Goal: Information Seeking & Learning: Learn about a topic

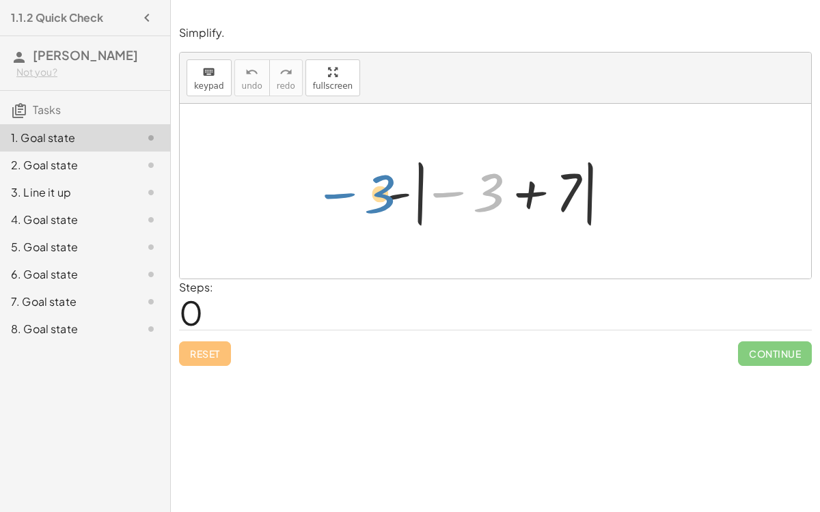
drag, startPoint x: 489, startPoint y: 193, endPoint x: 384, endPoint y: 196, distance: 104.6
click at [384, 196] on div at bounding box center [500, 192] width 243 height 76
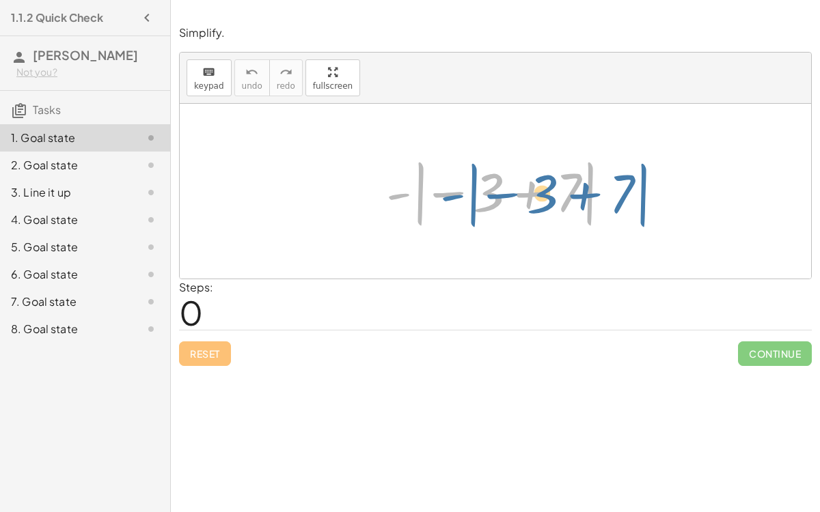
drag, startPoint x: 400, startPoint y: 192, endPoint x: 425, endPoint y: 193, distance: 24.6
click at [425, 193] on div at bounding box center [500, 192] width 243 height 76
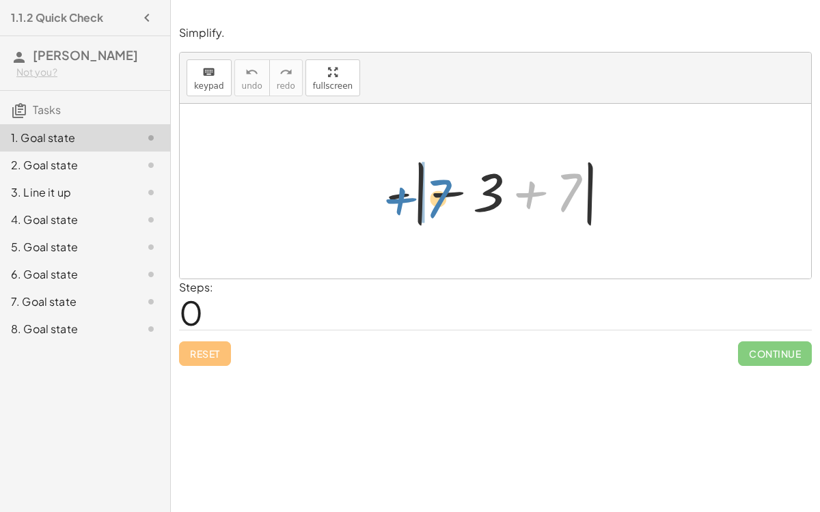
drag, startPoint x: 563, startPoint y: 190, endPoint x: 433, endPoint y: 196, distance: 130.0
click at [433, 196] on div at bounding box center [500, 192] width 243 height 76
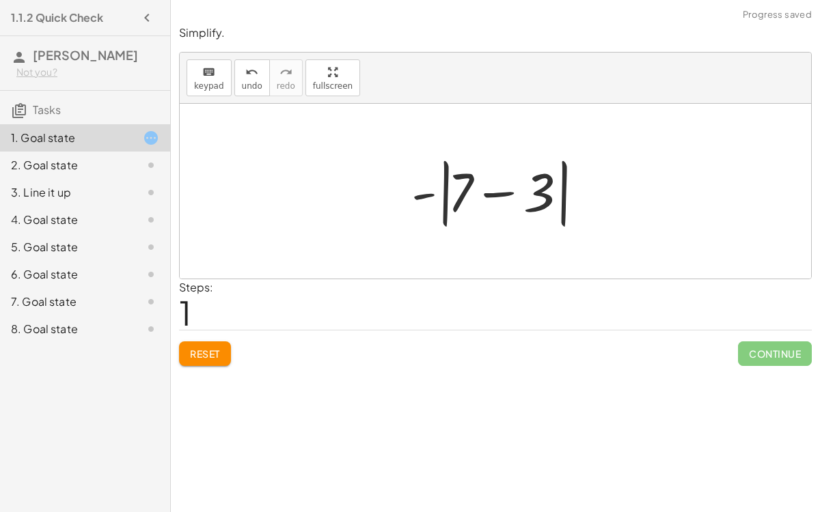
click at [491, 189] on div at bounding box center [501, 191] width 192 height 79
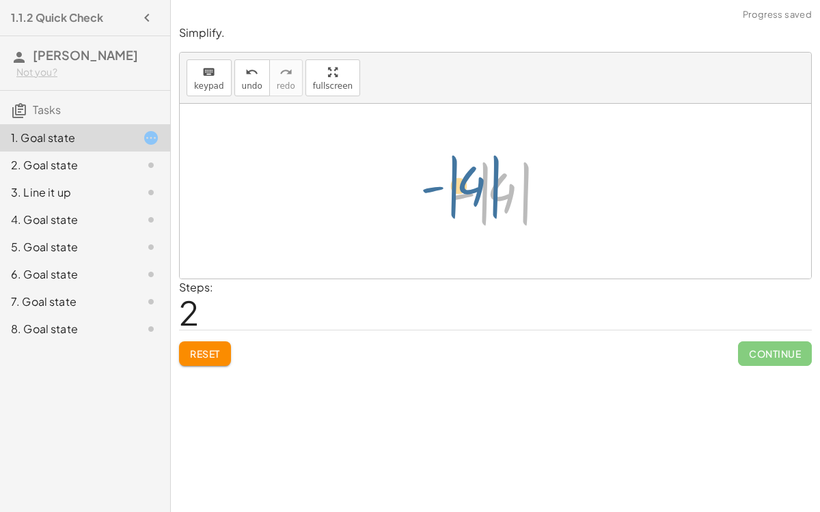
drag, startPoint x: 499, startPoint y: 188, endPoint x: 468, endPoint y: 181, distance: 31.5
click at [468, 181] on div at bounding box center [500, 192] width 115 height 76
click at [493, 193] on div at bounding box center [500, 192] width 115 height 76
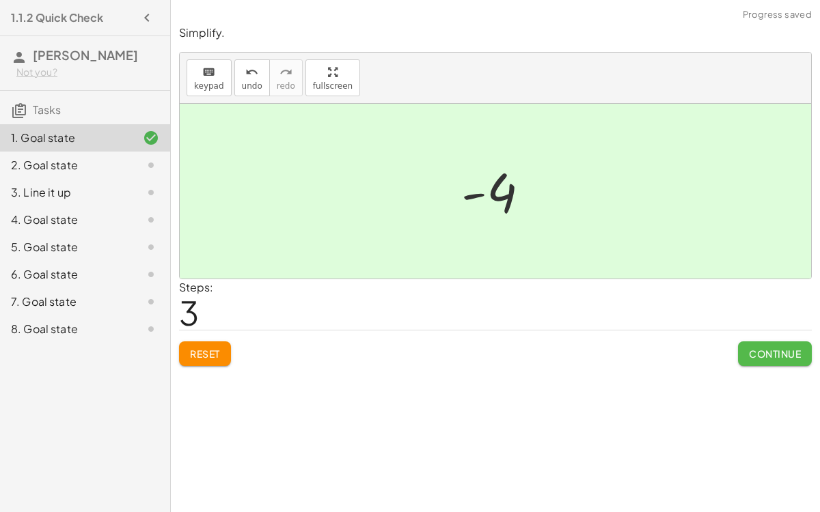
click at [745, 355] on button "Continue" at bounding box center [775, 354] width 74 height 25
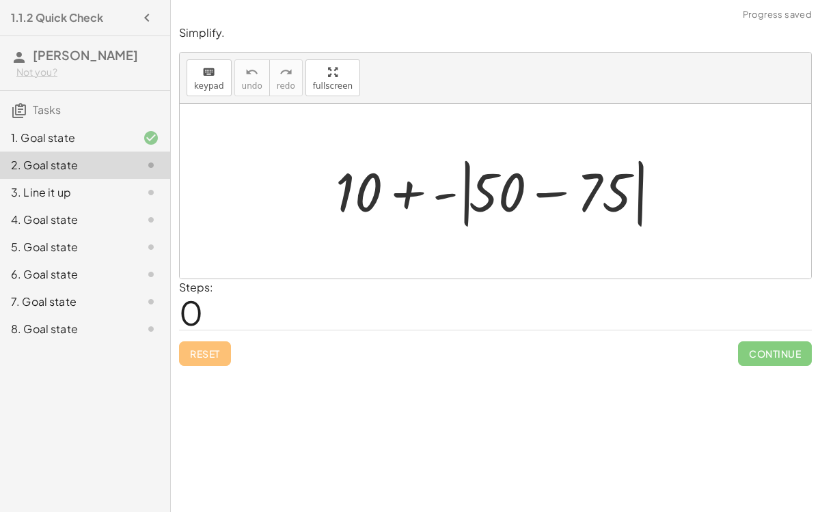
click at [558, 193] on div at bounding box center [501, 191] width 344 height 79
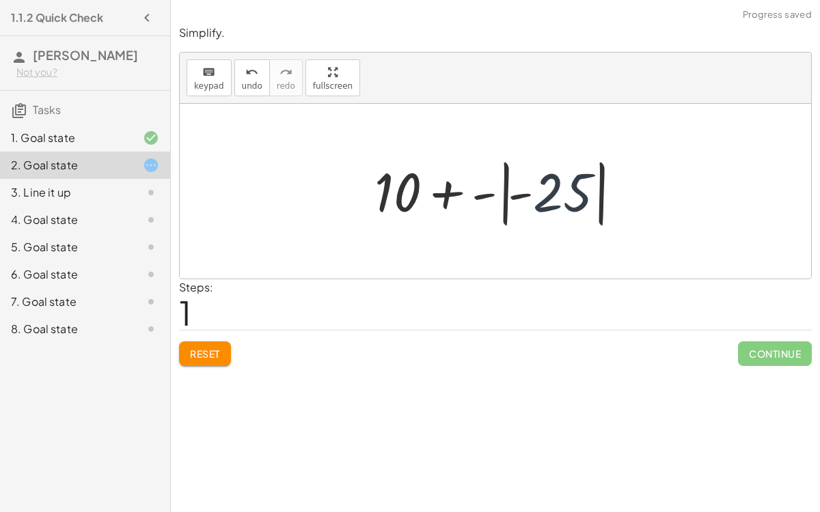
click at [558, 193] on div at bounding box center [501, 192] width 266 height 76
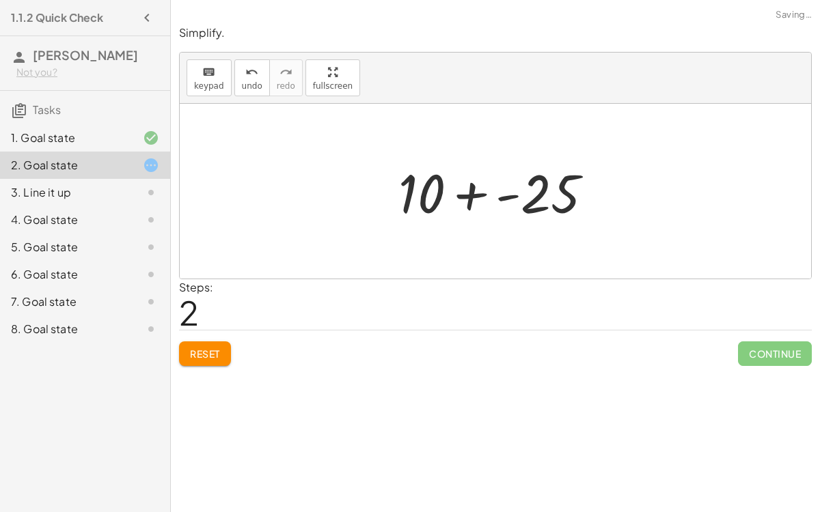
click at [493, 190] on div at bounding box center [501, 191] width 219 height 70
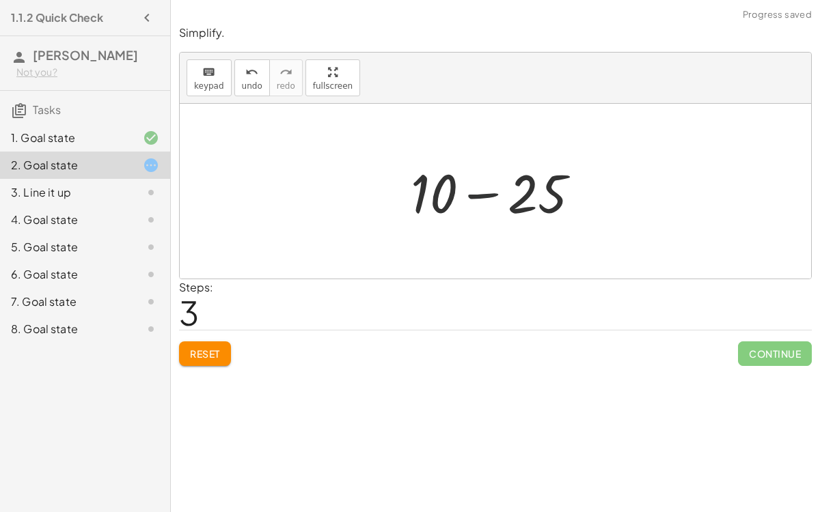
click at [488, 191] on div at bounding box center [501, 191] width 194 height 70
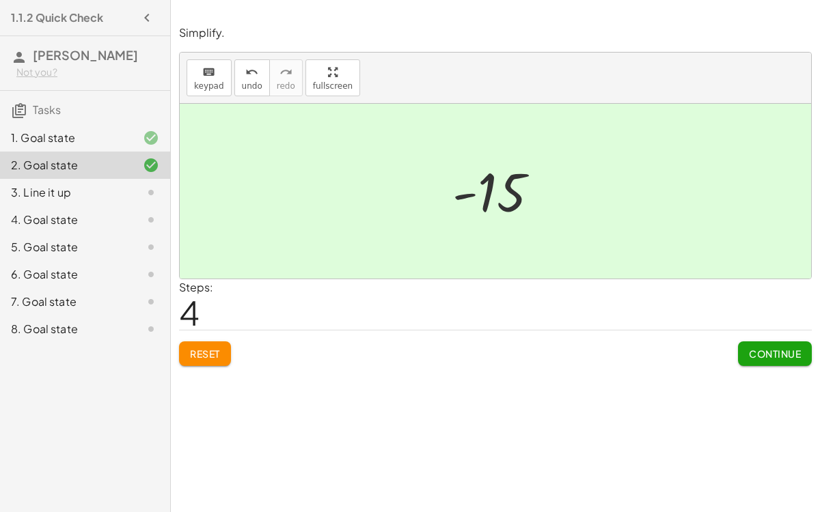
click at [787, 348] on span "Continue" at bounding box center [775, 354] width 52 height 12
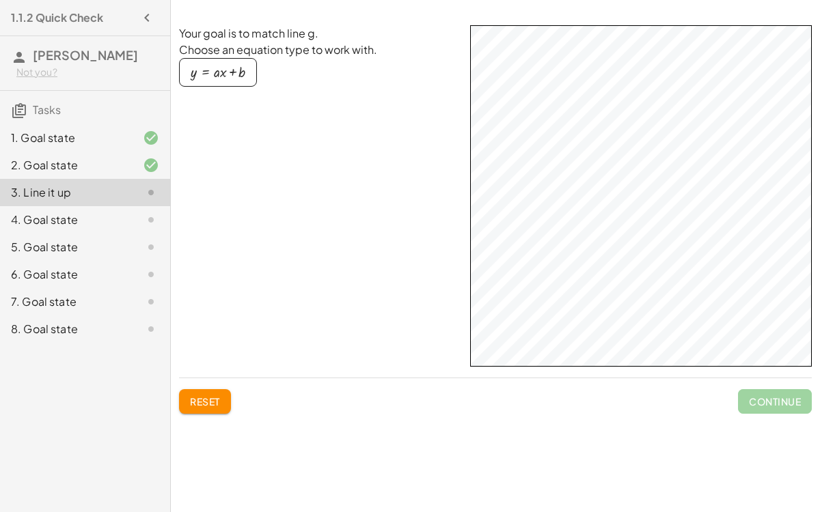
click at [263, 158] on div "Your goal is to match line g. Choose an equation type to work with. y = + · a ·…" at bounding box center [319, 196] width 280 height 342
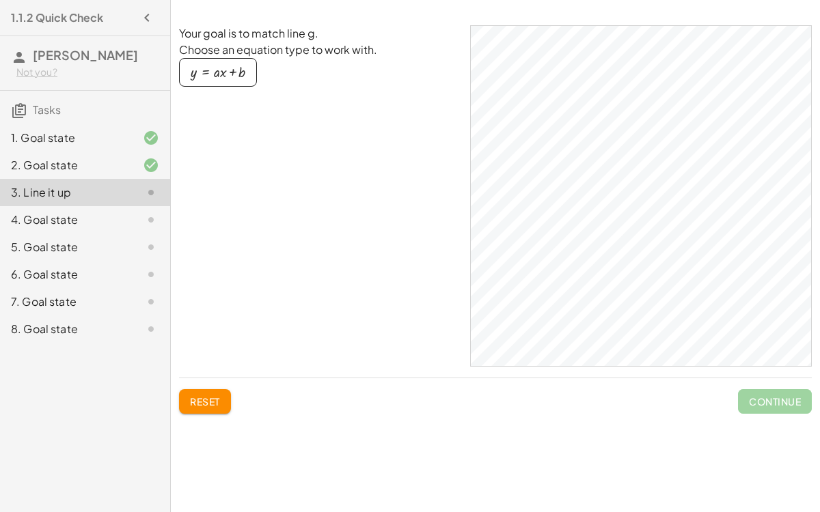
click at [222, 70] on div "button" at bounding box center [218, 72] width 55 height 15
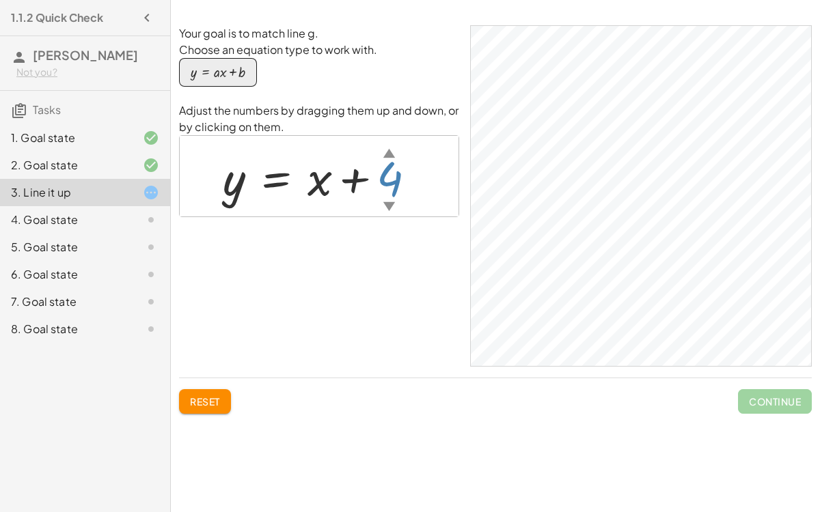
click at [386, 204] on div "▼" at bounding box center [389, 205] width 12 height 17
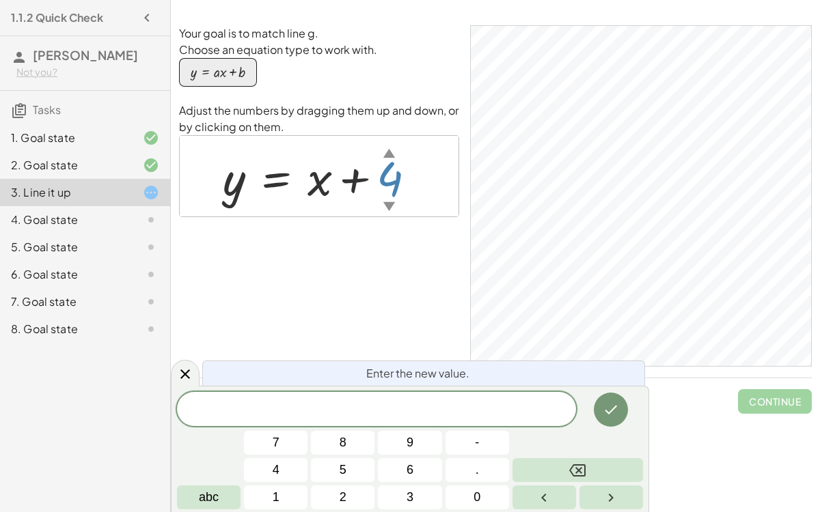
click at [318, 184] on div at bounding box center [324, 177] width 217 height 62
click at [390, 177] on div at bounding box center [324, 177] width 217 height 62
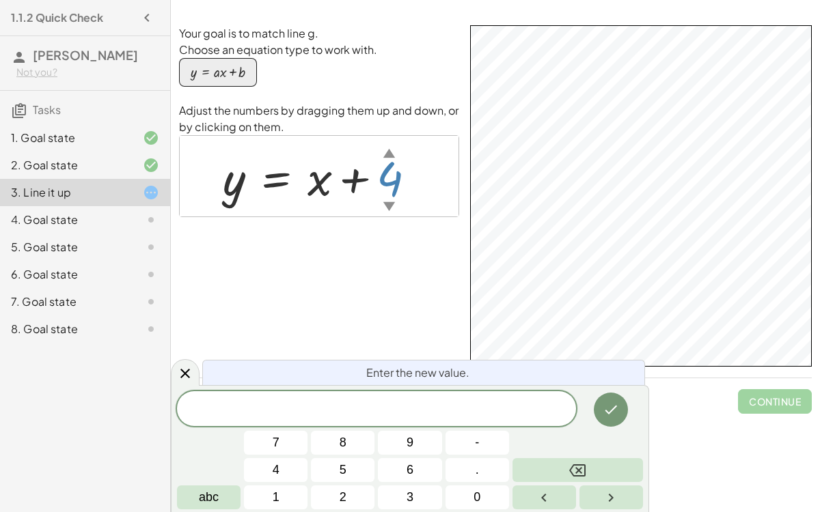
click at [385, 396] on span at bounding box center [376, 410] width 399 height 20
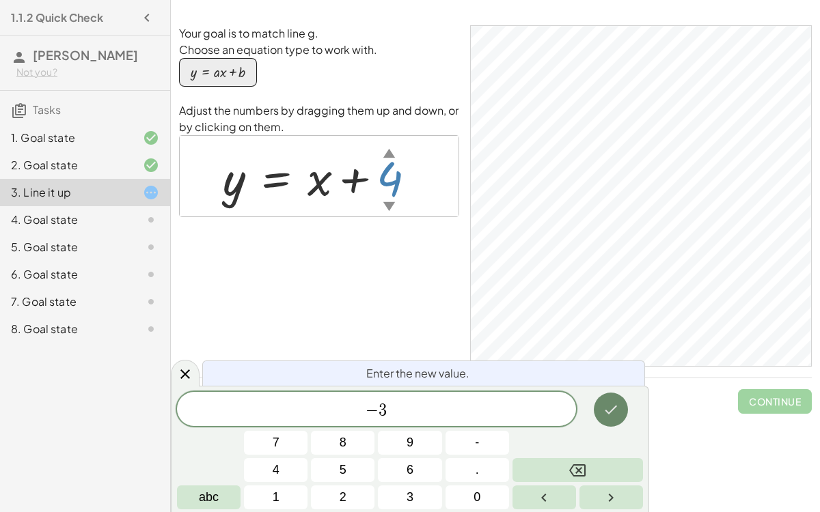
click at [604, 396] on icon "Done" at bounding box center [611, 410] width 16 height 16
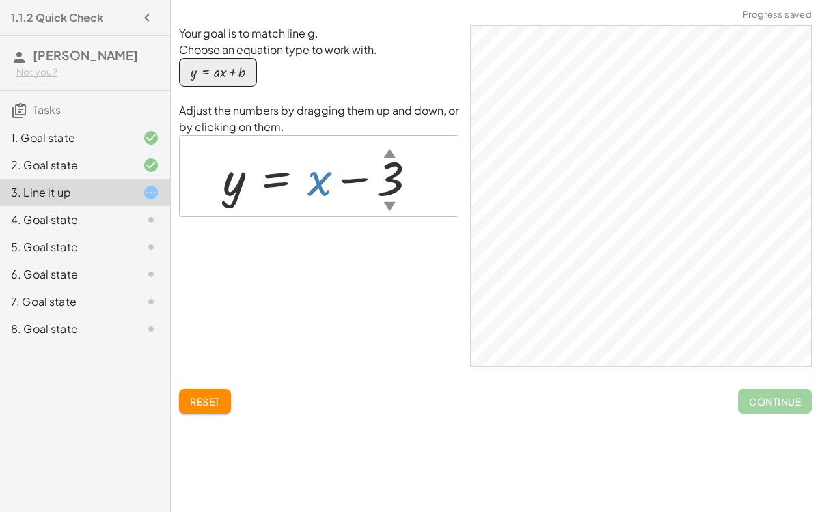
click at [320, 190] on div at bounding box center [325, 177] width 219 height 62
click at [315, 187] on div at bounding box center [325, 177] width 219 height 62
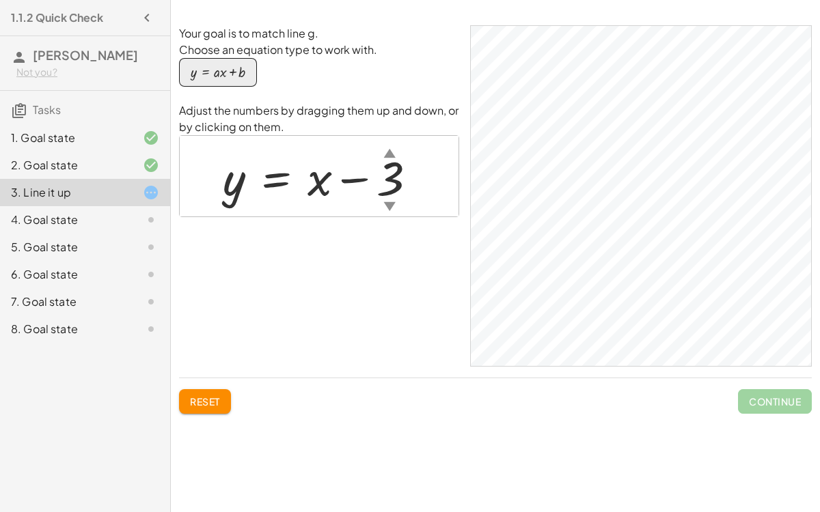
click at [315, 187] on div at bounding box center [325, 177] width 219 height 62
drag, startPoint x: 315, startPoint y: 187, endPoint x: 339, endPoint y: 210, distance: 33.3
click at [339, 210] on div "y = + x − 3 ▲ ▼" at bounding box center [320, 176] width 236 height 69
click at [320, 188] on div at bounding box center [325, 177] width 219 height 62
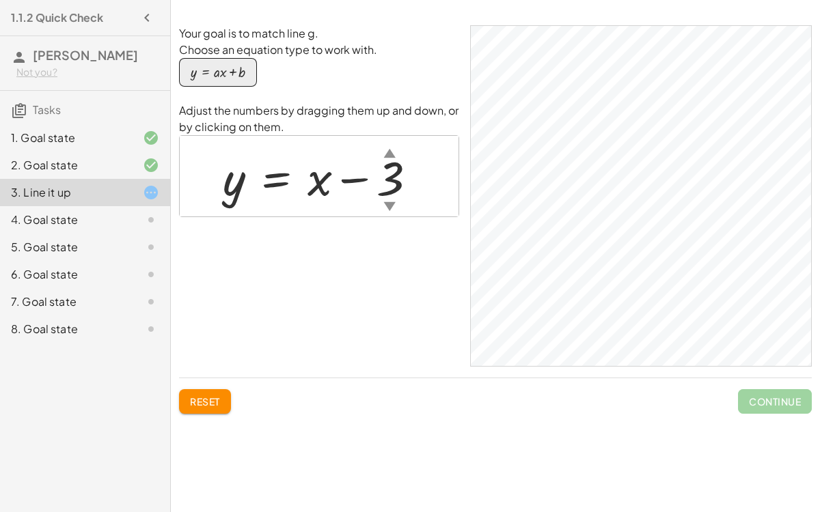
click at [320, 188] on div at bounding box center [325, 177] width 219 height 62
click at [364, 172] on div at bounding box center [325, 177] width 219 height 62
click at [388, 190] on div at bounding box center [325, 177] width 219 height 62
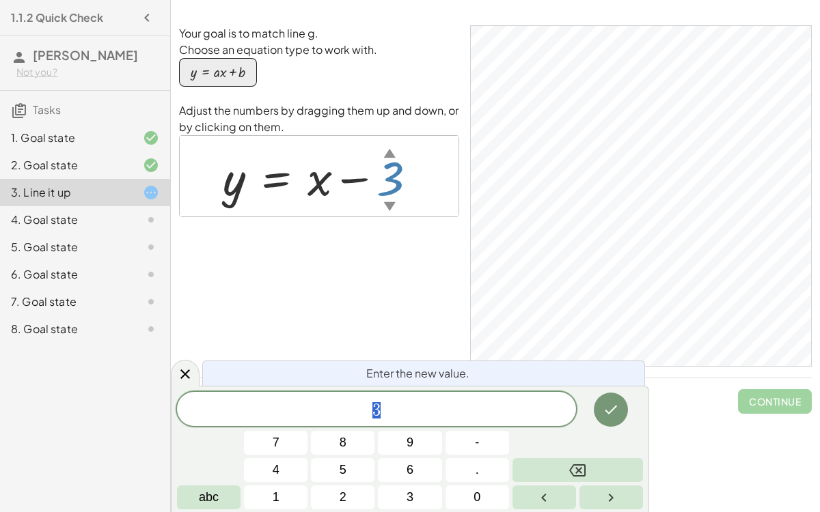
click at [392, 396] on span "3" at bounding box center [376, 410] width 399 height 19
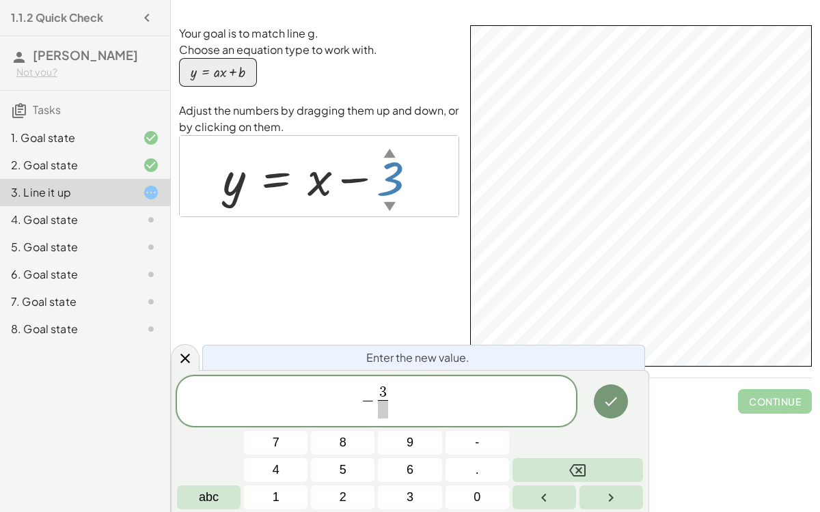
click at [382, 396] on span at bounding box center [383, 409] width 10 height 18
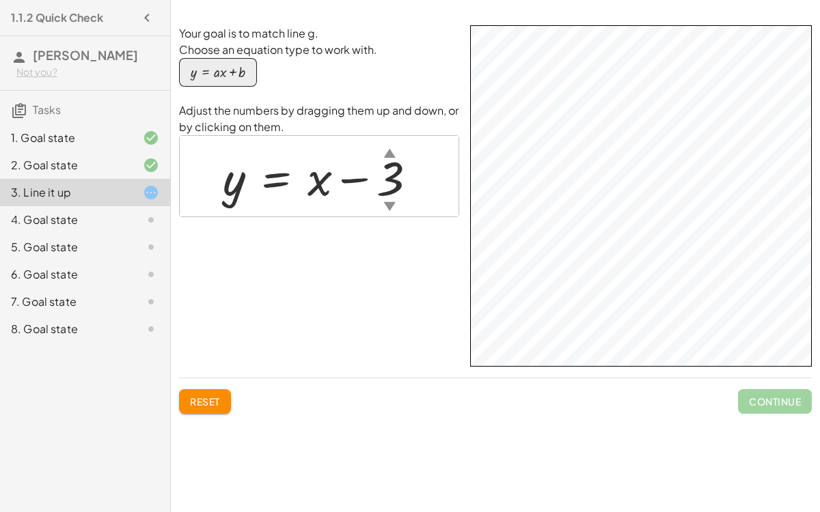
click at [113, 261] on div "4. Goal state" at bounding box center [85, 274] width 170 height 27
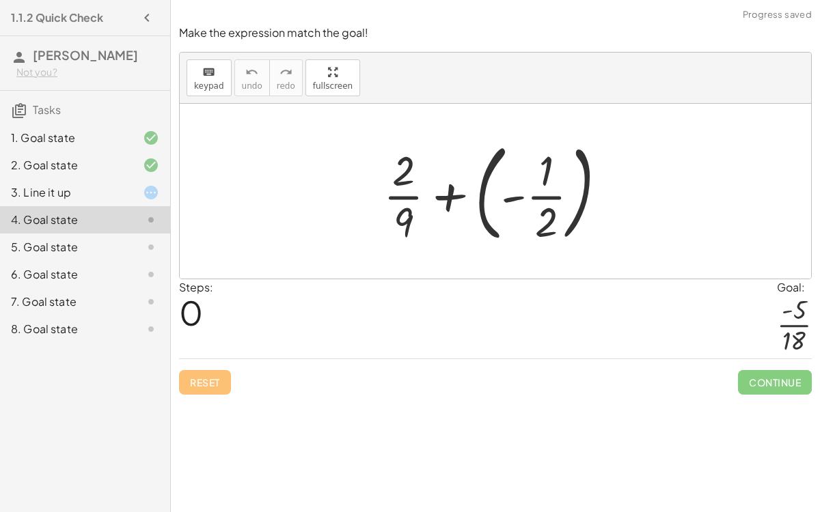
click at [542, 202] on div at bounding box center [501, 191] width 248 height 113
click at [540, 179] on div at bounding box center [501, 191] width 248 height 113
click at [543, 212] on div at bounding box center [501, 191] width 248 height 113
click at [439, 195] on div at bounding box center [501, 191] width 248 height 113
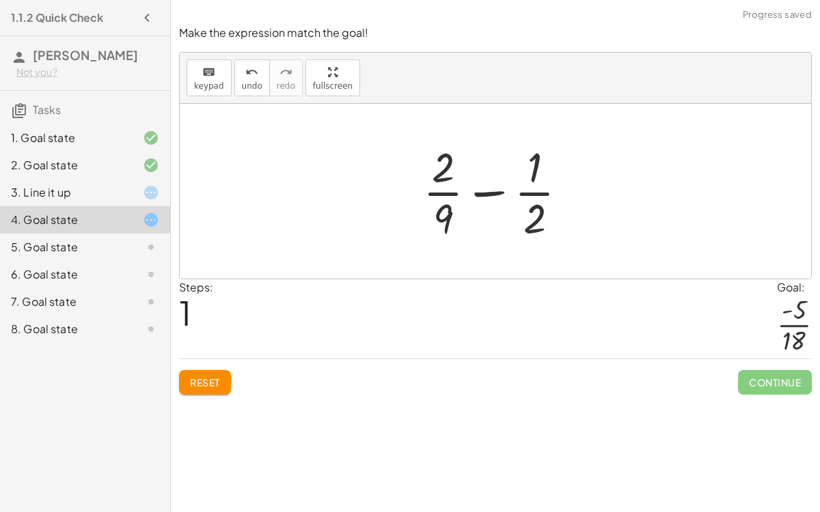
click at [487, 191] on div at bounding box center [500, 191] width 169 height 105
click at [536, 173] on div at bounding box center [500, 191] width 169 height 105
click at [533, 226] on div at bounding box center [500, 191] width 169 height 105
click at [441, 163] on div at bounding box center [500, 191] width 169 height 105
drag, startPoint x: 441, startPoint y: 163, endPoint x: 438, endPoint y: 171, distance: 8.0
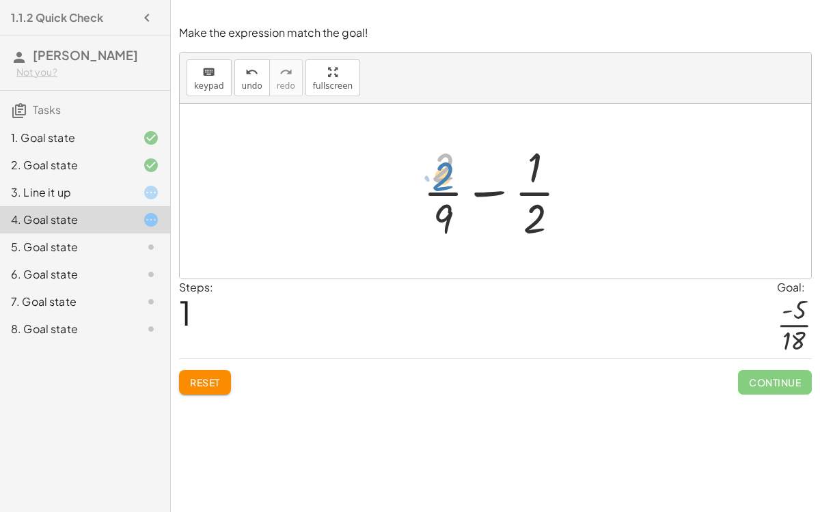
click at [438, 171] on div at bounding box center [500, 191] width 169 height 105
click at [443, 193] on div at bounding box center [500, 191] width 169 height 105
click at [545, 200] on div at bounding box center [500, 191] width 169 height 105
click at [494, 184] on div at bounding box center [500, 191] width 169 height 105
drag, startPoint x: 435, startPoint y: 174, endPoint x: 529, endPoint y: 178, distance: 94.4
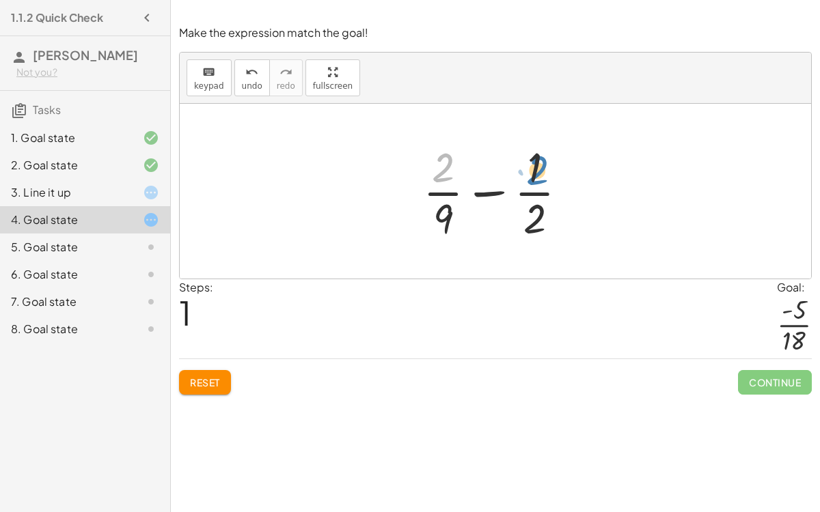
click at [529, 178] on div at bounding box center [500, 191] width 169 height 105
drag, startPoint x: 530, startPoint y: 177, endPoint x: 436, endPoint y: 177, distance: 93.6
click at [436, 177] on div at bounding box center [500, 191] width 169 height 105
click at [535, 197] on div at bounding box center [500, 191] width 169 height 105
click at [504, 189] on div at bounding box center [500, 191] width 169 height 105
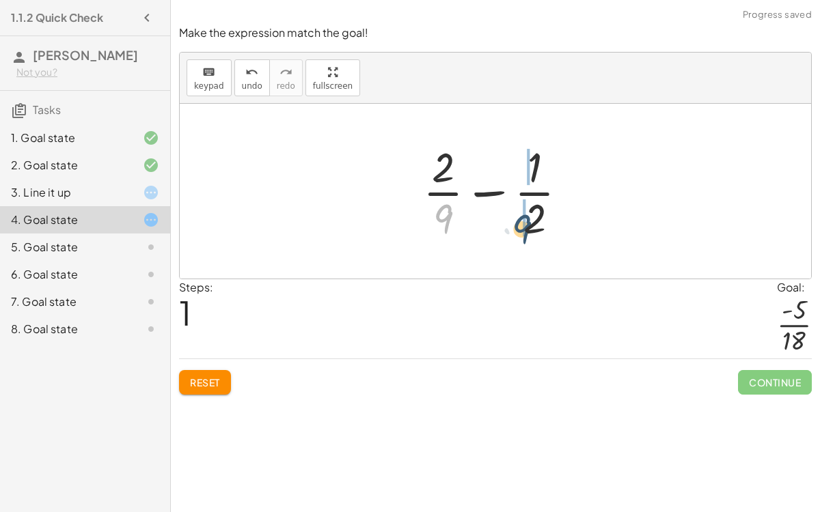
drag, startPoint x: 435, startPoint y: 213, endPoint x: 515, endPoint y: 223, distance: 80.7
click at [515, 223] on div at bounding box center [500, 191] width 169 height 105
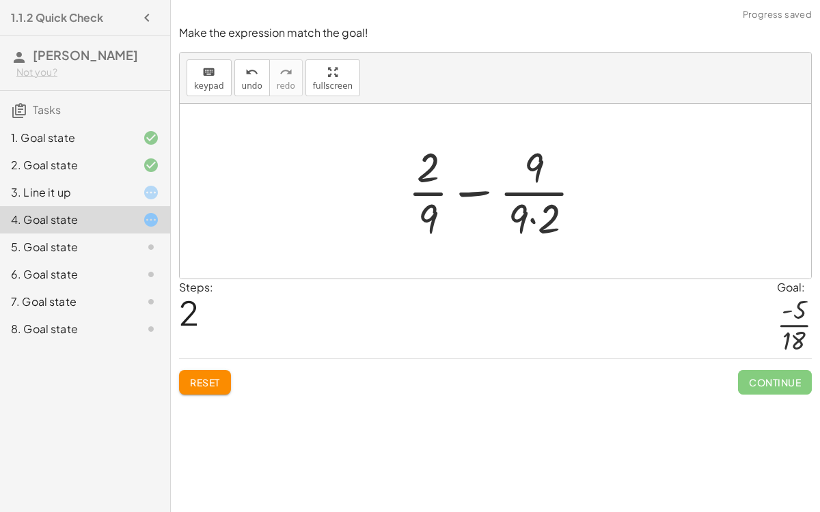
click at [532, 219] on div at bounding box center [500, 191] width 199 height 105
click at [484, 190] on div at bounding box center [501, 191] width 186 height 105
drag, startPoint x: 430, startPoint y: 172, endPoint x: 428, endPoint y: 225, distance: 54.0
click at [428, 225] on div at bounding box center [501, 191] width 186 height 105
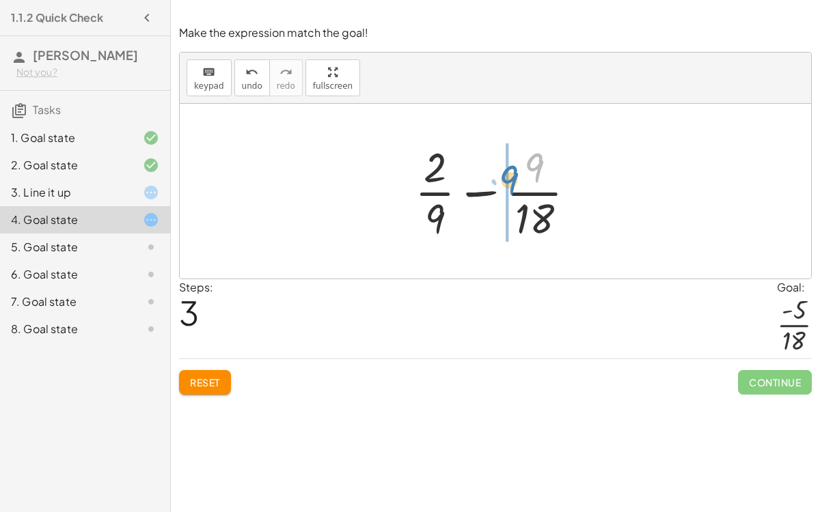
drag, startPoint x: 538, startPoint y: 169, endPoint x: 533, endPoint y: 178, distance: 10.1
click at [533, 178] on div at bounding box center [501, 191] width 186 height 105
drag, startPoint x: 427, startPoint y: 169, endPoint x: 409, endPoint y: 225, distance: 58.8
click at [409, 225] on div at bounding box center [501, 191] width 186 height 105
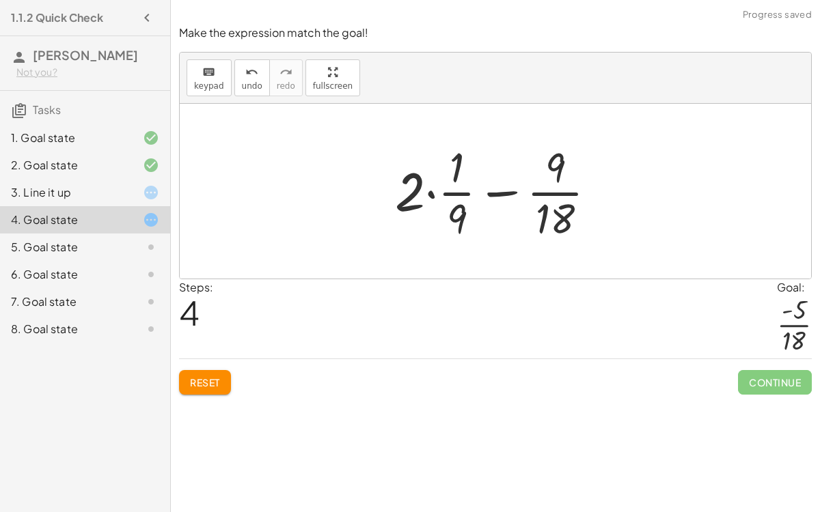
click at [448, 211] on div at bounding box center [501, 191] width 226 height 105
click at [421, 193] on div at bounding box center [501, 191] width 226 height 105
click at [443, 195] on div at bounding box center [501, 191] width 226 height 105
click at [445, 195] on div at bounding box center [501, 191] width 226 height 105
click at [433, 187] on div at bounding box center [501, 191] width 226 height 105
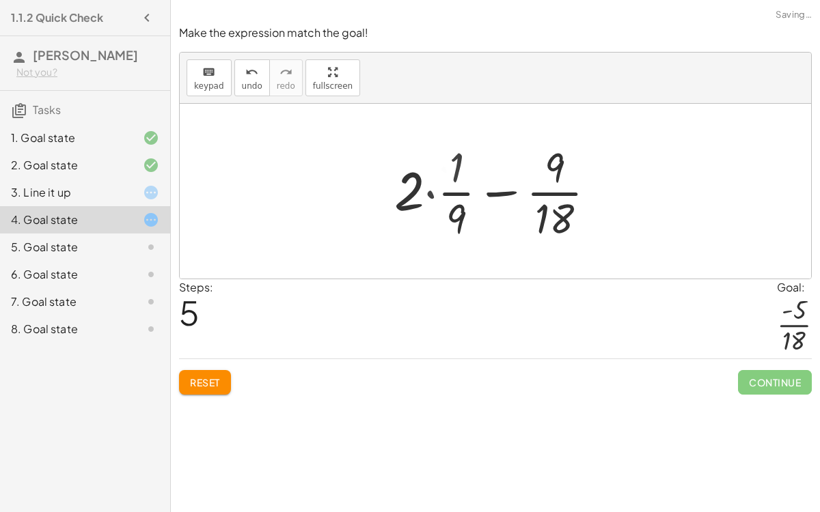
click at [433, 187] on div at bounding box center [501, 191] width 186 height 105
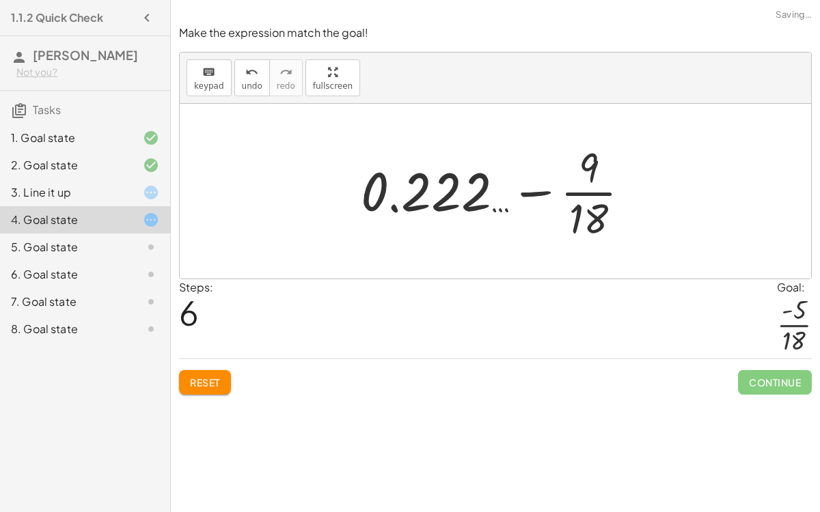
click at [533, 196] on div at bounding box center [501, 191] width 294 height 105
click at [461, 202] on div at bounding box center [501, 191] width 294 height 105
click at [538, 192] on div at bounding box center [501, 191] width 294 height 105
click at [569, 196] on div at bounding box center [501, 191] width 294 height 105
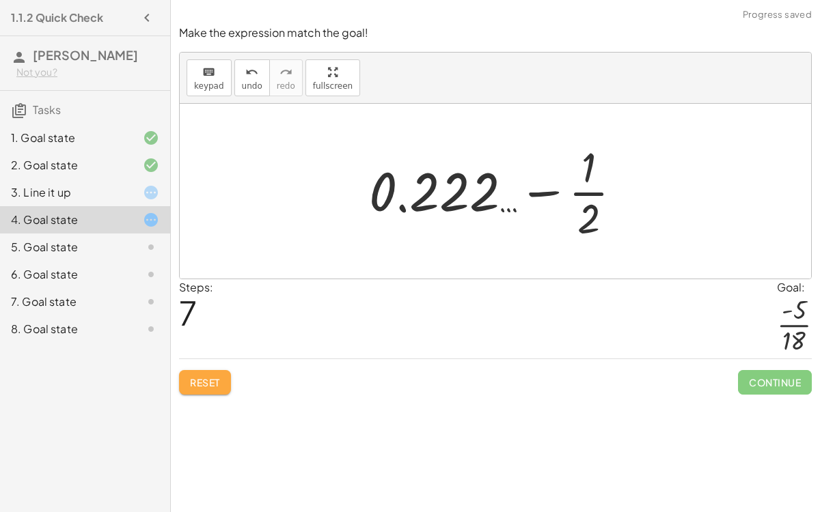
click at [215, 383] on span "Reset" at bounding box center [205, 383] width 30 height 12
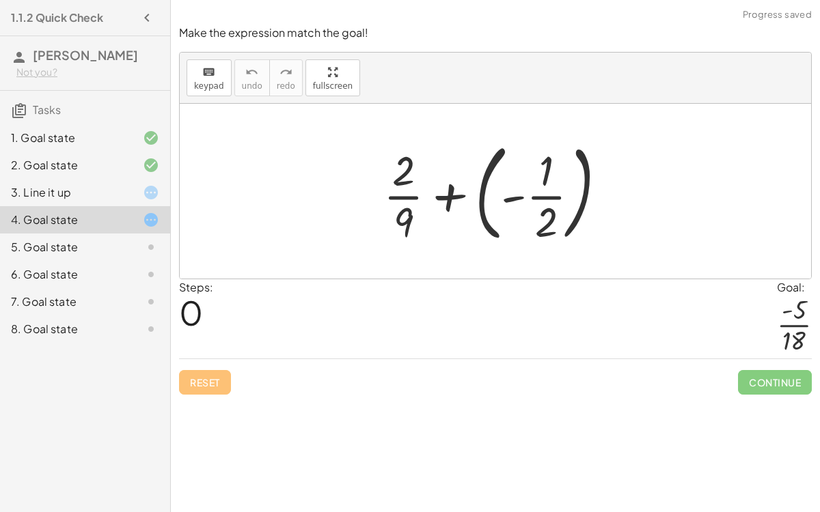
click at [66, 184] on div "3. Line it up" at bounding box center [66, 192] width 110 height 16
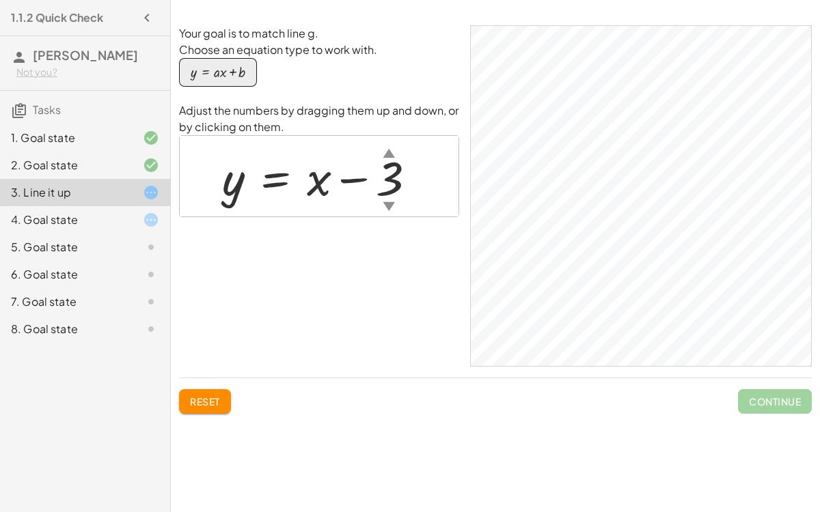
click at [91, 224] on div "4. Goal state" at bounding box center [66, 220] width 110 height 16
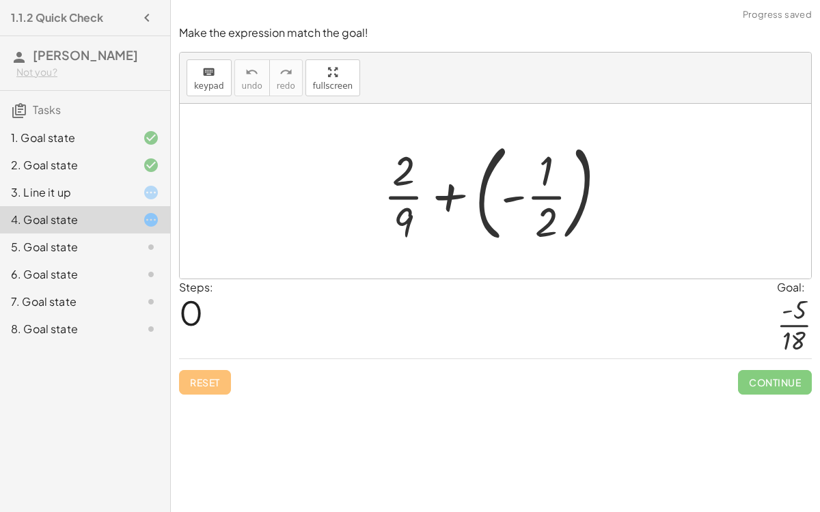
click at [542, 180] on div at bounding box center [501, 191] width 248 height 113
click at [541, 196] on div at bounding box center [501, 191] width 248 height 113
click at [529, 195] on div at bounding box center [501, 191] width 248 height 113
click at [508, 190] on div at bounding box center [501, 191] width 248 height 113
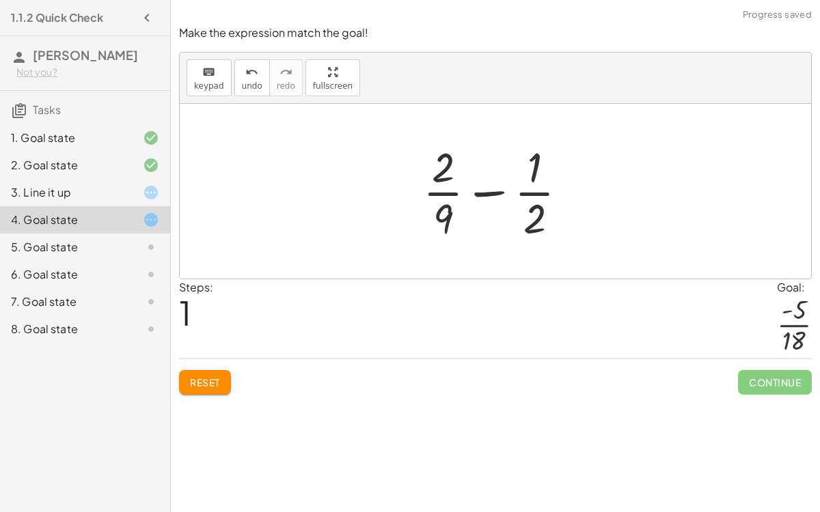
click at [496, 191] on div at bounding box center [500, 191] width 169 height 105
drag, startPoint x: 539, startPoint y: 215, endPoint x: 456, endPoint y: 217, distance: 83.4
click at [456, 217] on div at bounding box center [500, 191] width 169 height 105
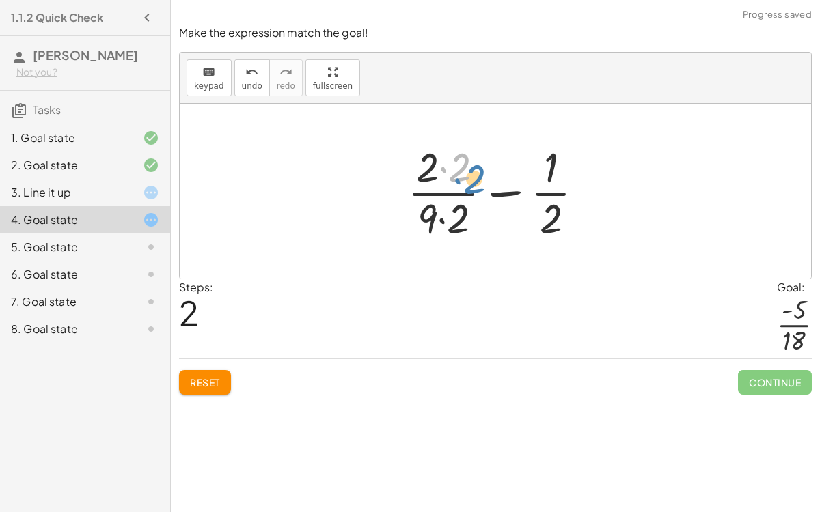
drag, startPoint x: 454, startPoint y: 172, endPoint x: 456, endPoint y: 180, distance: 7.6
click at [456, 180] on div at bounding box center [501, 191] width 202 height 105
click at [434, 213] on div at bounding box center [501, 191] width 202 height 105
click at [444, 144] on div at bounding box center [501, 191] width 202 height 105
click at [448, 210] on div at bounding box center [500, 191] width 199 height 105
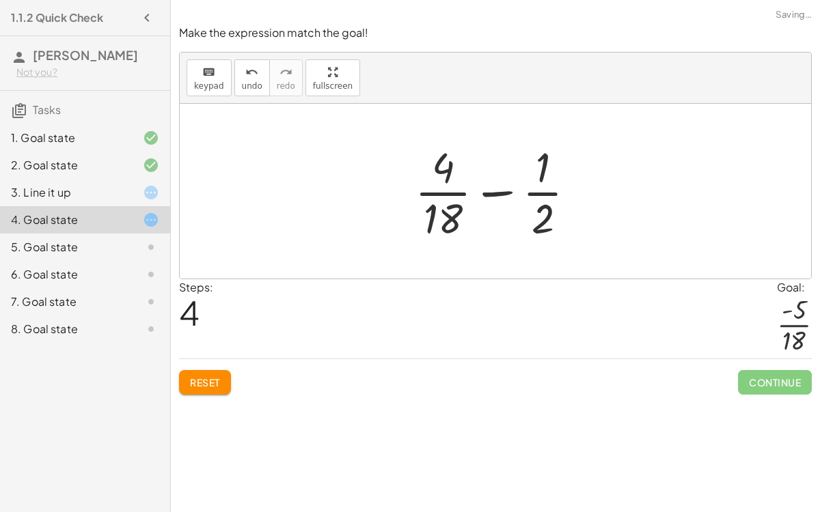
click at [492, 192] on div at bounding box center [501, 191] width 186 height 105
click at [536, 177] on div at bounding box center [501, 191] width 186 height 105
click at [489, 191] on div at bounding box center [501, 191] width 186 height 105
click at [504, 193] on div at bounding box center [501, 191] width 186 height 105
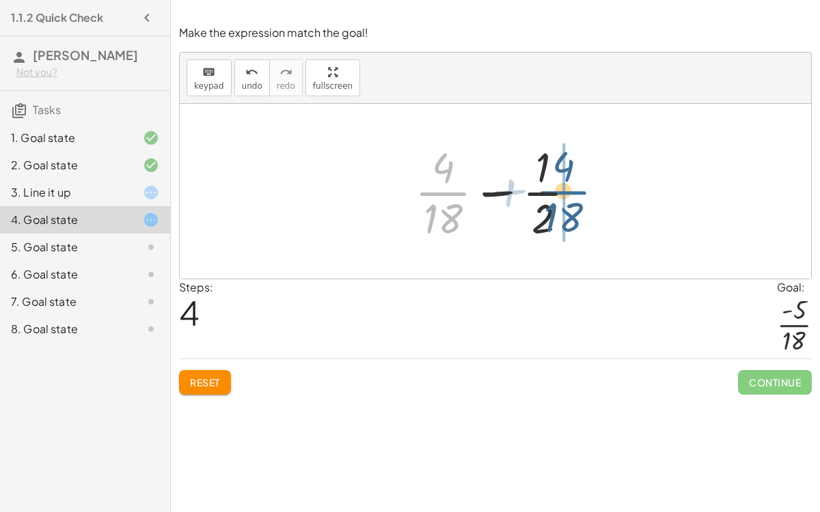
drag, startPoint x: 437, startPoint y: 189, endPoint x: 554, endPoint y: 185, distance: 117.6
click at [554, 185] on div at bounding box center [501, 191] width 186 height 105
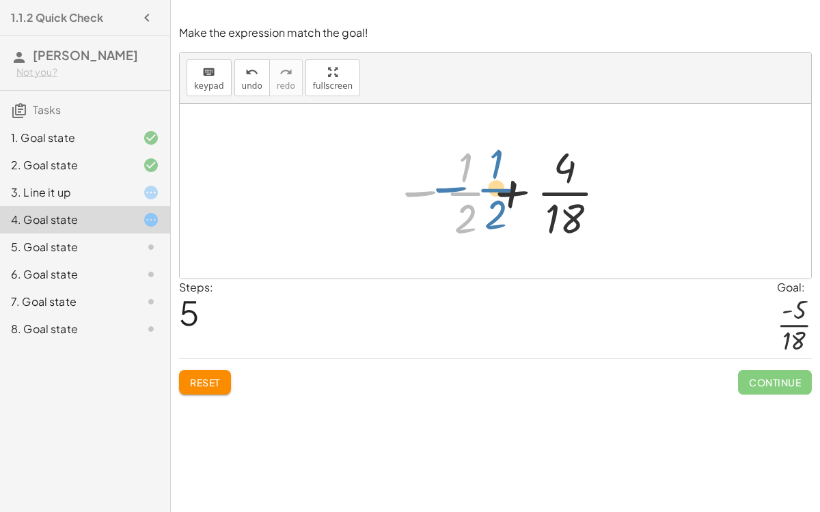
drag, startPoint x: 424, startPoint y: 191, endPoint x: 453, endPoint y: 189, distance: 29.5
click at [453, 189] on div at bounding box center [501, 191] width 228 height 105
click at [508, 193] on div at bounding box center [501, 191] width 228 height 105
click at [510, 193] on div at bounding box center [501, 191] width 228 height 105
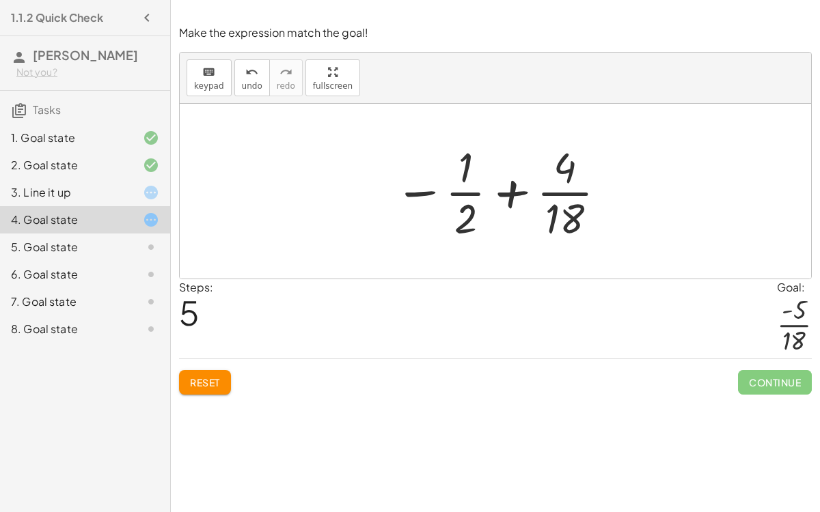
click at [521, 201] on div at bounding box center [501, 191] width 228 height 105
click at [590, 169] on div at bounding box center [501, 191] width 228 height 105
click at [573, 208] on div at bounding box center [501, 191] width 228 height 105
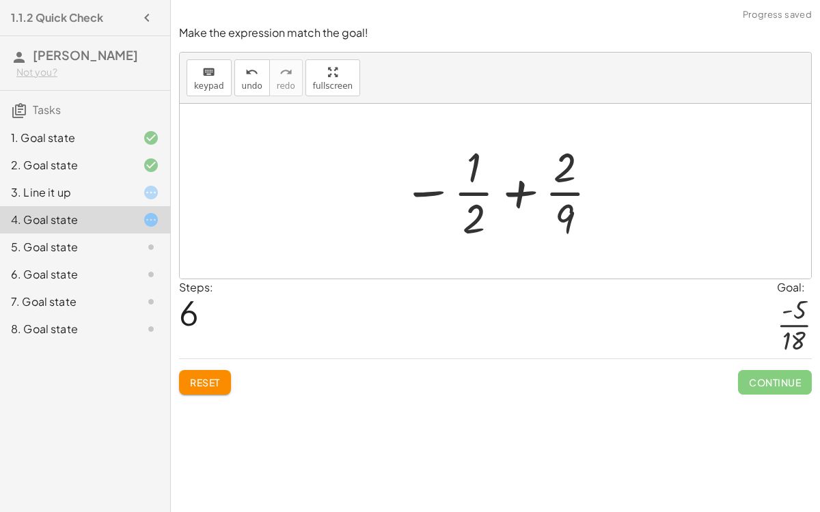
click at [523, 193] on div at bounding box center [501, 191] width 211 height 105
click at [554, 176] on div at bounding box center [501, 191] width 211 height 105
drag, startPoint x: 467, startPoint y: 224, endPoint x: 544, endPoint y: 224, distance: 76.5
click at [544, 224] on div at bounding box center [501, 191] width 211 height 105
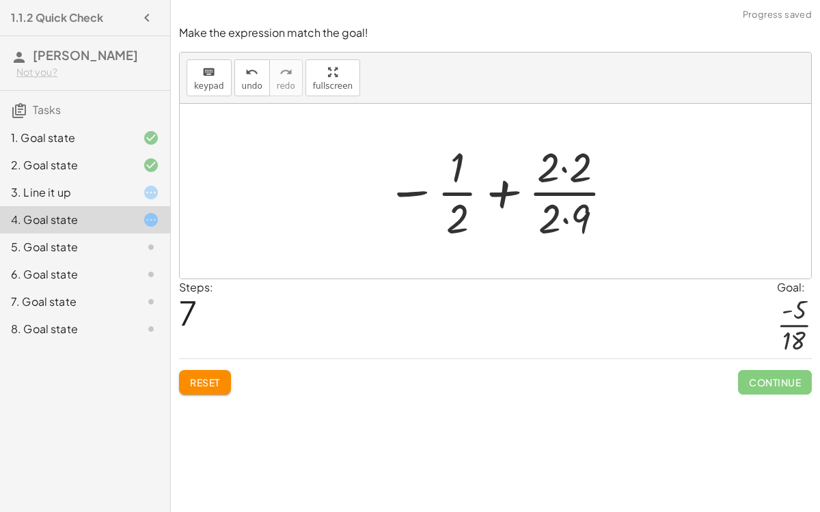
click at [487, 187] on div at bounding box center [500, 191] width 243 height 105
click at [569, 189] on div at bounding box center [500, 191] width 243 height 105
click at [567, 185] on div at bounding box center [500, 191] width 243 height 105
click at [564, 169] on div at bounding box center [500, 191] width 243 height 105
click at [564, 215] on div at bounding box center [501, 191] width 241 height 105
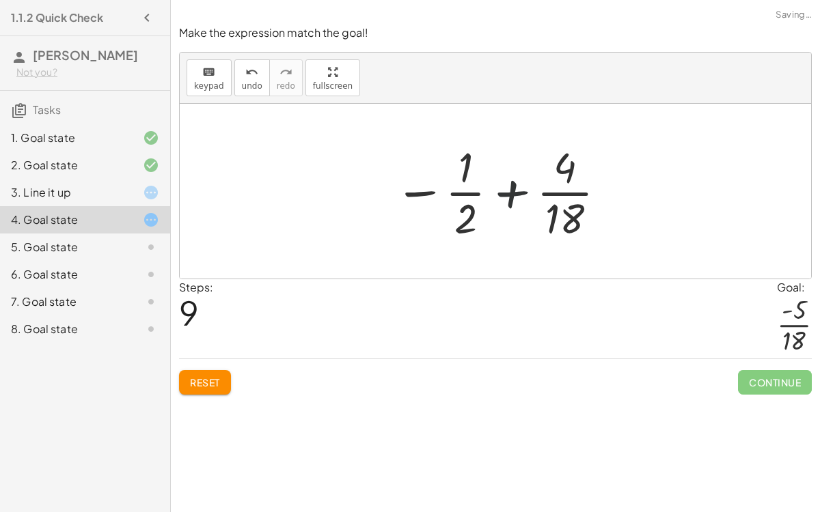
click at [512, 188] on div at bounding box center [501, 191] width 228 height 105
drag, startPoint x: 424, startPoint y: 191, endPoint x: 422, endPoint y: 199, distance: 8.3
click at [422, 199] on div at bounding box center [501, 191] width 228 height 105
click at [463, 197] on div at bounding box center [501, 191] width 228 height 105
click at [422, 191] on div at bounding box center [501, 191] width 228 height 105
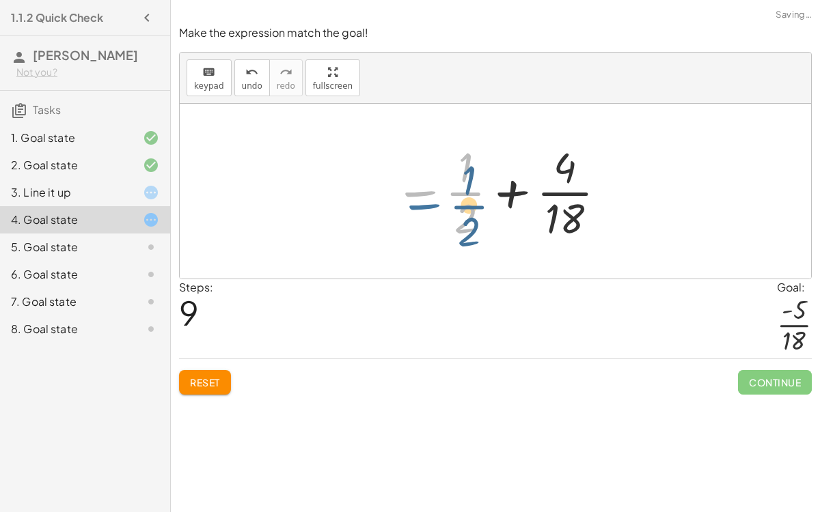
click at [429, 192] on div at bounding box center [501, 191] width 228 height 105
drag, startPoint x: 429, startPoint y: 192, endPoint x: 428, endPoint y: 180, distance: 11.6
click at [428, 180] on div at bounding box center [501, 191] width 228 height 105
drag, startPoint x: 422, startPoint y: 181, endPoint x: 409, endPoint y: 166, distance: 20.3
click at [409, 166] on div at bounding box center [501, 191] width 228 height 105
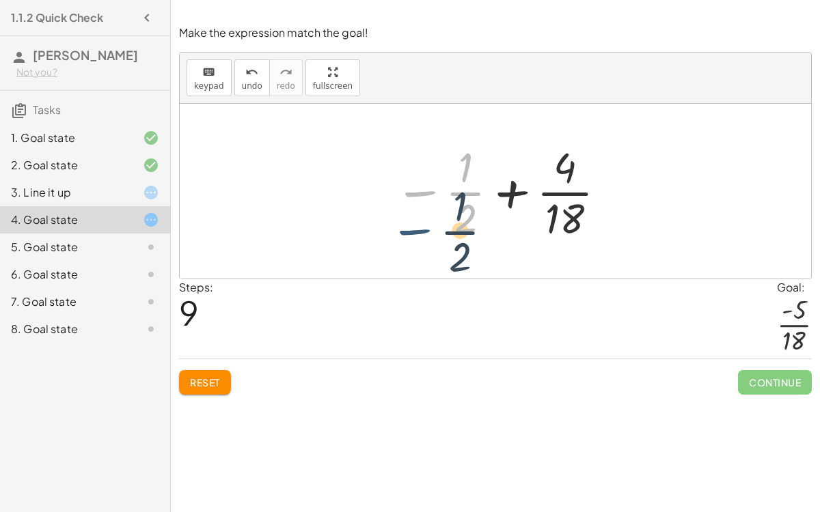
drag, startPoint x: 407, startPoint y: 191, endPoint x: 408, endPoint y: 208, distance: 17.1
click at [408, 208] on div at bounding box center [501, 191] width 228 height 105
drag, startPoint x: 417, startPoint y: 195, endPoint x: 392, endPoint y: 190, distance: 25.1
click at [392, 190] on div at bounding box center [501, 191] width 228 height 105
click at [461, 193] on div at bounding box center [501, 191] width 228 height 105
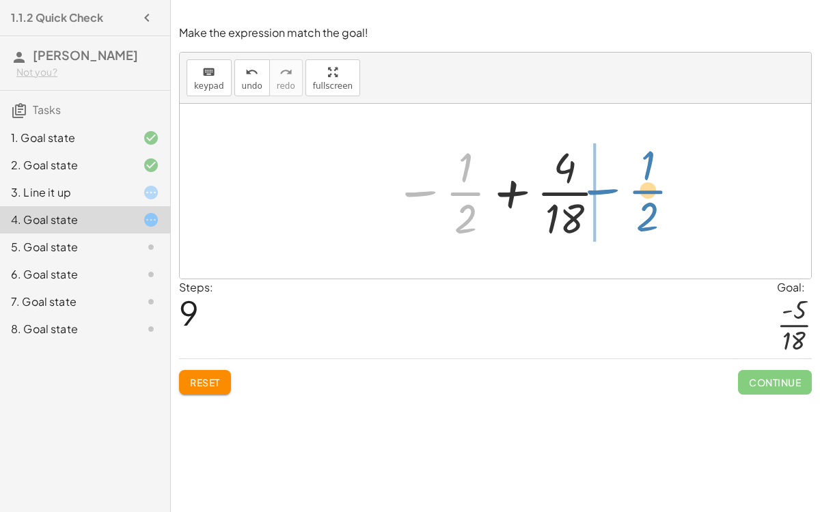
drag, startPoint x: 411, startPoint y: 193, endPoint x: 594, endPoint y: 191, distance: 182.5
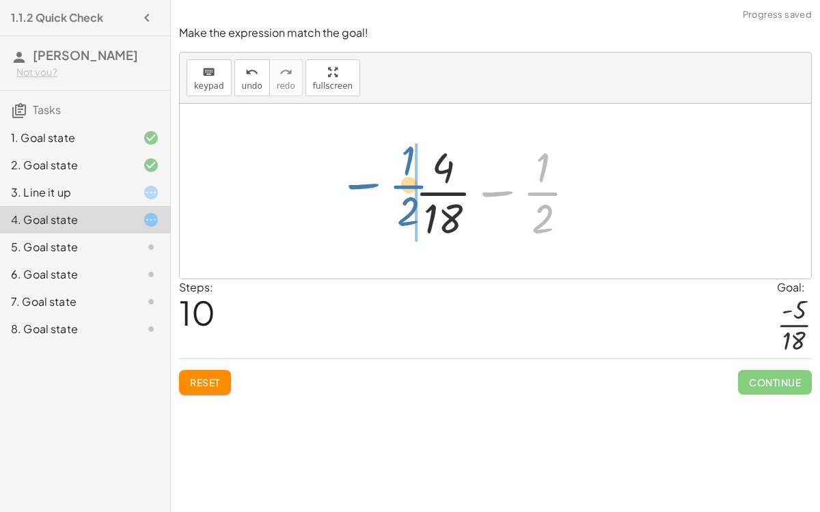
drag, startPoint x: 543, startPoint y: 185, endPoint x: 417, endPoint y: 178, distance: 126.6
click at [417, 178] on div at bounding box center [501, 191] width 186 height 105
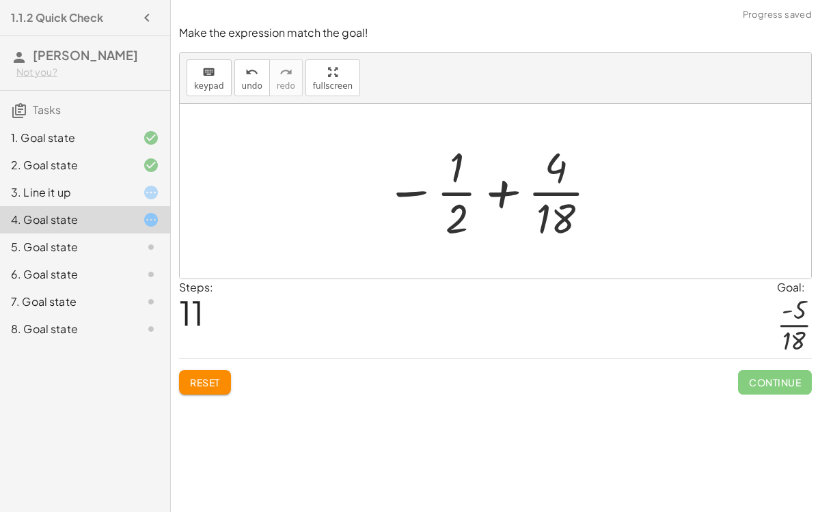
click at [506, 190] on div at bounding box center [493, 191] width 228 height 105
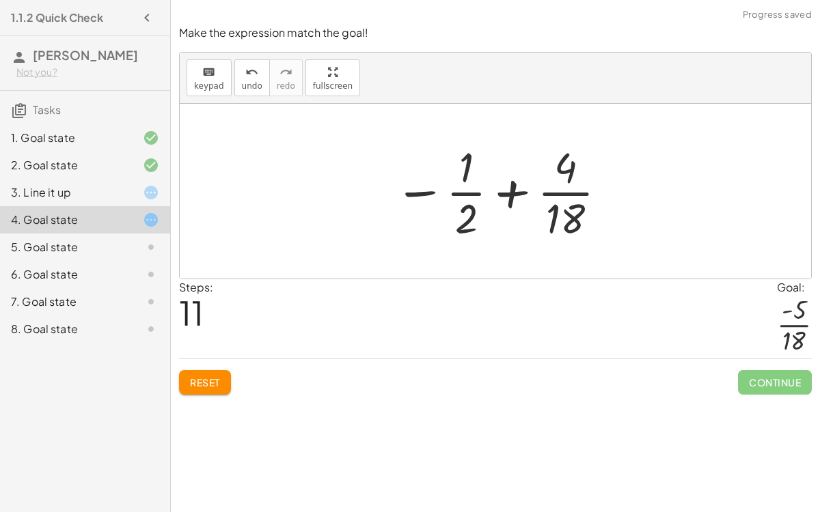
click at [559, 187] on div at bounding box center [501, 191] width 228 height 105
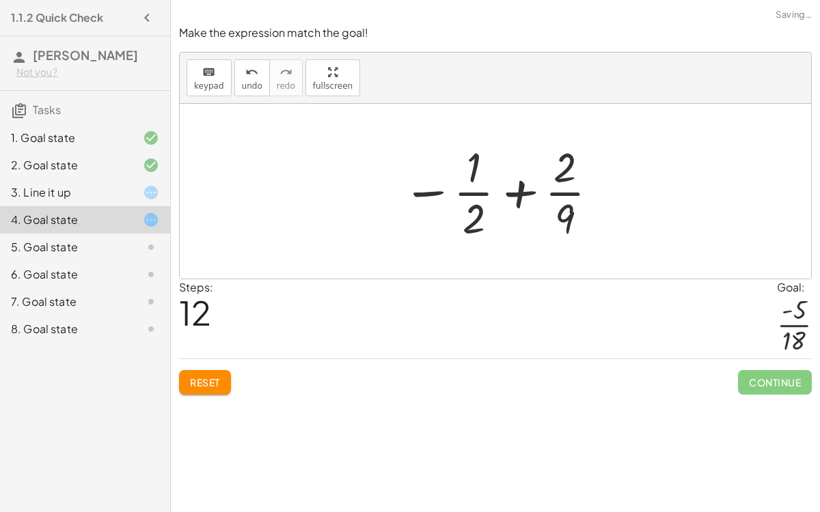
click at [554, 189] on div at bounding box center [501, 191] width 211 height 105
click at [561, 163] on div at bounding box center [501, 191] width 211 height 105
drag, startPoint x: 473, startPoint y: 217, endPoint x: 581, endPoint y: 179, distance: 114.5
click at [581, 179] on div at bounding box center [501, 191] width 211 height 105
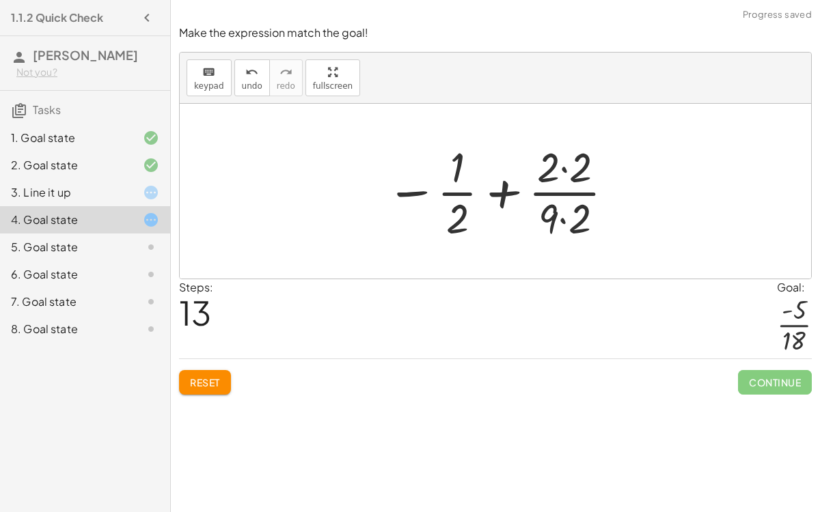
click at [560, 215] on div at bounding box center [500, 191] width 243 height 105
click at [562, 176] on div at bounding box center [500, 191] width 243 height 105
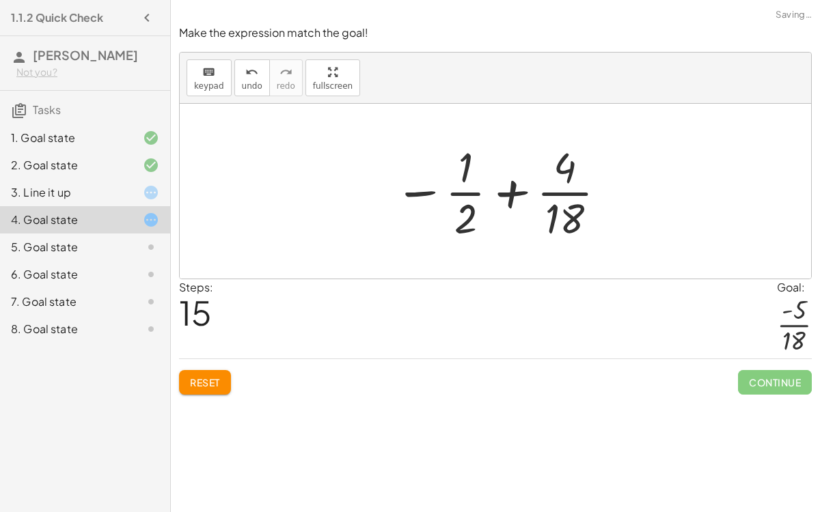
click at [510, 193] on div at bounding box center [501, 191] width 228 height 105
click at [462, 189] on div at bounding box center [501, 191] width 228 height 105
click at [72, 244] on div "5. Goal state" at bounding box center [66, 247] width 110 height 16
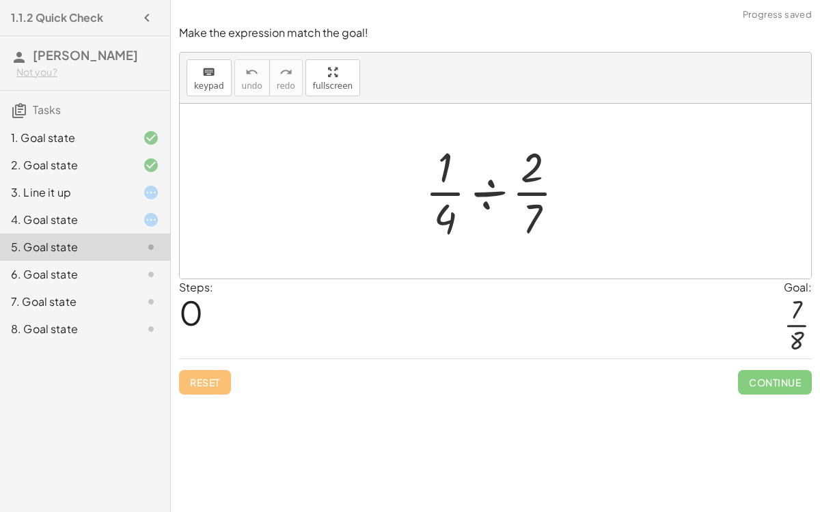
click at [118, 223] on div "4. Goal state" at bounding box center [66, 220] width 110 height 16
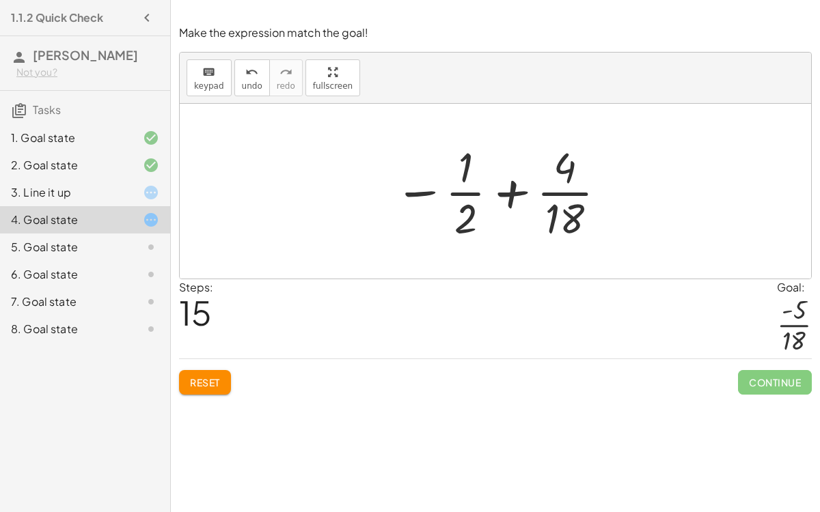
click at [577, 216] on div at bounding box center [501, 191] width 228 height 105
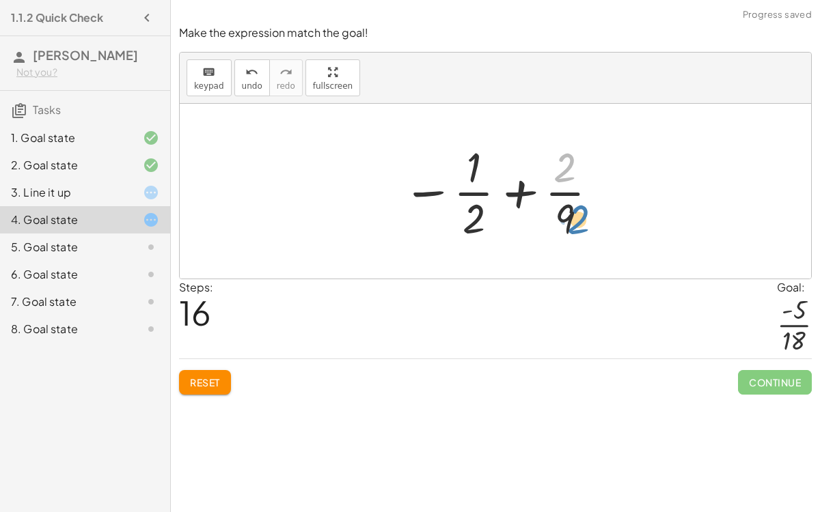
drag, startPoint x: 567, startPoint y: 167, endPoint x: 579, endPoint y: 217, distance: 52.0
click at [579, 217] on div at bounding box center [501, 191] width 211 height 105
drag, startPoint x: 478, startPoint y: 217, endPoint x: 580, endPoint y: 219, distance: 102.5
click at [580, 219] on div at bounding box center [501, 191] width 211 height 105
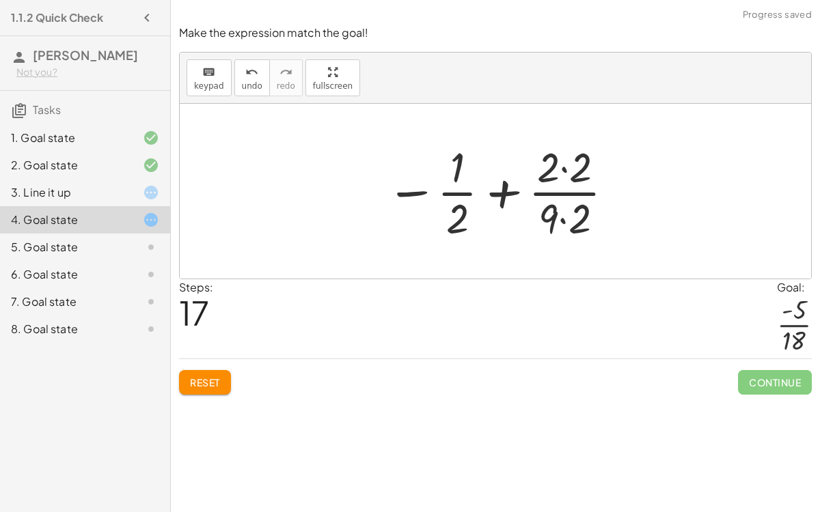
click at [563, 217] on div at bounding box center [500, 191] width 243 height 105
click at [563, 177] on div at bounding box center [500, 191] width 243 height 105
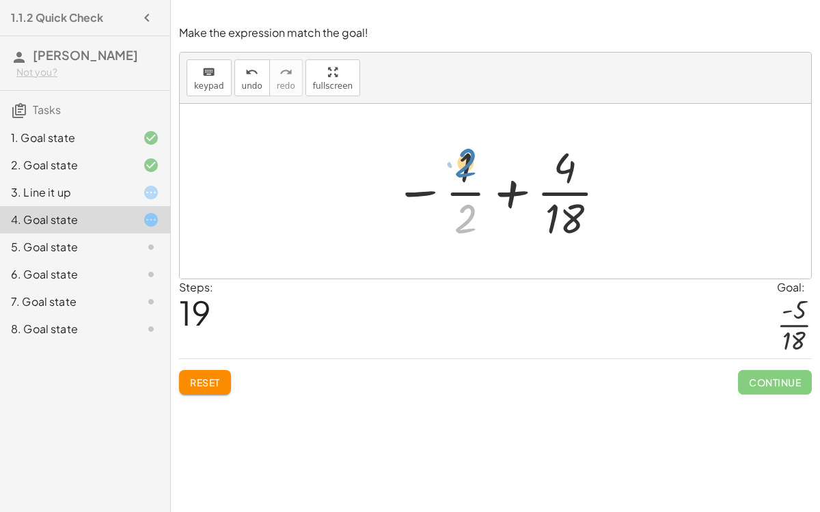
drag, startPoint x: 458, startPoint y: 210, endPoint x: 458, endPoint y: 153, distance: 57.4
click at [458, 153] on div at bounding box center [501, 191] width 228 height 105
drag, startPoint x: 459, startPoint y: 173, endPoint x: 458, endPoint y: 234, distance: 61.5
drag, startPoint x: 464, startPoint y: 161, endPoint x: 462, endPoint y: 210, distance: 48.6
drag, startPoint x: 463, startPoint y: 208, endPoint x: 464, endPoint y: 152, distance: 56.0
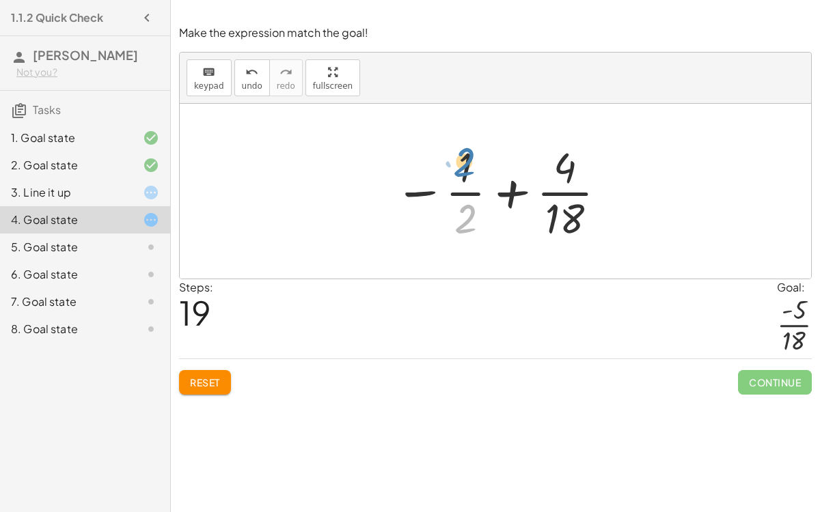
click at [464, 152] on div at bounding box center [501, 191] width 228 height 105
click at [465, 193] on div at bounding box center [501, 191] width 228 height 105
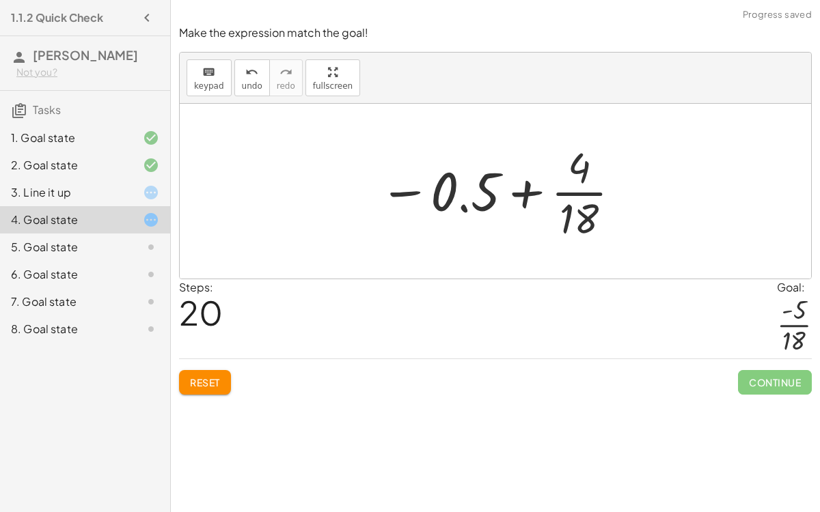
click at [525, 192] on div at bounding box center [500, 191] width 257 height 105
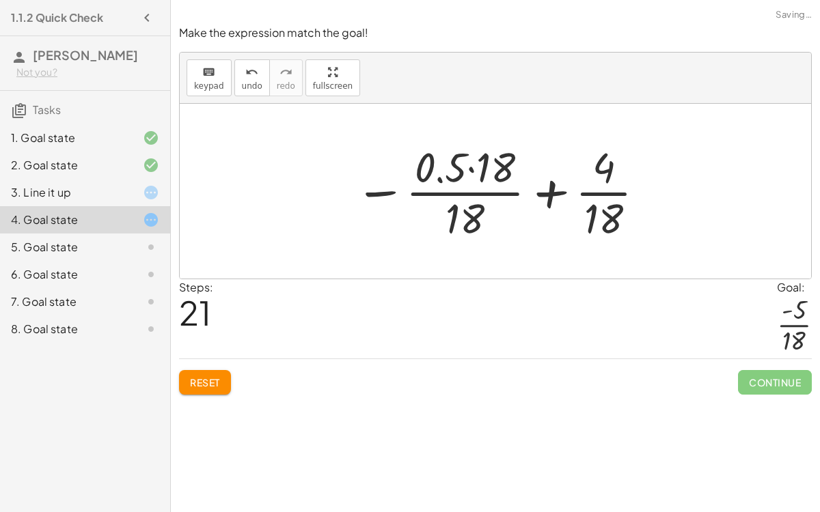
click at [534, 190] on div at bounding box center [500, 191] width 305 height 105
click at [534, 190] on div at bounding box center [511, 191] width 256 height 105
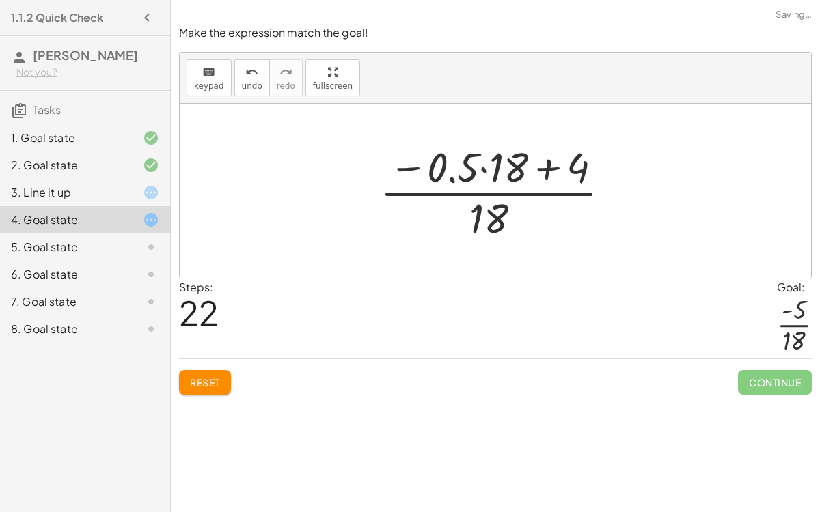
click at [483, 184] on div at bounding box center [501, 191] width 256 height 105
click at [533, 169] on div at bounding box center [501, 191] width 256 height 105
click at [545, 170] on div at bounding box center [501, 191] width 256 height 105
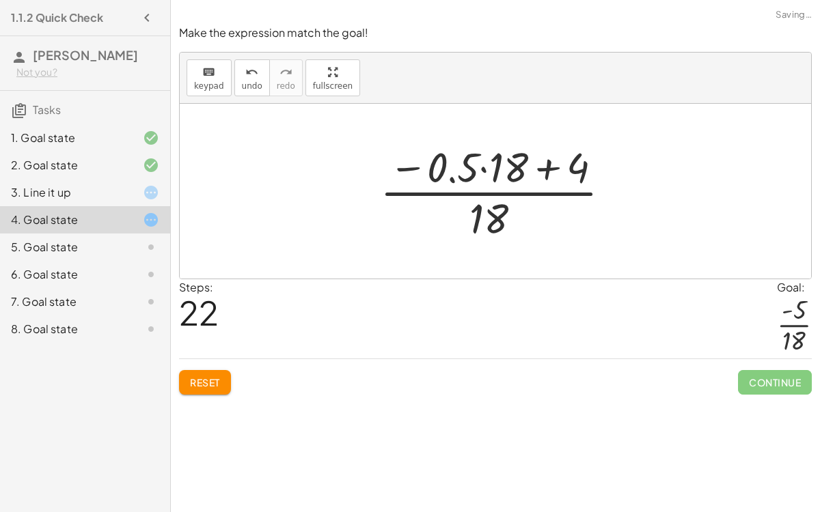
click at [545, 170] on div at bounding box center [501, 191] width 256 height 105
click at [222, 371] on button "Reset" at bounding box center [205, 382] width 52 height 25
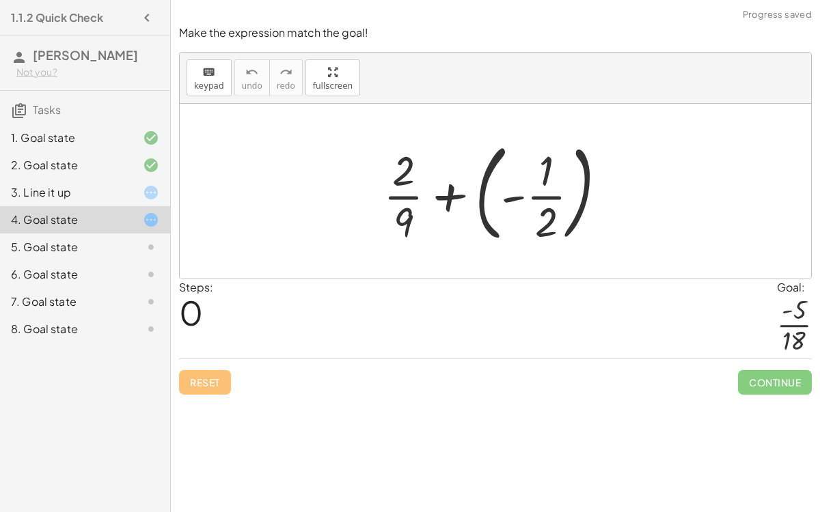
click at [532, 204] on div at bounding box center [501, 191] width 248 height 113
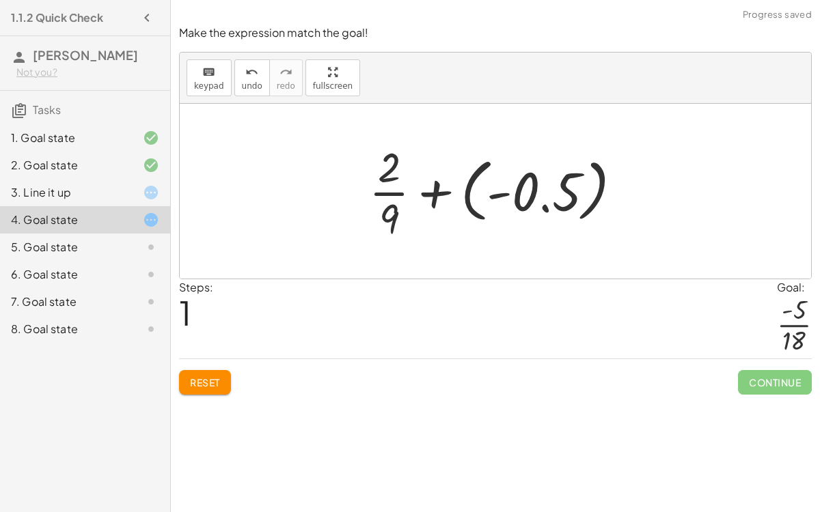
click at [474, 193] on div at bounding box center [500, 191] width 277 height 105
click at [474, 193] on div at bounding box center [501, 191] width 199 height 105
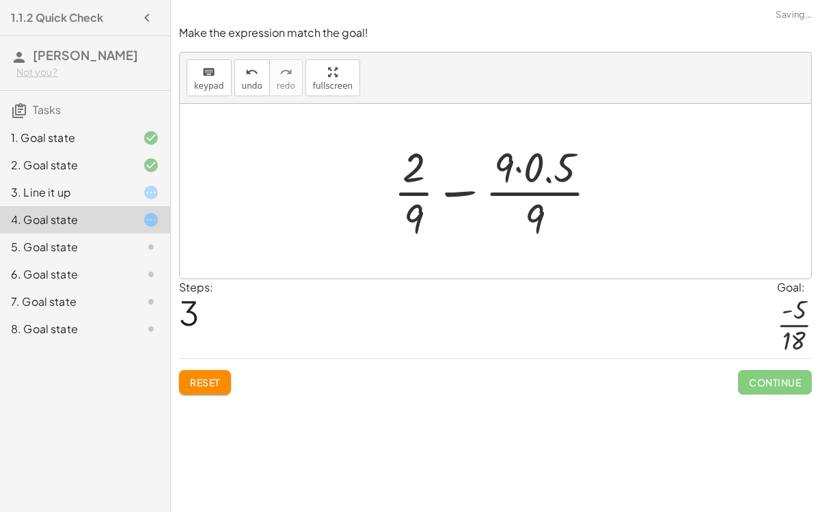
click at [550, 184] on div at bounding box center [501, 191] width 229 height 105
click at [550, 184] on div at bounding box center [500, 191] width 201 height 105
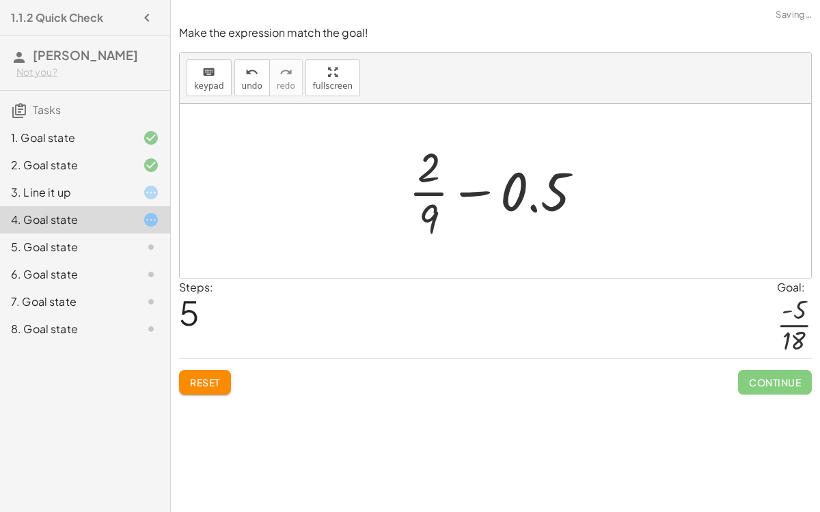
click at [478, 192] on div at bounding box center [501, 191] width 199 height 105
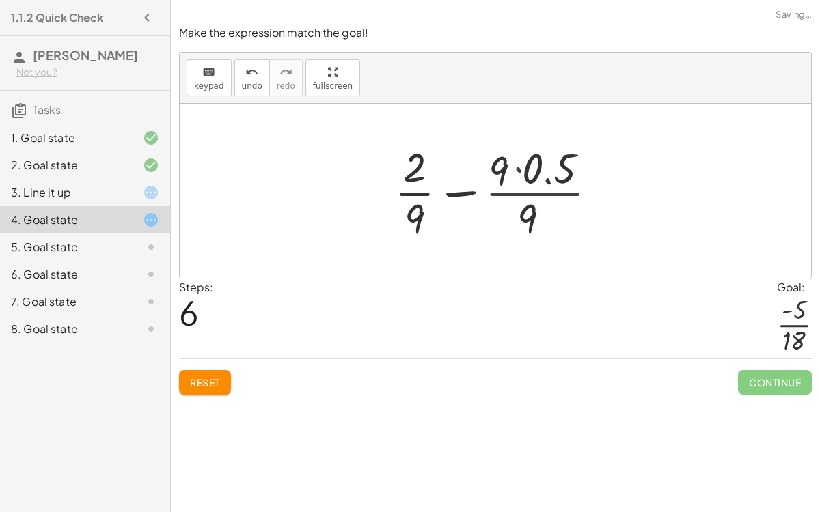
click at [474, 193] on div at bounding box center [501, 191] width 229 height 105
click at [474, 193] on div at bounding box center [501, 191] width 198 height 105
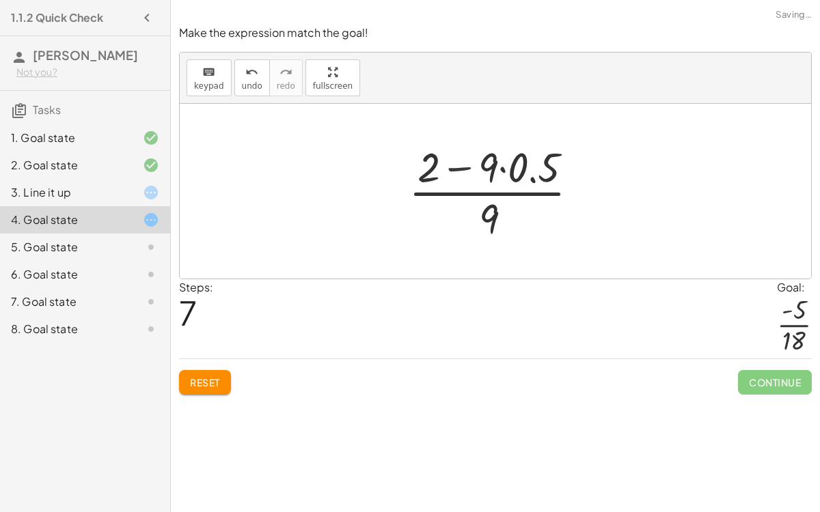
click at [471, 193] on div at bounding box center [501, 191] width 198 height 105
click at [467, 168] on div at bounding box center [501, 191] width 198 height 105
click at [218, 381] on span "Reset" at bounding box center [205, 383] width 30 height 12
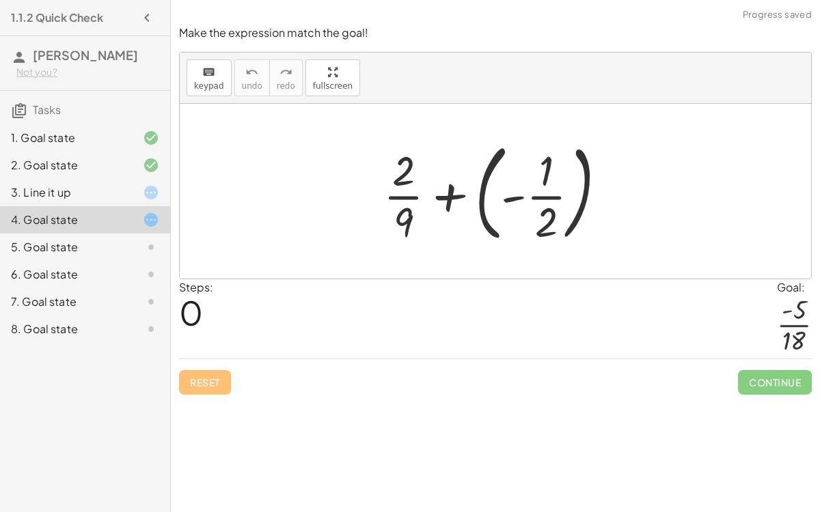
click at [445, 185] on div at bounding box center [501, 191] width 248 height 113
click at [445, 185] on div at bounding box center [500, 191] width 169 height 105
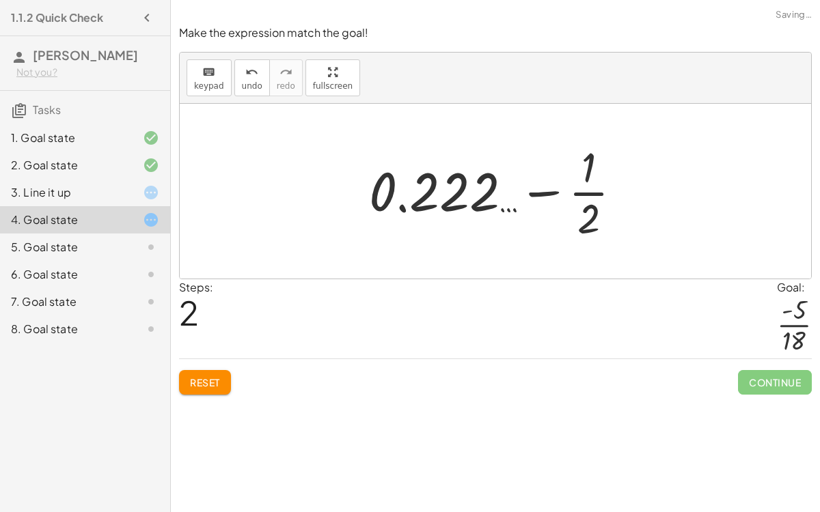
click at [202, 367] on div "Reset Continue" at bounding box center [495, 377] width 633 height 36
click at [201, 383] on span "Reset" at bounding box center [205, 383] width 30 height 12
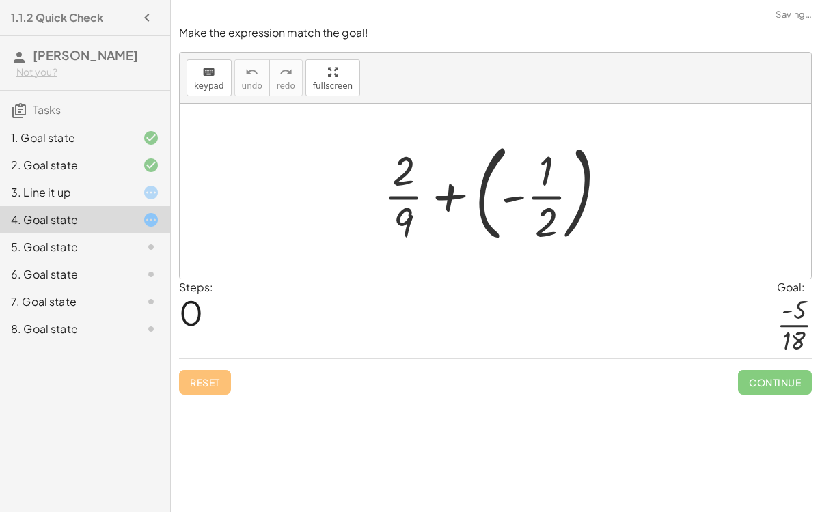
click at [554, 189] on div at bounding box center [501, 191] width 248 height 113
drag, startPoint x: 541, startPoint y: 193, endPoint x: 522, endPoint y: 193, distance: 18.5
click at [522, 193] on div at bounding box center [501, 191] width 248 height 113
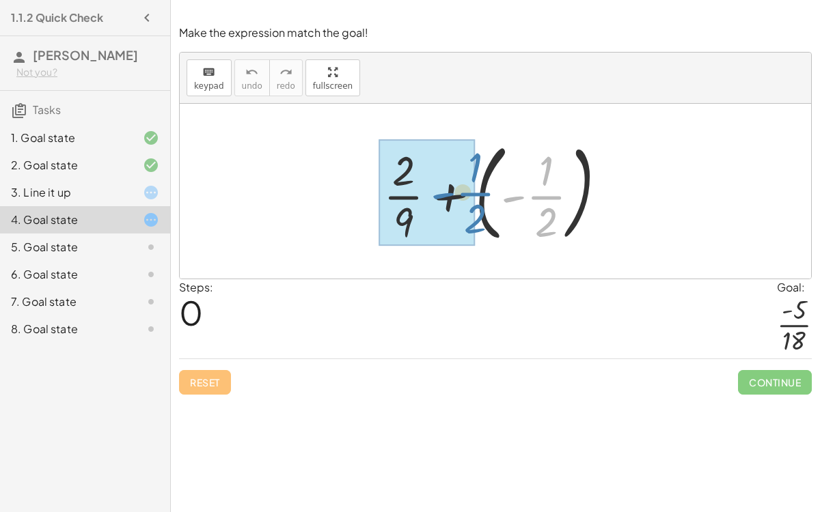
drag, startPoint x: 544, startPoint y: 194, endPoint x: 473, endPoint y: 191, distance: 71.1
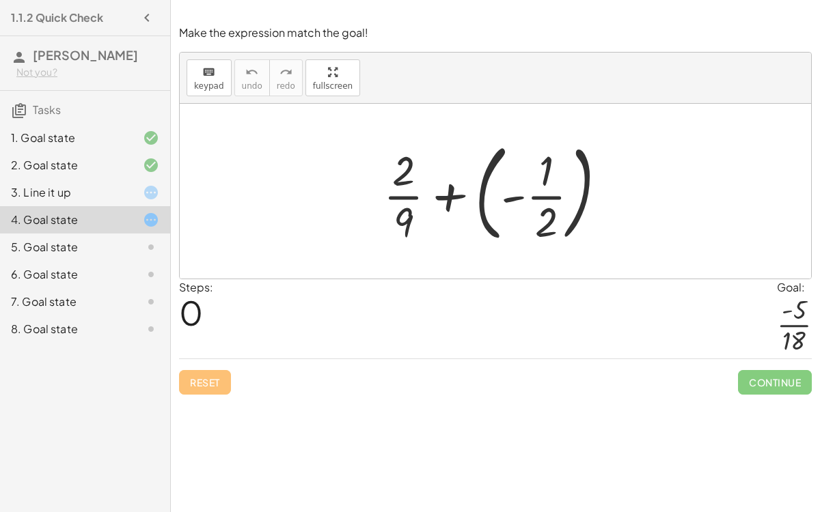
click at [584, 191] on div at bounding box center [501, 191] width 248 height 113
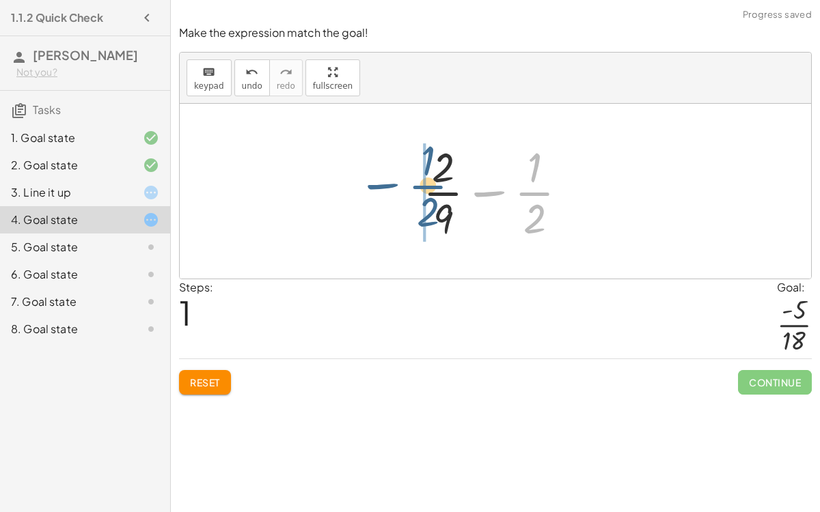
drag, startPoint x: 534, startPoint y: 193, endPoint x: 428, endPoint y: 186, distance: 106.1
click at [428, 186] on div at bounding box center [500, 191] width 169 height 105
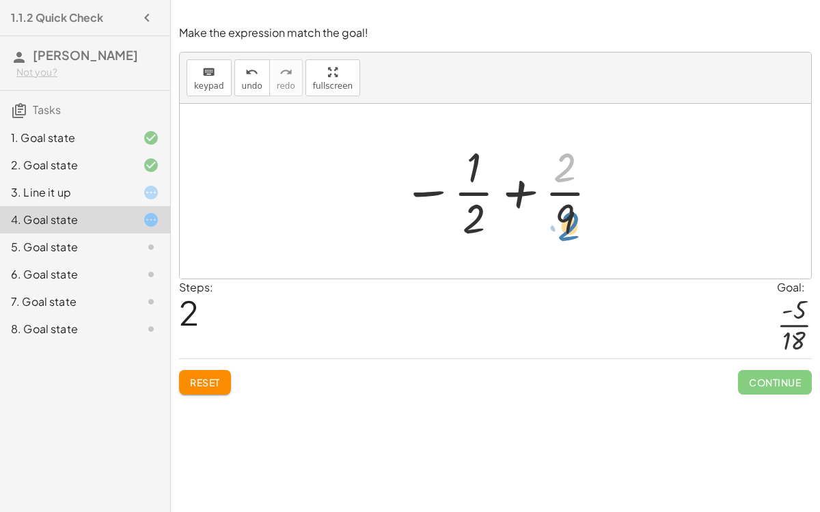
drag, startPoint x: 562, startPoint y: 166, endPoint x: 566, endPoint y: 223, distance: 56.9
click at [566, 223] on div at bounding box center [501, 191] width 211 height 105
drag, startPoint x: 566, startPoint y: 174, endPoint x: 592, endPoint y: 225, distance: 57.5
click at [592, 225] on div at bounding box center [501, 191] width 211 height 105
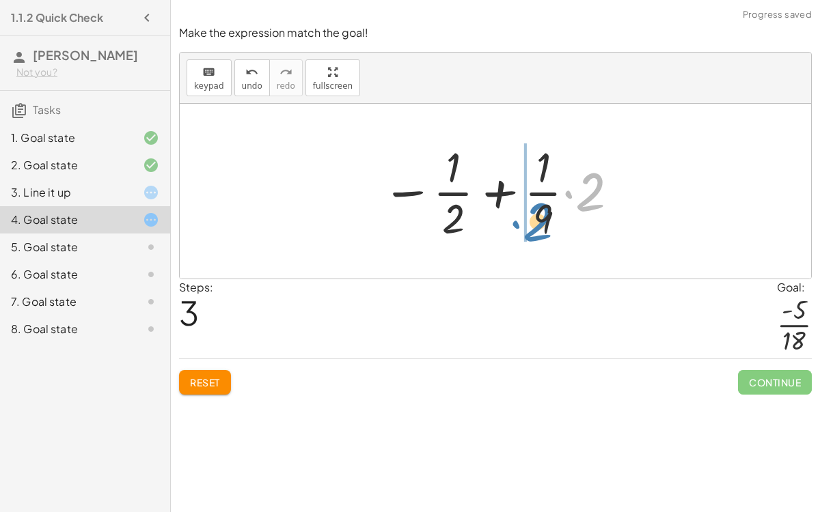
drag, startPoint x: 584, startPoint y: 198, endPoint x: 532, endPoint y: 229, distance: 60.4
click at [532, 229] on div at bounding box center [500, 191] width 251 height 105
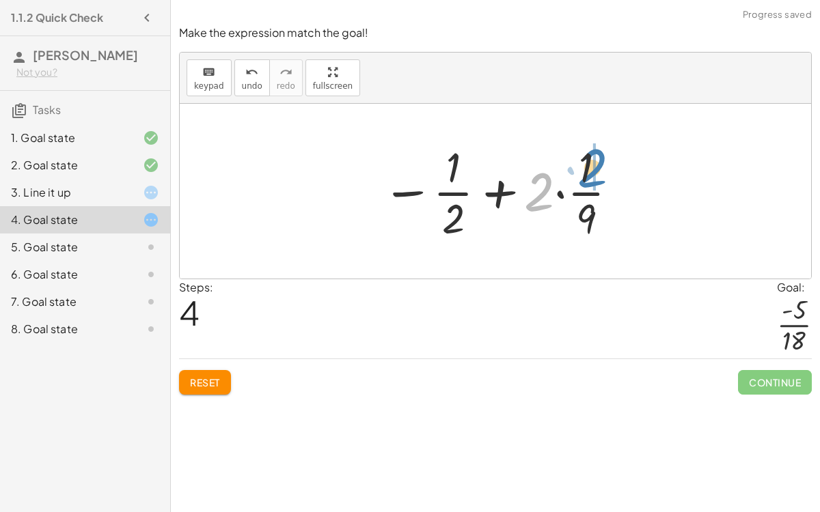
drag, startPoint x: 547, startPoint y: 193, endPoint x: 597, endPoint y: 170, distance: 55.4
click at [597, 170] on div at bounding box center [500, 191] width 251 height 105
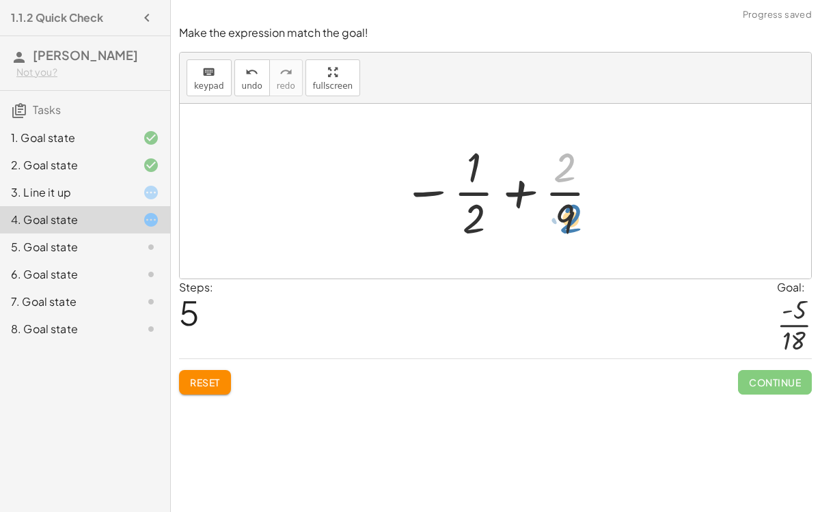
drag, startPoint x: 568, startPoint y: 156, endPoint x: 575, endPoint y: 208, distance: 51.7
click at [575, 208] on div at bounding box center [501, 191] width 211 height 105
drag, startPoint x: 567, startPoint y: 210, endPoint x: 573, endPoint y: 159, distance: 51.5
click at [573, 159] on div at bounding box center [501, 191] width 211 height 105
drag, startPoint x: 558, startPoint y: 170, endPoint x: 564, endPoint y: 225, distance: 55.0
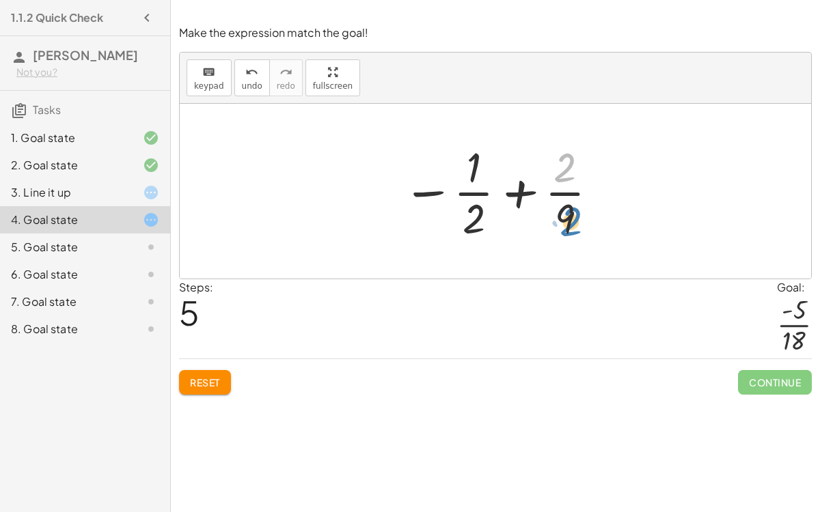
click at [564, 225] on div at bounding box center [501, 191] width 211 height 105
drag, startPoint x: 468, startPoint y: 221, endPoint x: 575, endPoint y: 218, distance: 106.6
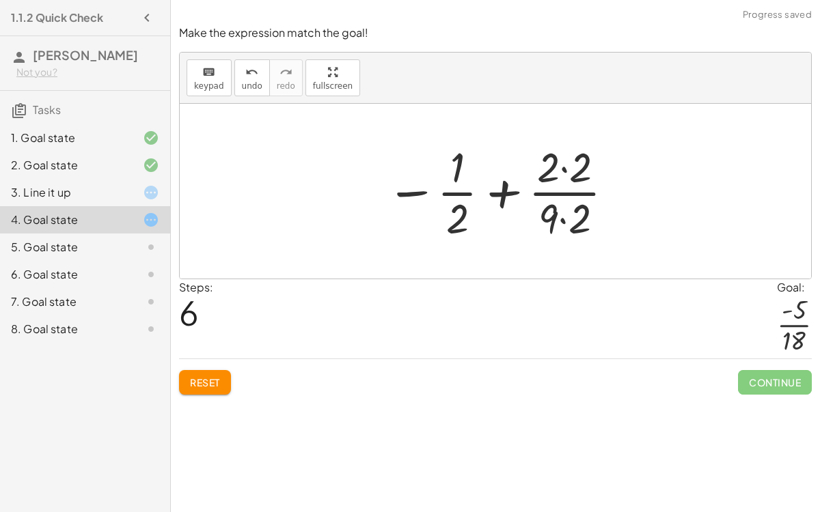
click at [564, 172] on div at bounding box center [500, 191] width 243 height 105
click at [564, 220] on div at bounding box center [501, 191] width 241 height 105
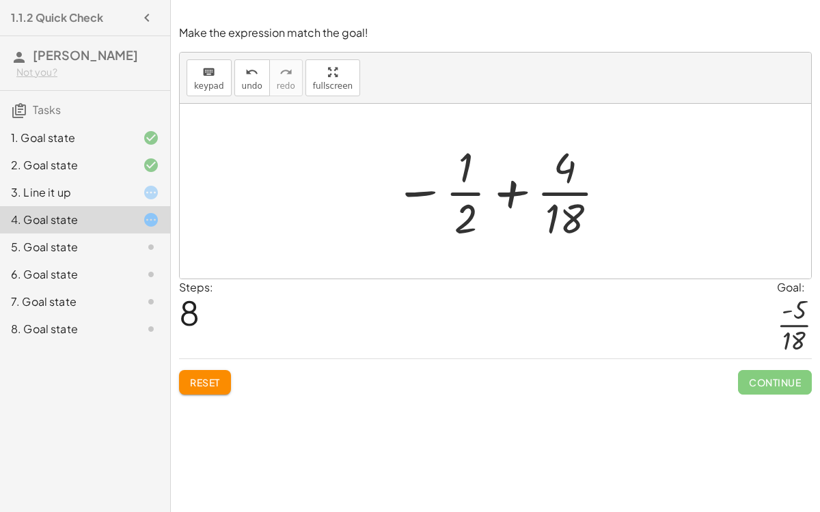
click at [508, 198] on div at bounding box center [501, 191] width 228 height 105
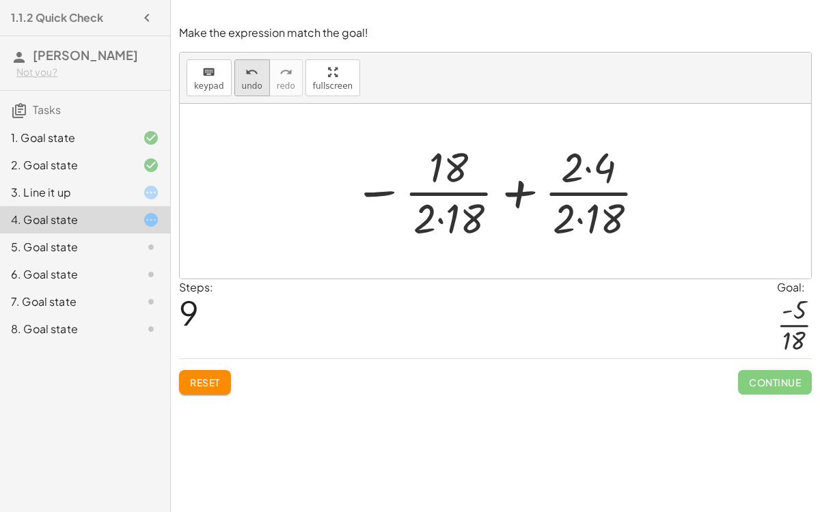
click at [246, 81] on span "undo" at bounding box center [252, 86] width 20 height 10
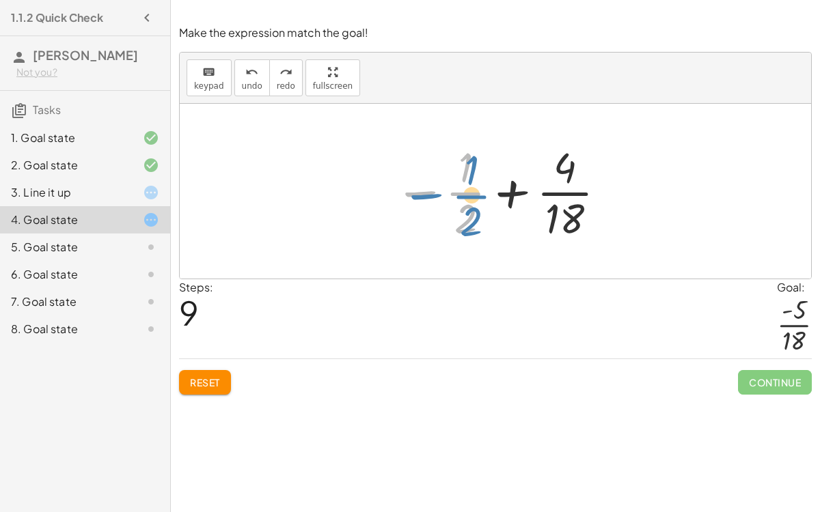
click at [428, 192] on div at bounding box center [501, 191] width 228 height 105
drag, startPoint x: 424, startPoint y: 194, endPoint x: 433, endPoint y: 187, distance: 11.1
click at [433, 187] on div at bounding box center [501, 191] width 228 height 105
click at [84, 242] on div "5. Goal state" at bounding box center [66, 247] width 110 height 16
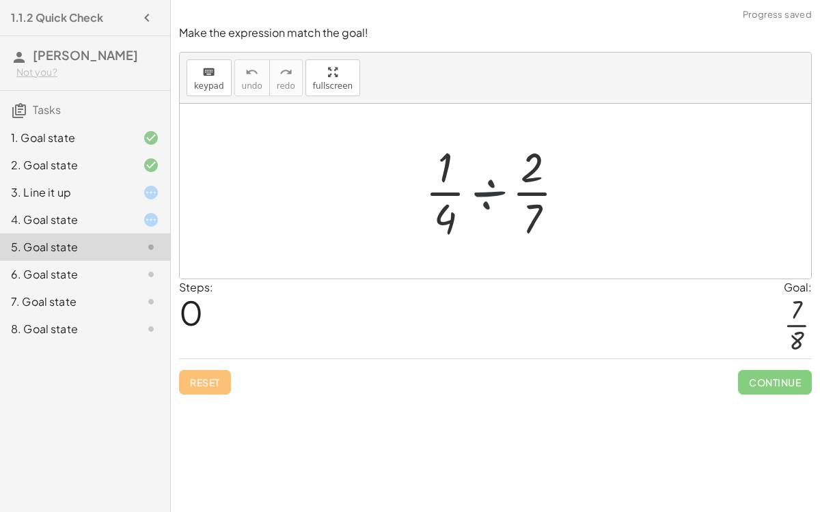
click at [487, 195] on div at bounding box center [500, 191] width 165 height 105
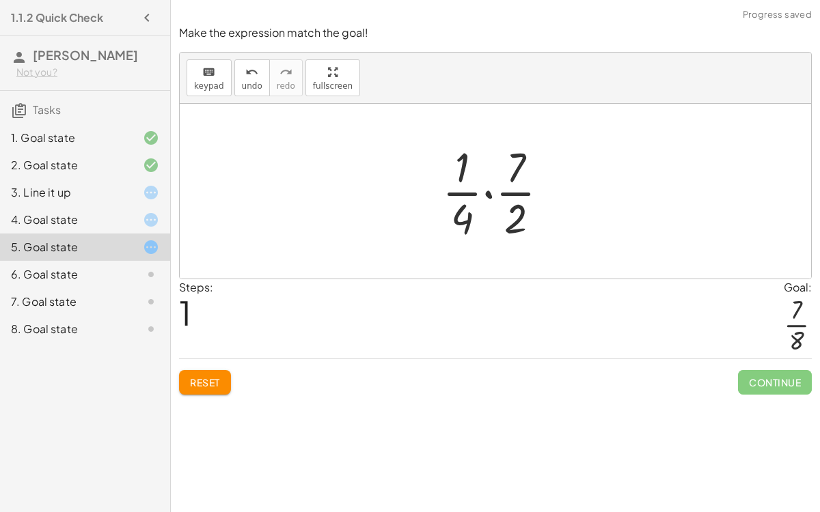
click at [487, 195] on div at bounding box center [500, 191] width 131 height 105
click at [487, 195] on div at bounding box center [501, 191] width 110 height 105
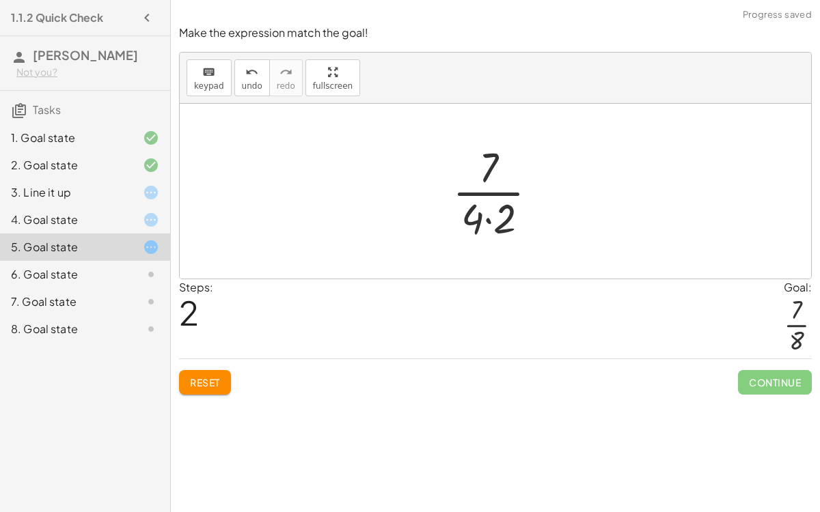
click at [486, 201] on div at bounding box center [501, 191] width 110 height 105
click at [488, 219] on div at bounding box center [501, 191] width 110 height 105
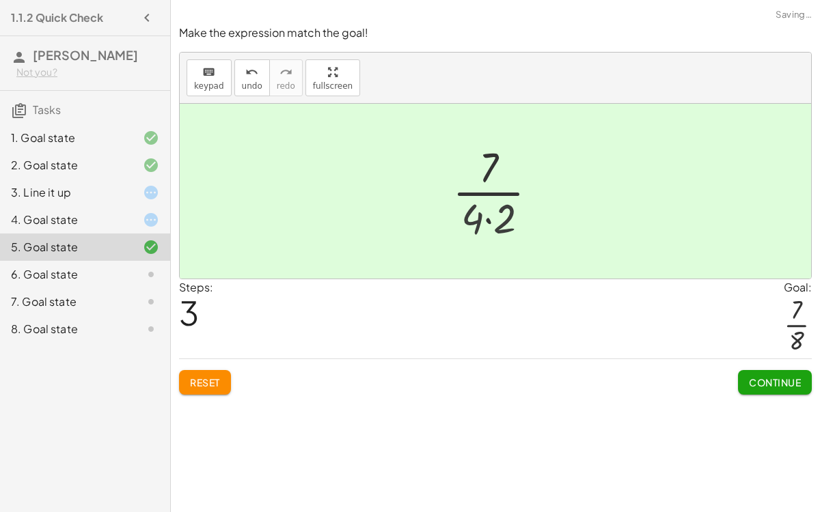
click at [488, 219] on div at bounding box center [501, 191] width 80 height 105
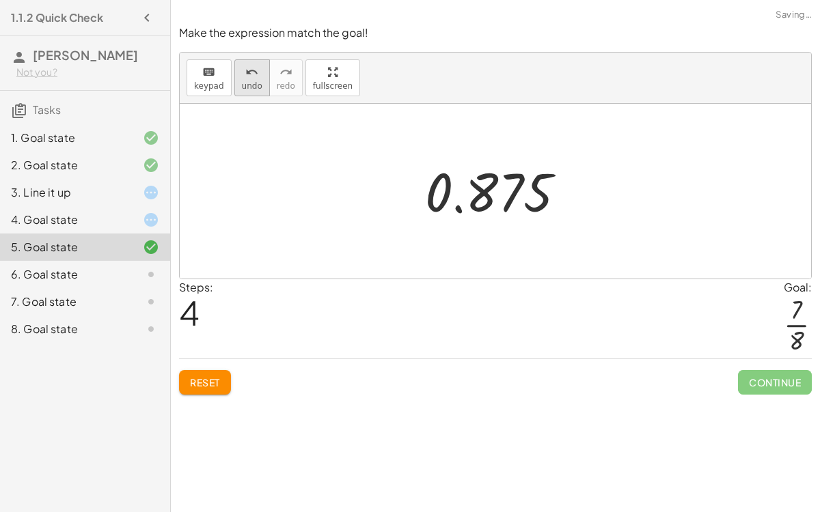
click at [243, 89] on span "undo" at bounding box center [252, 86] width 20 height 10
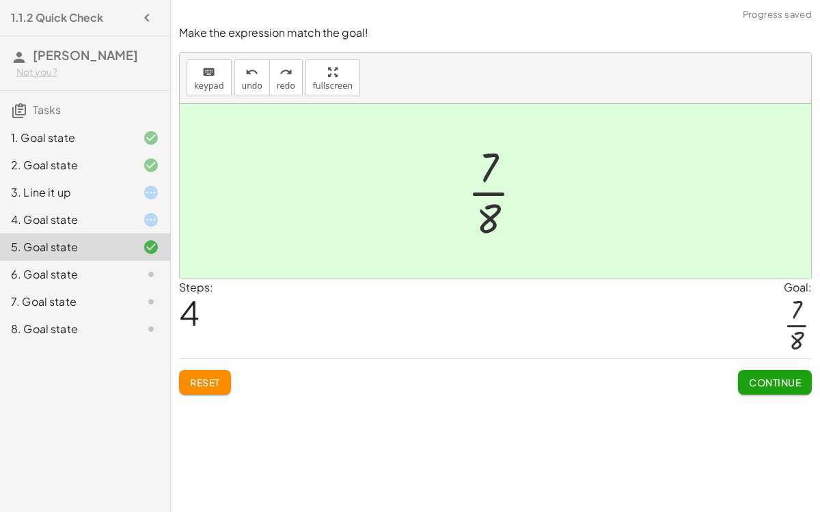
click at [769, 377] on span "Continue" at bounding box center [775, 383] width 52 height 12
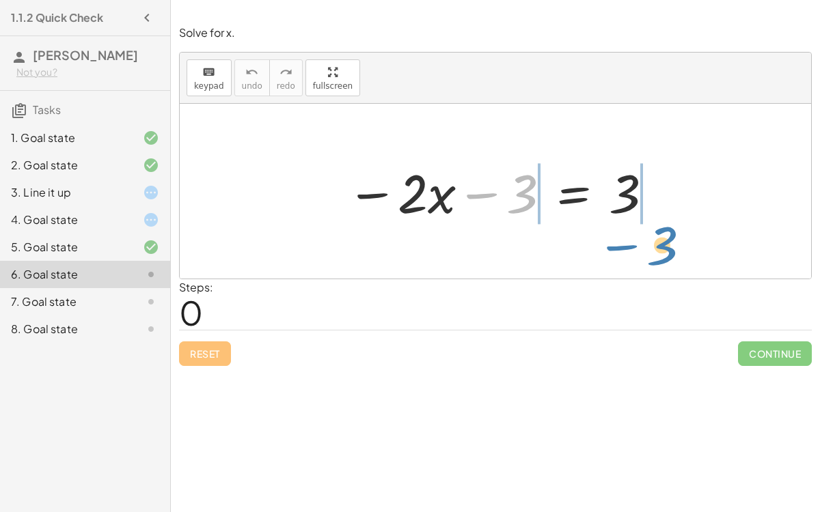
drag, startPoint x: 478, startPoint y: 193, endPoint x: 616, endPoint y: 245, distance: 147.9
click at [616, 245] on div "− 3 − · 2 · x − 3 = 3" at bounding box center [495, 191] width 631 height 175
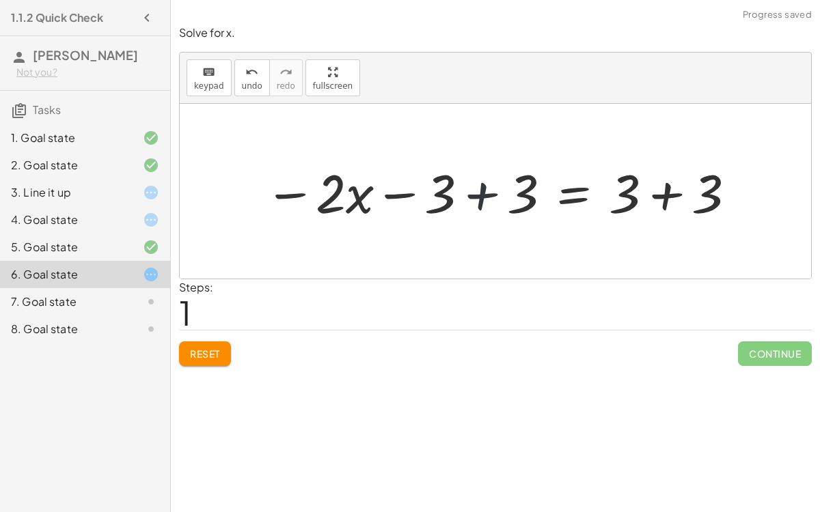
click at [483, 193] on div at bounding box center [501, 191] width 487 height 70
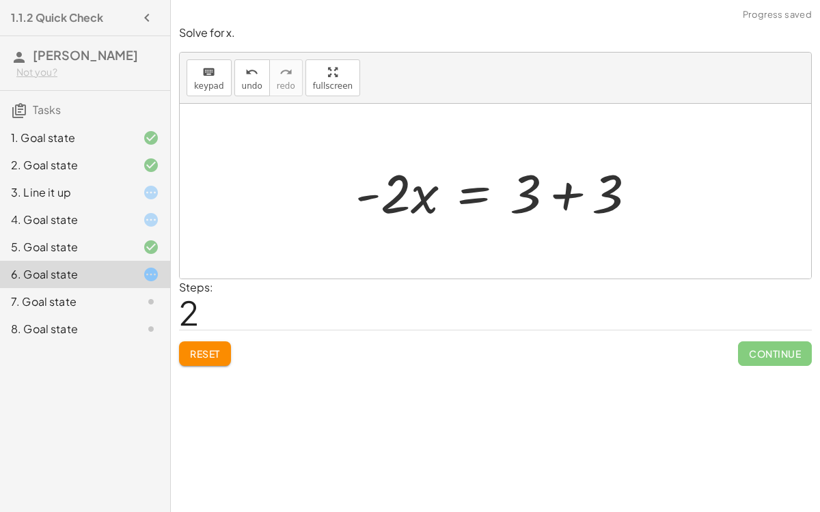
click at [557, 193] on div at bounding box center [500, 191] width 305 height 70
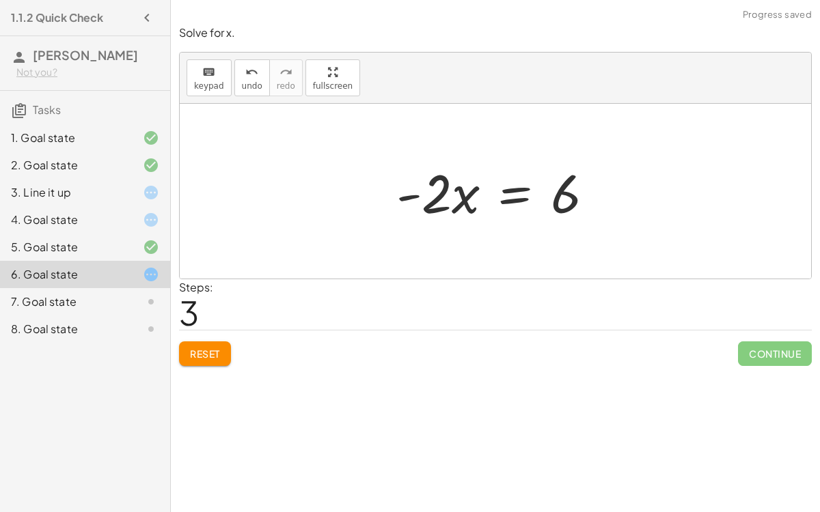
click at [468, 202] on div at bounding box center [500, 191] width 222 height 70
click at [551, 207] on div at bounding box center [500, 191] width 222 height 70
click at [247, 81] on span "undo" at bounding box center [252, 86] width 20 height 10
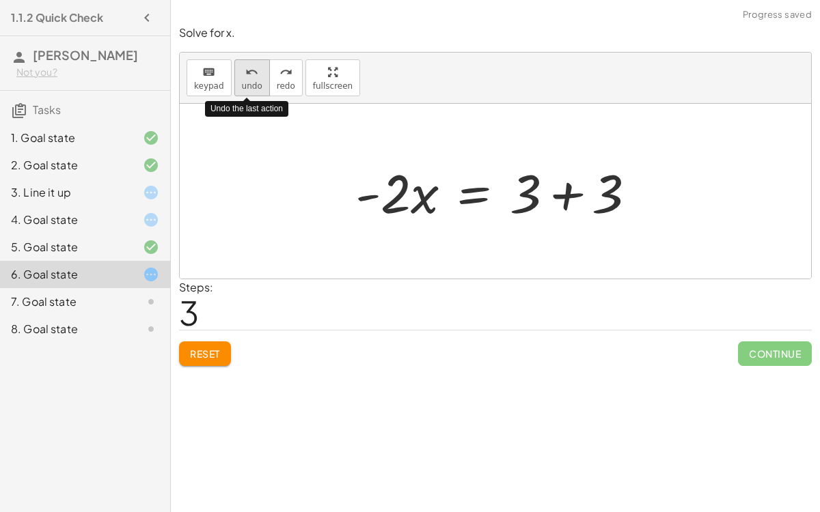
click at [247, 81] on span "undo" at bounding box center [252, 86] width 20 height 10
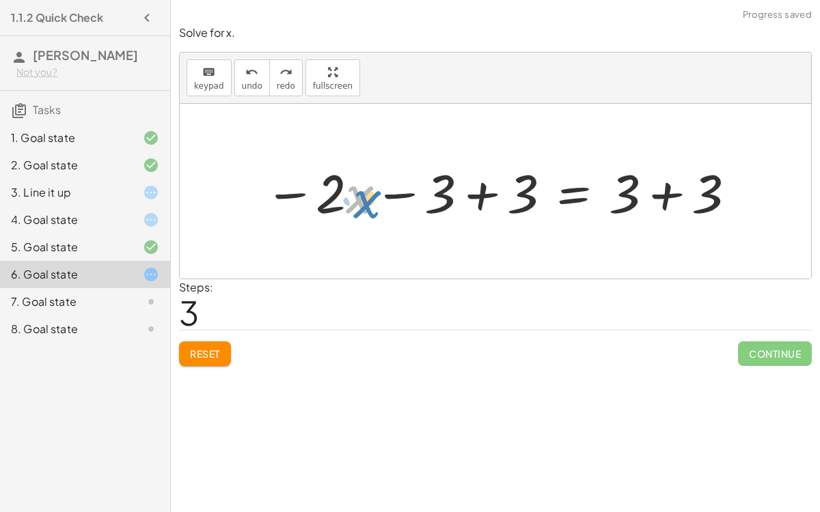
click at [352, 191] on div at bounding box center [501, 191] width 487 height 70
click at [408, 193] on div at bounding box center [501, 191] width 487 height 70
click at [666, 192] on div at bounding box center [501, 191] width 487 height 70
click at [666, 192] on div at bounding box center [495, 191] width 631 height 175
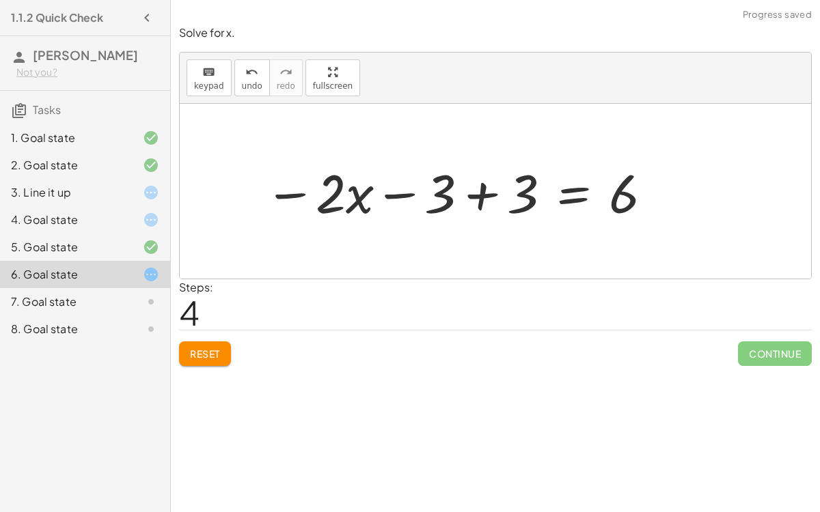
click at [480, 189] on div at bounding box center [459, 191] width 403 height 70
click at [480, 189] on div at bounding box center [559, 191] width 222 height 70
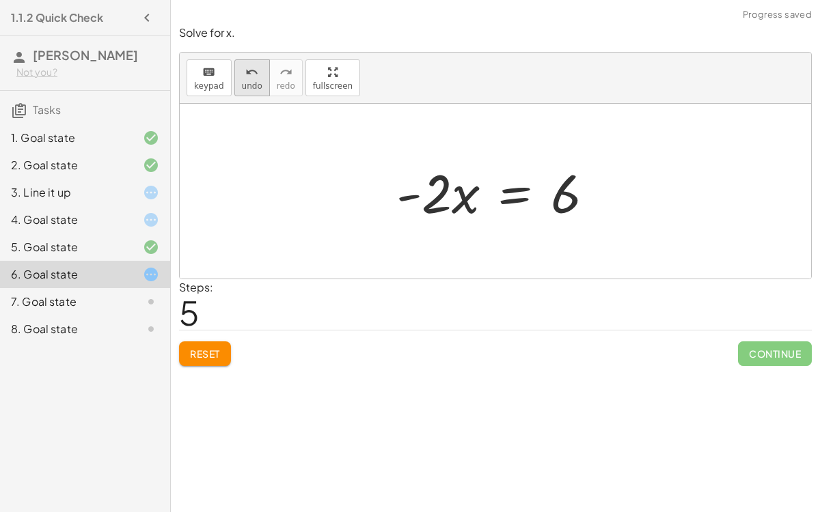
click at [250, 86] on span "undo" at bounding box center [252, 86] width 20 height 10
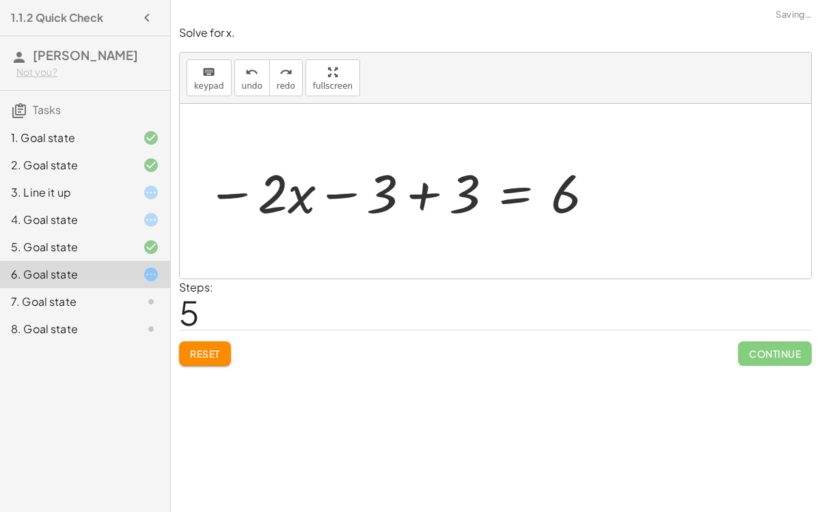
click at [346, 190] on div at bounding box center [401, 191] width 403 height 70
click at [428, 198] on div at bounding box center [401, 191] width 403 height 70
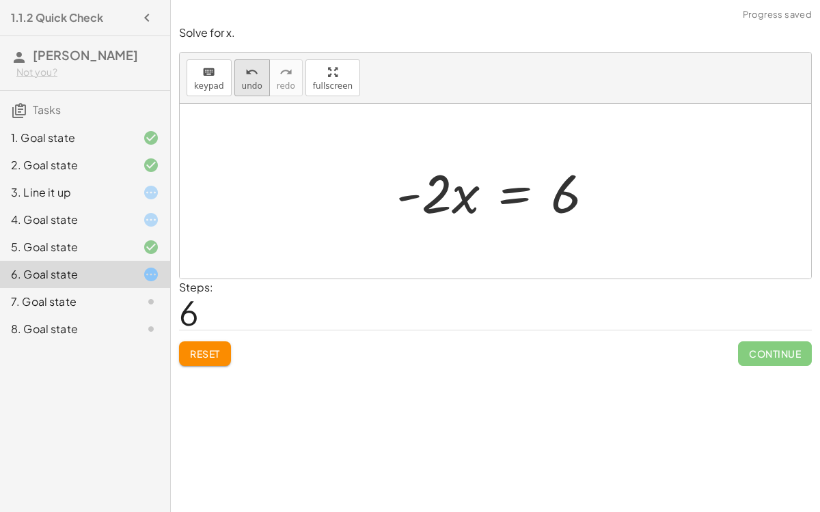
click at [242, 87] on span "undo" at bounding box center [252, 86] width 20 height 10
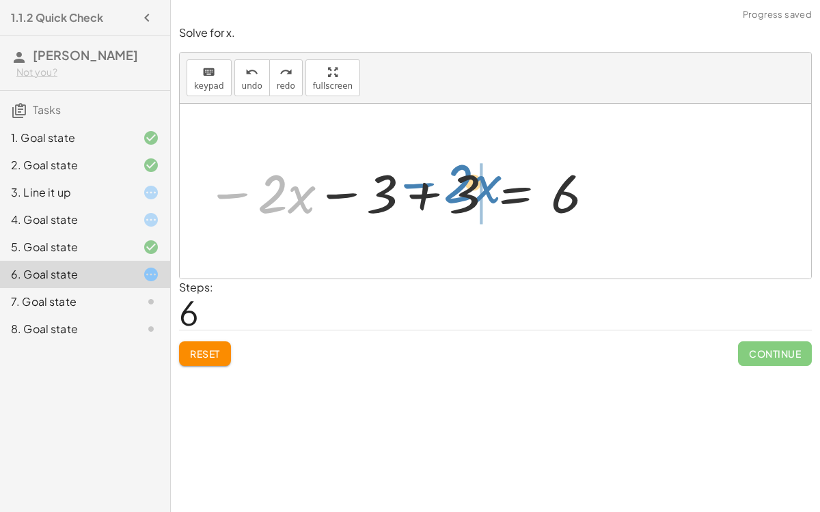
drag, startPoint x: 226, startPoint y: 197, endPoint x: 412, endPoint y: 187, distance: 186.1
click at [412, 187] on div at bounding box center [401, 191] width 403 height 70
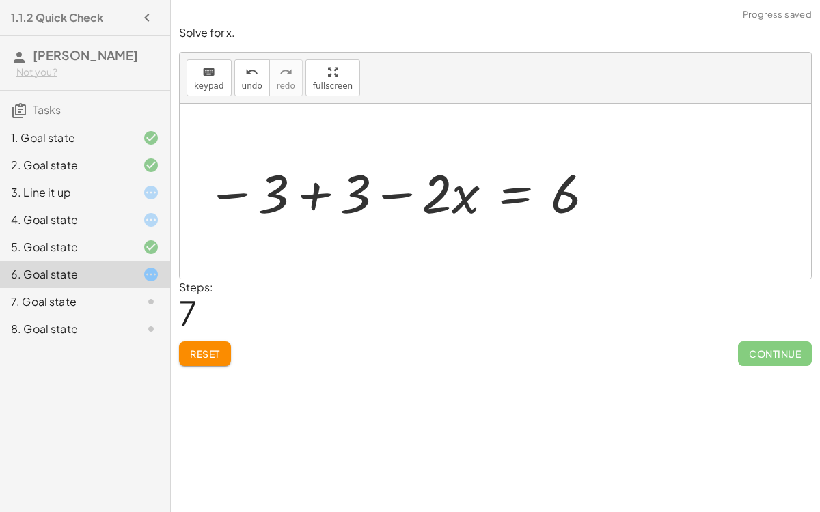
click at [385, 191] on div at bounding box center [401, 191] width 403 height 70
click at [309, 188] on div at bounding box center [401, 191] width 403 height 70
click at [309, 188] on div at bounding box center [495, 191] width 631 height 175
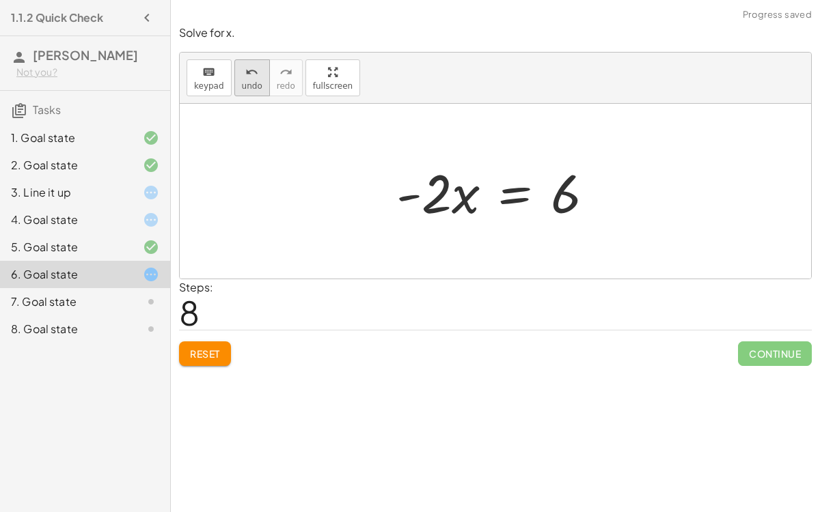
click at [245, 77] on icon "undo" at bounding box center [251, 72] width 13 height 16
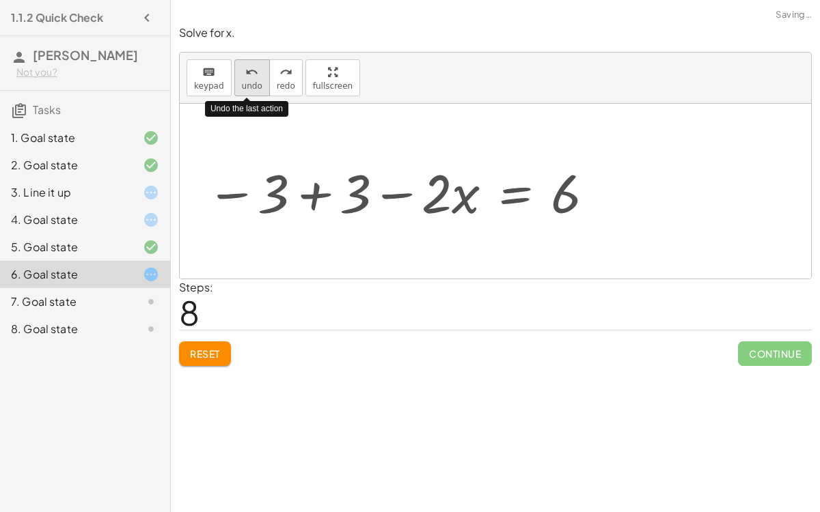
click at [245, 77] on icon "undo" at bounding box center [251, 72] width 13 height 16
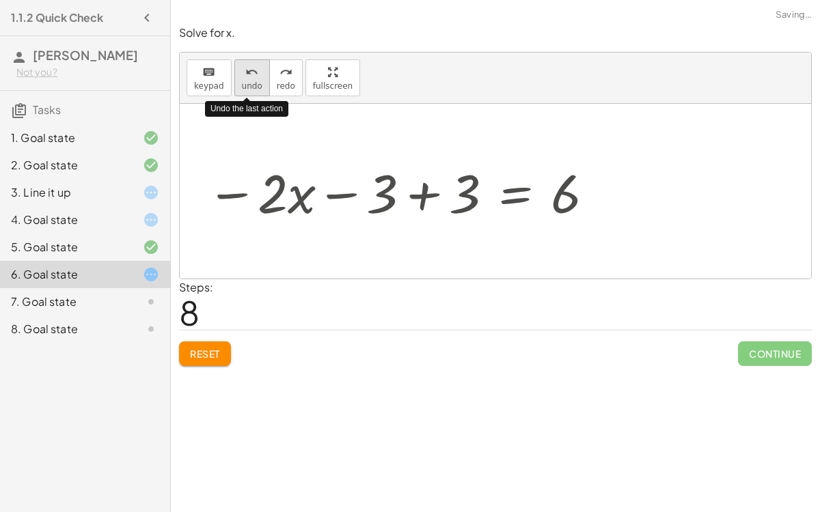
click at [245, 77] on icon "undo" at bounding box center [251, 72] width 13 height 16
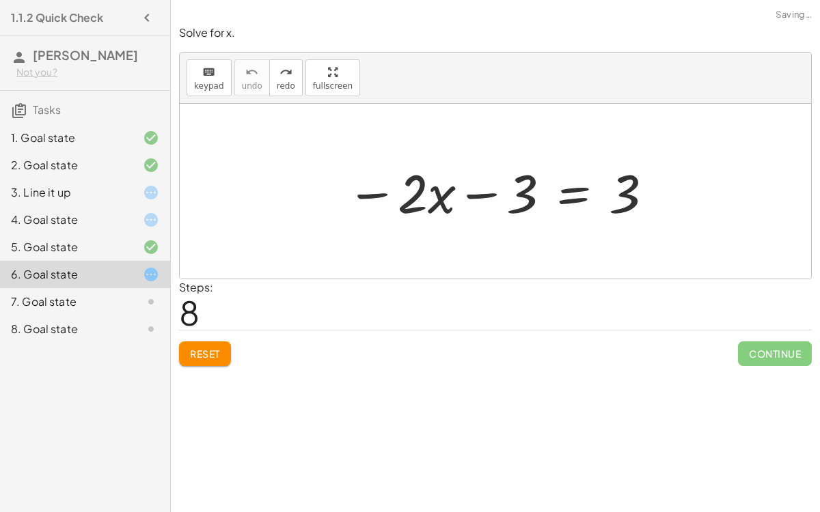
click at [109, 318] on div "8. Goal state" at bounding box center [85, 329] width 170 height 27
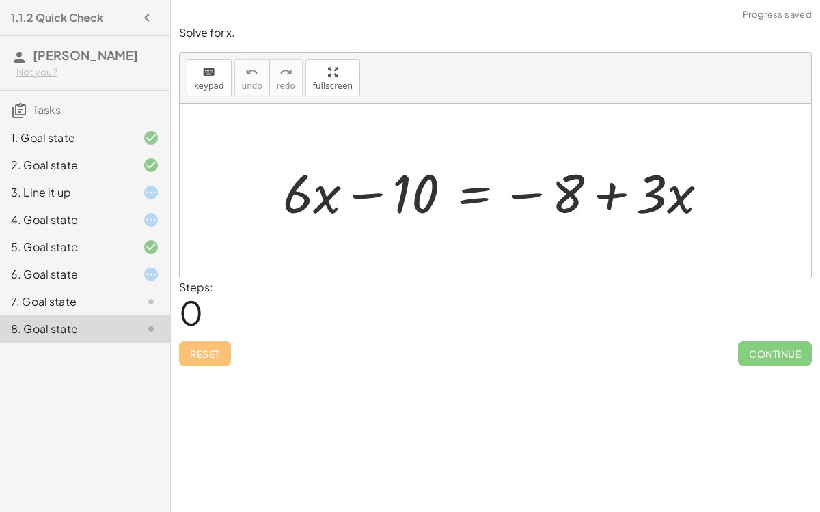
click at [135, 269] on div at bounding box center [140, 274] width 38 height 16
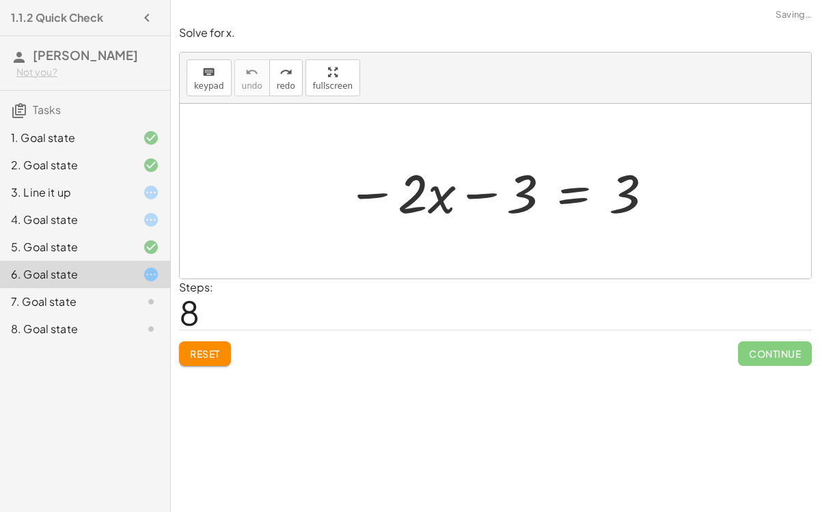
click at [133, 219] on div at bounding box center [140, 220] width 38 height 16
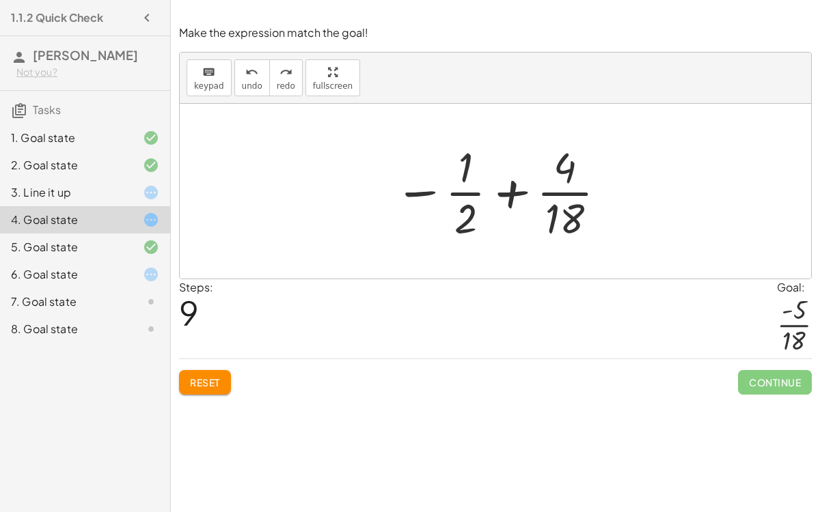
click at [101, 254] on div "5. Goal state" at bounding box center [66, 247] width 110 height 16
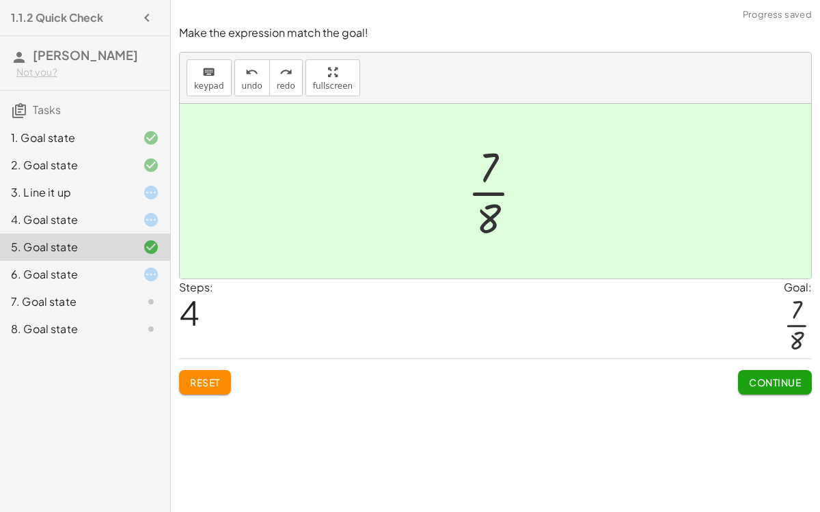
click at [107, 273] on div "6. Goal state" at bounding box center [66, 274] width 110 height 16
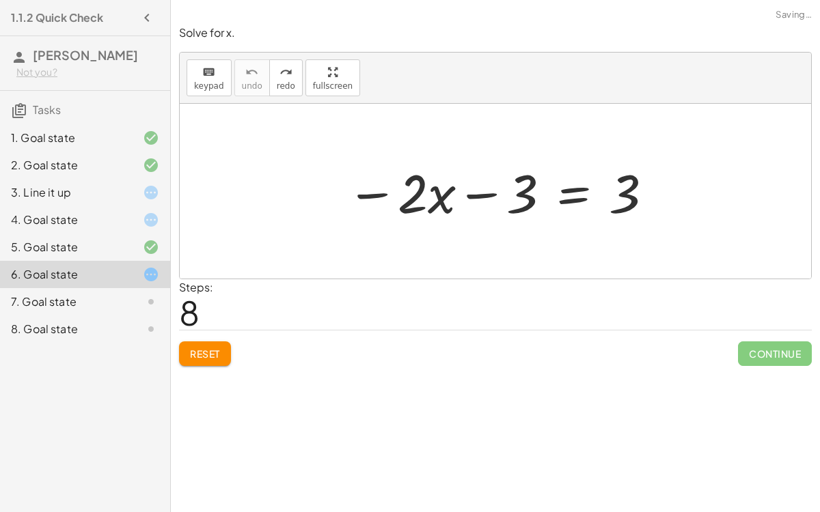
click at [487, 193] on div at bounding box center [501, 191] width 322 height 70
click at [474, 192] on div at bounding box center [501, 191] width 322 height 70
click at [212, 348] on span "Reset" at bounding box center [205, 354] width 30 height 12
click at [491, 191] on div at bounding box center [501, 191] width 322 height 70
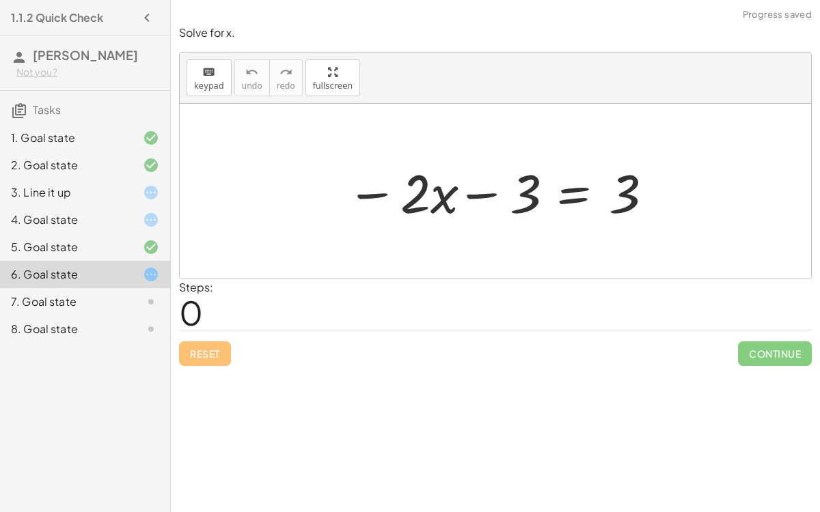
click at [491, 191] on div at bounding box center [501, 191] width 322 height 70
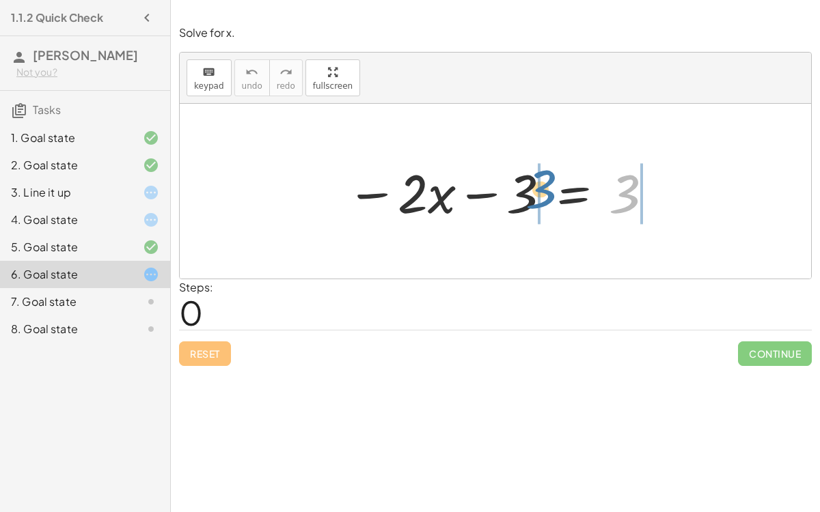
drag, startPoint x: 628, startPoint y: 189, endPoint x: 543, endPoint y: 184, distance: 85.5
click at [543, 184] on div at bounding box center [501, 191] width 322 height 70
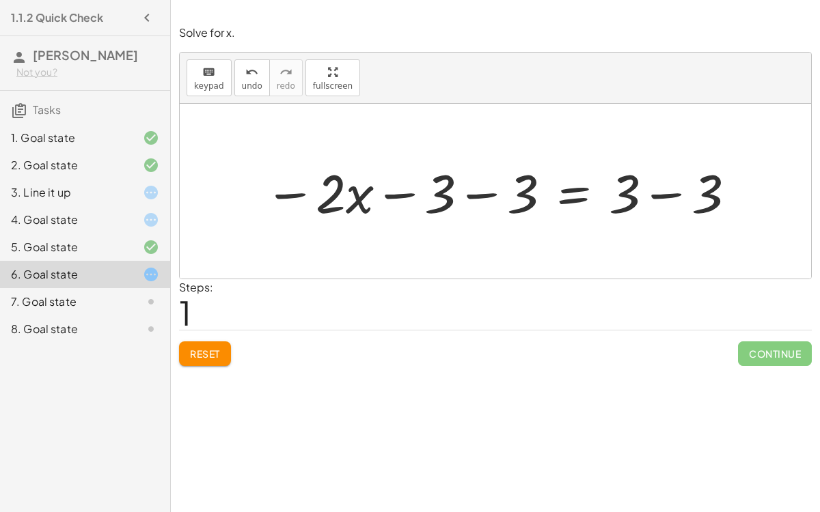
click at [515, 198] on div at bounding box center [501, 191] width 487 height 70
click at [515, 198] on div at bounding box center [542, 191] width 403 height 70
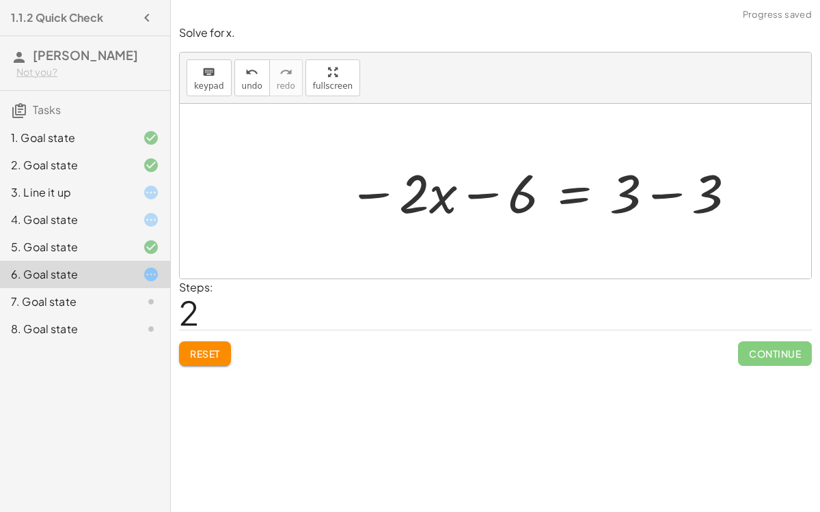
click at [701, 206] on div at bounding box center [542, 191] width 403 height 70
click at [701, 206] on div at bounding box center [495, 191] width 631 height 175
click at [483, 195] on div at bounding box center [500, 191] width 317 height 70
click at [510, 200] on div at bounding box center [500, 191] width 317 height 70
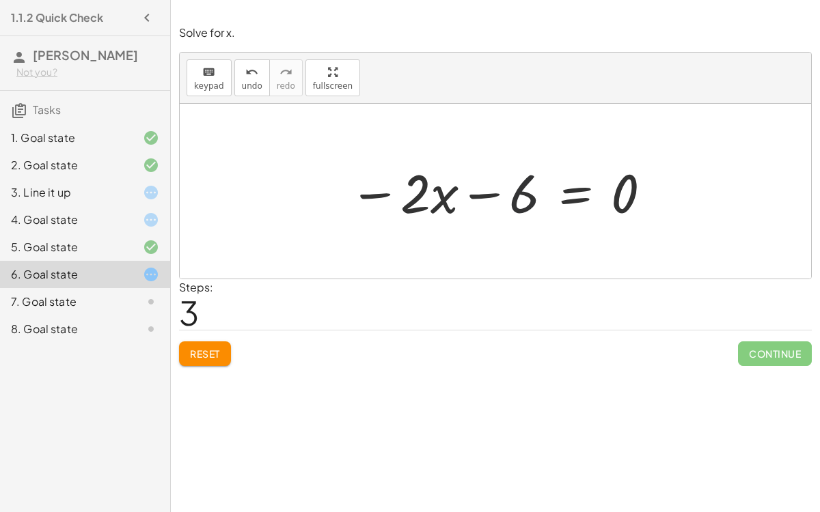
click at [510, 200] on div at bounding box center [500, 191] width 317 height 70
click at [614, 201] on div at bounding box center [500, 191] width 317 height 70
click at [258, 85] on button "undo undo" at bounding box center [252, 77] width 36 height 37
click at [708, 198] on div at bounding box center [543, 191] width 403 height 70
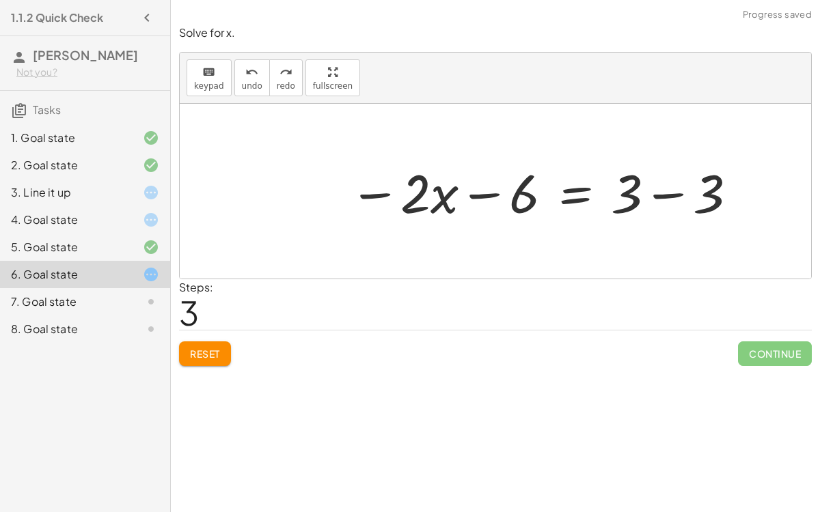
click at [708, 198] on div at bounding box center [495, 191] width 631 height 175
click at [245, 89] on span "undo" at bounding box center [252, 86] width 20 height 10
click at [625, 189] on div at bounding box center [543, 191] width 403 height 70
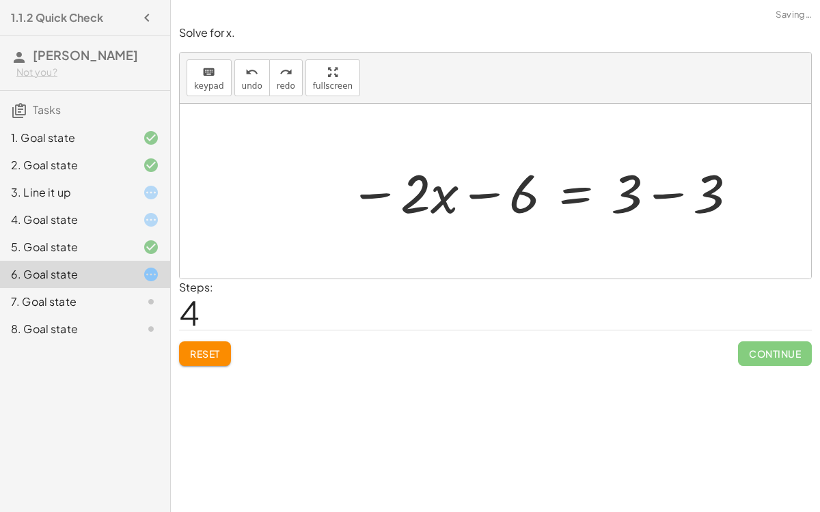
click at [625, 189] on div at bounding box center [543, 191] width 403 height 70
click at [631, 193] on div at bounding box center [543, 191] width 403 height 70
drag, startPoint x: 484, startPoint y: 195, endPoint x: 660, endPoint y: 195, distance: 176.3
click at [660, 195] on div at bounding box center [543, 191] width 403 height 70
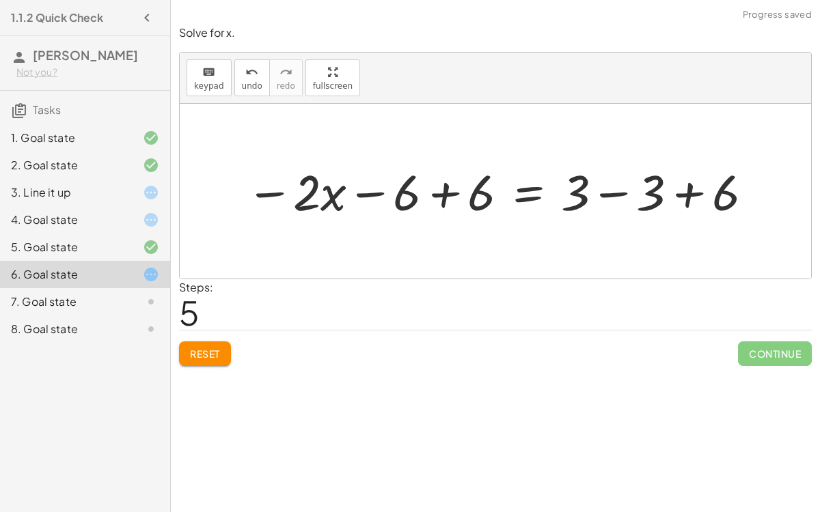
click at [623, 193] on div at bounding box center [500, 191] width 523 height 65
click at [623, 193] on div at bounding box center [495, 191] width 631 height 175
click at [461, 193] on div at bounding box center [425, 191] width 372 height 65
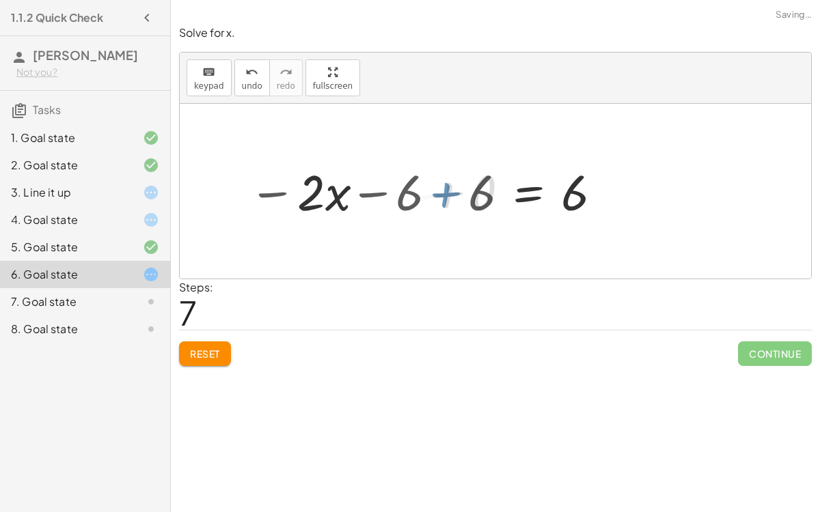
click at [461, 193] on div at bounding box center [516, 191] width 207 height 65
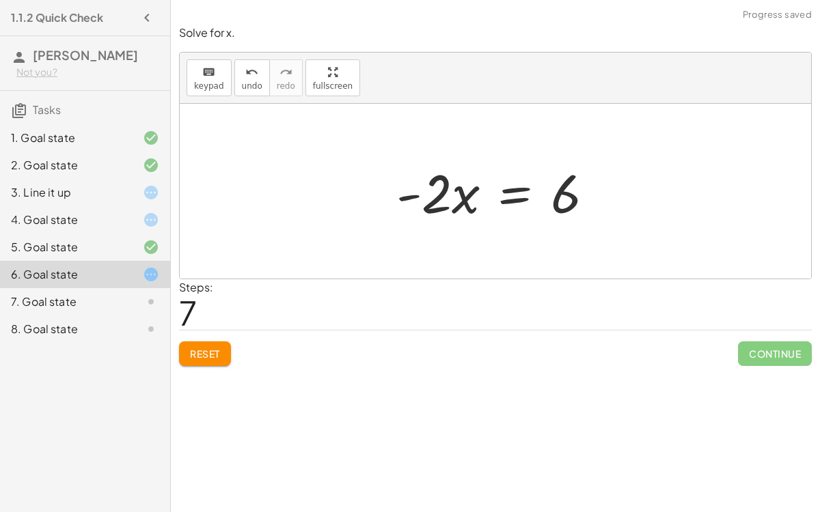
click at [440, 198] on div at bounding box center [500, 191] width 222 height 70
click at [188, 355] on button "Reset" at bounding box center [205, 354] width 52 height 25
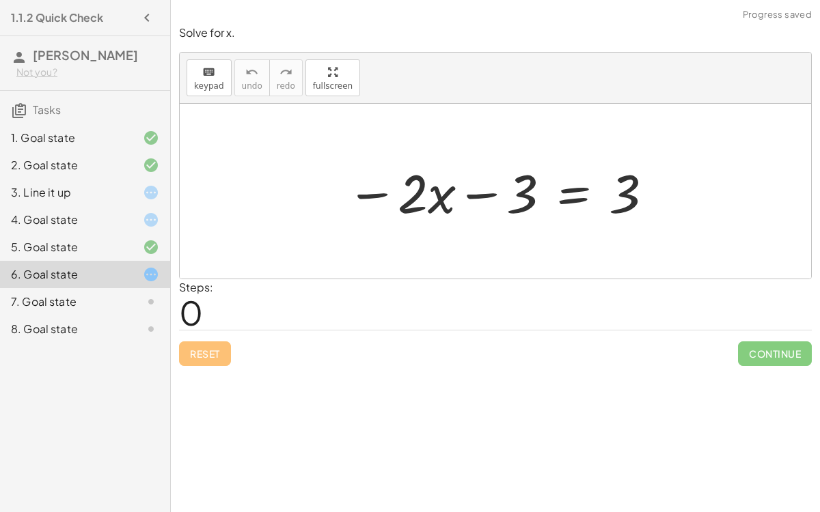
click at [129, 304] on div at bounding box center [140, 302] width 38 height 16
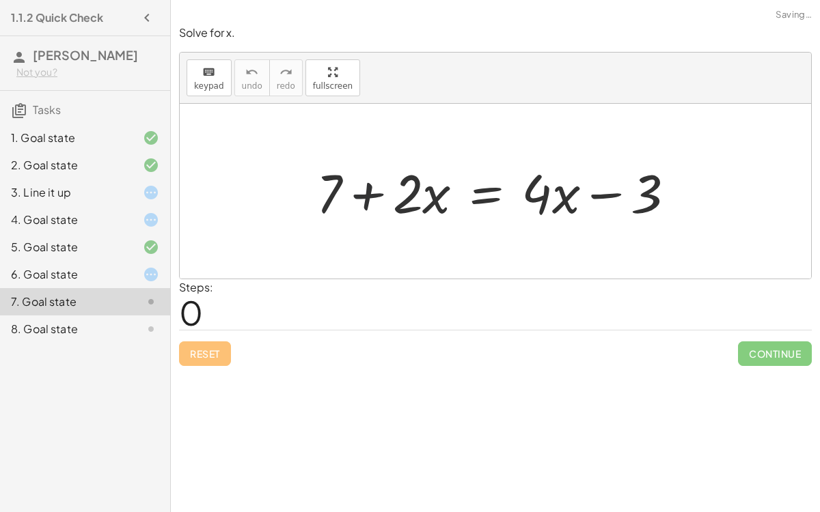
click at [369, 193] on div at bounding box center [501, 191] width 383 height 70
click at [593, 191] on div at bounding box center [501, 191] width 383 height 70
drag, startPoint x: 577, startPoint y: 188, endPoint x: 632, endPoint y: 172, distance: 56.9
click at [632, 172] on div at bounding box center [501, 191] width 383 height 70
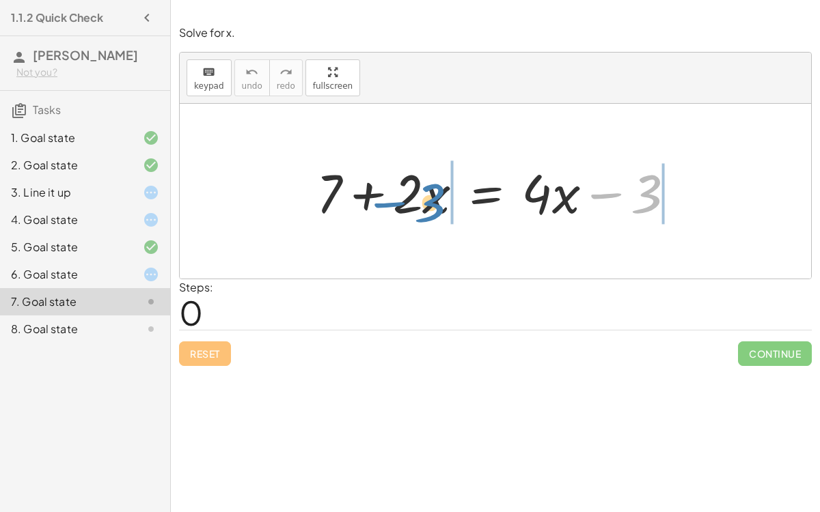
drag, startPoint x: 653, startPoint y: 189, endPoint x: 439, endPoint y: 199, distance: 213.4
click at [439, 199] on div at bounding box center [501, 191] width 383 height 70
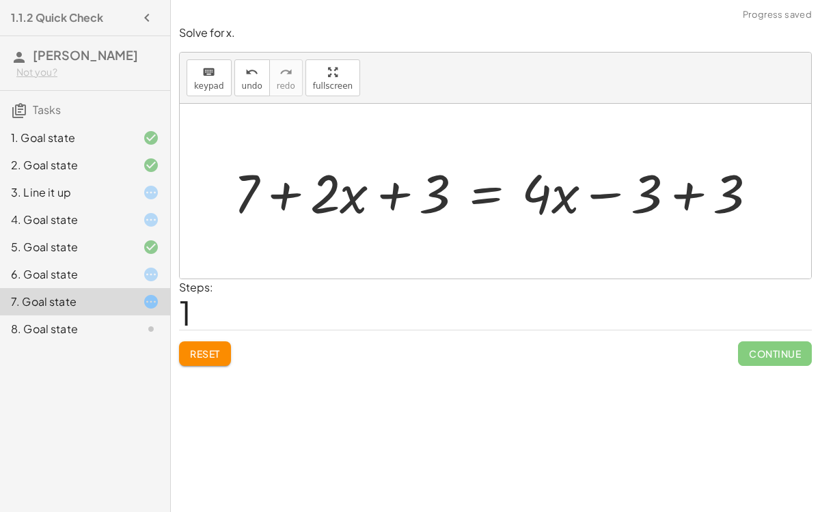
click at [697, 195] on div at bounding box center [501, 191] width 548 height 70
click at [697, 195] on div at bounding box center [495, 191] width 631 height 175
click at [383, 182] on div at bounding box center [418, 191] width 383 height 70
click at [389, 187] on div at bounding box center [418, 191] width 383 height 70
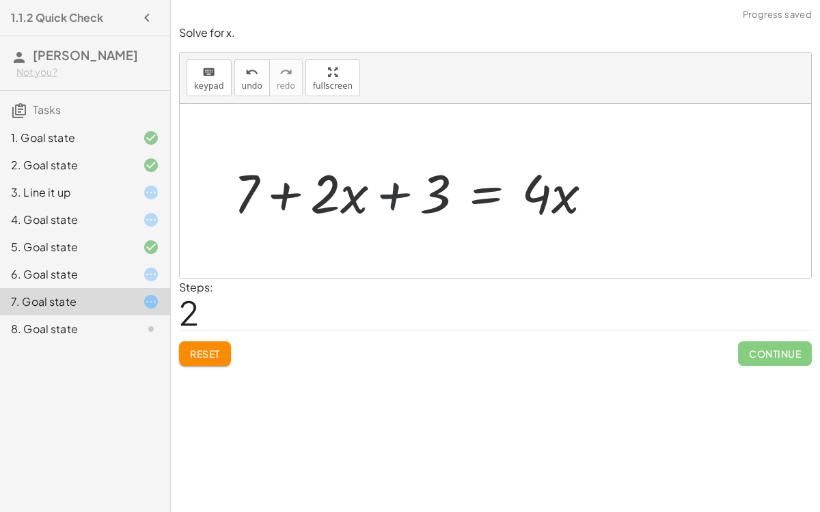
click at [389, 187] on div at bounding box center [418, 191] width 383 height 70
click at [288, 187] on div at bounding box center [418, 191] width 383 height 70
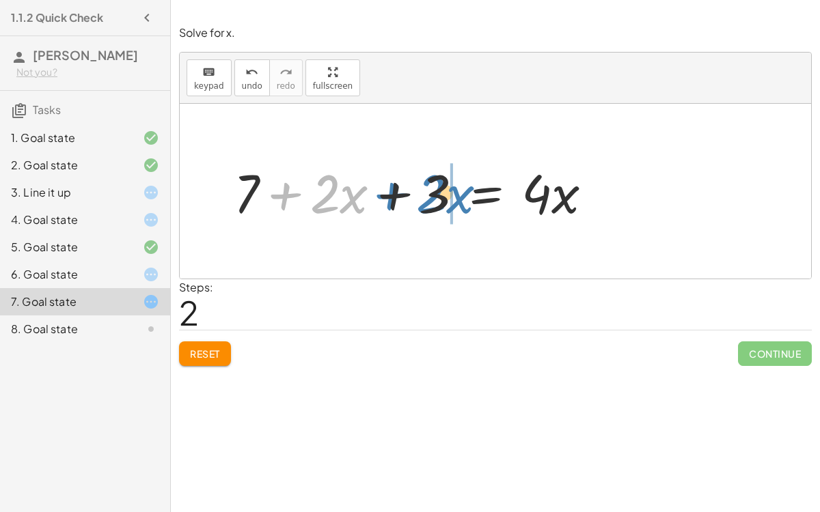
drag, startPoint x: 286, startPoint y: 186, endPoint x: 393, endPoint y: 185, distance: 106.6
click at [393, 185] on div at bounding box center [418, 191] width 383 height 70
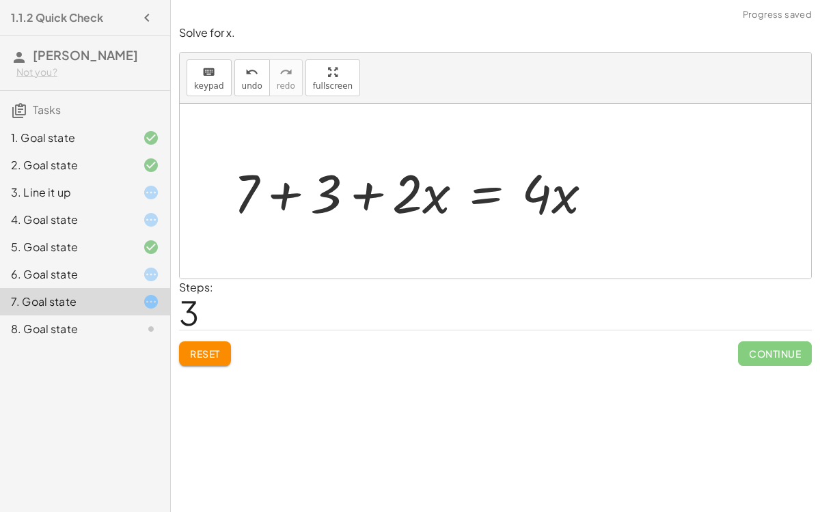
click at [374, 189] on div at bounding box center [418, 191] width 383 height 70
click at [266, 197] on div at bounding box center [418, 191] width 383 height 70
click at [266, 197] on div at bounding box center [495, 191] width 631 height 175
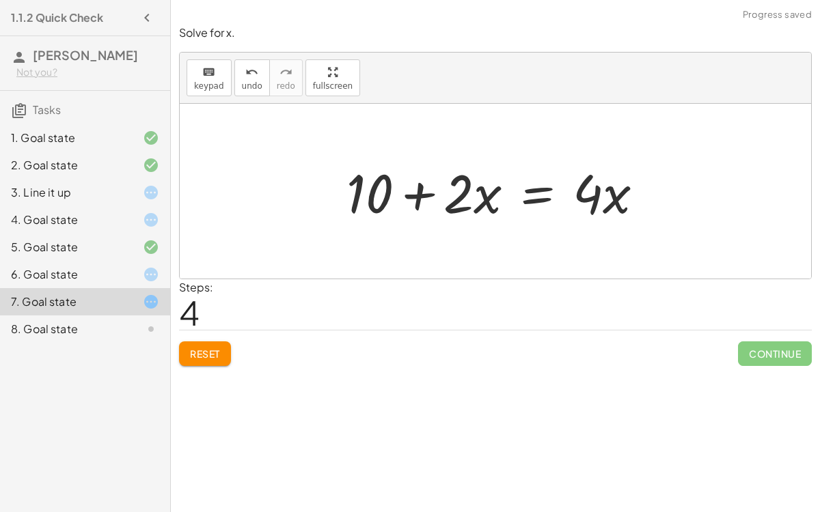
click at [422, 192] on div at bounding box center [501, 191] width 322 height 70
drag, startPoint x: 353, startPoint y: 187, endPoint x: 666, endPoint y: 193, distance: 313.7
click at [666, 193] on div "+ 7 + · 2 · x = + · 4 · x − 3 + 7 + · 2 · x + 3 = + · 4 · x − 3 + 3 + 7 + · 2 ·…" at bounding box center [495, 191] width 631 height 175
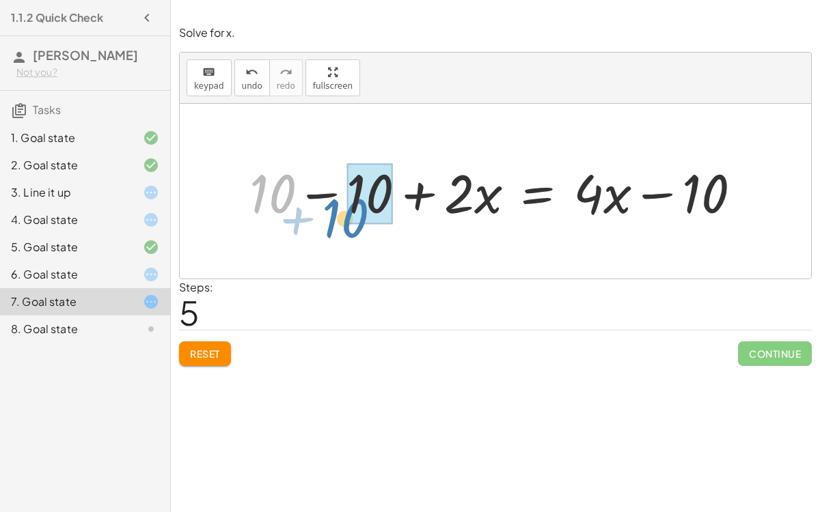
drag, startPoint x: 286, startPoint y: 190, endPoint x: 358, endPoint y: 215, distance: 76.5
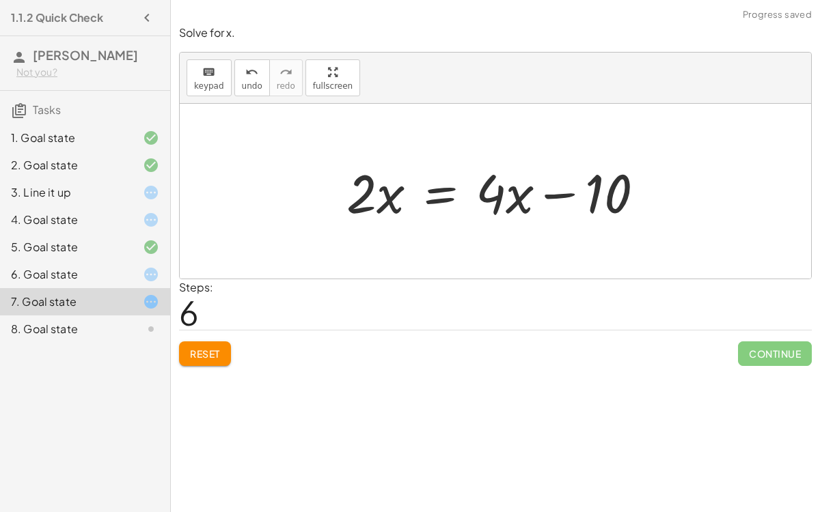
click at [560, 190] on div at bounding box center [501, 191] width 322 height 70
click at [592, 195] on div at bounding box center [501, 191] width 322 height 70
click at [541, 197] on div at bounding box center [501, 191] width 322 height 70
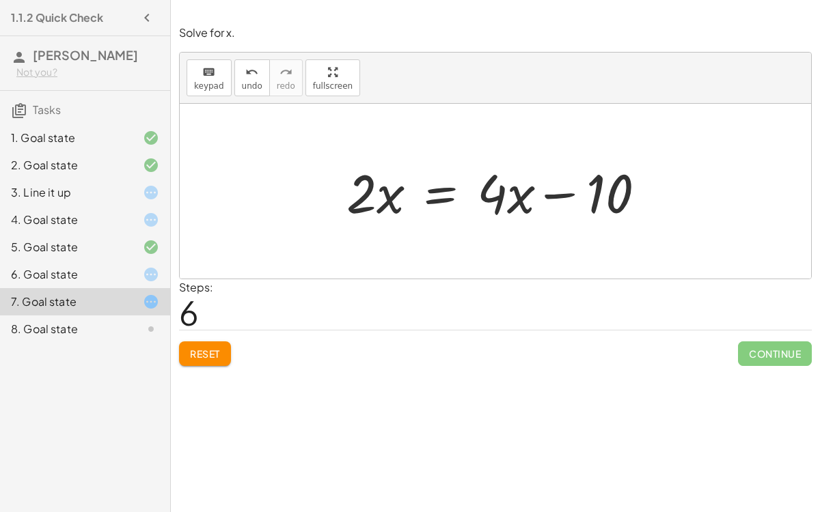
click at [541, 197] on div at bounding box center [501, 191] width 322 height 70
click at [487, 199] on div at bounding box center [501, 191] width 322 height 70
drag, startPoint x: 610, startPoint y: 195, endPoint x: 628, endPoint y: 200, distance: 19.1
click at [628, 200] on div at bounding box center [501, 191] width 322 height 70
click at [85, 218] on div "4. Goal state" at bounding box center [66, 220] width 110 height 16
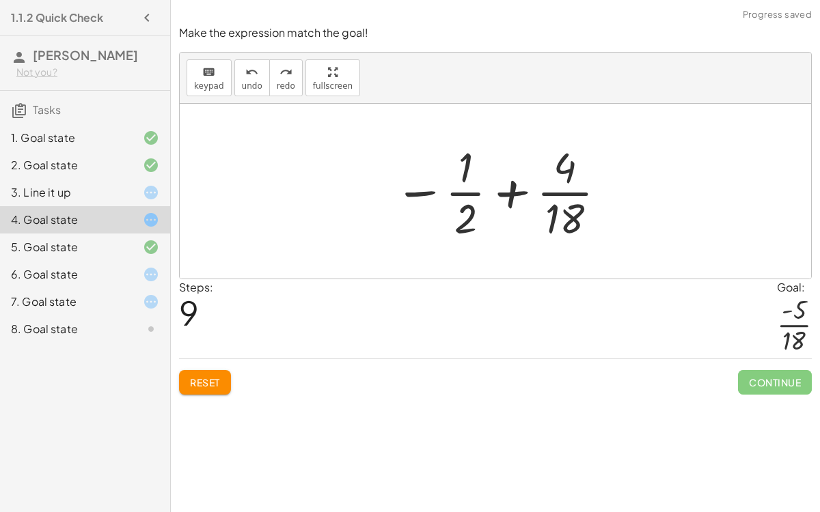
click at [87, 323] on div "8. Goal state" at bounding box center [66, 329] width 110 height 16
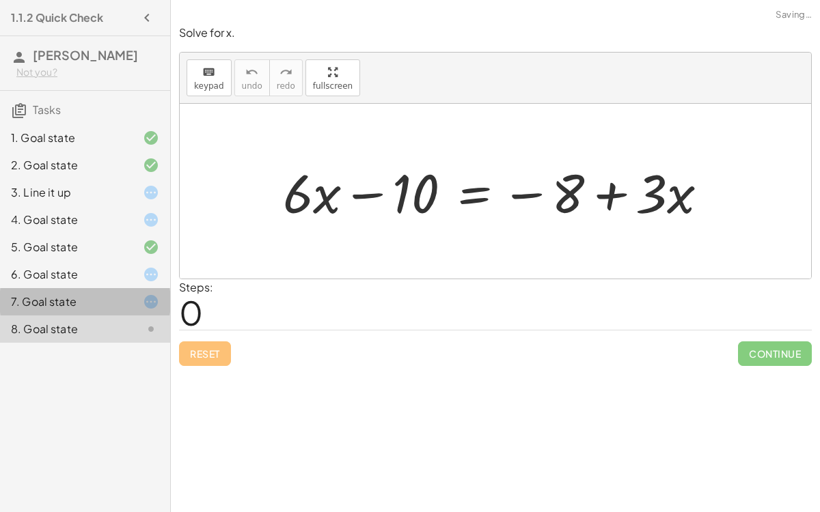
click at [122, 288] on div "7. Goal state" at bounding box center [85, 301] width 170 height 27
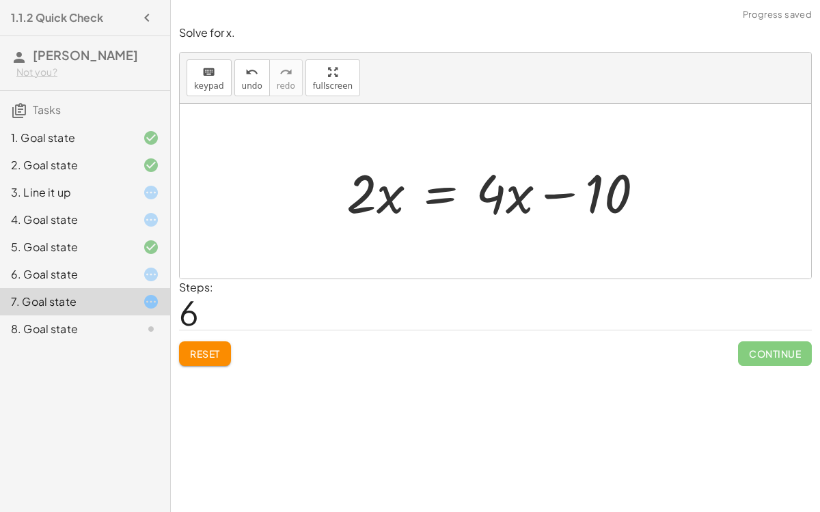
click at [111, 273] on div "6. Goal state" at bounding box center [66, 274] width 110 height 16
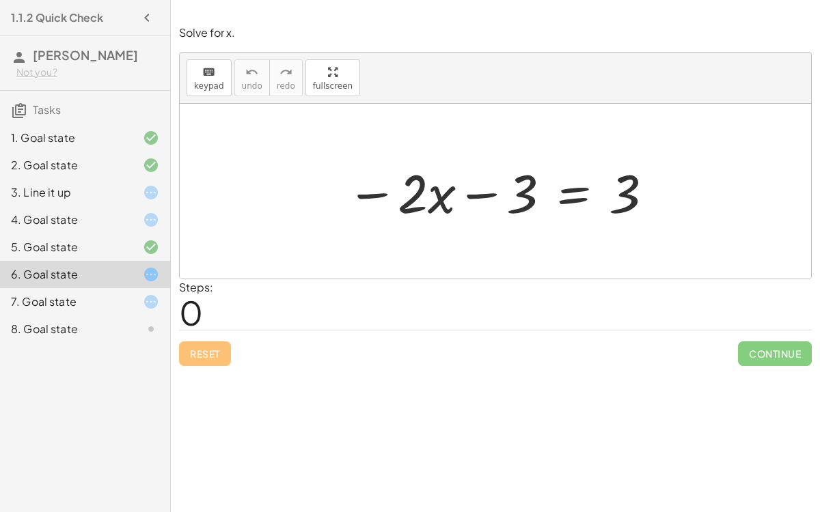
click at [144, 337] on div "8. Goal state" at bounding box center [85, 329] width 170 height 27
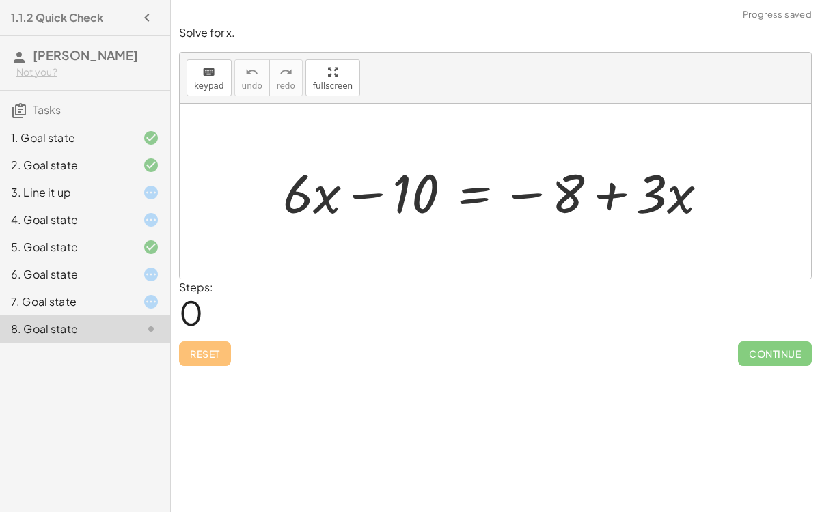
click at [377, 192] on div at bounding box center [501, 191] width 450 height 70
click at [610, 193] on div at bounding box center [501, 191] width 450 height 70
drag, startPoint x: 397, startPoint y: 185, endPoint x: 388, endPoint y: 192, distance: 11.2
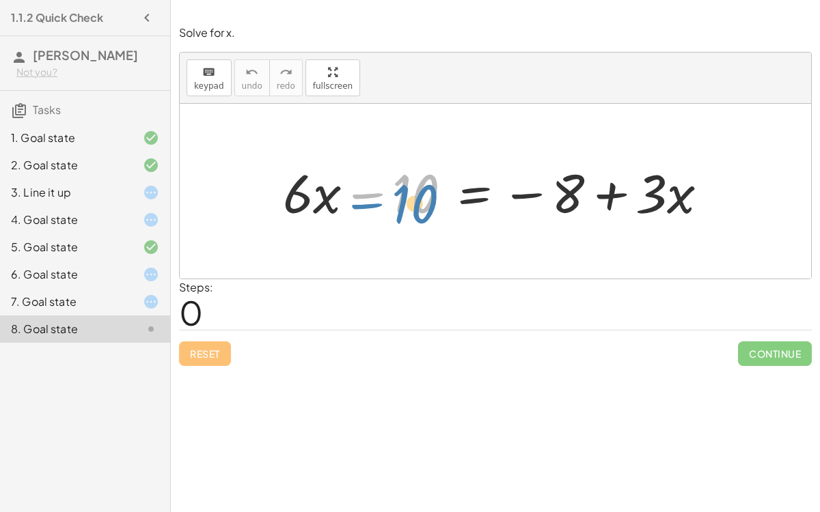
click at [388, 192] on div at bounding box center [501, 191] width 450 height 70
drag, startPoint x: 388, startPoint y: 192, endPoint x: 562, endPoint y: 243, distance: 181.4
click at [562, 243] on div "− 10 + · 6 · x − 10 = − 8 + · 3 · x" at bounding box center [495, 191] width 631 height 175
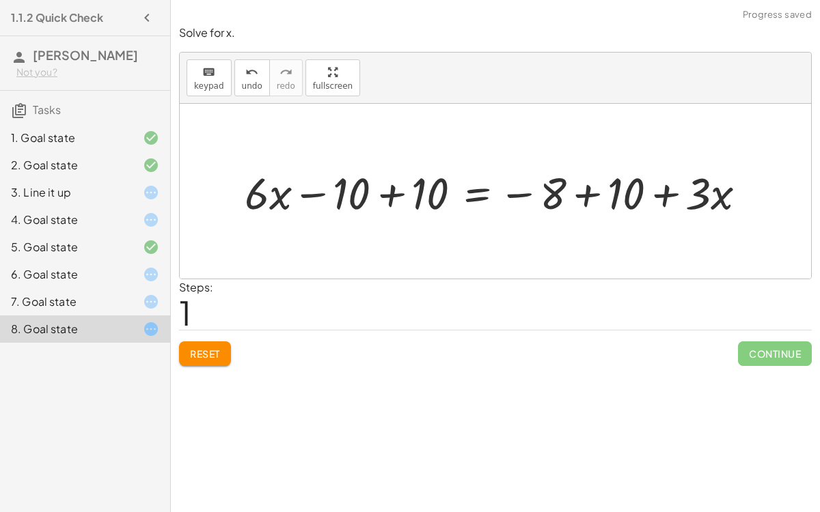
click at [580, 204] on div at bounding box center [501, 192] width 526 height 58
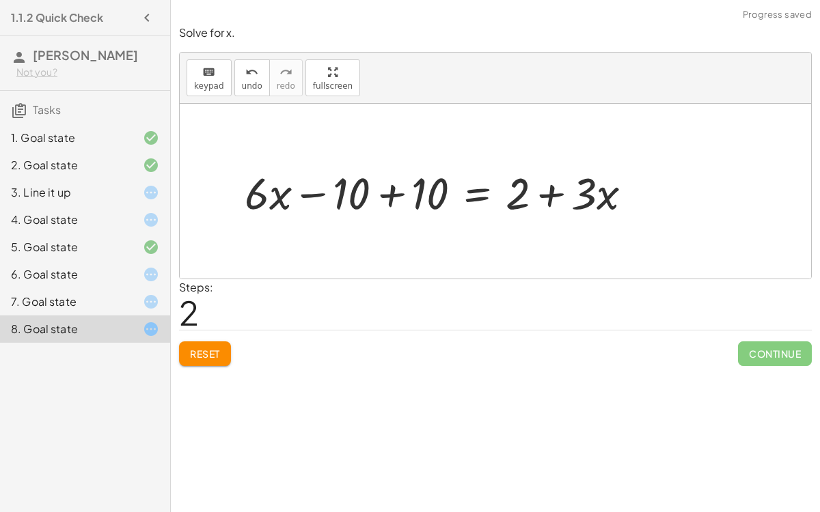
click at [382, 194] on div at bounding box center [444, 192] width 412 height 58
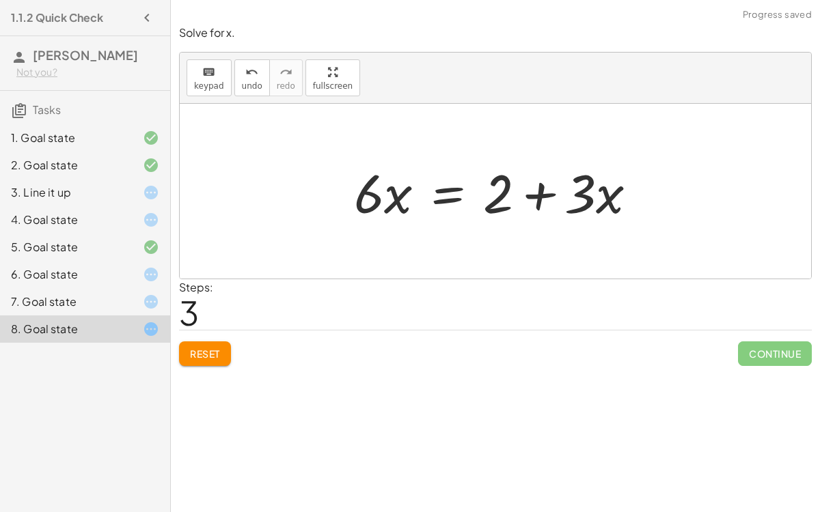
click at [530, 195] on div at bounding box center [500, 191] width 307 height 70
drag, startPoint x: 498, startPoint y: 197, endPoint x: 426, endPoint y: 204, distance: 72.8
click at [426, 204] on div at bounding box center [500, 191] width 307 height 70
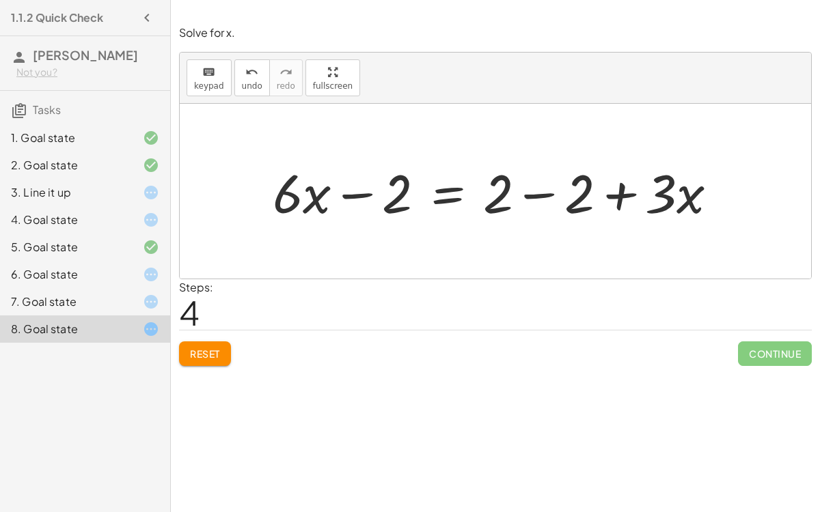
click at [364, 186] on div at bounding box center [500, 191] width 469 height 70
click at [551, 200] on div at bounding box center [500, 191] width 469 height 70
click at [551, 200] on div at bounding box center [419, 191] width 307 height 70
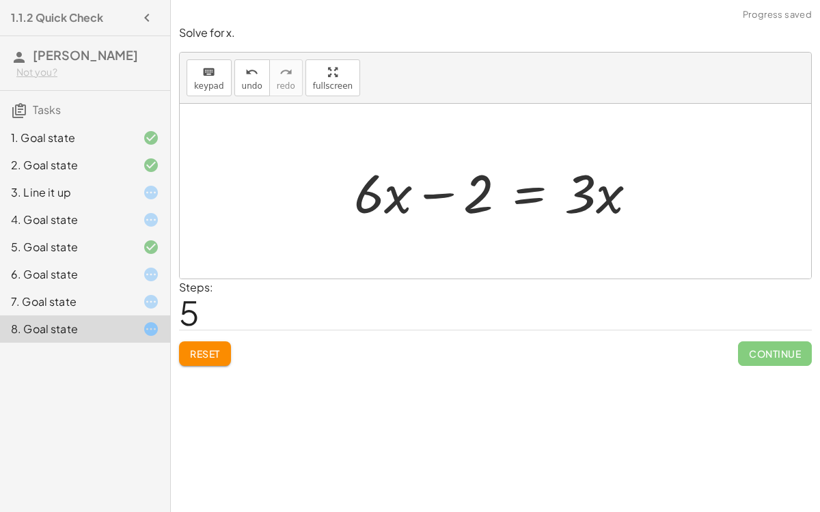
click at [474, 191] on div at bounding box center [500, 191] width 307 height 70
click at [439, 200] on div at bounding box center [500, 191] width 307 height 70
drag, startPoint x: 474, startPoint y: 191, endPoint x: 661, endPoint y: 198, distance: 187.4
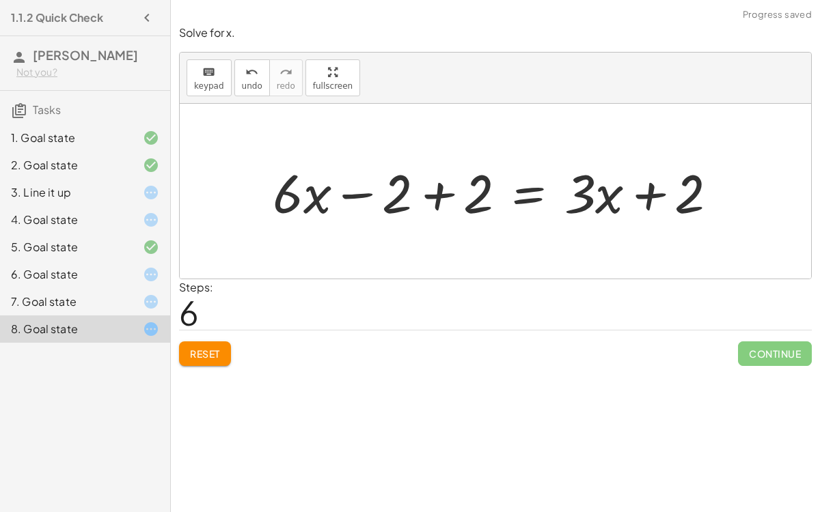
click at [628, 193] on div at bounding box center [500, 191] width 469 height 70
click at [423, 182] on div at bounding box center [500, 191] width 469 height 70
click at [423, 182] on div "+ · 6 · x − 10 = − 8 + · 3 · x + · 6 · x − 10 + 10 = − 8 + 10 + · 3 · x + · 6 ·…" at bounding box center [577, 191] width 325 height 77
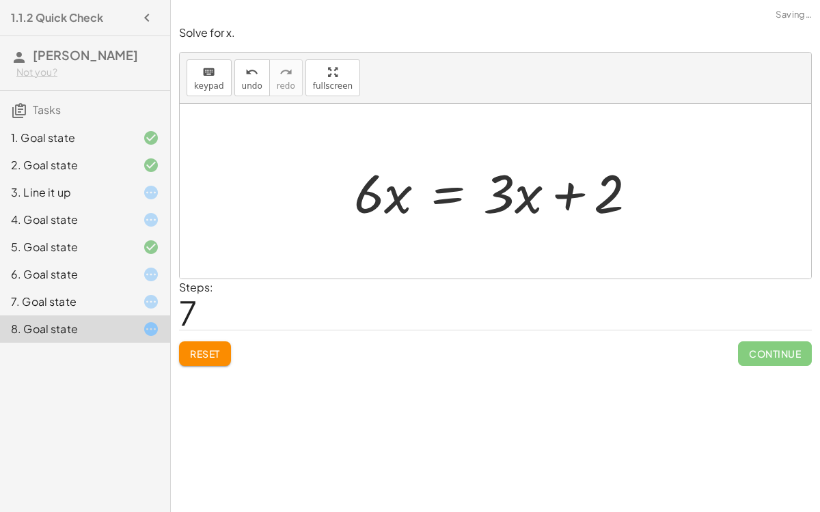
click at [662, 195] on div at bounding box center [495, 191] width 631 height 175
click at [565, 190] on div at bounding box center [500, 191] width 307 height 70
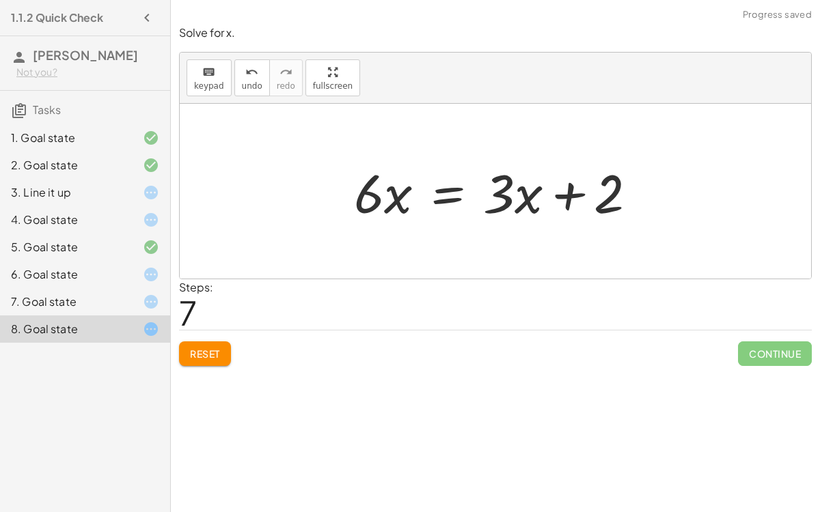
click at [565, 189] on div at bounding box center [500, 191] width 307 height 70
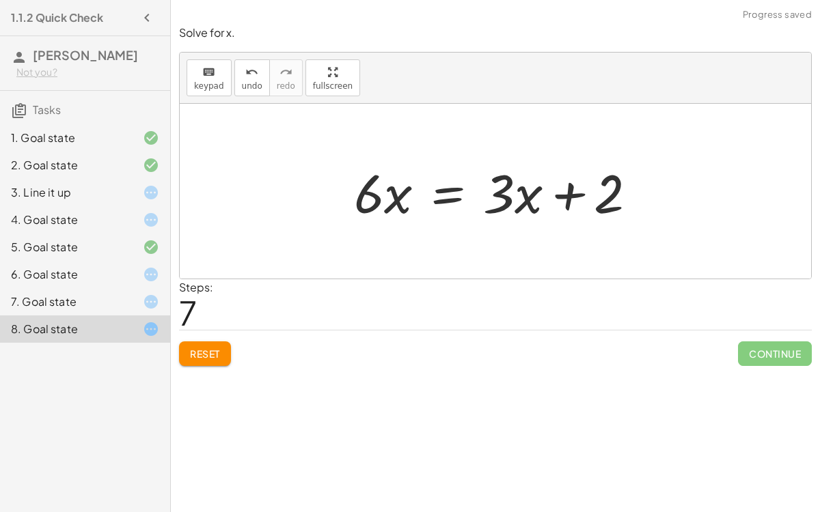
click at [565, 189] on div at bounding box center [500, 191] width 307 height 70
click at [664, 205] on div at bounding box center [495, 191] width 631 height 175
click at [201, 351] on span "Reset" at bounding box center [205, 354] width 30 height 12
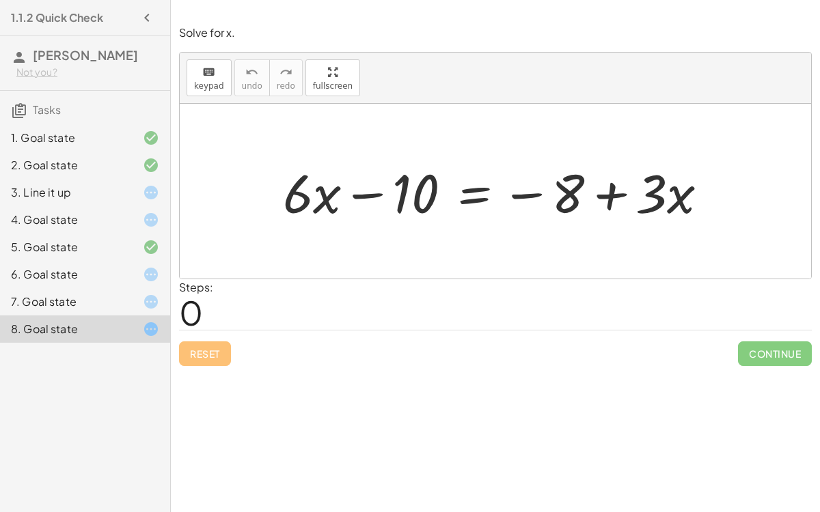
click at [445, 369] on div "Solve for x. keyboard keypad undo undo redo redo fullscreen + · 6 · x − 10 = − …" at bounding box center [495, 195] width 649 height 357
click at [360, 196] on div at bounding box center [501, 191] width 450 height 70
click at [617, 203] on div at bounding box center [501, 191] width 450 height 70
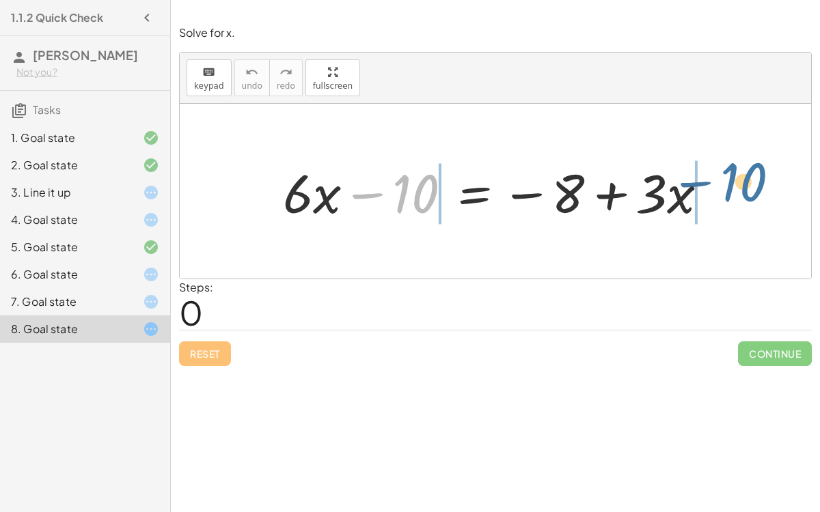
drag, startPoint x: 400, startPoint y: 178, endPoint x: 725, endPoint y: 167, distance: 324.8
click at [725, 167] on div "− 10 + · 6 · x − 10 = − 8 + · 3 · x" at bounding box center [495, 191] width 467 height 77
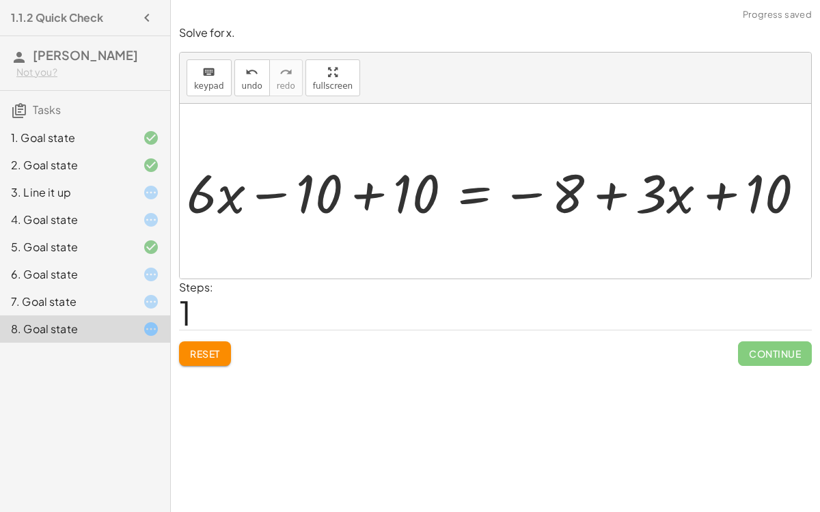
click at [717, 189] on div at bounding box center [498, 192] width 526 height 58
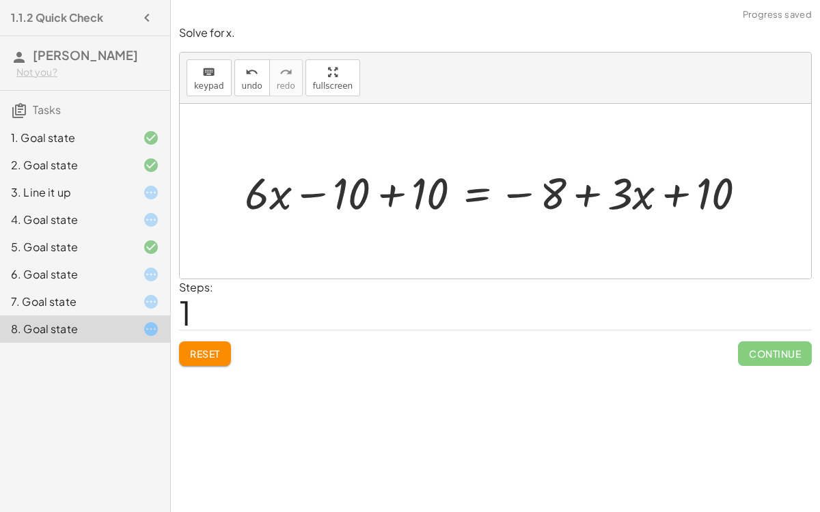
click at [671, 193] on div at bounding box center [501, 192] width 526 height 58
click at [586, 196] on div at bounding box center [501, 192] width 526 height 58
click at [381, 202] on div at bounding box center [501, 192] width 526 height 58
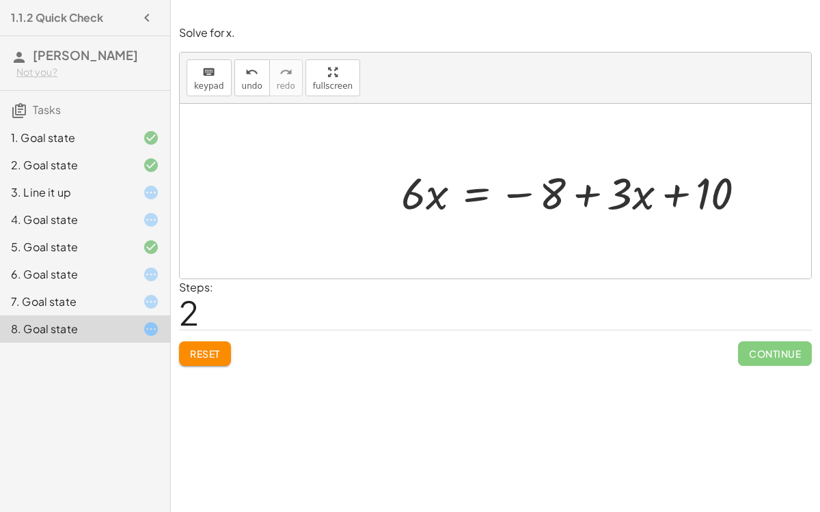
click at [204, 348] on span "Reset" at bounding box center [205, 354] width 30 height 12
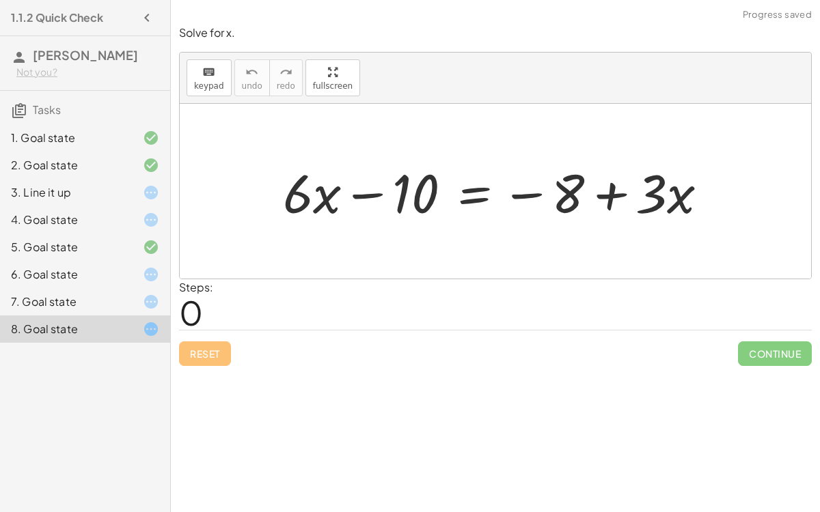
click at [104, 316] on div "6. Goal state" at bounding box center [85, 329] width 170 height 27
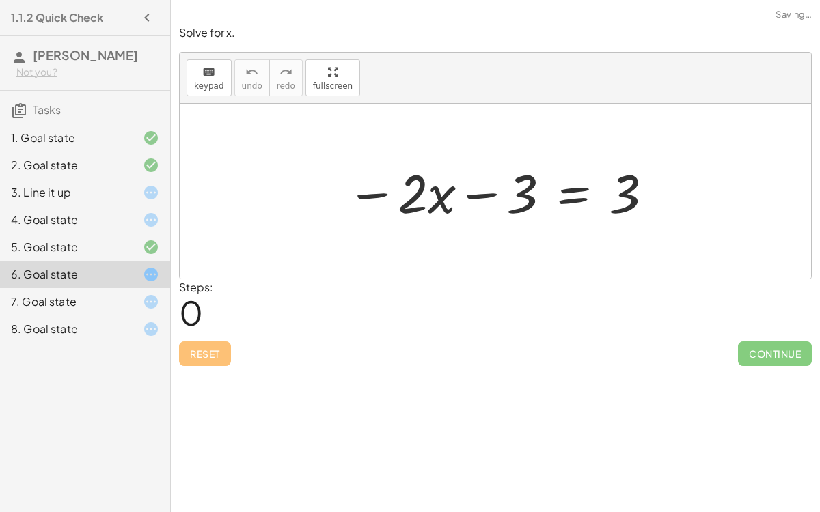
click at [102, 299] on div "7. Goal state" at bounding box center [66, 302] width 110 height 16
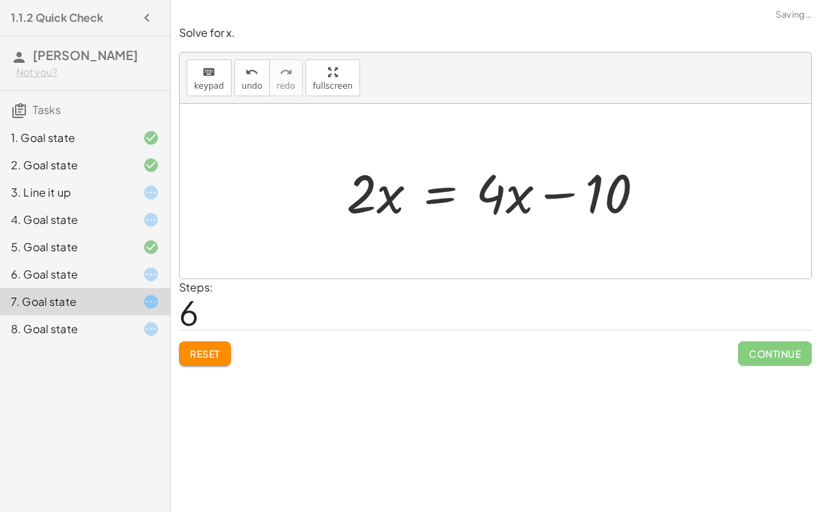
click at [98, 277] on div "6. Goal state" at bounding box center [66, 274] width 110 height 16
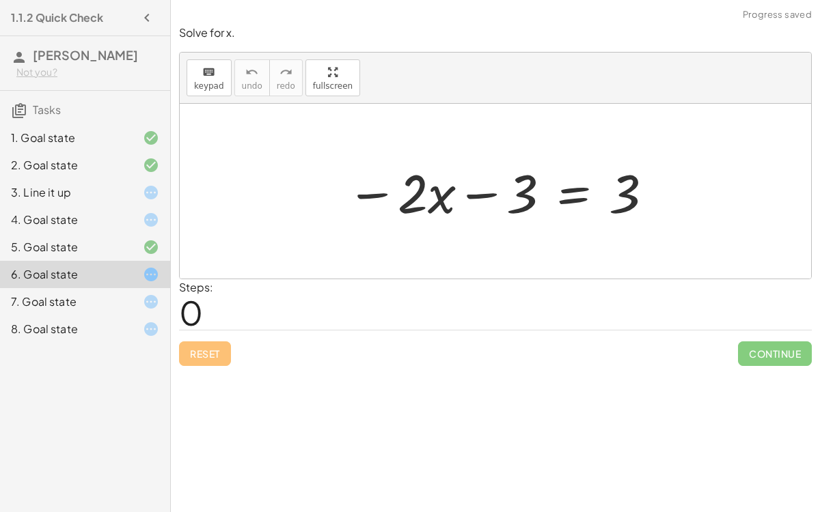
click at [469, 202] on div at bounding box center [501, 191] width 322 height 70
click at [489, 197] on div at bounding box center [501, 191] width 322 height 70
click at [562, 197] on div at bounding box center [501, 191] width 322 height 70
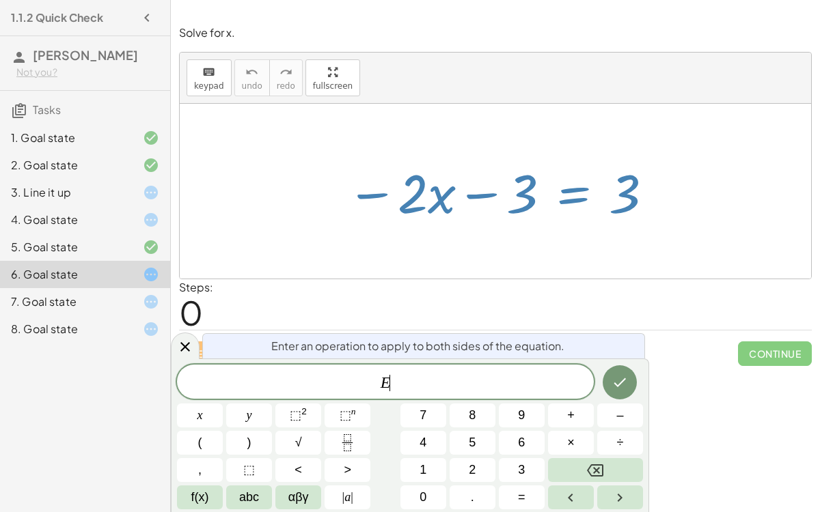
click at [556, 307] on div "Steps: 0" at bounding box center [495, 304] width 633 height 51
click at [186, 348] on icon at bounding box center [185, 347] width 16 height 16
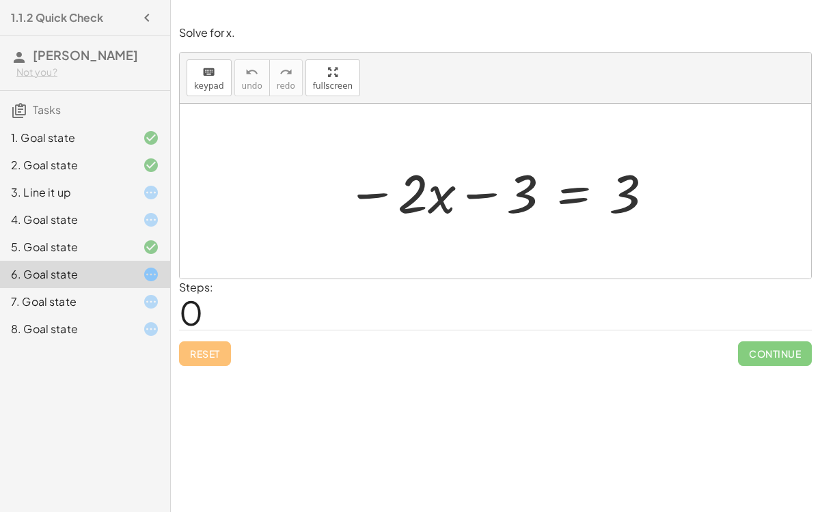
click at [221, 347] on div "Reset Continue" at bounding box center [495, 348] width 633 height 36
click at [219, 350] on div "Reset Continue" at bounding box center [495, 348] width 633 height 36
click at [429, 213] on div at bounding box center [501, 191] width 322 height 70
click at [419, 185] on div at bounding box center [501, 191] width 322 height 70
click at [234, 346] on div "Reset Continue" at bounding box center [495, 348] width 633 height 36
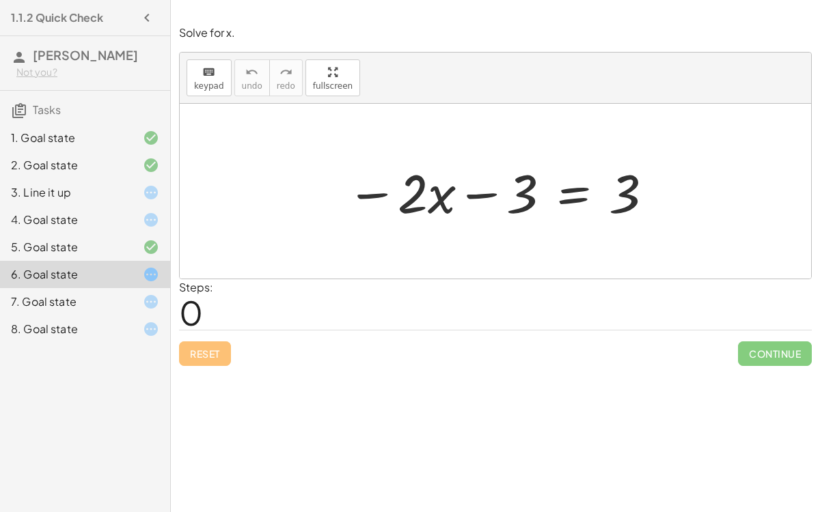
click at [106, 297] on div "7. Goal state" at bounding box center [66, 302] width 110 height 16
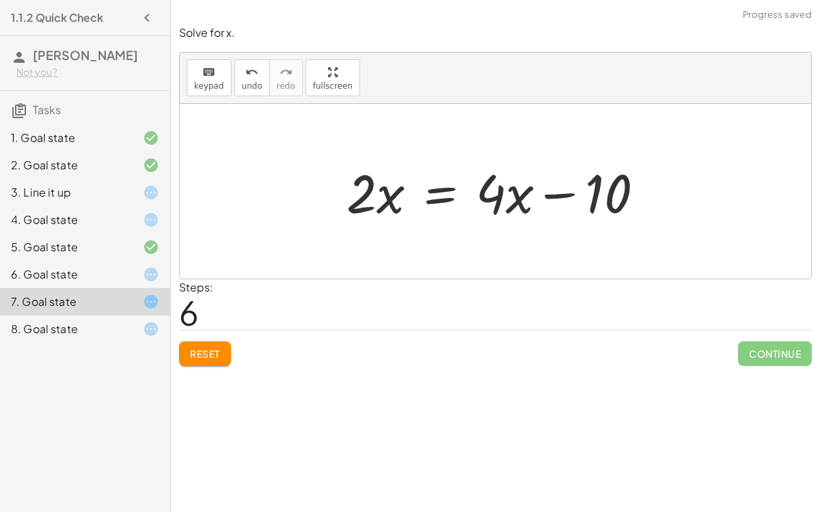
click at [136, 275] on div at bounding box center [140, 274] width 38 height 16
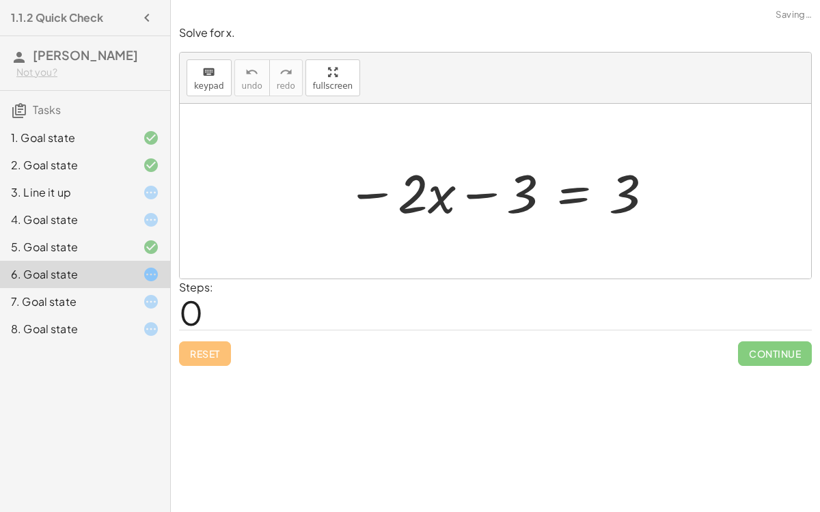
click at [214, 340] on div "Reset Continue" at bounding box center [495, 348] width 633 height 36
click at [520, 180] on div at bounding box center [501, 191] width 322 height 70
drag, startPoint x: 460, startPoint y: 195, endPoint x: 575, endPoint y: 193, distance: 115.5
click at [575, 193] on div at bounding box center [501, 191] width 322 height 70
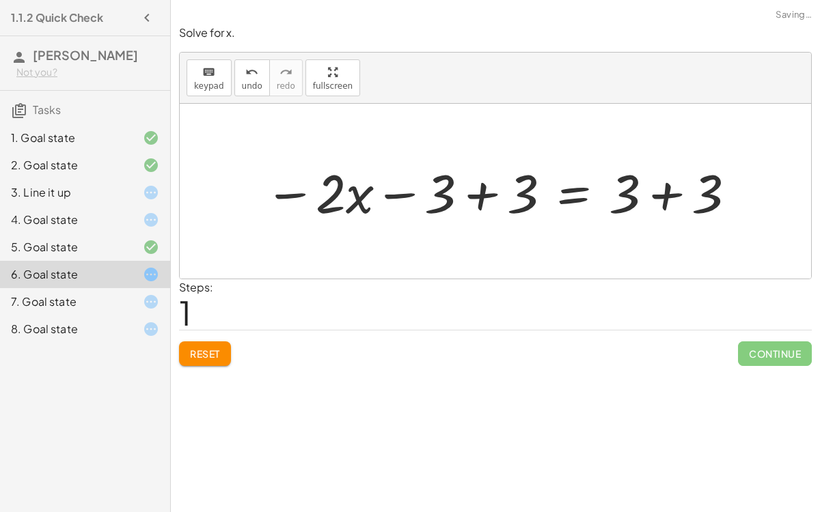
click at [655, 195] on div at bounding box center [501, 191] width 487 height 70
click at [480, 195] on div at bounding box center [459, 191] width 403 height 70
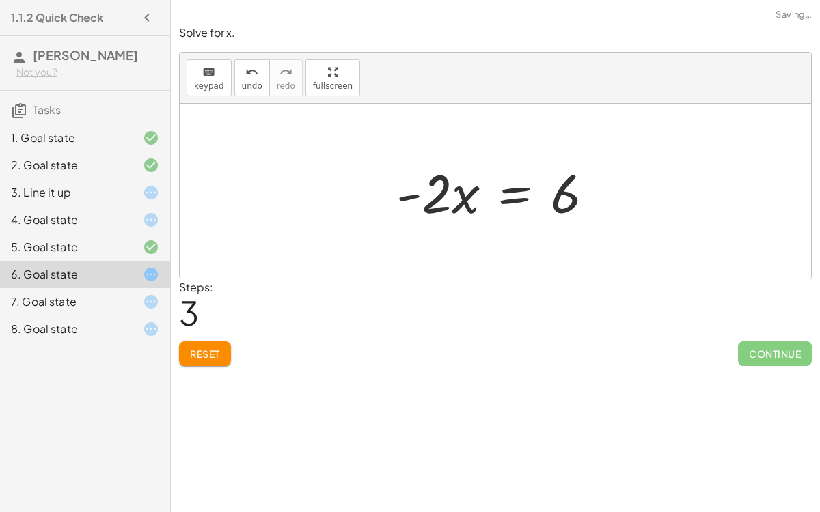
click at [456, 197] on div at bounding box center [500, 191] width 222 height 70
click at [193, 359] on button "Reset" at bounding box center [205, 354] width 52 height 25
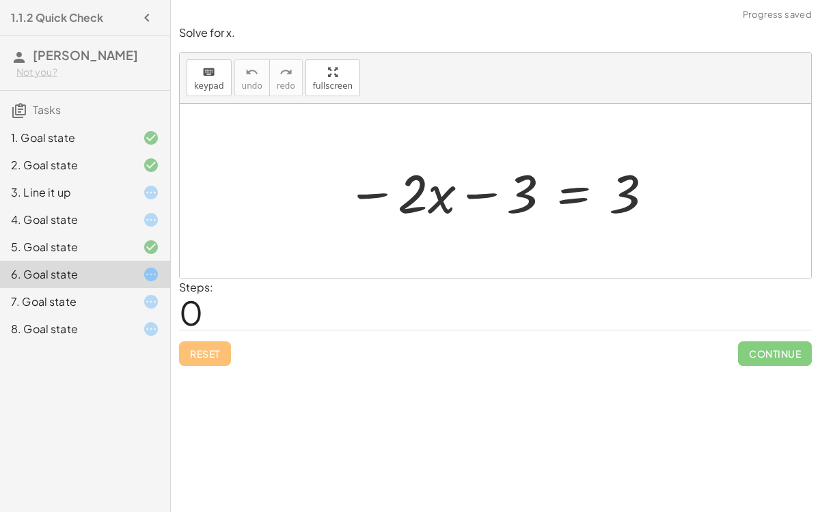
click at [461, 195] on div at bounding box center [501, 191] width 322 height 70
click at [500, 194] on div at bounding box center [501, 191] width 322 height 70
click at [610, 193] on div at bounding box center [501, 191] width 322 height 70
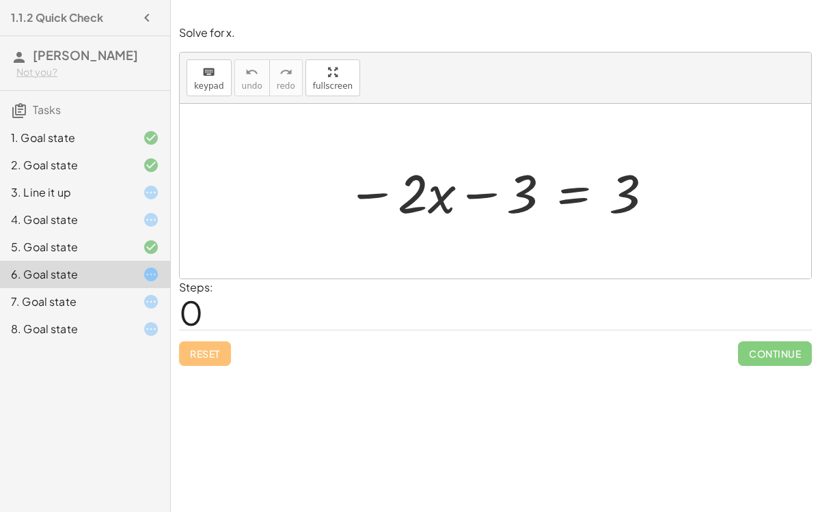
click at [624, 196] on div at bounding box center [501, 191] width 322 height 70
click at [388, 193] on div at bounding box center [501, 191] width 322 height 70
drag, startPoint x: 379, startPoint y: 195, endPoint x: 480, endPoint y: 209, distance: 102.1
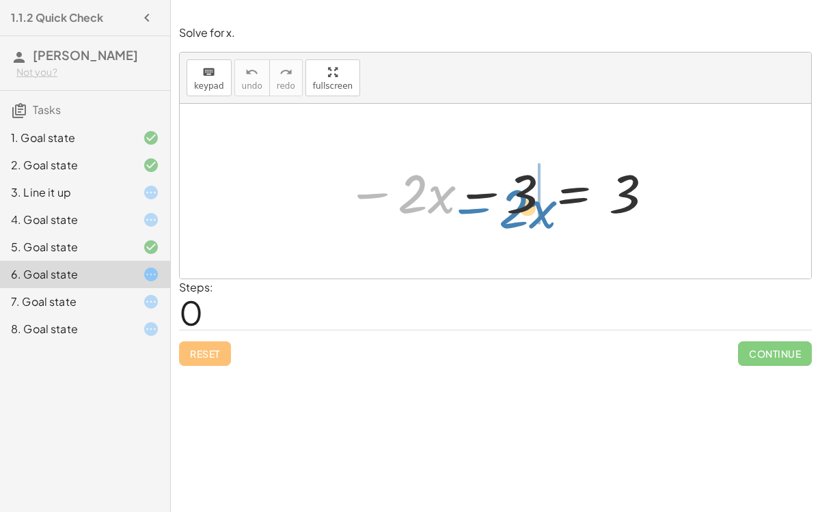
click at [480, 209] on div at bounding box center [501, 191] width 322 height 70
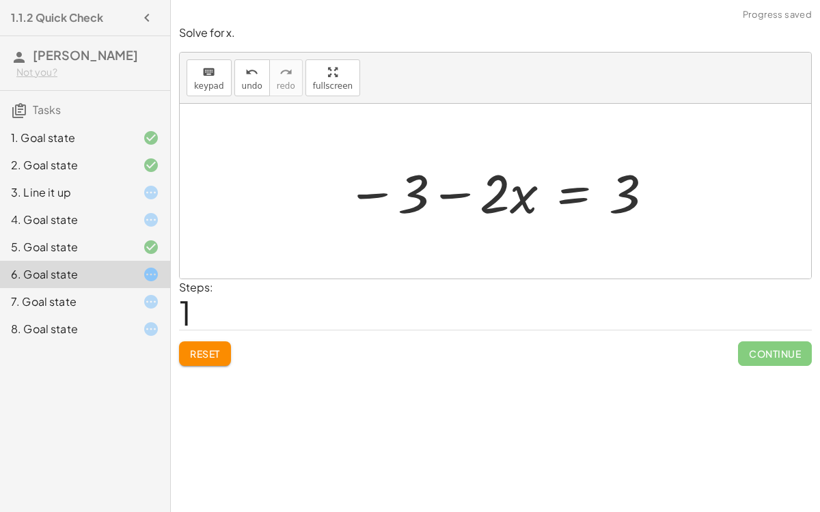
click at [463, 197] on div at bounding box center [501, 191] width 322 height 70
click at [446, 192] on div at bounding box center [501, 191] width 322 height 70
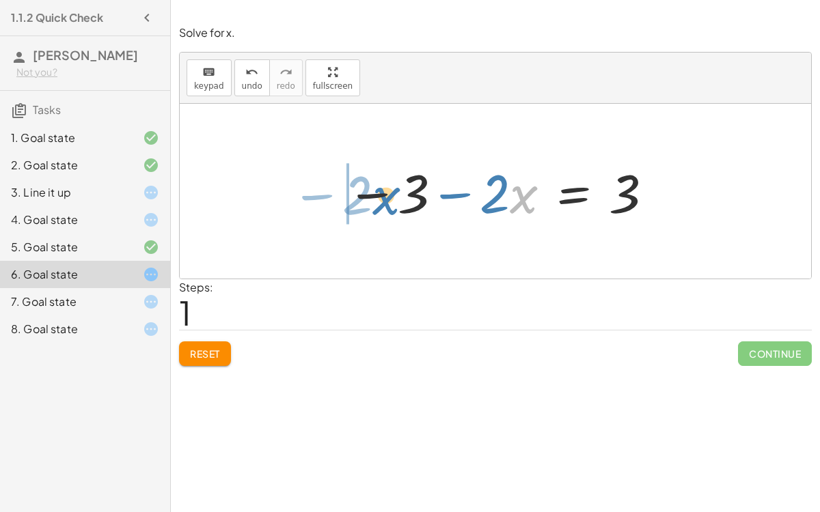
drag, startPoint x: 512, startPoint y: 198, endPoint x: 374, endPoint y: 200, distance: 138.0
click at [374, 200] on div at bounding box center [501, 191] width 322 height 70
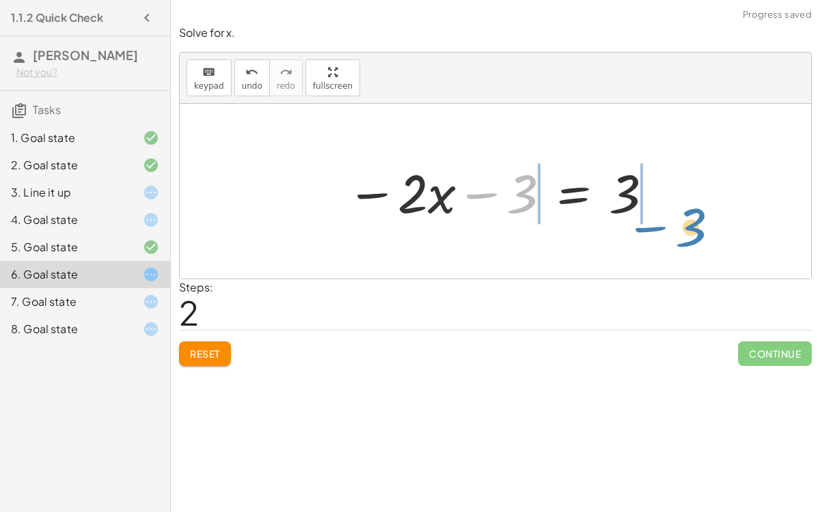
drag, startPoint x: 486, startPoint y: 195, endPoint x: 655, endPoint y: 228, distance: 171.9
click at [655, 228] on div "− · 2 · x − 3 = 3 − 3 − · 2 · x = 3 − 3 − · 2 · x − 3 = 3" at bounding box center [495, 191] width 339 height 77
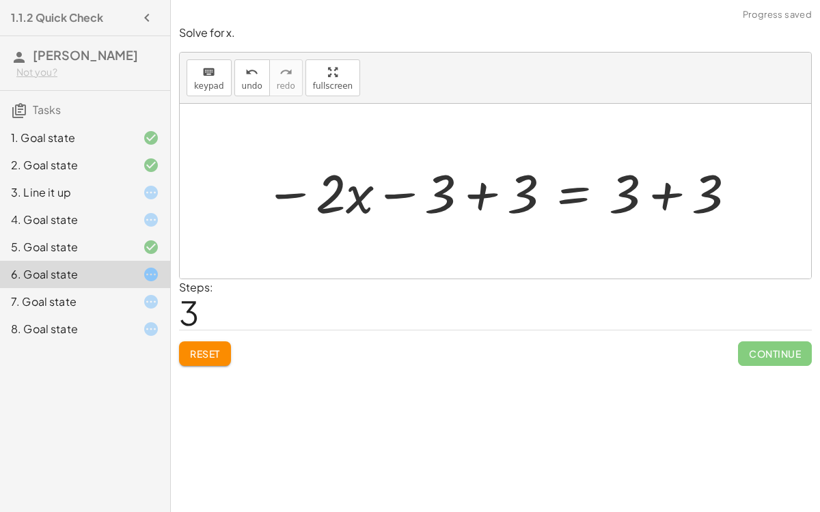
click at [683, 189] on div at bounding box center [501, 191] width 487 height 70
click at [683, 189] on div at bounding box center [495, 191] width 631 height 175
click at [390, 197] on div at bounding box center [459, 191] width 403 height 70
click at [477, 185] on div at bounding box center [459, 191] width 403 height 70
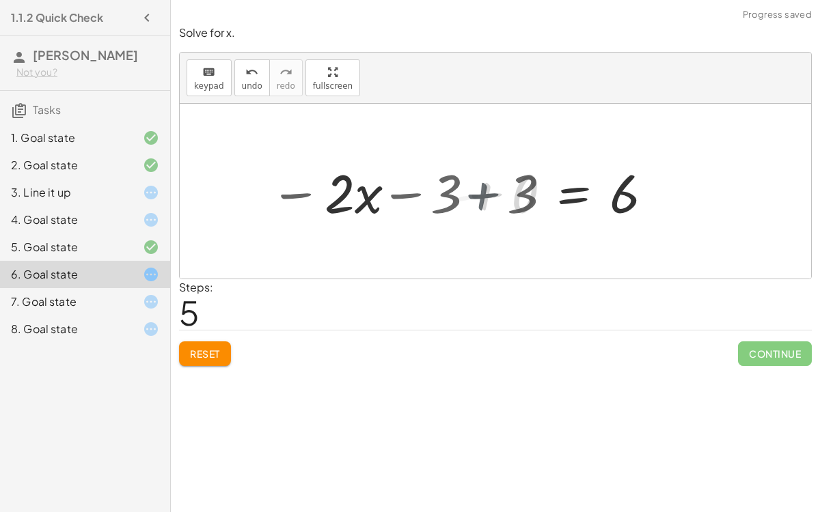
click at [477, 185] on div at bounding box center [559, 191] width 222 height 70
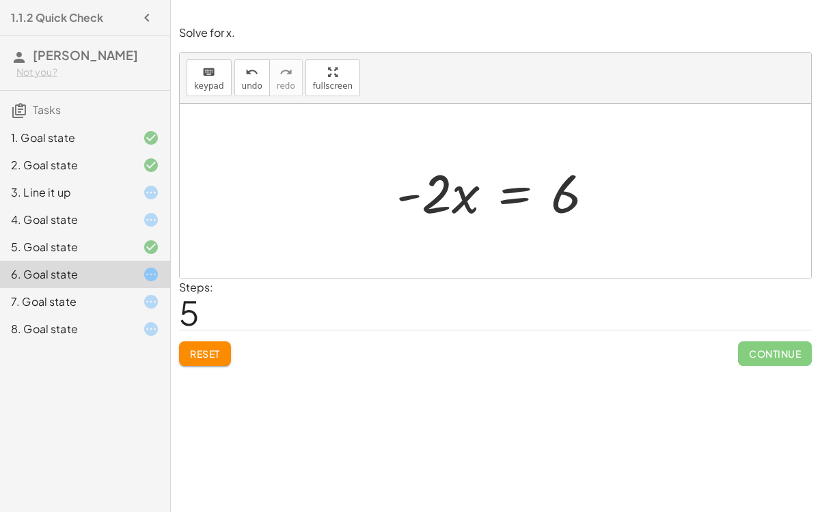
click at [192, 352] on span "Reset" at bounding box center [205, 354] width 30 height 12
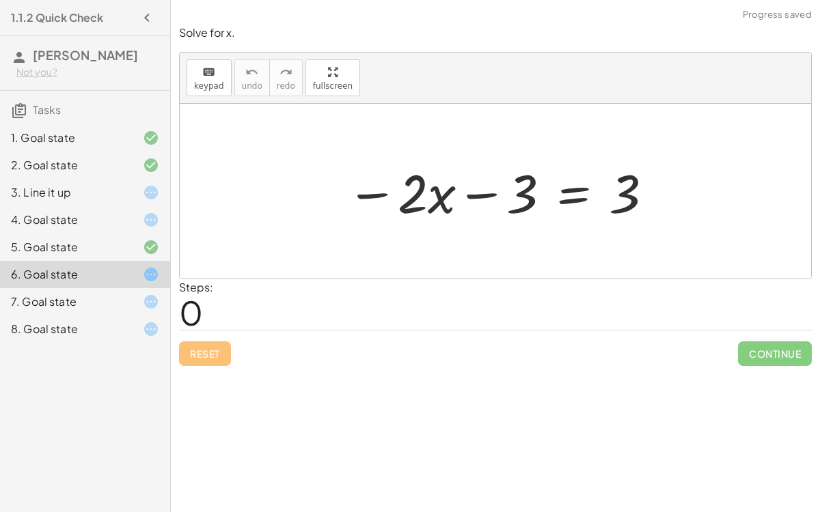
click at [486, 184] on div at bounding box center [501, 191] width 322 height 70
click at [484, 195] on div at bounding box center [501, 191] width 322 height 70
drag, startPoint x: 508, startPoint y: 197, endPoint x: 638, endPoint y: 232, distance: 134.4
click at [638, 232] on div "− 3 − · 2 · x − 3 = 3" at bounding box center [495, 191] width 631 height 175
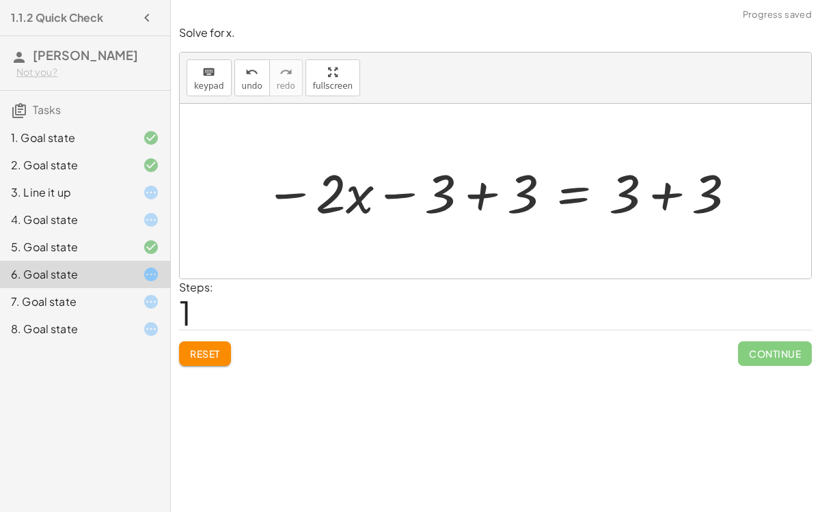
click at [644, 204] on div at bounding box center [501, 191] width 487 height 70
click at [395, 196] on div at bounding box center [459, 191] width 403 height 70
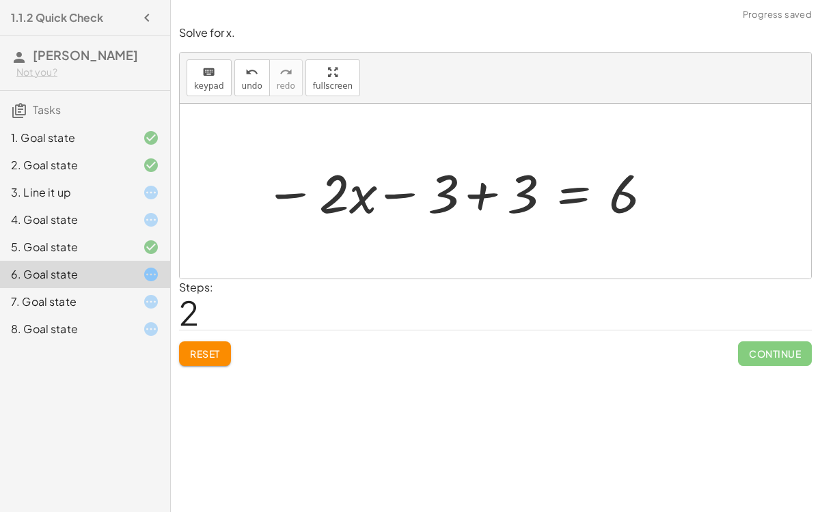
click at [395, 196] on div at bounding box center [459, 191] width 403 height 70
click at [242, 70] on div "undo" at bounding box center [252, 72] width 20 height 16
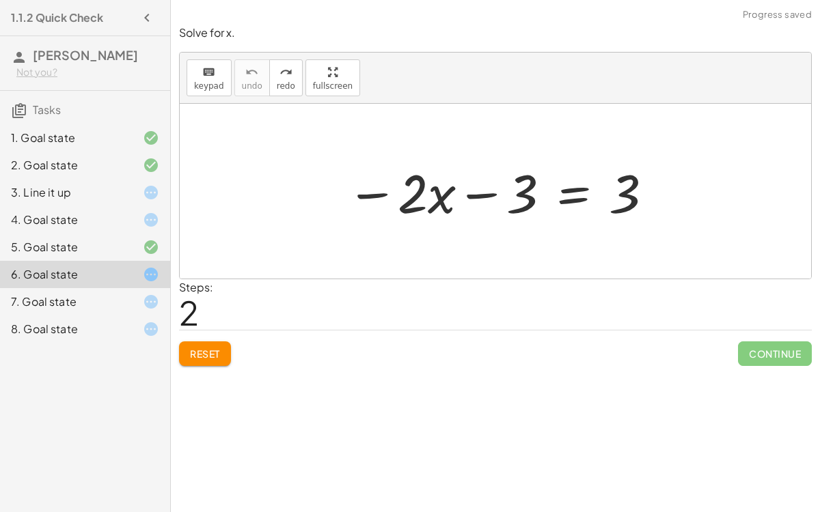
click at [37, 330] on div "8. Goal state" at bounding box center [66, 329] width 110 height 16
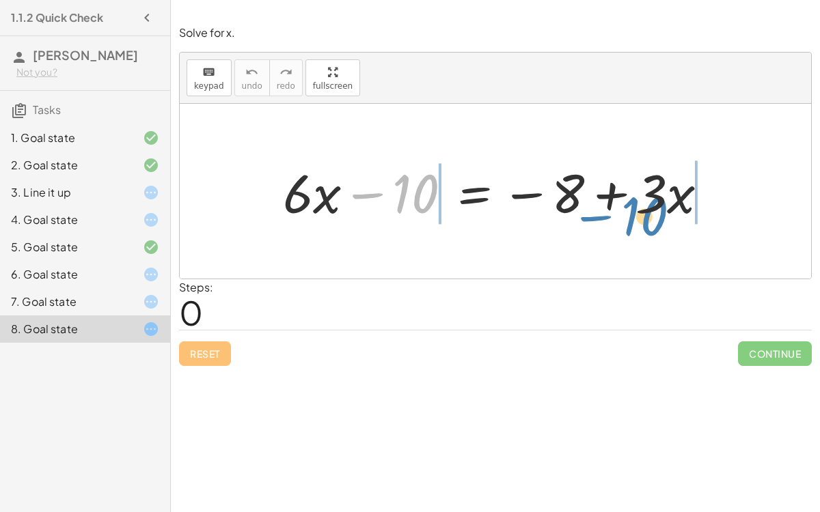
drag, startPoint x: 403, startPoint y: 183, endPoint x: 632, endPoint y: 212, distance: 230.7
click at [632, 212] on div at bounding box center [501, 191] width 450 height 70
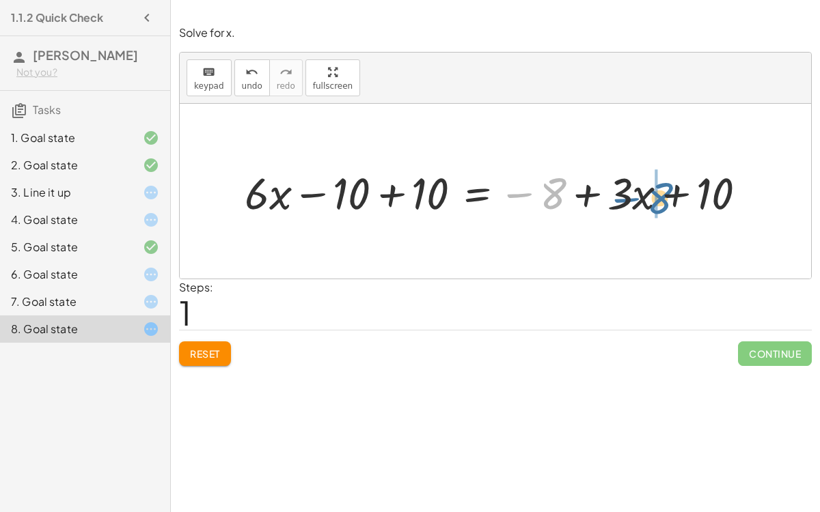
drag, startPoint x: 564, startPoint y: 194, endPoint x: 672, endPoint y: 198, distance: 107.4
click at [672, 198] on div at bounding box center [501, 192] width 526 height 58
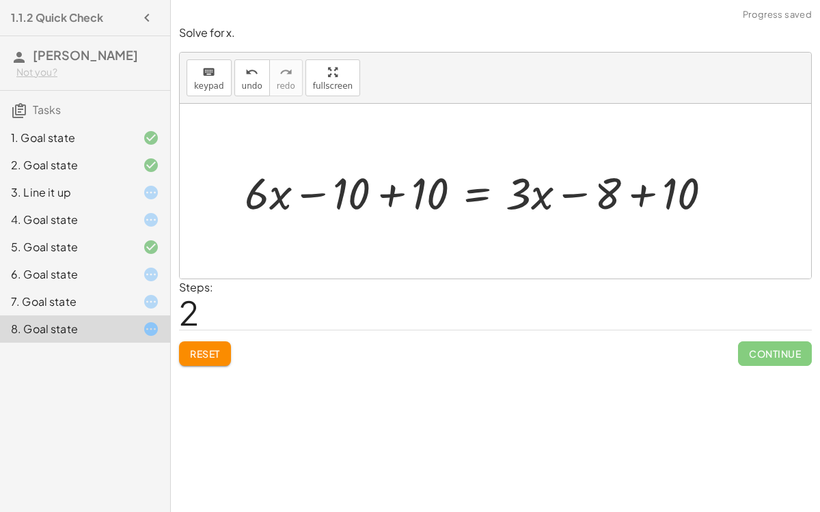
click at [645, 195] on div at bounding box center [484, 192] width 493 height 58
click at [382, 201] on div at bounding box center [444, 192] width 412 height 58
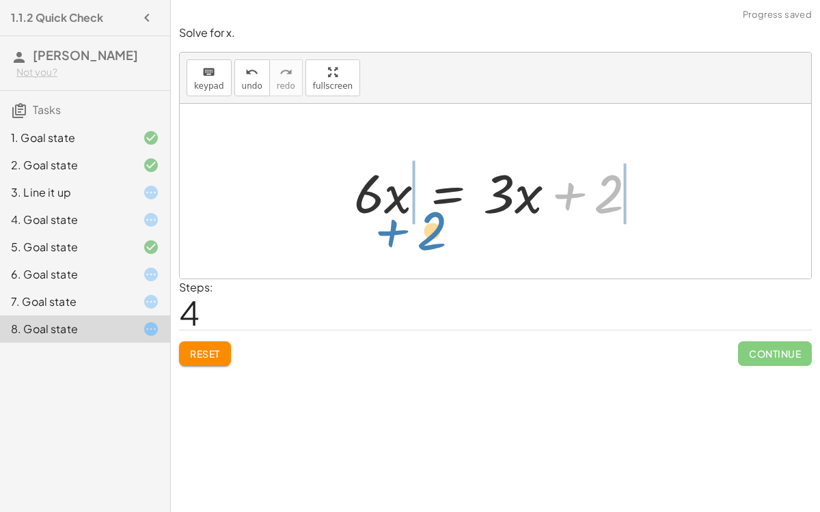
drag, startPoint x: 606, startPoint y: 184, endPoint x: 430, endPoint y: 221, distance: 180.1
click at [430, 221] on div at bounding box center [500, 191] width 307 height 70
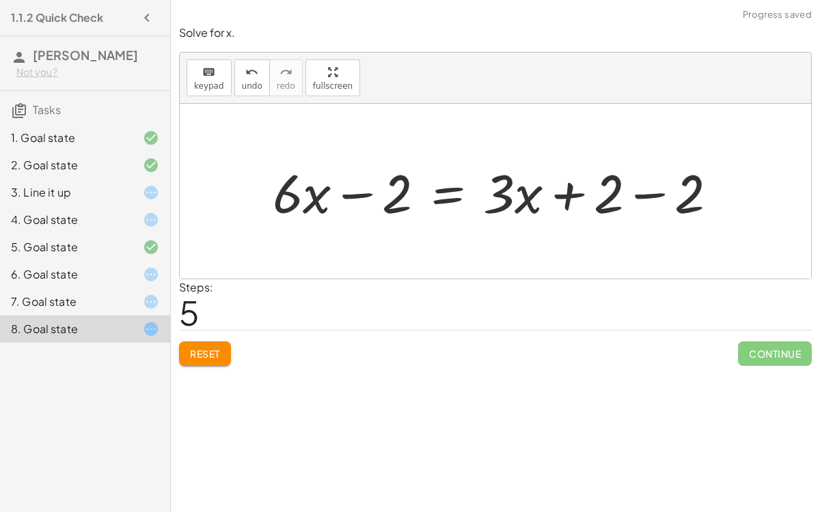
click at [368, 195] on div at bounding box center [500, 191] width 469 height 70
click at [651, 195] on div at bounding box center [500, 191] width 469 height 70
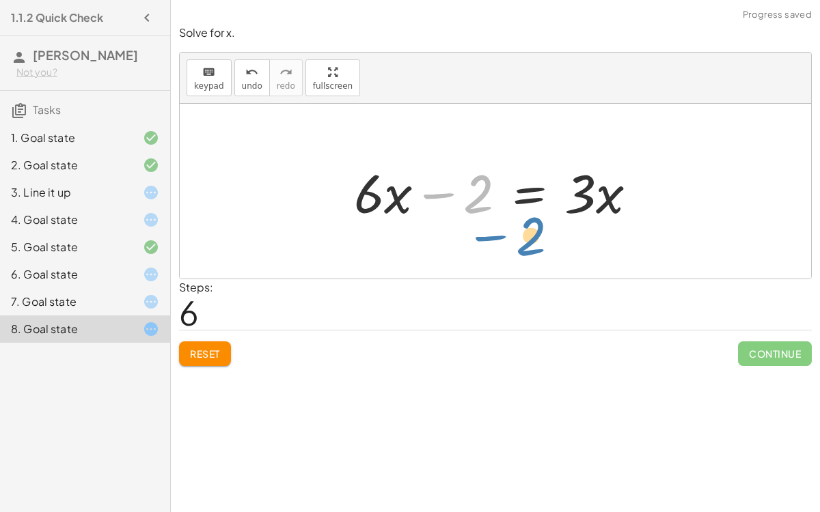
drag, startPoint x: 472, startPoint y: 195, endPoint x: 482, endPoint y: 210, distance: 17.8
click at [482, 210] on div at bounding box center [500, 191] width 307 height 70
click at [467, 194] on div at bounding box center [500, 191] width 307 height 70
drag, startPoint x: 465, startPoint y: 200, endPoint x: 456, endPoint y: 372, distance: 171.8
click at [456, 372] on div "Solve for x. keyboard keypad undo undo redo redo fullscreen + · 6 · x − 10 = − …" at bounding box center [495, 195] width 649 height 357
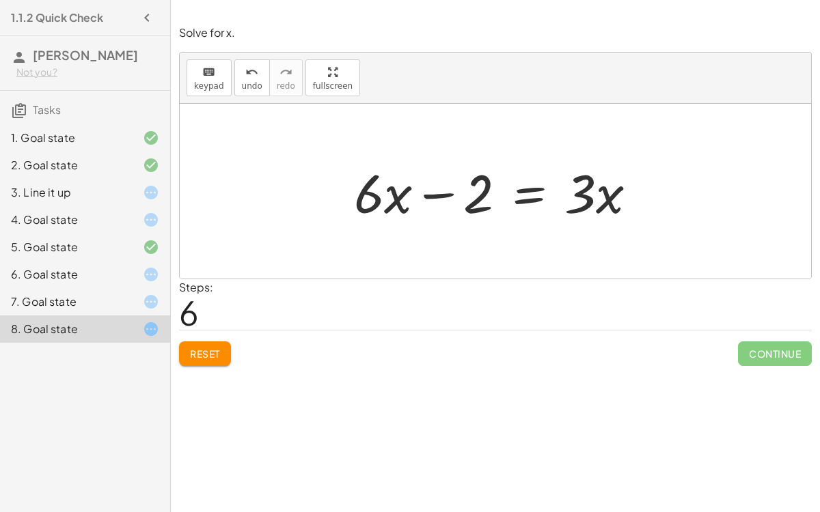
click at [469, 198] on div at bounding box center [500, 191] width 307 height 70
click at [204, 342] on button "Reset" at bounding box center [205, 354] width 52 height 25
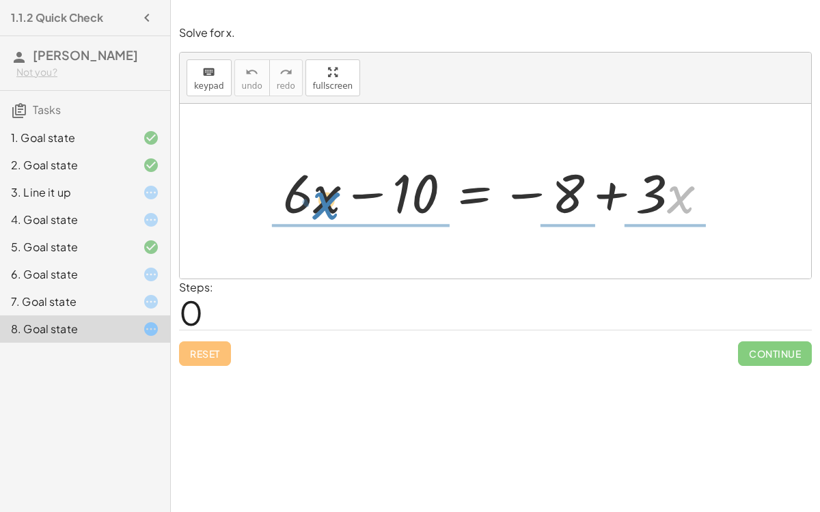
drag, startPoint x: 672, startPoint y: 187, endPoint x: 319, endPoint y: 192, distance: 352.6
click at [319, 192] on div at bounding box center [501, 191] width 450 height 70
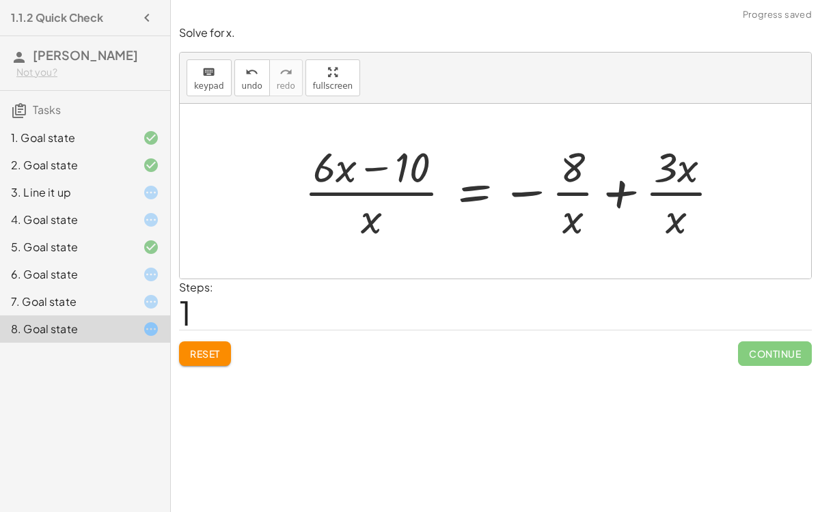
click at [357, 197] on div at bounding box center [517, 191] width 441 height 105
click at [692, 200] on div at bounding box center [517, 191] width 441 height 105
click at [567, 174] on div at bounding box center [517, 191] width 441 height 105
click at [192, 350] on span "Reset" at bounding box center [205, 354] width 30 height 12
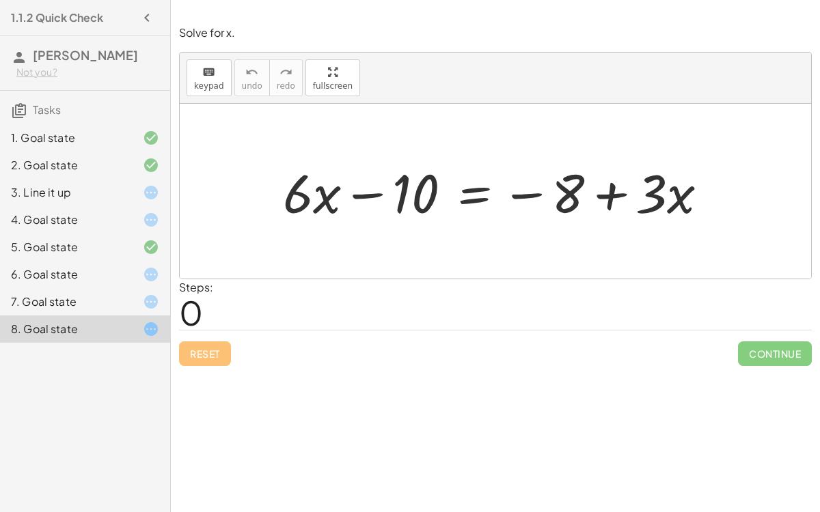
click at [131, 295] on div at bounding box center [140, 302] width 38 height 16
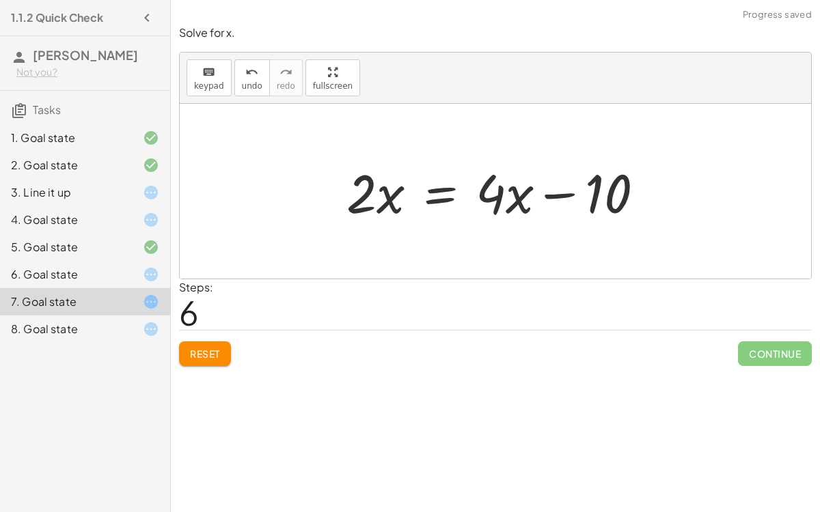
click at [213, 343] on button "Reset" at bounding box center [205, 354] width 52 height 25
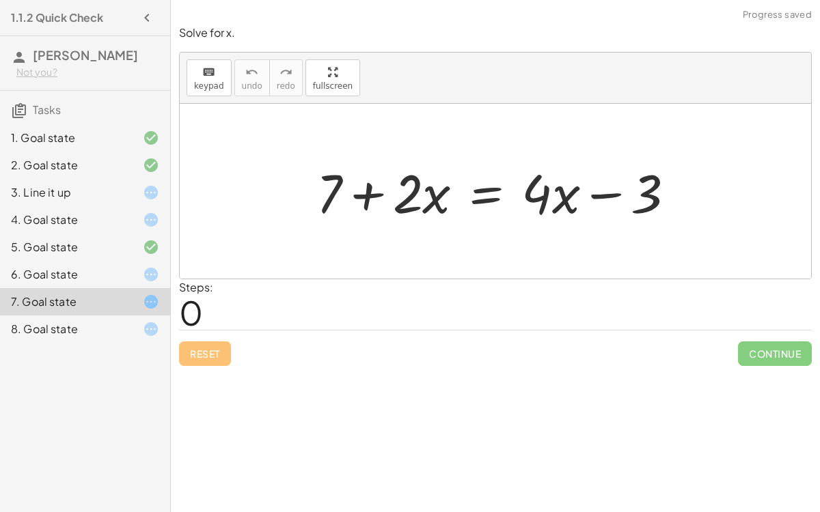
click at [74, 281] on div "6. Goal state" at bounding box center [66, 274] width 110 height 16
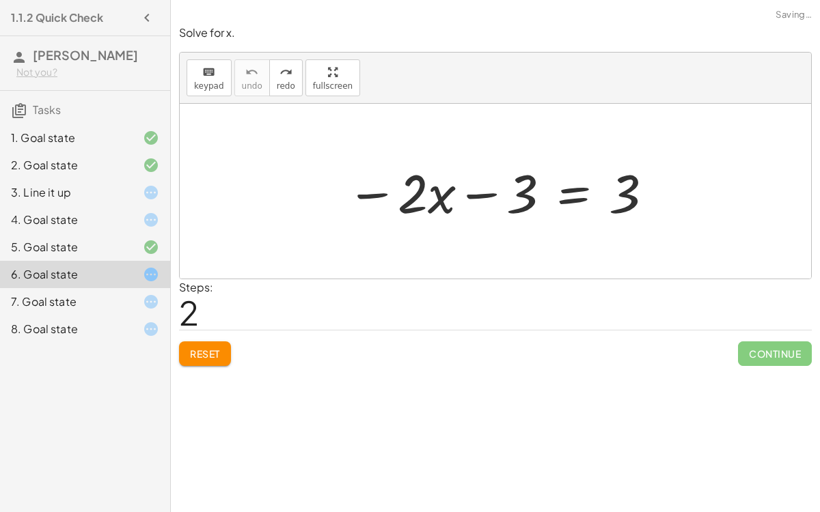
click at [222, 344] on button "Reset" at bounding box center [205, 354] width 52 height 25
click at [446, 187] on div at bounding box center [501, 191] width 322 height 70
click at [511, 210] on div at bounding box center [501, 191] width 322 height 70
click at [462, 191] on div at bounding box center [501, 191] width 322 height 70
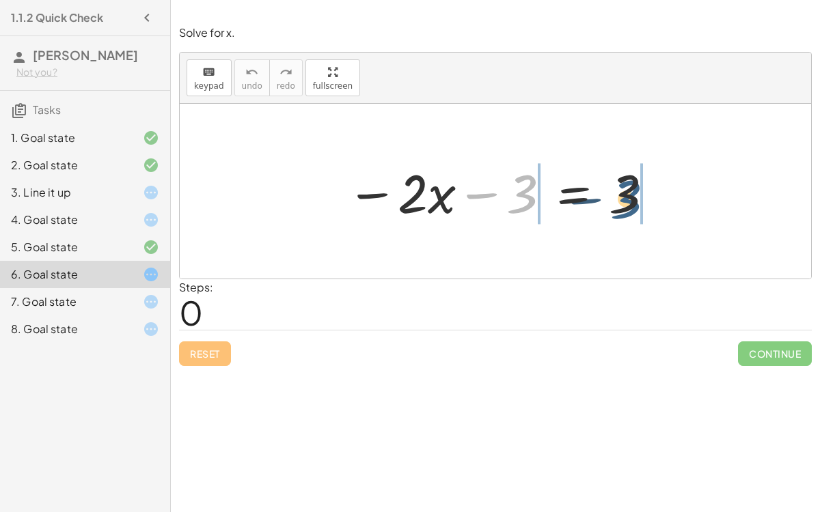
drag, startPoint x: 529, startPoint y: 205, endPoint x: 668, endPoint y: 214, distance: 139.7
click at [668, 214] on div "− 3 − · 2 · x − 3 = 3" at bounding box center [495, 191] width 631 height 175
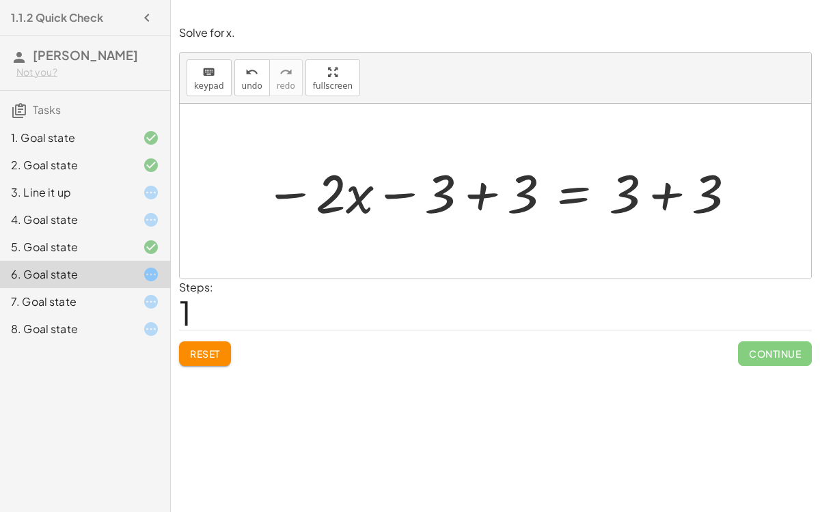
click at [485, 192] on div at bounding box center [501, 191] width 487 height 70
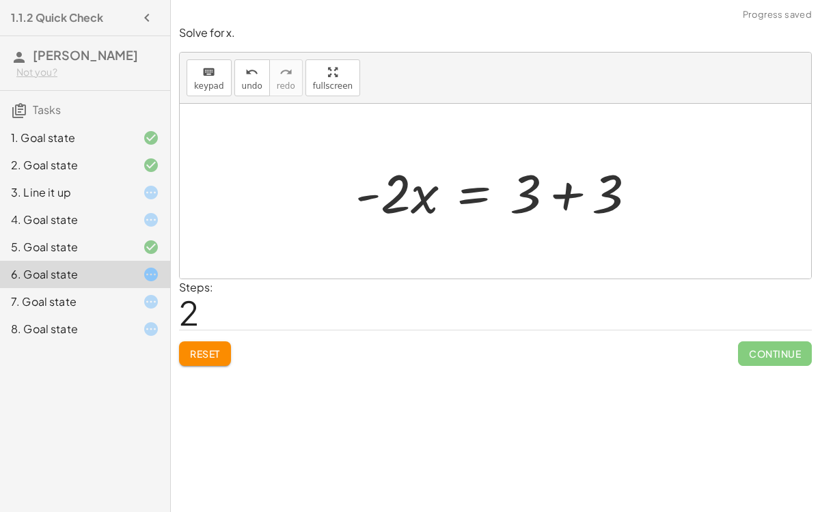
click at [572, 191] on div at bounding box center [500, 191] width 305 height 70
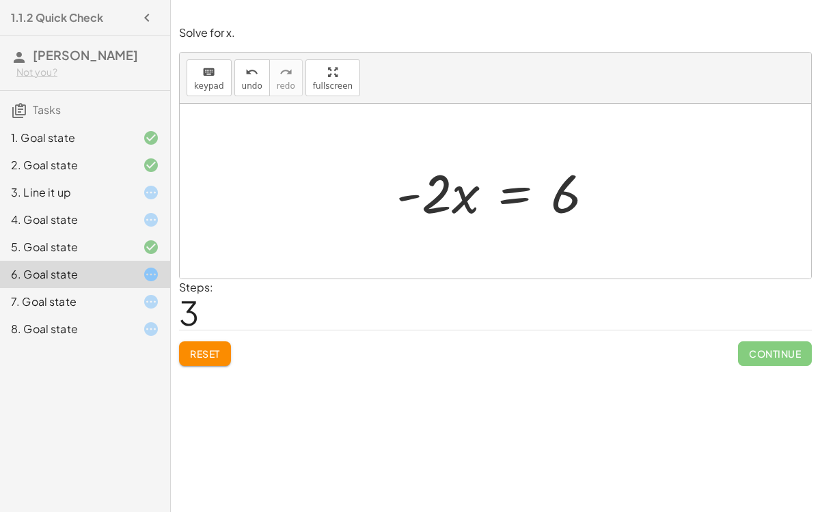
click at [459, 194] on div at bounding box center [500, 191] width 222 height 70
click at [454, 195] on div at bounding box center [500, 191] width 222 height 70
click at [464, 202] on div at bounding box center [500, 191] width 222 height 70
click at [420, 187] on div at bounding box center [500, 191] width 222 height 70
click at [568, 191] on div at bounding box center [500, 191] width 222 height 70
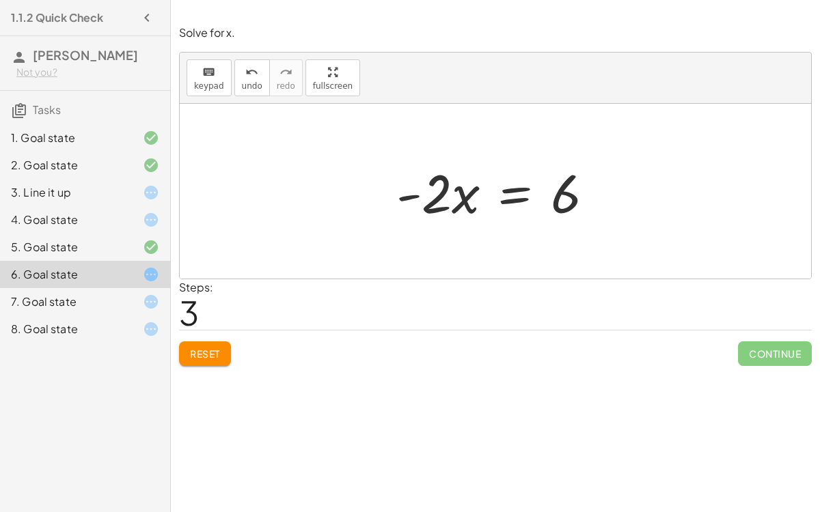
click at [568, 191] on div at bounding box center [500, 191] width 222 height 70
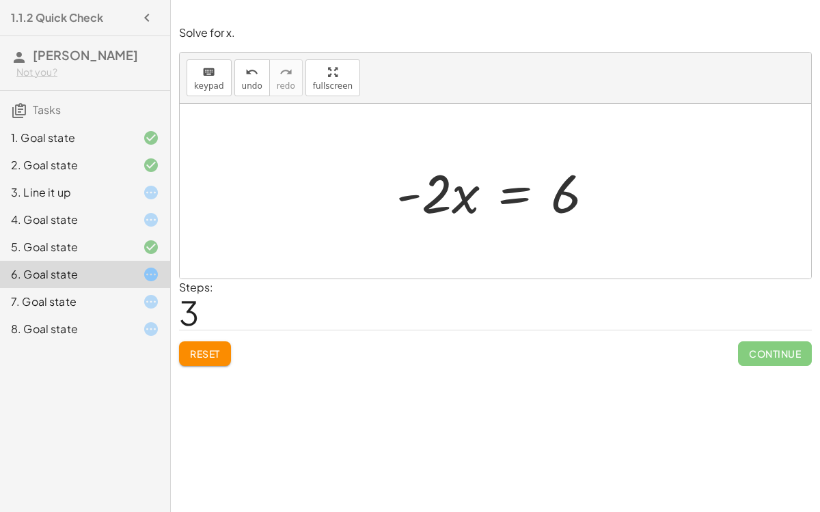
click at [568, 191] on div at bounding box center [500, 191] width 222 height 70
click at [455, 185] on div at bounding box center [500, 191] width 222 height 70
click at [212, 81] on span "keypad" at bounding box center [209, 86] width 30 height 10
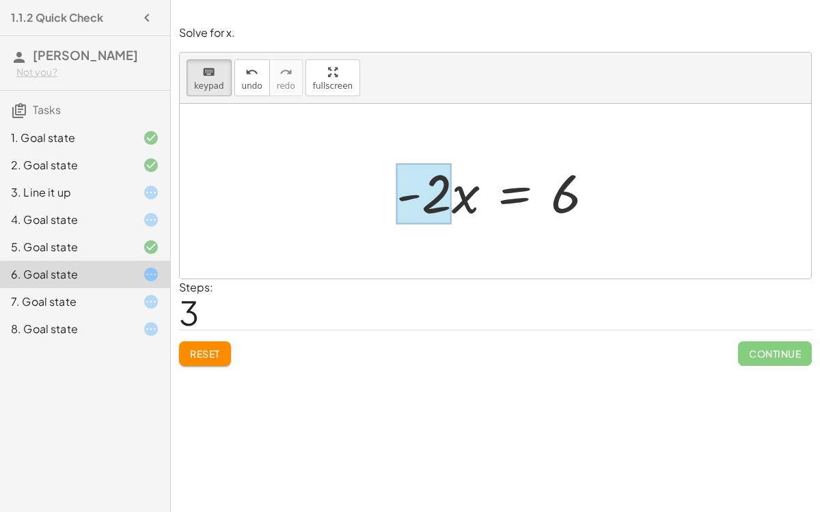
click at [445, 183] on div at bounding box center [423, 194] width 55 height 61
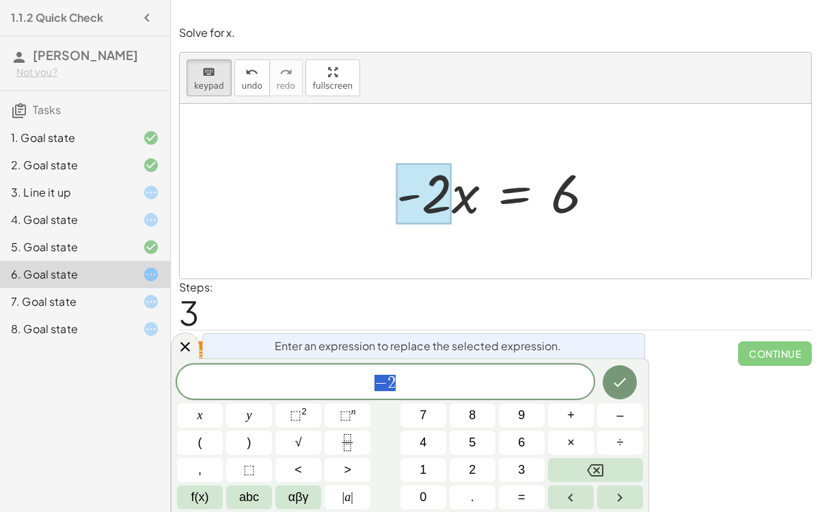
click at [402, 379] on span "− 2" at bounding box center [385, 383] width 417 height 19
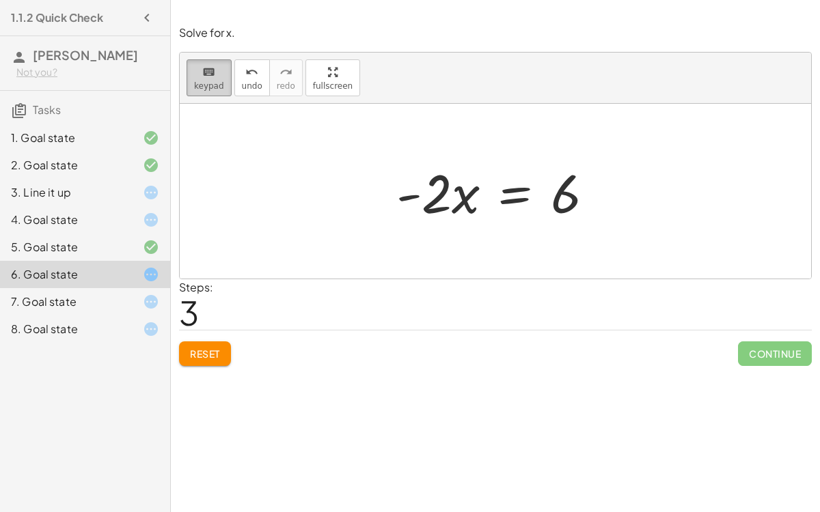
click at [218, 91] on button "keyboard keypad" at bounding box center [209, 77] width 45 height 37
click at [184, 79] on div "keyboard keypad undo [PERSON_NAME] redo fullscreen" at bounding box center [495, 78] width 631 height 51
click at [200, 83] on span "keypad" at bounding box center [209, 86] width 30 height 10
click at [442, 187] on div at bounding box center [423, 194] width 55 height 61
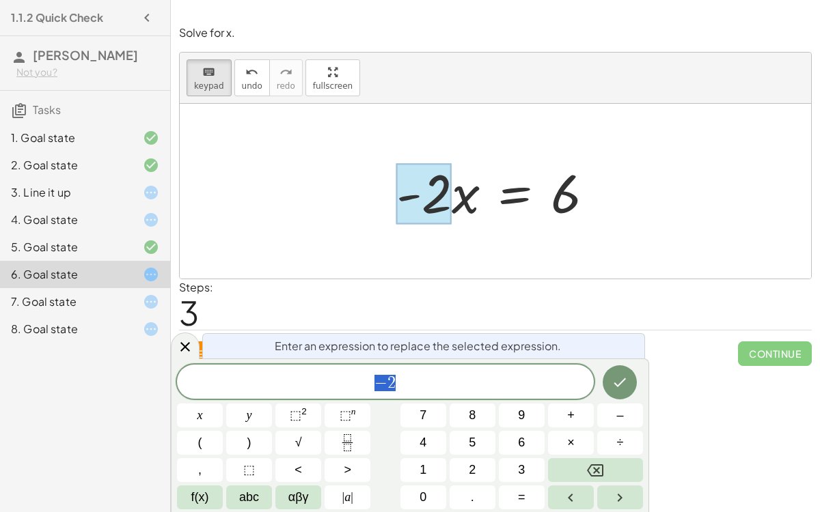
click at [418, 383] on span "− 2" at bounding box center [385, 383] width 417 height 19
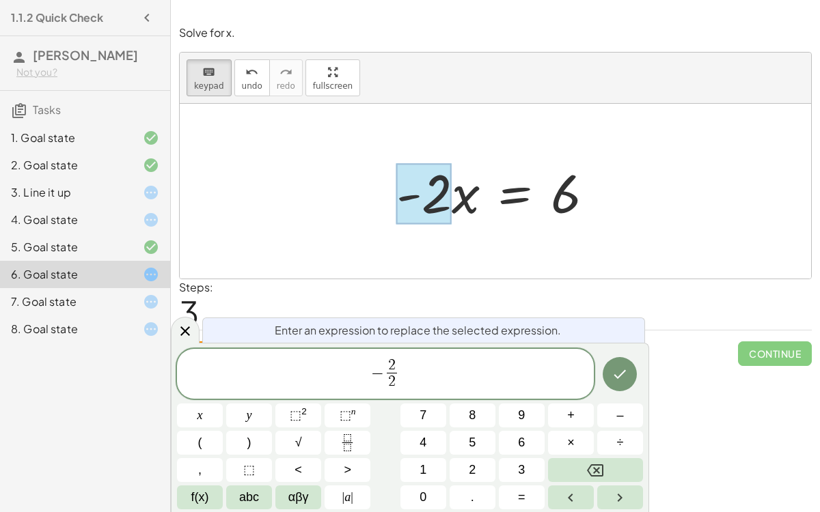
click at [411, 387] on span "− 2 2 ​ ​" at bounding box center [385, 375] width 417 height 36
click at [625, 385] on button "Done" at bounding box center [620, 374] width 34 height 34
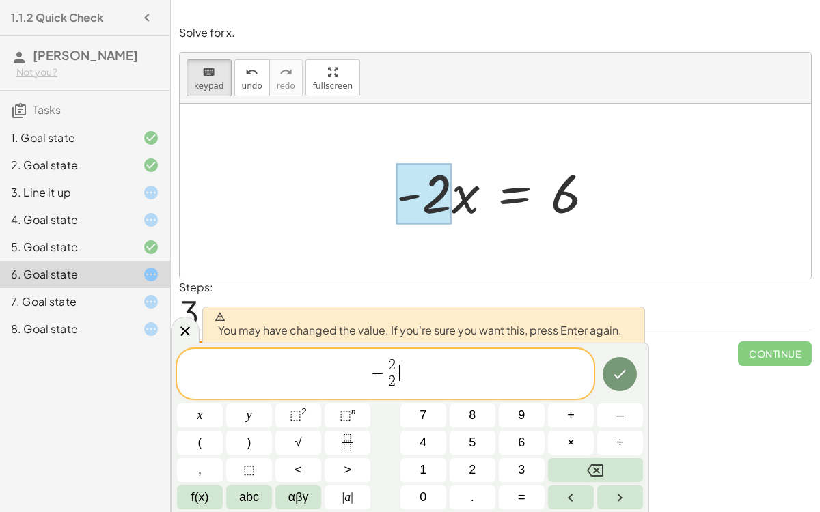
click at [414, 370] on span "− 2 2 ​ ​" at bounding box center [385, 375] width 417 height 36
click at [409, 383] on span "− 2 2 ​ ​" at bounding box center [385, 375] width 417 height 36
click at [629, 377] on button "Done" at bounding box center [620, 374] width 34 height 34
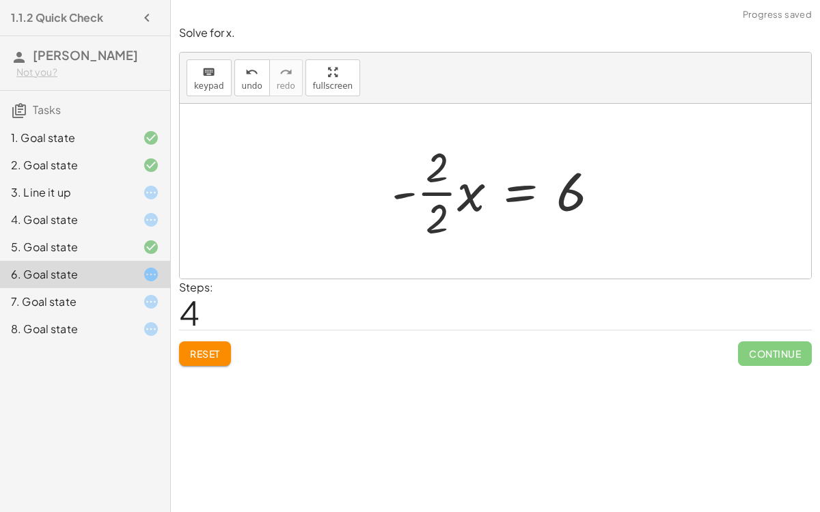
click at [575, 195] on div at bounding box center [501, 191] width 232 height 105
click at [574, 195] on div at bounding box center [501, 191] width 232 height 105
click at [556, 196] on div at bounding box center [501, 191] width 232 height 105
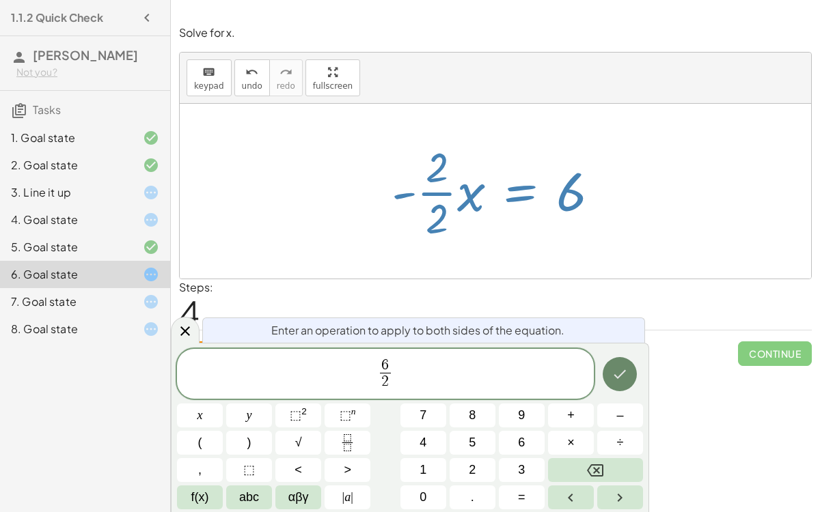
click at [618, 363] on button "Done" at bounding box center [620, 374] width 34 height 34
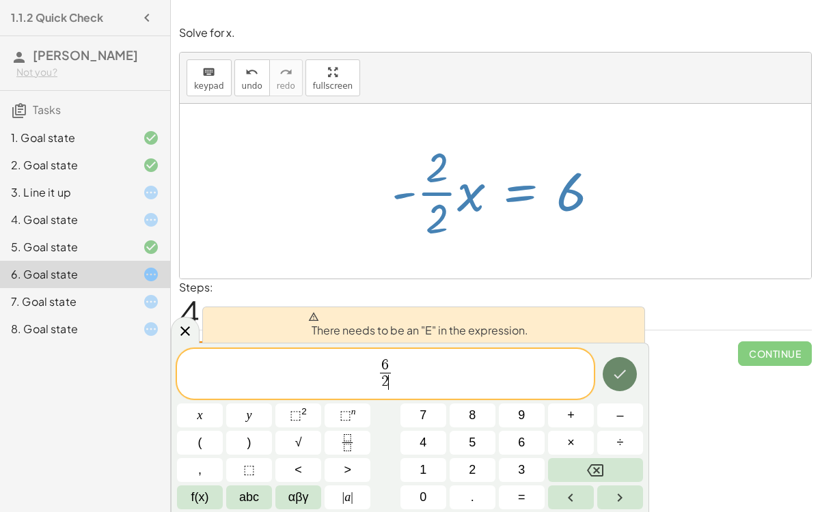
click at [618, 363] on button "Done" at bounding box center [620, 374] width 34 height 34
click at [417, 360] on span "6 2 ​ ​" at bounding box center [385, 375] width 417 height 36
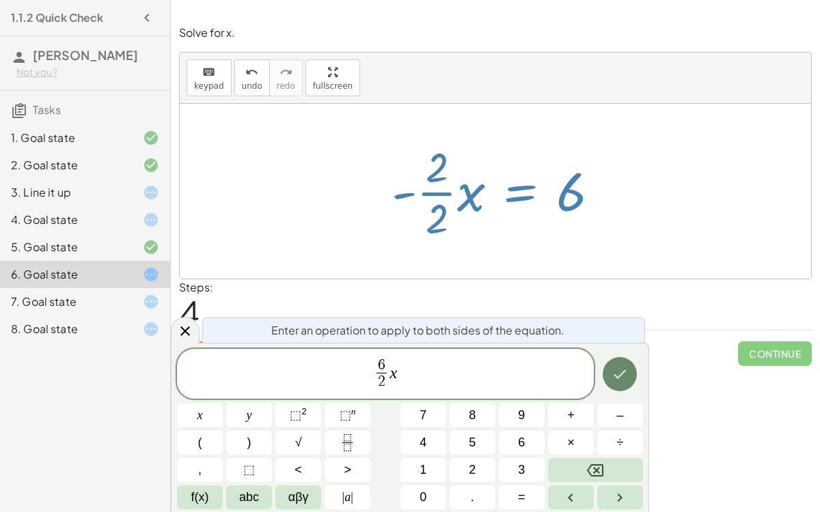
click at [616, 368] on icon "Done" at bounding box center [620, 374] width 16 height 16
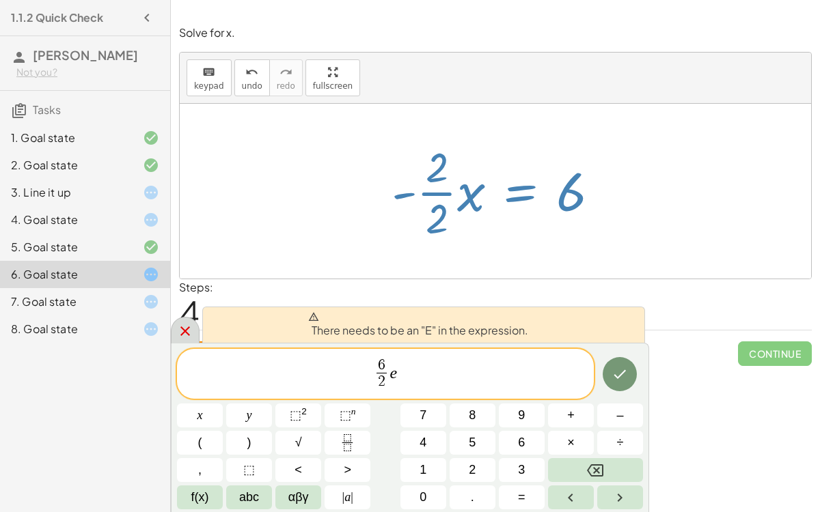
click at [185, 331] on icon at bounding box center [185, 332] width 10 height 10
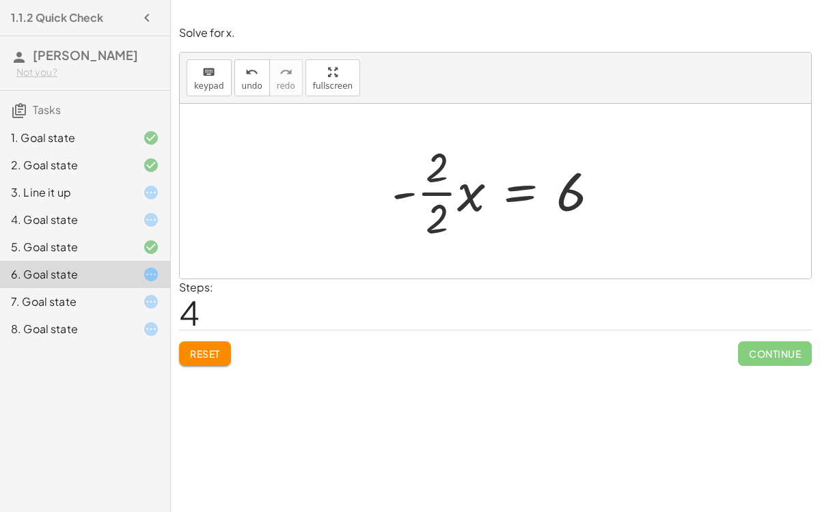
click at [436, 196] on div at bounding box center [501, 191] width 232 height 105
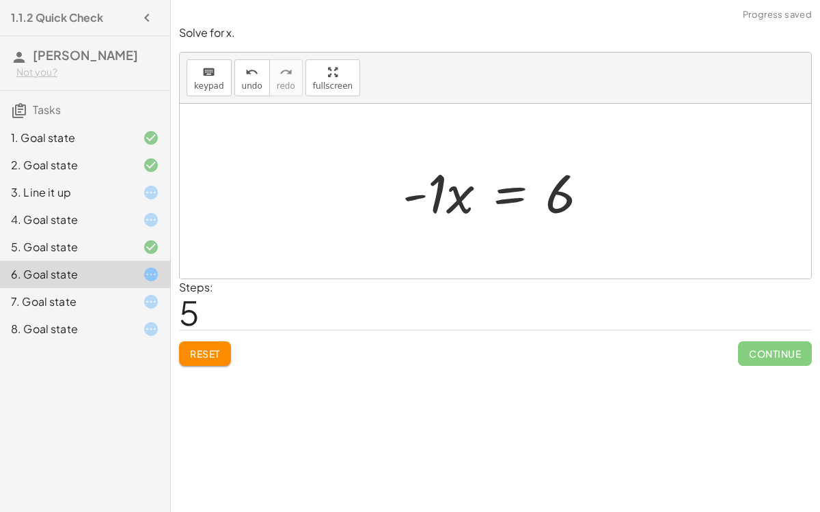
click at [573, 187] on div at bounding box center [501, 191] width 211 height 70
click at [92, 296] on div "7. Goal state" at bounding box center [66, 302] width 110 height 16
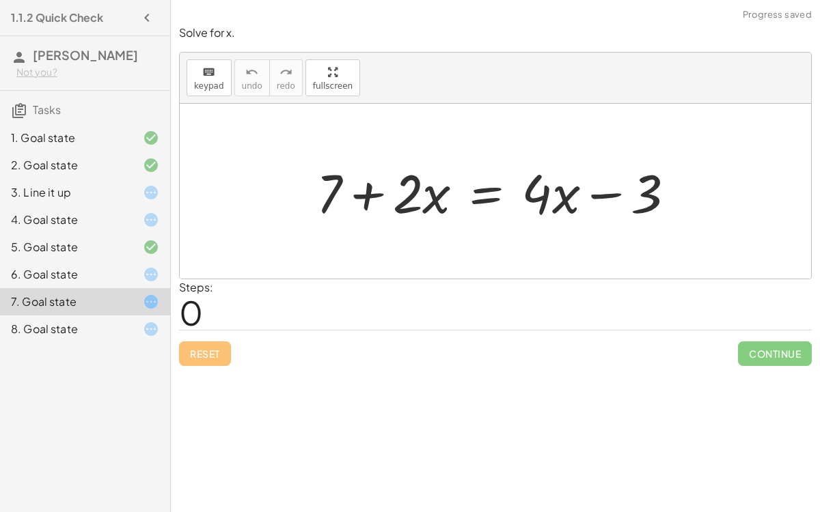
click at [100, 234] on div "3. Line it up" at bounding box center [85, 247] width 170 height 27
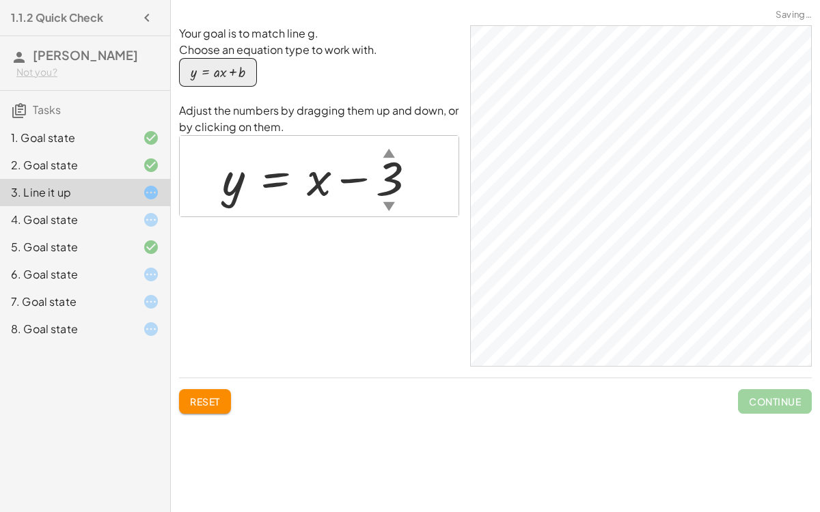
click at [94, 219] on div "4. Goal state" at bounding box center [66, 220] width 110 height 16
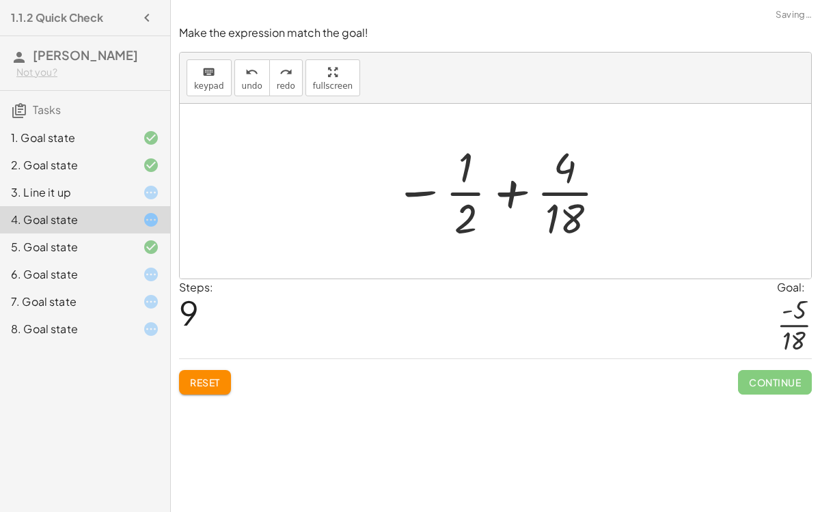
click at [506, 195] on div at bounding box center [501, 191] width 228 height 105
click at [558, 173] on div at bounding box center [501, 191] width 228 height 105
click at [501, 186] on div at bounding box center [501, 191] width 228 height 105
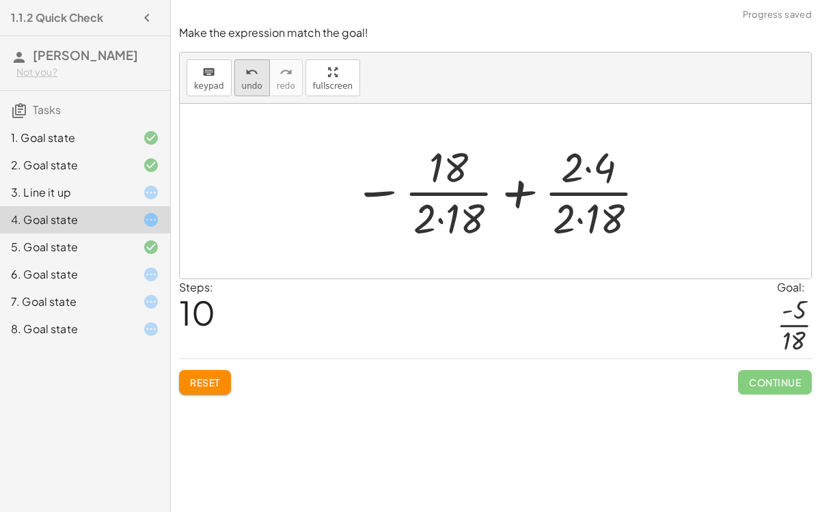
click at [252, 75] on icon "undo" at bounding box center [251, 72] width 13 height 16
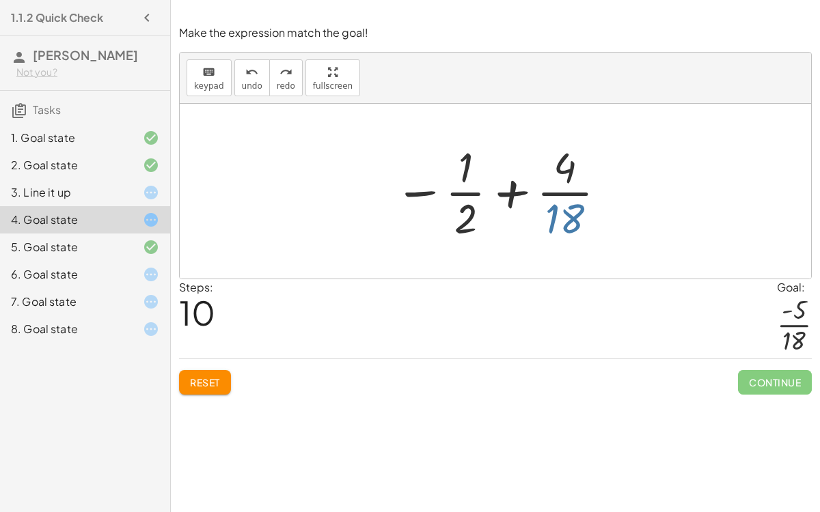
click at [562, 220] on div at bounding box center [501, 191] width 228 height 105
click at [464, 189] on div at bounding box center [501, 191] width 228 height 105
click at [457, 157] on div at bounding box center [501, 191] width 228 height 105
drag, startPoint x: 560, startPoint y: 226, endPoint x: 449, endPoint y: 232, distance: 111.5
click at [449, 232] on div at bounding box center [501, 191] width 228 height 105
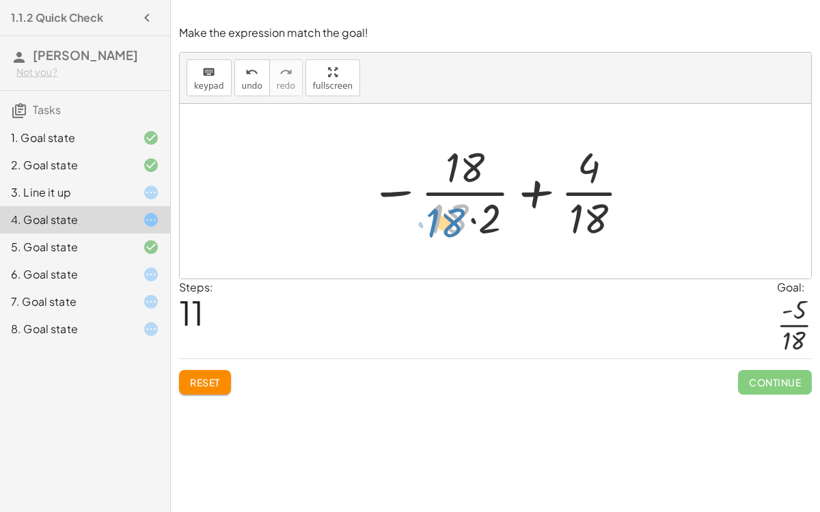
click at [453, 211] on div at bounding box center [501, 191] width 276 height 105
drag, startPoint x: 489, startPoint y: 219, endPoint x: 584, endPoint y: 208, distance: 95.5
click at [584, 208] on div at bounding box center [501, 191] width 276 height 105
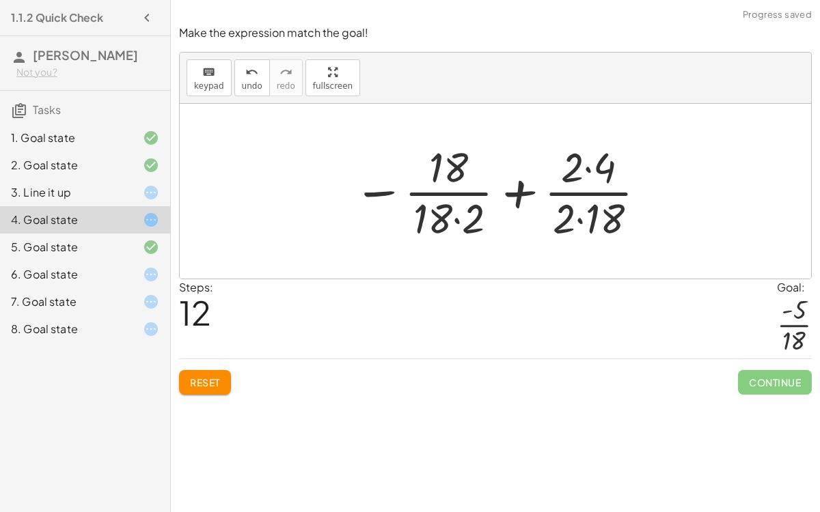
click at [603, 164] on div at bounding box center [500, 191] width 308 height 105
click at [595, 221] on div at bounding box center [500, 191] width 308 height 105
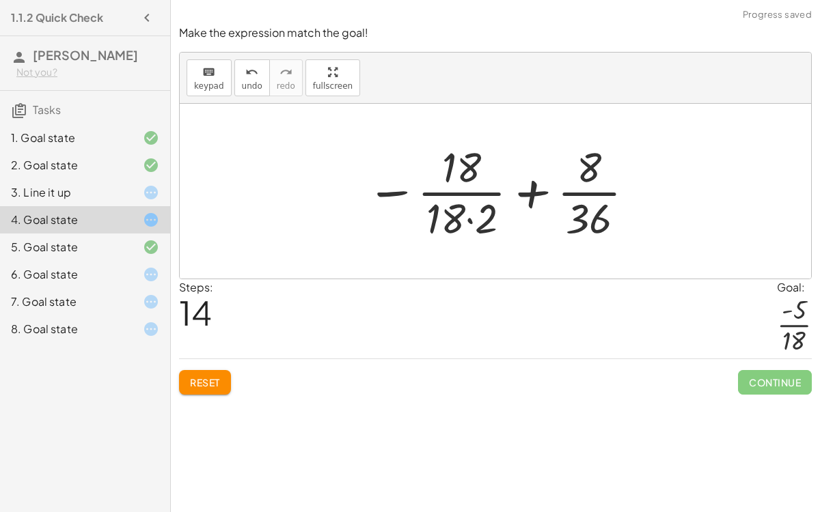
click at [450, 213] on div at bounding box center [501, 191] width 284 height 105
click at [474, 210] on div at bounding box center [501, 191] width 284 height 105
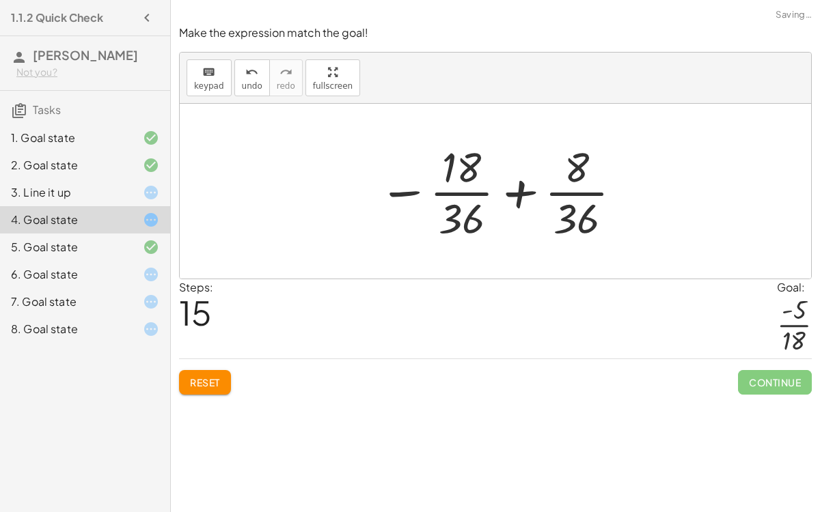
click at [454, 166] on div at bounding box center [501, 191] width 258 height 105
click at [516, 191] on div at bounding box center [501, 191] width 258 height 105
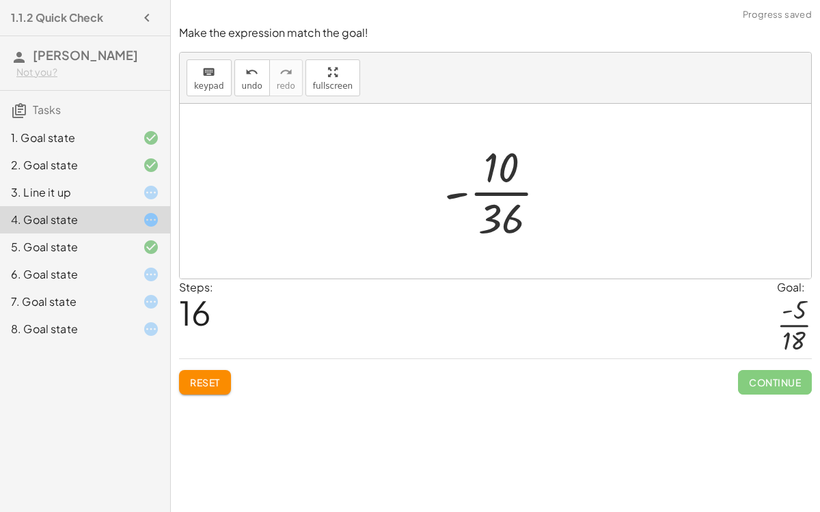
click at [475, 151] on div at bounding box center [500, 191] width 126 height 105
click at [553, 192] on div at bounding box center [500, 191] width 126 height 105
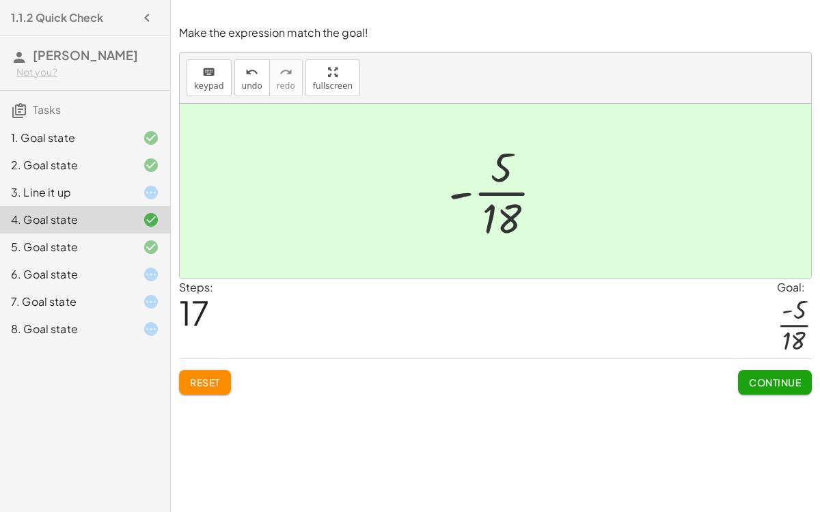
click at [752, 377] on span "Continue" at bounding box center [775, 383] width 52 height 12
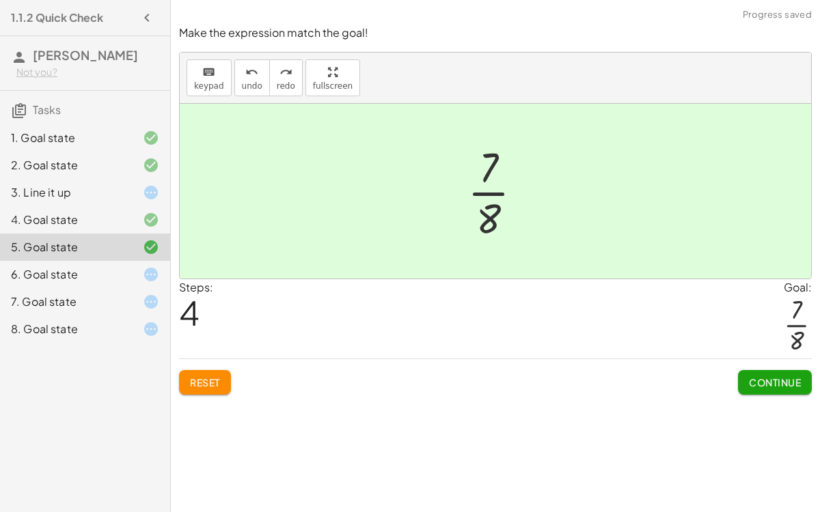
click at [124, 266] on div at bounding box center [140, 274] width 38 height 16
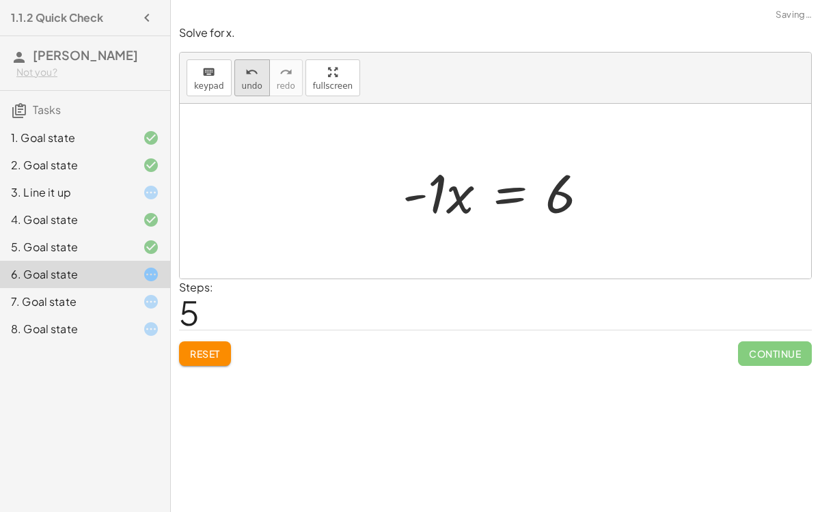
click at [245, 81] on span "undo" at bounding box center [252, 86] width 20 height 10
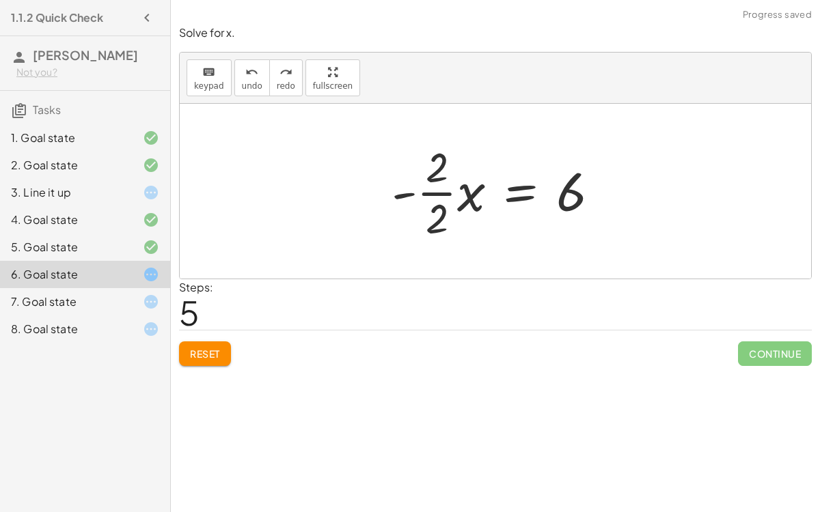
click at [204, 342] on button "Reset" at bounding box center [205, 354] width 52 height 25
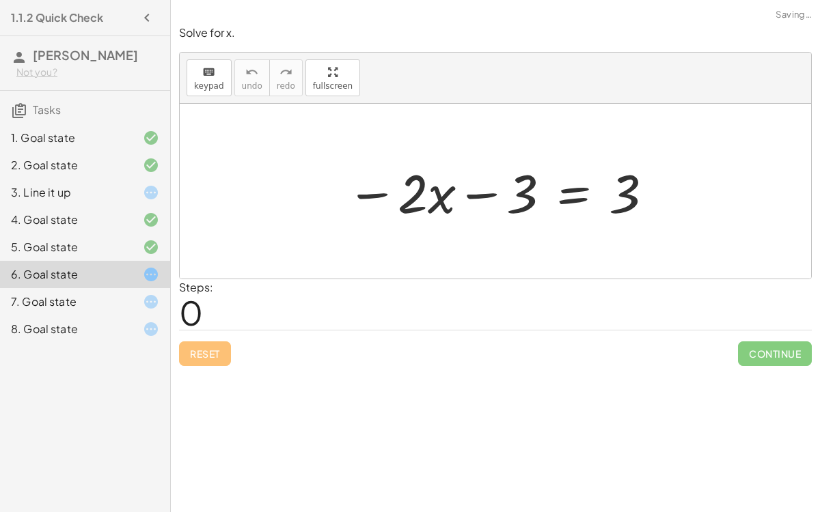
click at [482, 194] on div at bounding box center [501, 191] width 322 height 70
drag, startPoint x: 627, startPoint y: 203, endPoint x: 523, endPoint y: 208, distance: 104.0
click at [523, 208] on div at bounding box center [501, 191] width 322 height 70
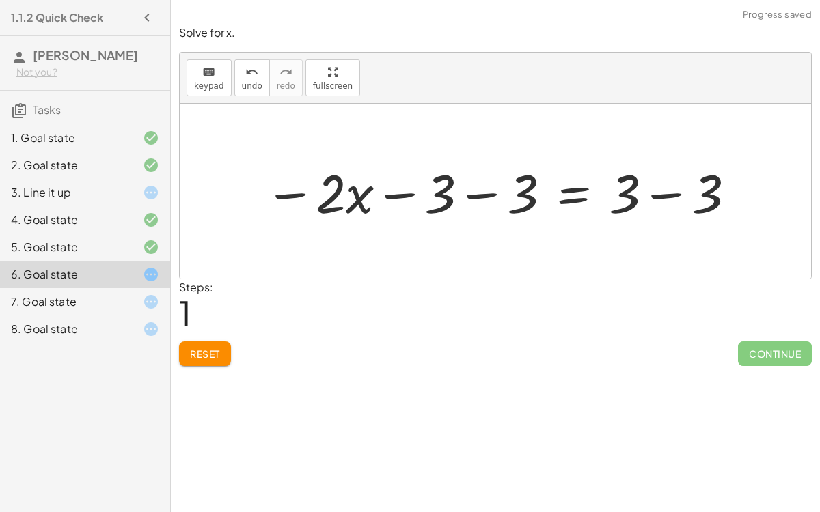
click at [493, 195] on div at bounding box center [501, 191] width 487 height 70
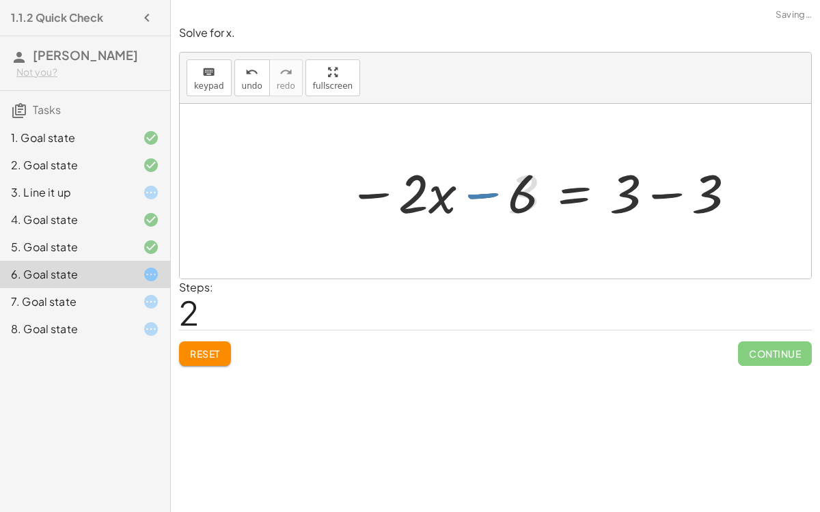
click at [647, 196] on div at bounding box center [542, 191] width 403 height 70
click at [483, 185] on div at bounding box center [499, 191] width 317 height 70
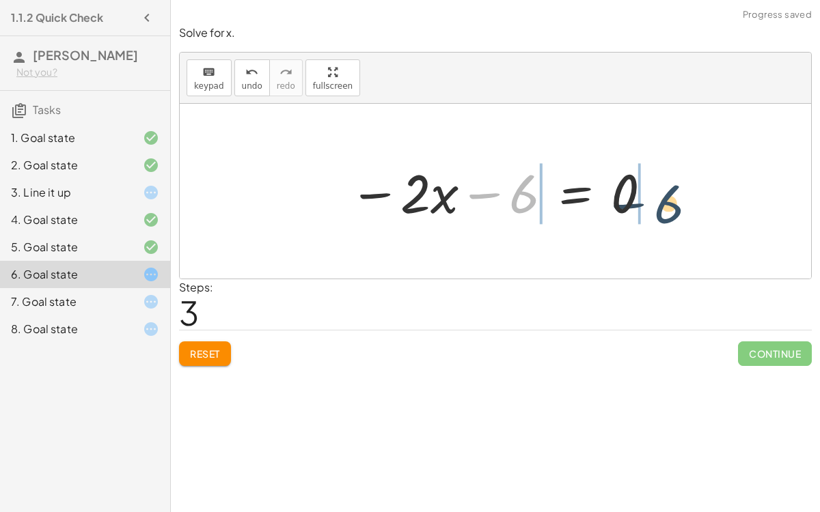
drag, startPoint x: 518, startPoint y: 185, endPoint x: 662, endPoint y: 195, distance: 144.5
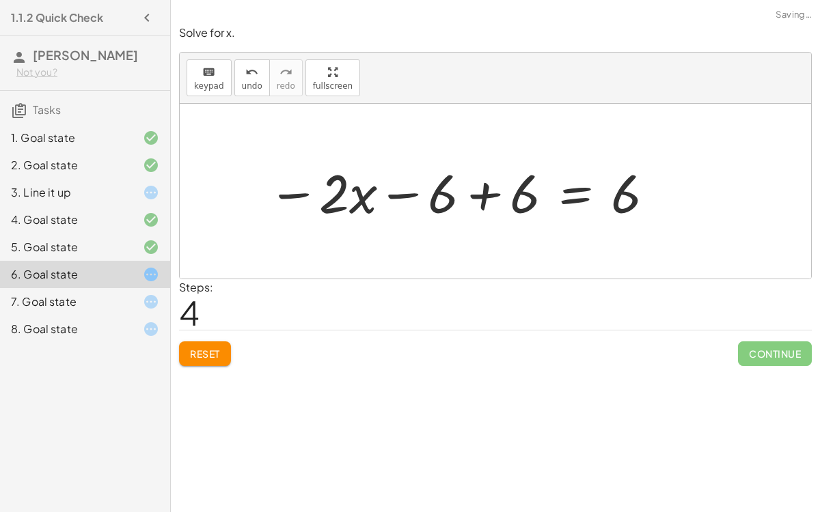
click at [466, 191] on div at bounding box center [462, 191] width 402 height 70
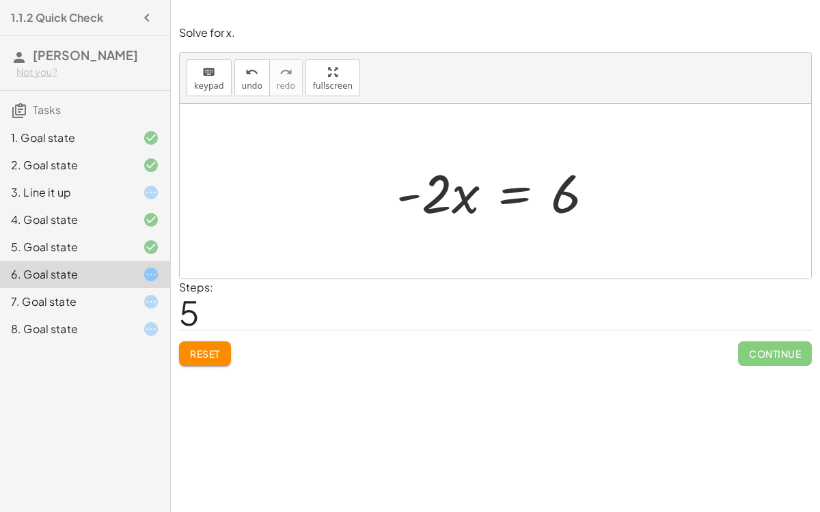
click at [567, 198] on div at bounding box center [500, 191] width 222 height 70
click at [566, 197] on div at bounding box center [500, 191] width 222 height 70
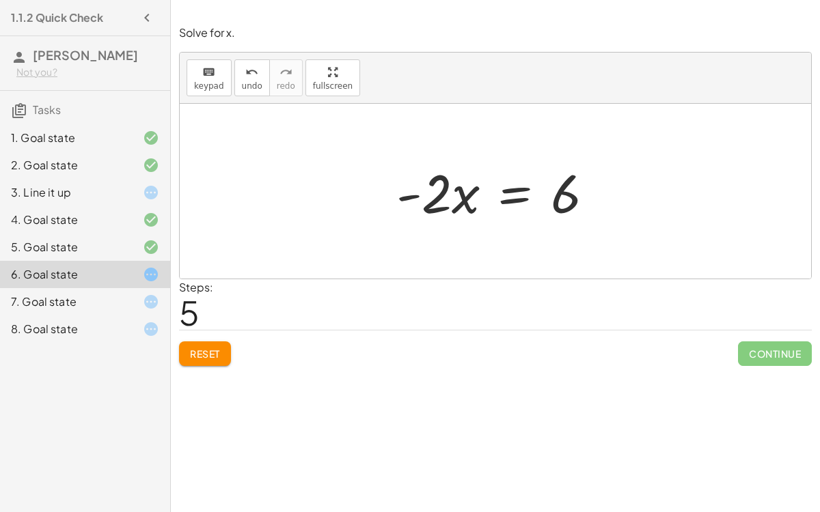
click at [566, 197] on div at bounding box center [500, 191] width 222 height 70
click at [558, 191] on div at bounding box center [500, 191] width 222 height 70
click at [226, 84] on button "keyboard keypad" at bounding box center [209, 77] width 45 height 37
click at [193, 61] on button "keyboard keypad" at bounding box center [209, 77] width 45 height 37
click at [197, 72] on div "keyboard" at bounding box center [209, 72] width 30 height 16
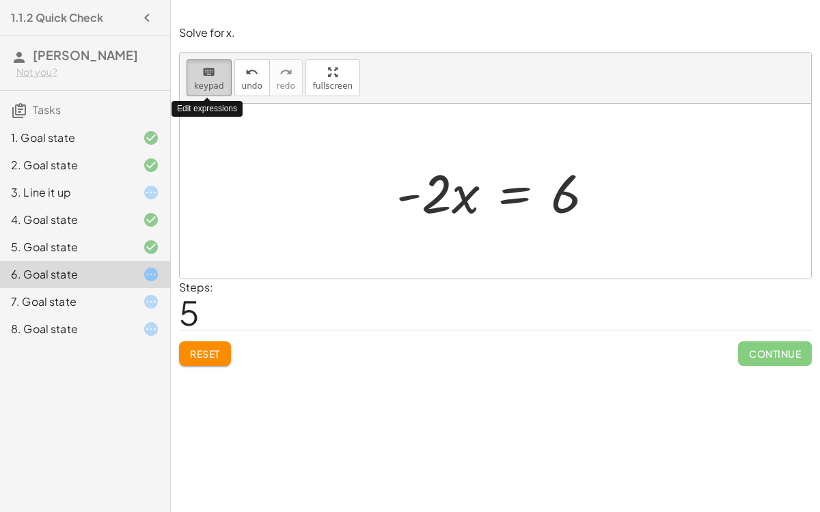
click at [197, 72] on div "keyboard" at bounding box center [209, 72] width 30 height 16
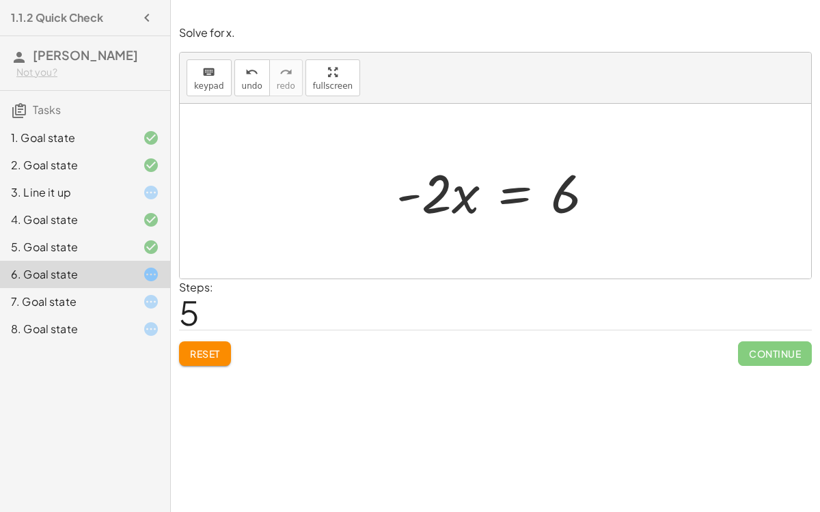
click at [210, 359] on button "Reset" at bounding box center [205, 354] width 52 height 25
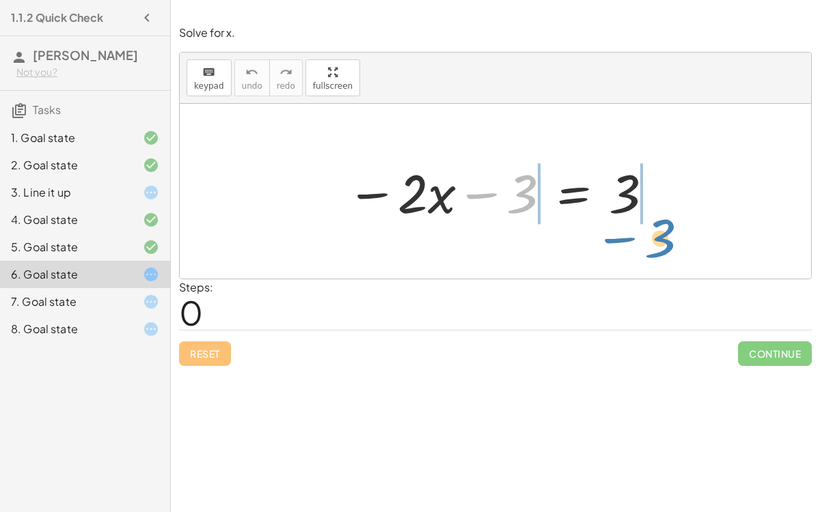
drag, startPoint x: 524, startPoint y: 198, endPoint x: 662, endPoint y: 241, distance: 144.6
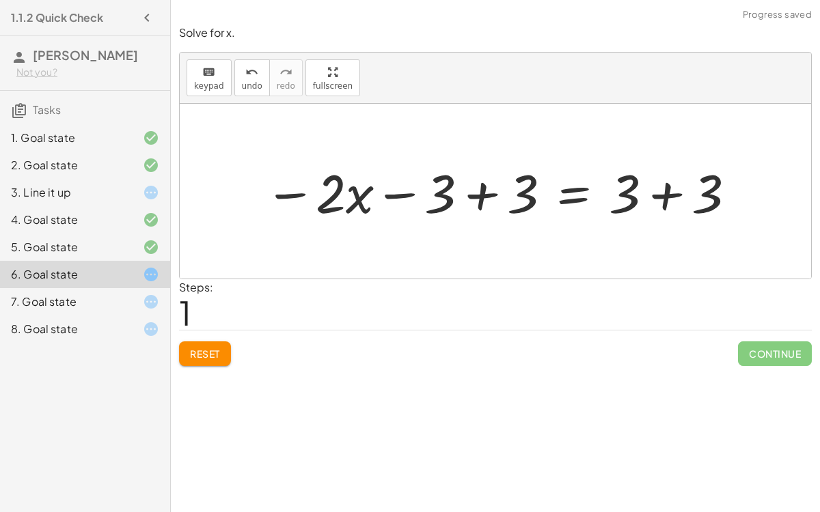
click at [480, 192] on div at bounding box center [501, 191] width 487 height 70
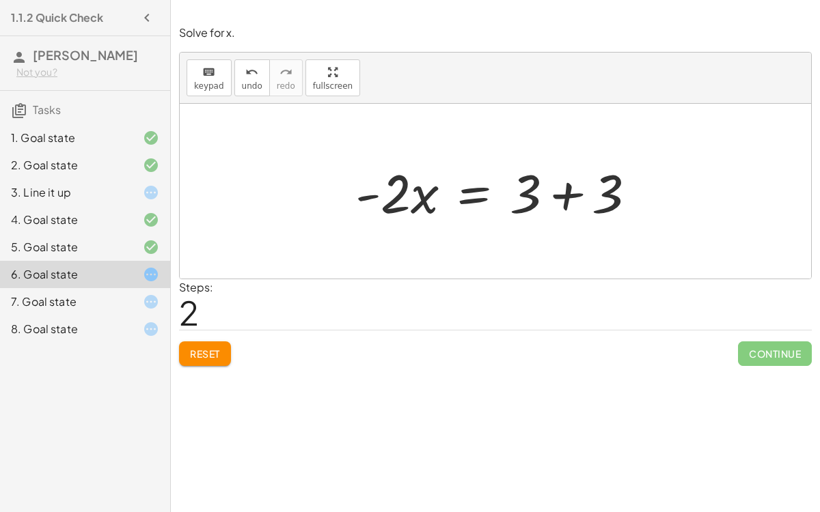
click at [558, 200] on div at bounding box center [500, 191] width 305 height 70
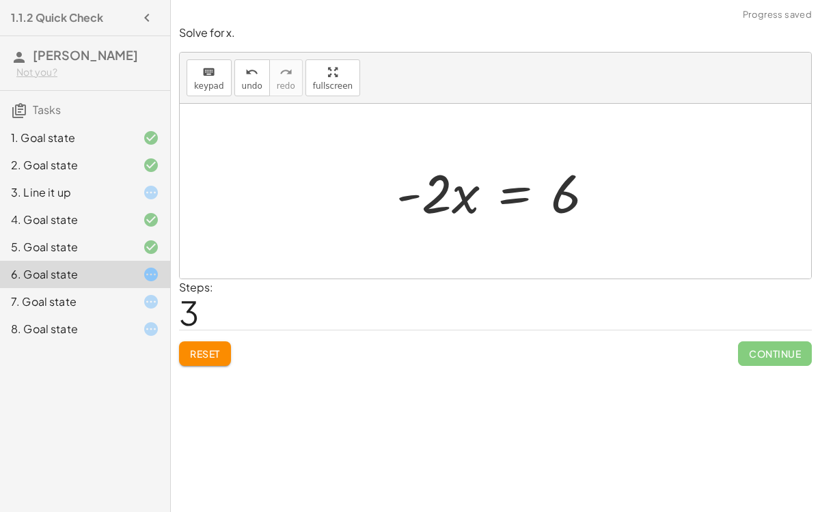
click at [555, 197] on div at bounding box center [500, 191] width 222 height 70
click at [551, 191] on div at bounding box center [500, 191] width 222 height 70
click at [597, 224] on div at bounding box center [500, 191] width 222 height 70
click at [571, 207] on div at bounding box center [500, 191] width 222 height 70
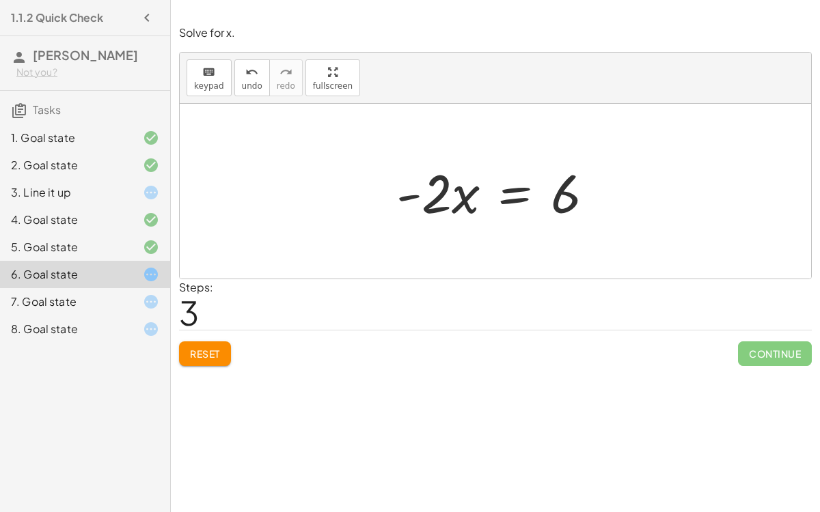
click at [192, 357] on span "Reset" at bounding box center [205, 354] width 30 height 12
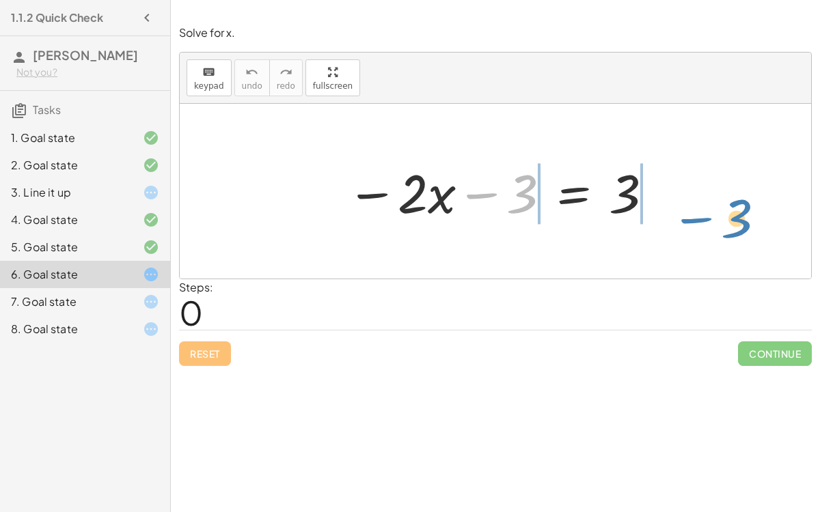
drag, startPoint x: 519, startPoint y: 202, endPoint x: 733, endPoint y: 226, distance: 215.2
click at [733, 226] on div "− 3 − · 2 · x − 3 = 3" at bounding box center [495, 191] width 631 height 175
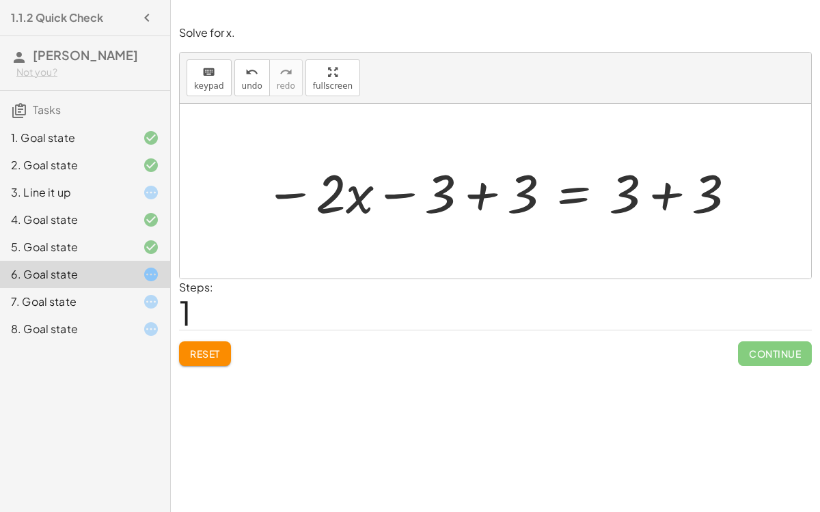
click at [474, 195] on div at bounding box center [501, 191] width 487 height 70
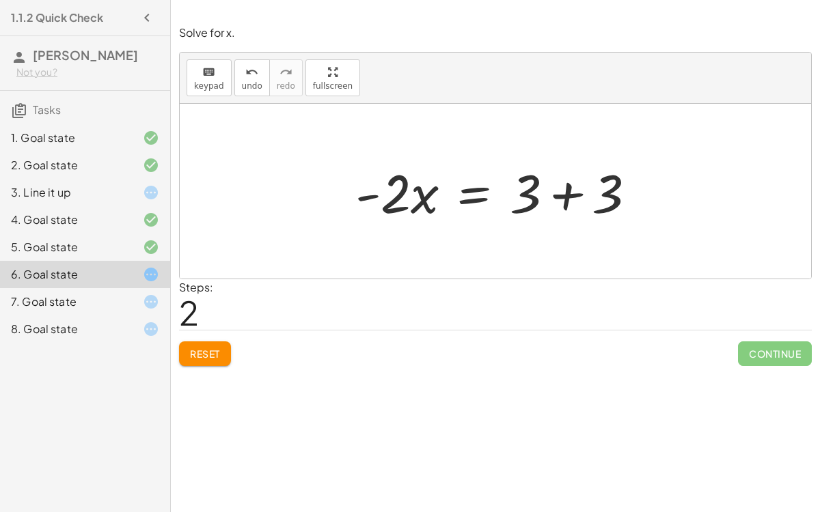
click at [558, 191] on div at bounding box center [500, 191] width 305 height 70
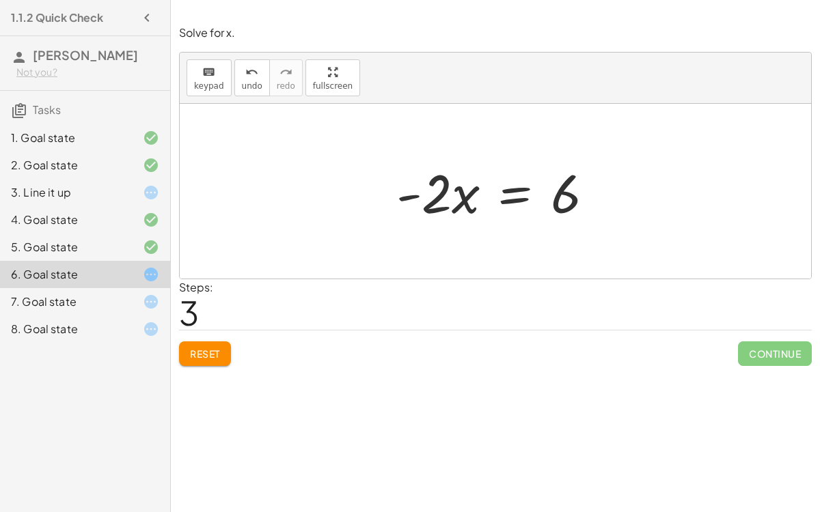
click at [452, 194] on div at bounding box center [500, 191] width 222 height 70
click at [210, 85] on span "keypad" at bounding box center [209, 86] width 30 height 10
click at [225, 104] on div at bounding box center [495, 191] width 631 height 175
click at [211, 85] on span "keypad" at bounding box center [209, 86] width 30 height 10
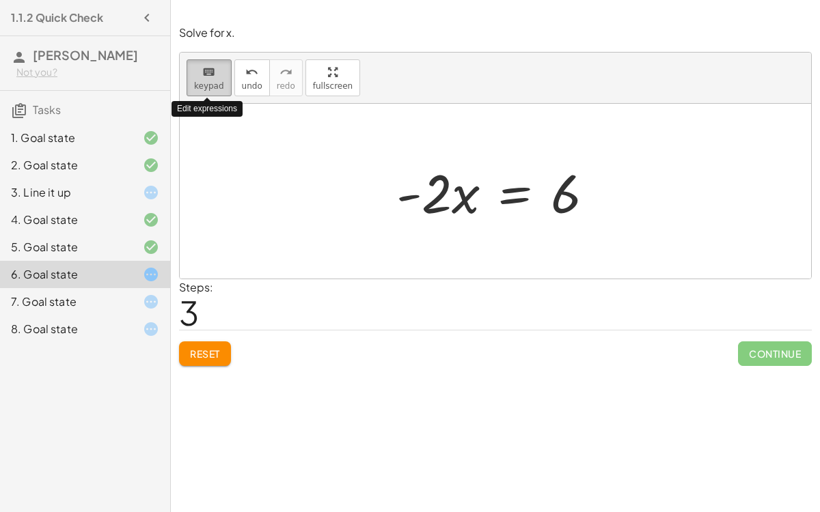
click at [211, 85] on span "keypad" at bounding box center [209, 86] width 30 height 10
click at [416, 185] on div at bounding box center [500, 191] width 222 height 70
click at [420, 188] on div at bounding box center [500, 191] width 222 height 70
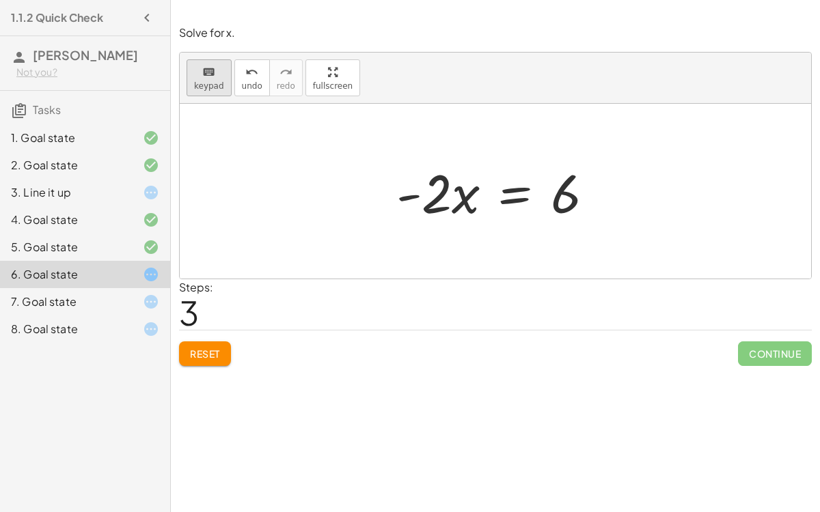
click at [219, 85] on span "keypad" at bounding box center [209, 86] width 30 height 10
click at [440, 184] on div at bounding box center [423, 194] width 55 height 61
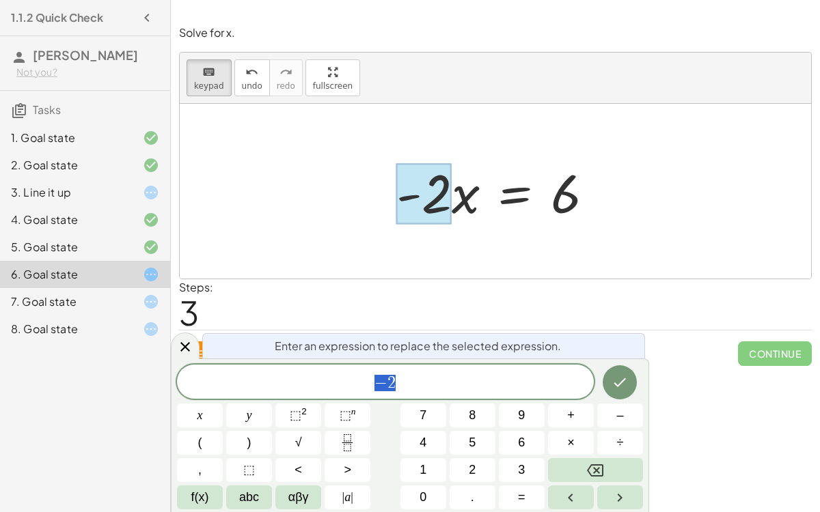
click at [437, 379] on span "− 2" at bounding box center [385, 383] width 417 height 19
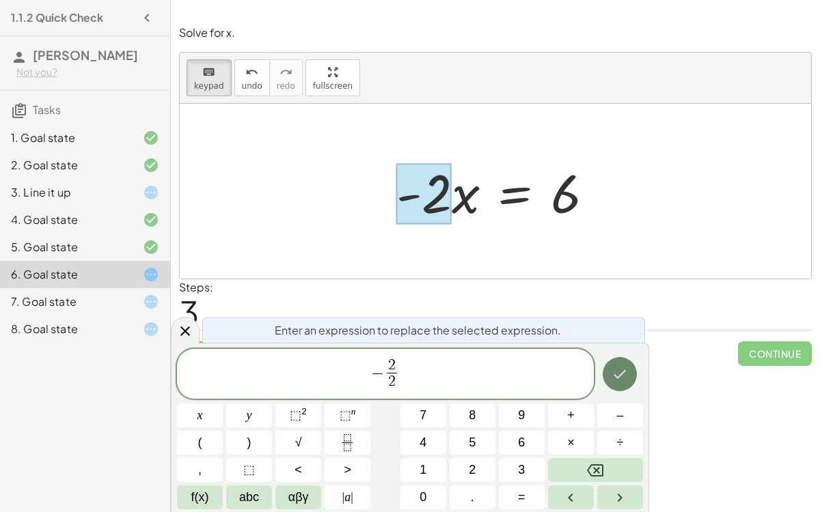
click at [617, 363] on button "Done" at bounding box center [620, 374] width 34 height 34
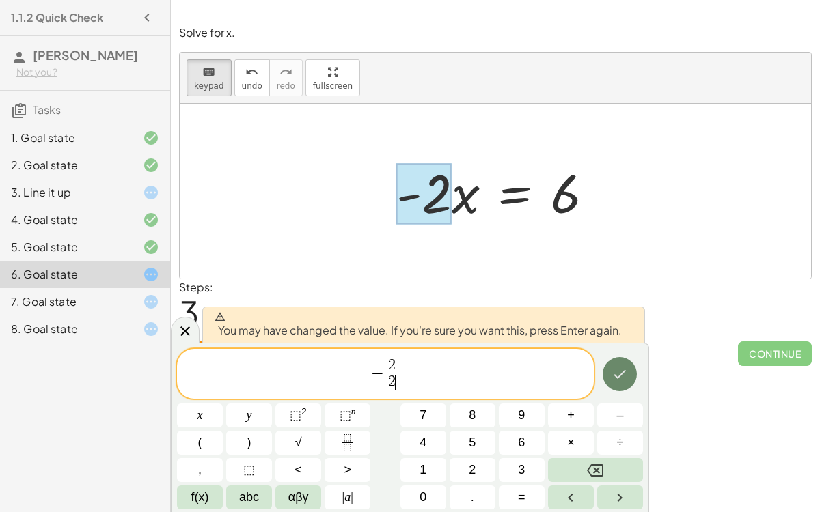
click at [615, 366] on icon "Done" at bounding box center [620, 374] width 16 height 16
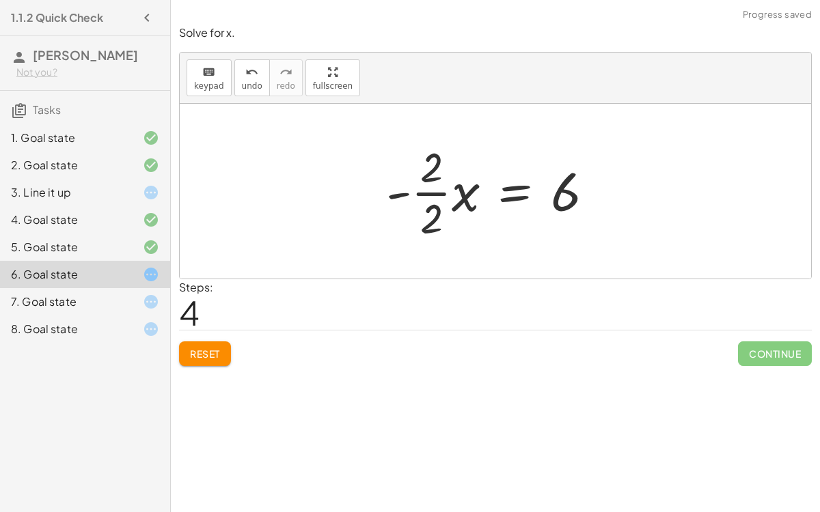
click at [571, 197] on div at bounding box center [495, 191] width 232 height 105
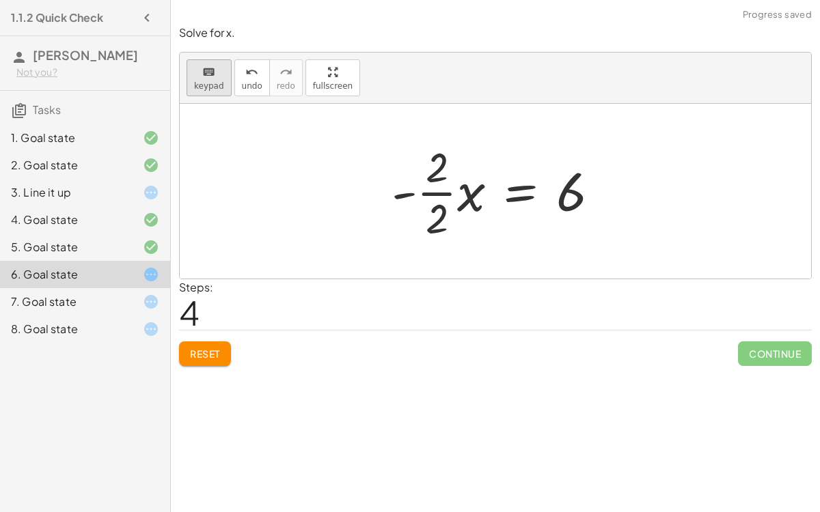
click at [202, 74] on icon "keyboard" at bounding box center [208, 72] width 13 height 16
click at [578, 193] on div at bounding box center [571, 191] width 30 height 61
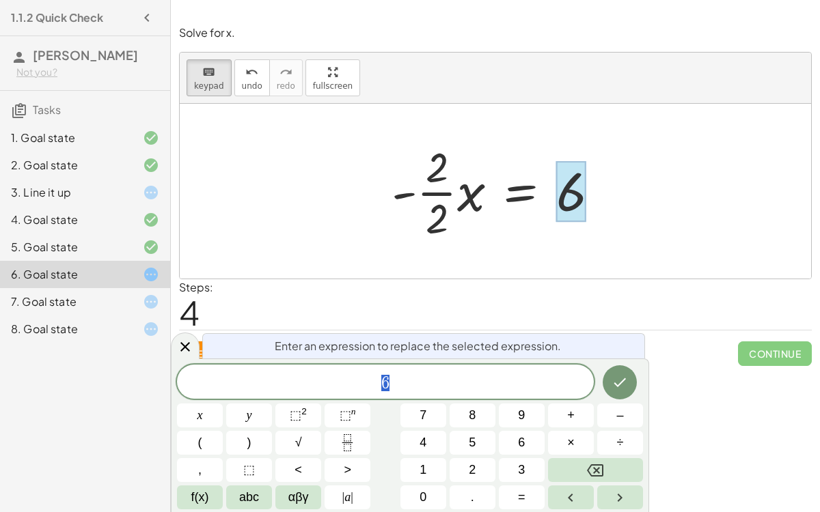
click at [469, 381] on span "6" at bounding box center [385, 383] width 417 height 19
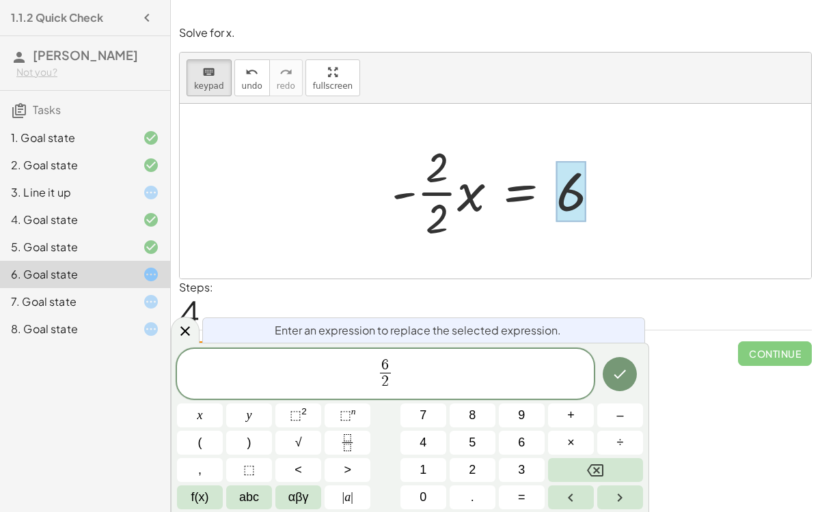
click at [372, 370] on span "6 2 ​ ​" at bounding box center [385, 375] width 417 height 36
click at [619, 368] on icon "Done" at bounding box center [620, 374] width 16 height 16
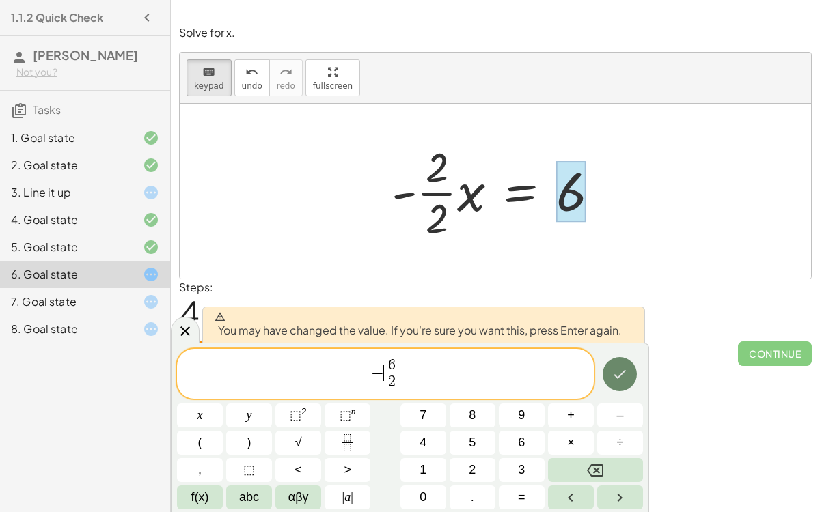
click at [619, 368] on icon "Done" at bounding box center [620, 374] width 16 height 16
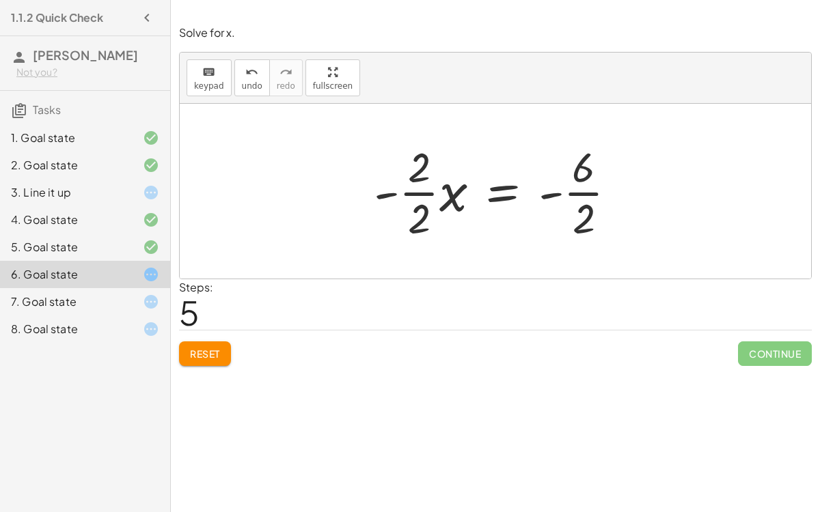
click at [586, 191] on div at bounding box center [501, 191] width 268 height 105
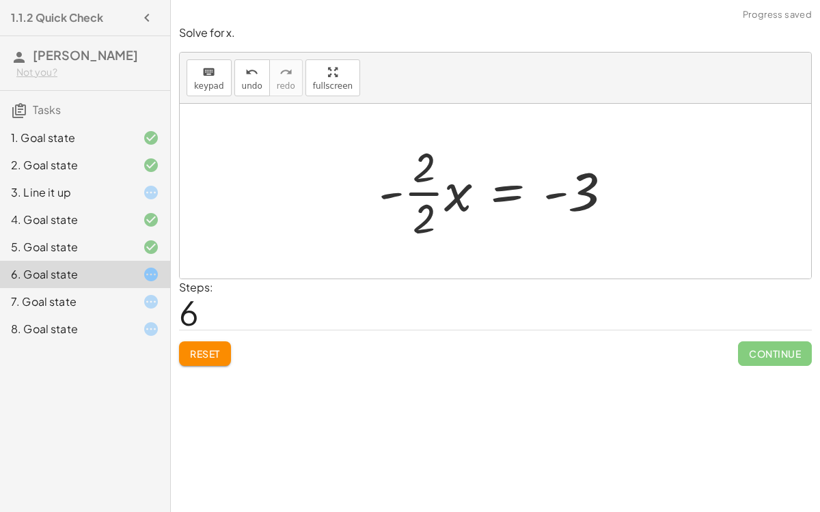
click at [421, 193] on div at bounding box center [501, 191] width 258 height 105
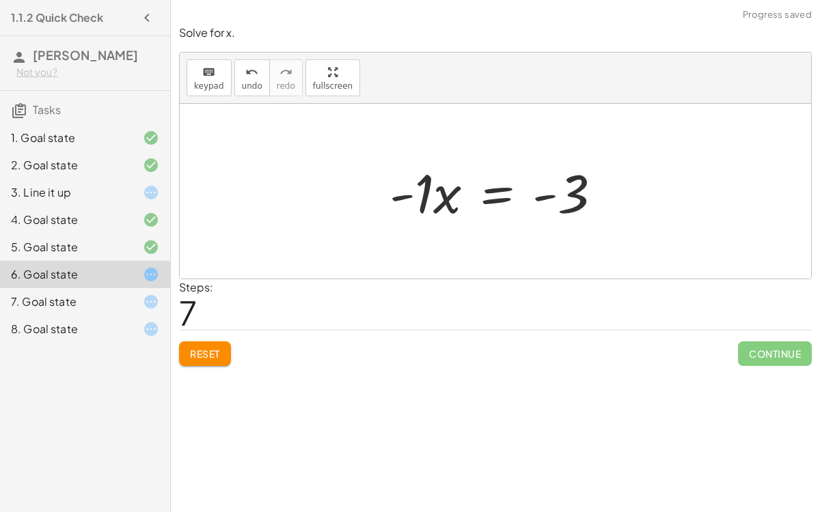
click at [566, 208] on div at bounding box center [501, 191] width 237 height 70
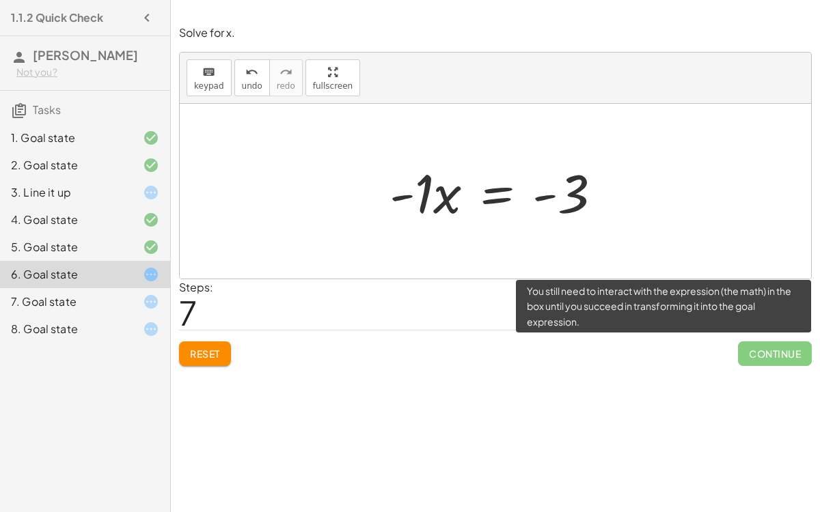
click at [774, 353] on span "Continue" at bounding box center [775, 354] width 74 height 25
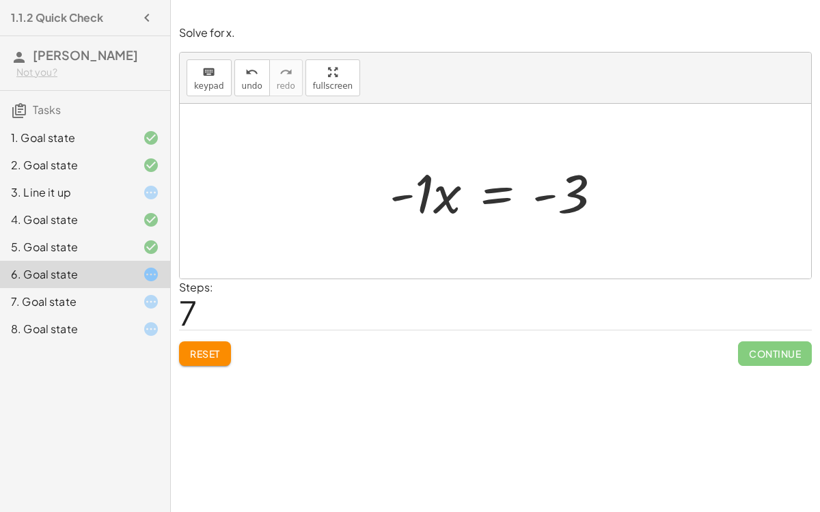
click at [116, 294] on div "7. Goal state" at bounding box center [66, 302] width 110 height 16
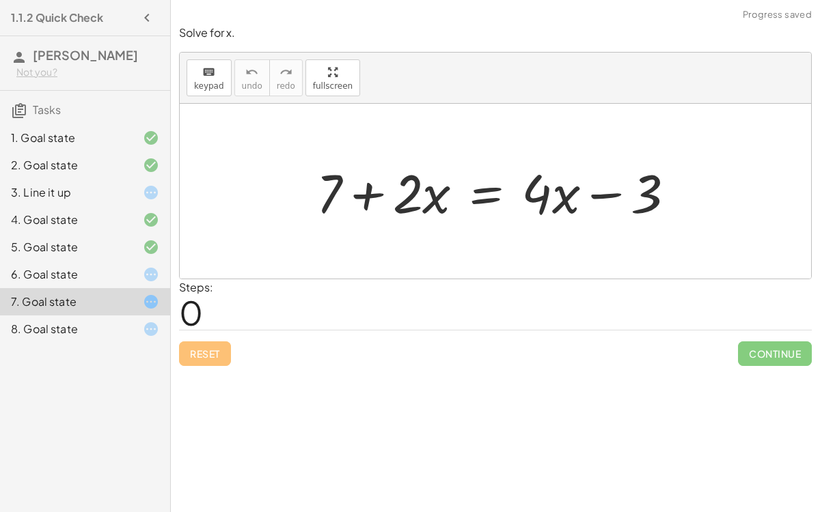
click at [370, 195] on div at bounding box center [501, 191] width 383 height 70
click at [605, 178] on div at bounding box center [501, 191] width 383 height 70
click at [198, 343] on div "Reset Continue" at bounding box center [495, 348] width 633 height 36
click at [378, 198] on div at bounding box center [501, 191] width 383 height 70
click at [588, 183] on div at bounding box center [501, 191] width 383 height 70
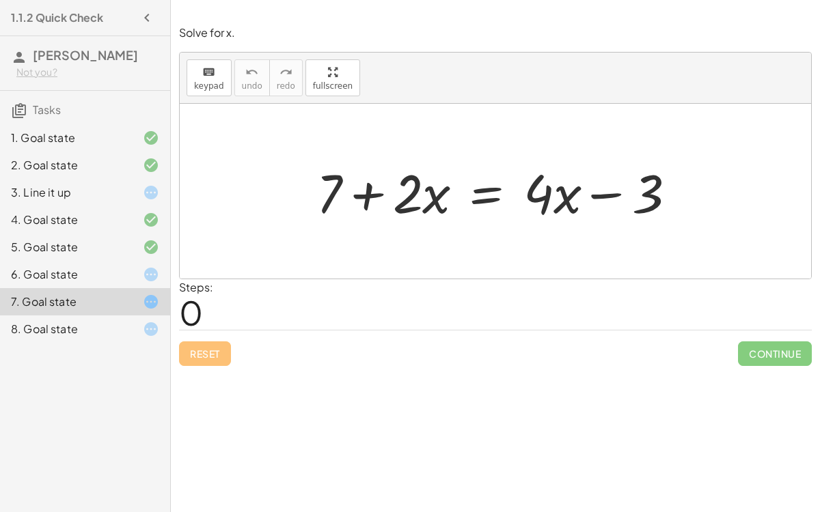
click at [588, 183] on div at bounding box center [501, 191] width 383 height 70
click at [445, 193] on div at bounding box center [501, 191] width 383 height 70
click at [374, 195] on div at bounding box center [501, 191] width 383 height 70
click at [135, 322] on div at bounding box center [140, 329] width 38 height 16
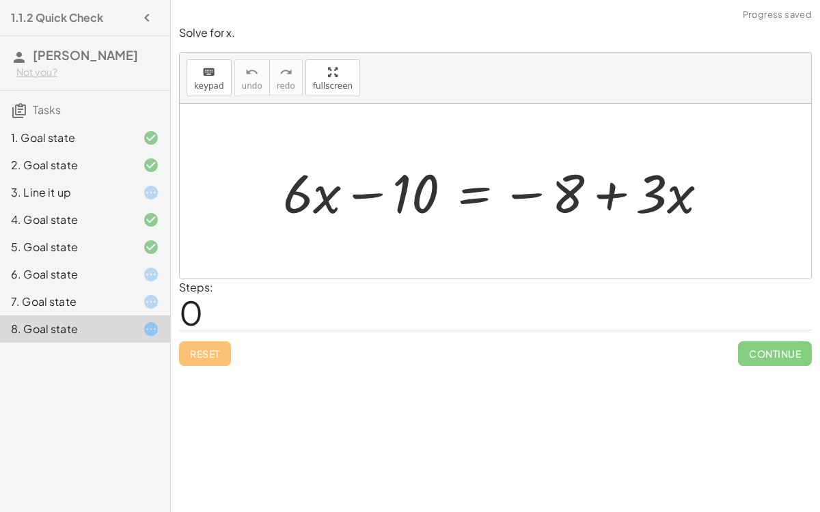
click at [121, 306] on div at bounding box center [140, 302] width 38 height 16
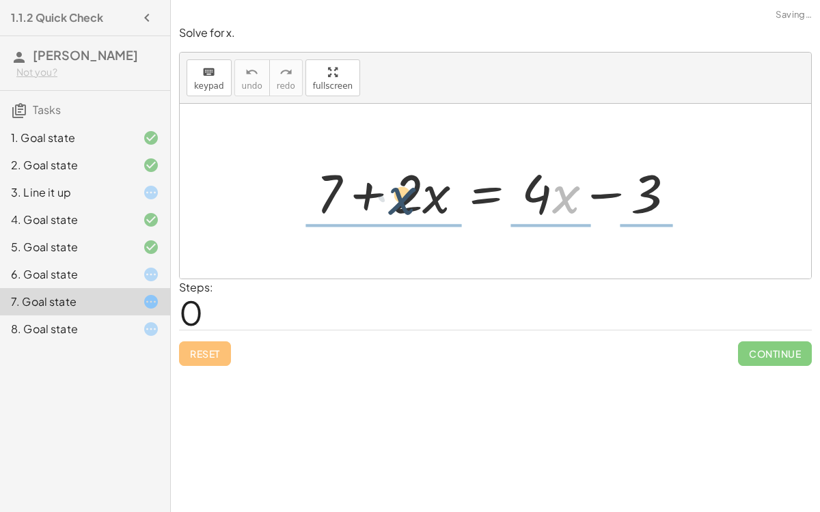
drag, startPoint x: 556, startPoint y: 194, endPoint x: 379, endPoint y: 194, distance: 177.0
click at [379, 194] on div at bounding box center [501, 191] width 383 height 70
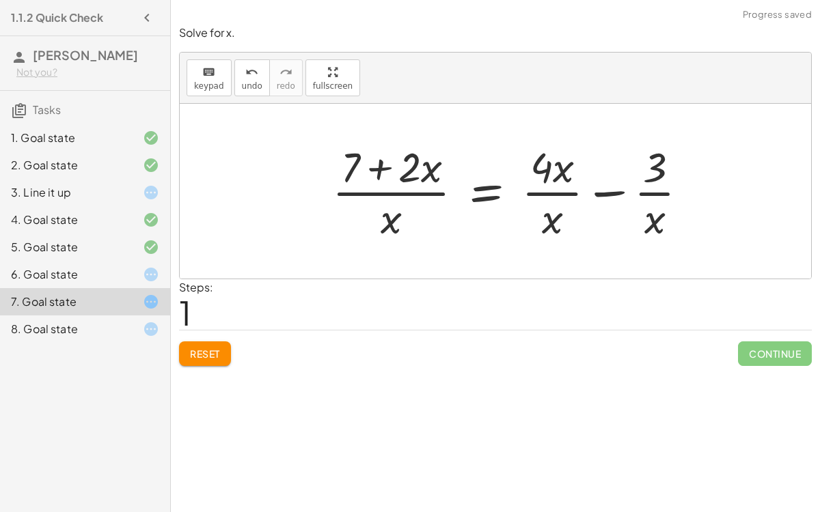
click at [383, 192] on div at bounding box center [515, 191] width 381 height 105
click at [381, 171] on div at bounding box center [515, 191] width 381 height 105
click at [603, 183] on div at bounding box center [515, 191] width 381 height 105
click at [603, 183] on div at bounding box center [500, 191] width 350 height 105
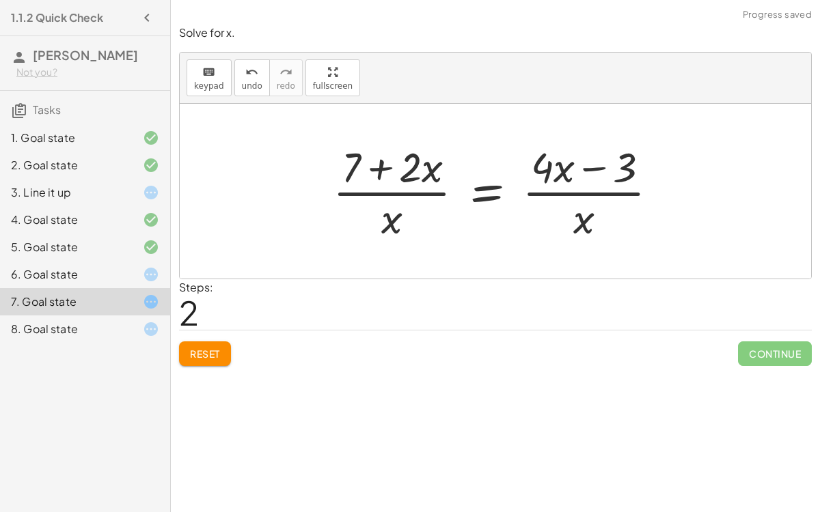
click at [581, 210] on div at bounding box center [501, 191] width 350 height 105
click at [583, 186] on div at bounding box center [501, 191] width 350 height 105
click at [588, 168] on div at bounding box center [501, 191] width 350 height 105
click at [587, 168] on div at bounding box center [501, 191] width 350 height 105
click at [383, 165] on div at bounding box center [501, 191] width 350 height 105
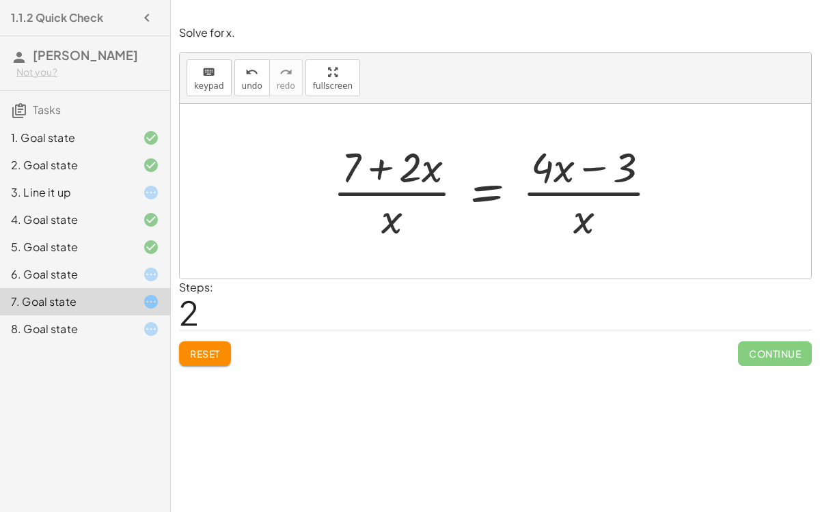
click at [383, 165] on div at bounding box center [501, 191] width 350 height 105
click at [387, 204] on div at bounding box center [501, 191] width 350 height 105
click at [384, 189] on div at bounding box center [501, 191] width 350 height 105
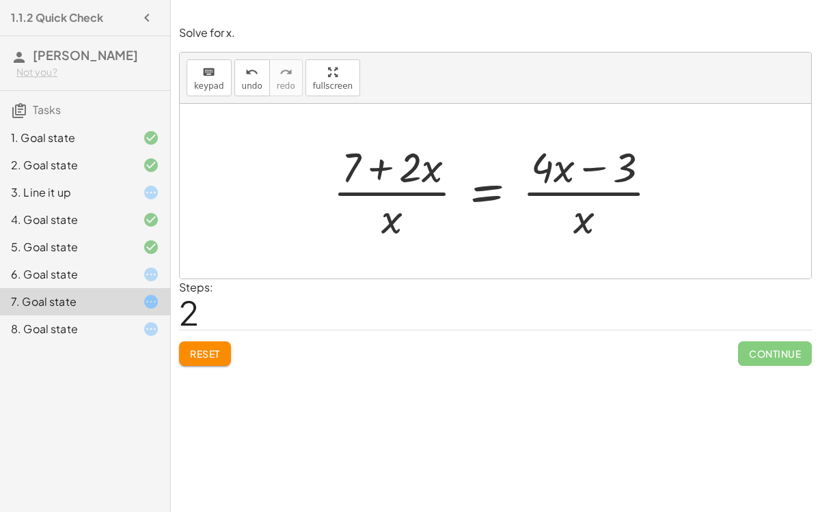
click at [569, 197] on div at bounding box center [501, 191] width 350 height 105
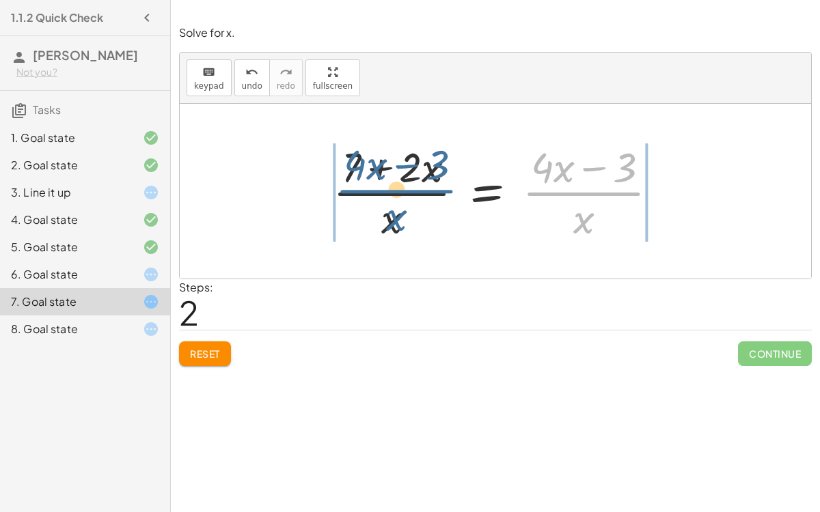
drag, startPoint x: 569, startPoint y: 197, endPoint x: 369, endPoint y: 196, distance: 200.2
click at [369, 196] on div at bounding box center [501, 191] width 350 height 105
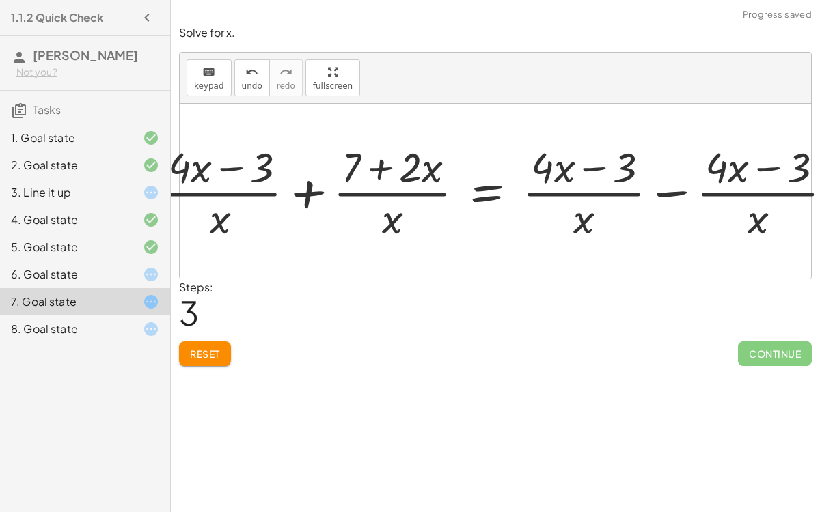
click at [415, 200] on div at bounding box center [480, 192] width 530 height 76
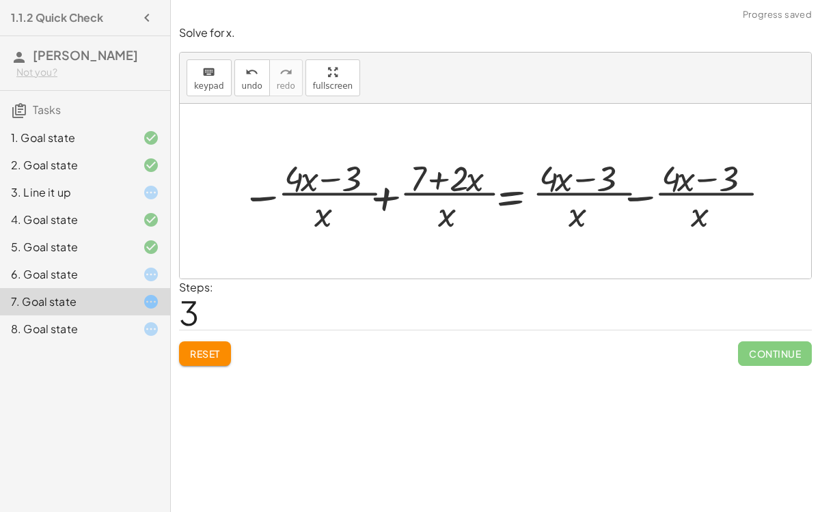
click at [414, 200] on div at bounding box center [501, 192] width 530 height 76
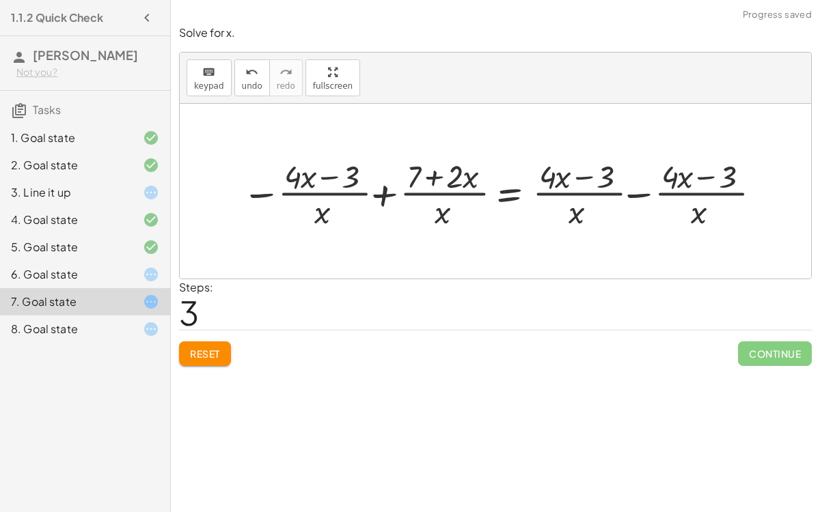
click at [394, 197] on div at bounding box center [501, 192] width 530 height 76
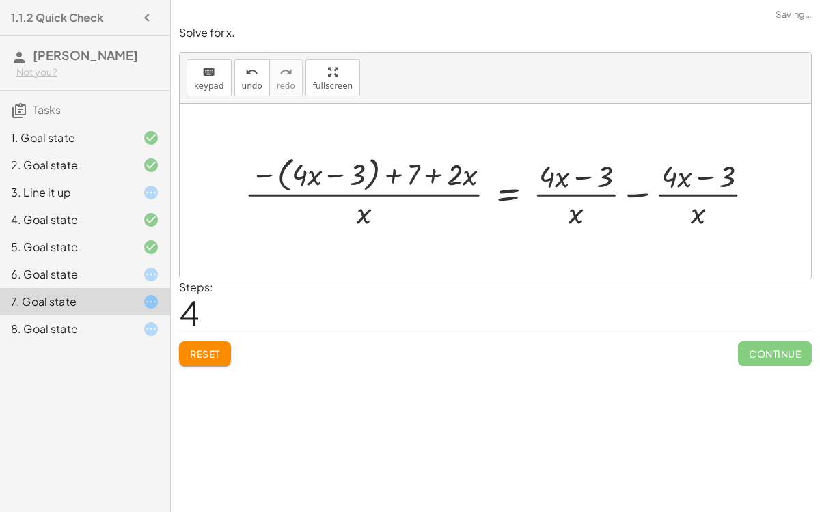
click at [663, 192] on div at bounding box center [505, 191] width 534 height 80
click at [633, 192] on div at bounding box center [505, 191] width 534 height 80
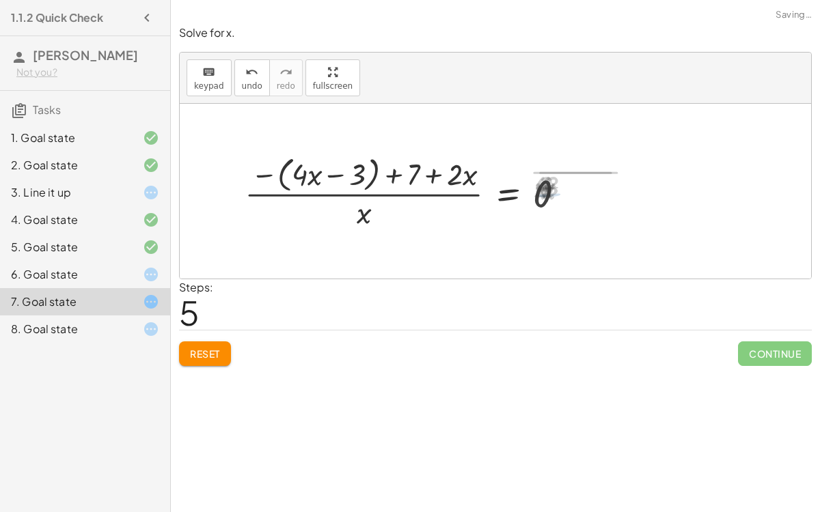
click at [422, 176] on div at bounding box center [410, 191] width 345 height 80
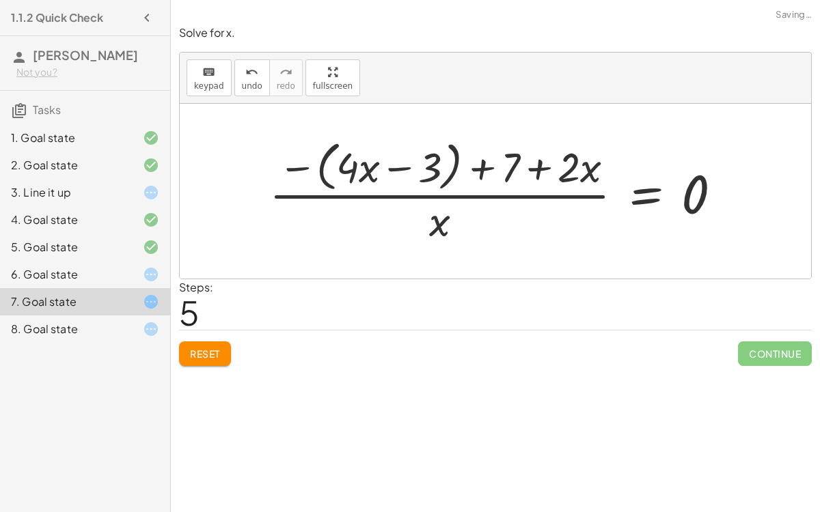
click at [411, 161] on div at bounding box center [500, 190] width 477 height 111
click at [474, 164] on div at bounding box center [500, 190] width 477 height 111
click at [538, 172] on div at bounding box center [500, 190] width 477 height 111
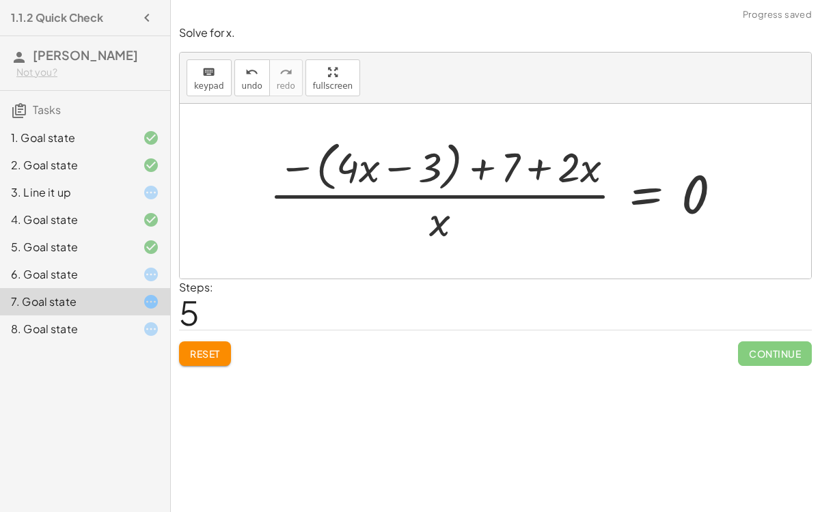
click at [219, 361] on button "Reset" at bounding box center [205, 354] width 52 height 25
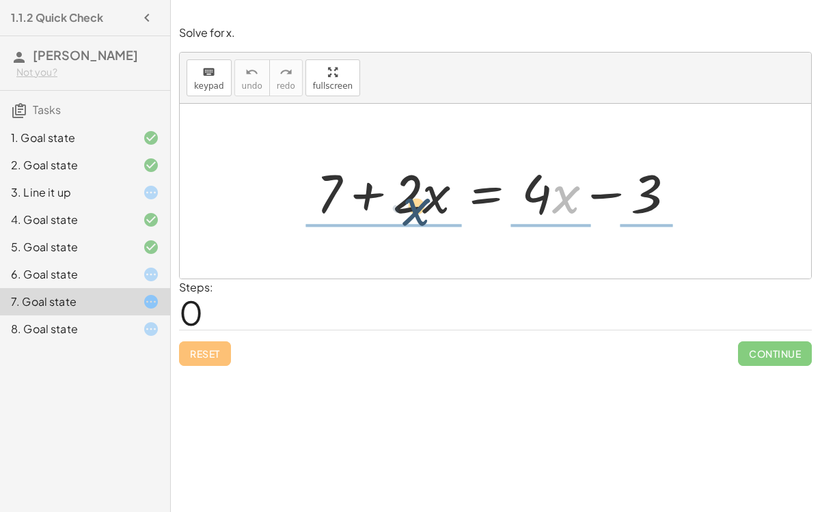
drag, startPoint x: 561, startPoint y: 200, endPoint x: 411, endPoint y: 212, distance: 150.2
click at [411, 212] on div at bounding box center [501, 191] width 383 height 70
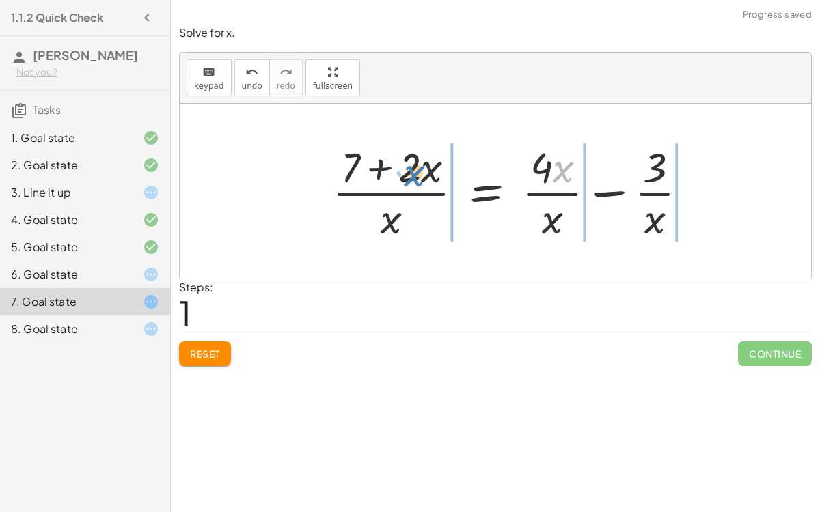
drag, startPoint x: 553, startPoint y: 173, endPoint x: 408, endPoint y: 177, distance: 145.6
click at [408, 177] on div at bounding box center [515, 191] width 381 height 105
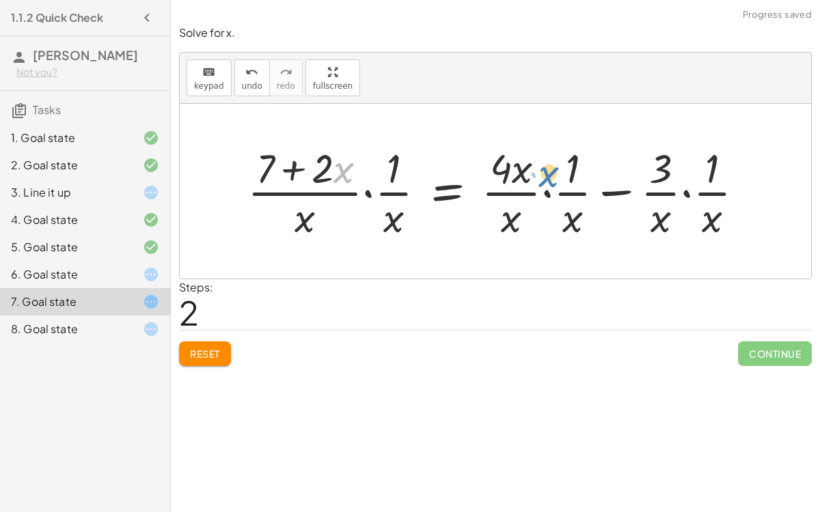
drag, startPoint x: 334, startPoint y: 178, endPoint x: 523, endPoint y: 180, distance: 188.6
click at [523, 180] on div at bounding box center [501, 191] width 521 height 102
click at [205, 357] on span "Reset" at bounding box center [205, 354] width 30 height 12
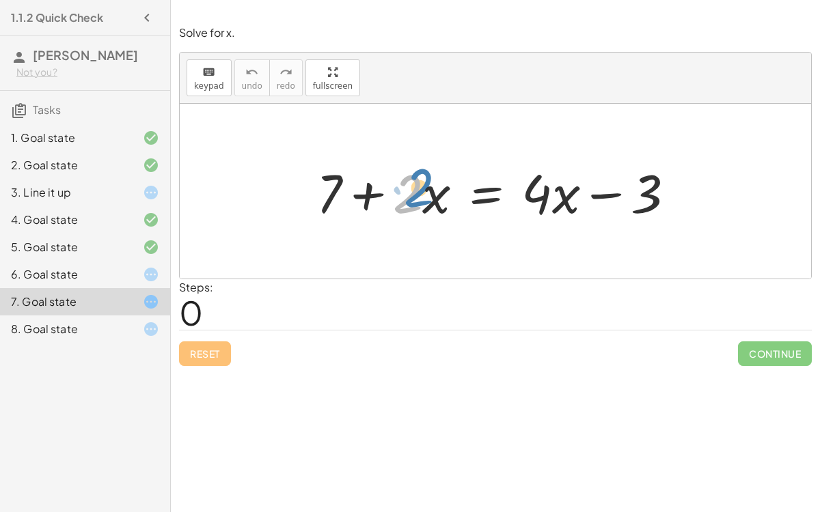
drag, startPoint x: 420, startPoint y: 179, endPoint x: 430, endPoint y: 174, distance: 11.6
click at [430, 174] on div at bounding box center [501, 191] width 383 height 70
drag, startPoint x: 556, startPoint y: 190, endPoint x: 572, endPoint y: 184, distance: 16.6
click at [572, 184] on div at bounding box center [501, 191] width 383 height 70
drag, startPoint x: 535, startPoint y: 182, endPoint x: 549, endPoint y: 178, distance: 14.8
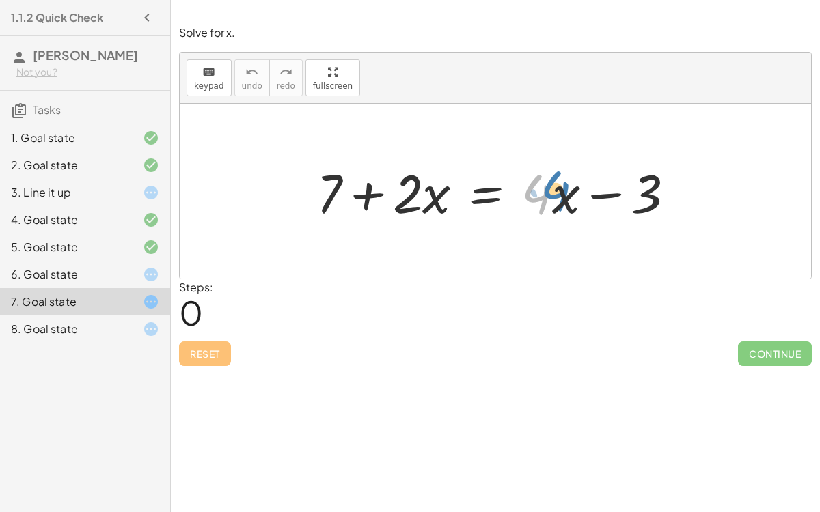
click at [549, 178] on div at bounding box center [501, 191] width 383 height 70
click at [592, 199] on div at bounding box center [501, 191] width 383 height 70
click at [592, 197] on div at bounding box center [501, 191] width 383 height 70
click at [593, 191] on div at bounding box center [501, 191] width 383 height 70
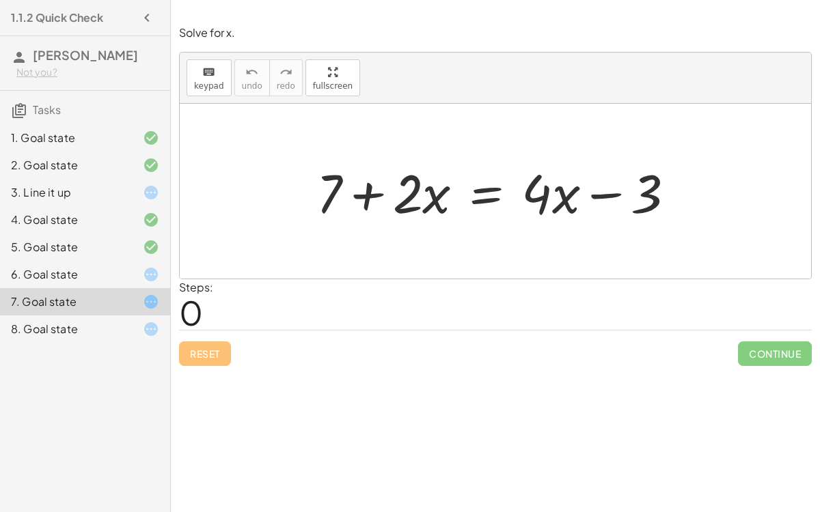
click at [593, 191] on div at bounding box center [501, 191] width 383 height 70
click at [604, 195] on div at bounding box center [501, 191] width 383 height 70
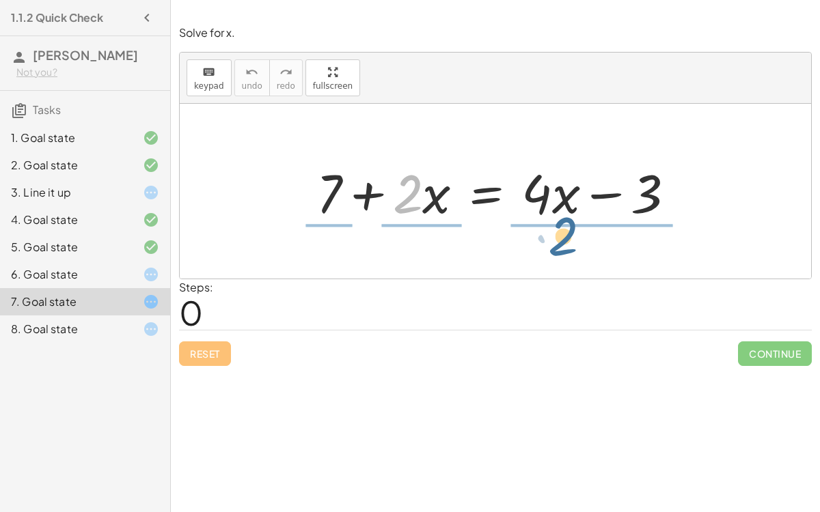
drag, startPoint x: 397, startPoint y: 208, endPoint x: 553, endPoint y: 252, distance: 161.8
click at [553, 252] on div "· 2 + 7 + · 2 · x = + · 4 · x − 3" at bounding box center [495, 191] width 631 height 175
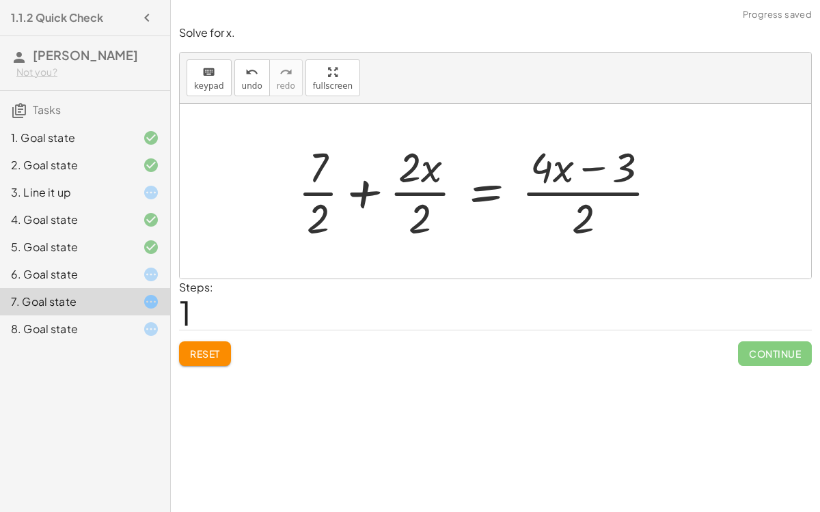
click at [419, 189] on div at bounding box center [483, 191] width 384 height 105
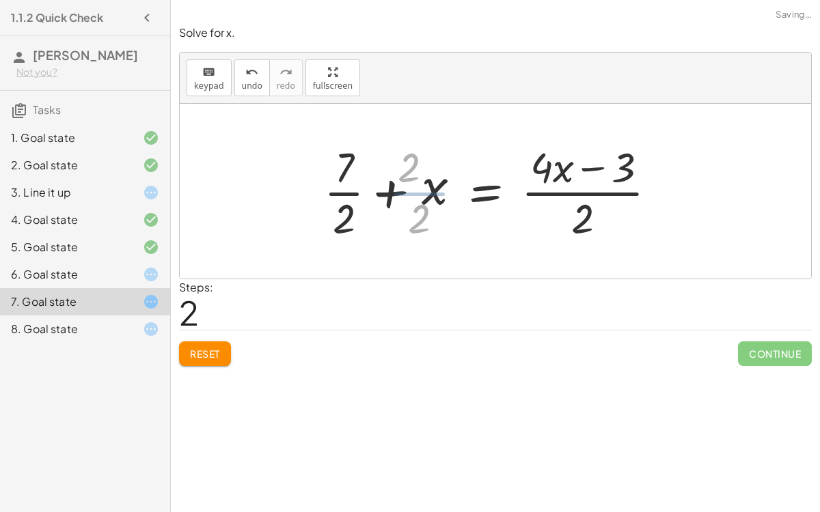
click at [419, 189] on div at bounding box center [499, 191] width 351 height 105
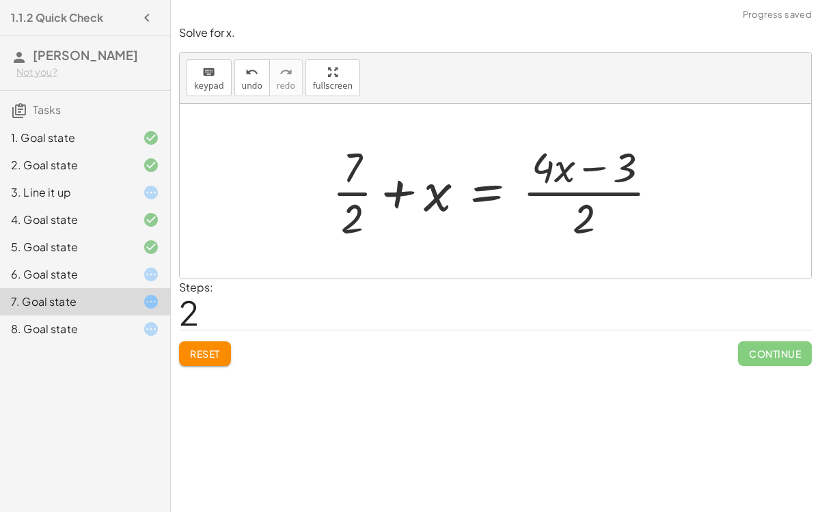
click at [560, 190] on div at bounding box center [500, 191] width 351 height 105
click at [579, 195] on div at bounding box center [500, 191] width 351 height 105
click at [350, 193] on div at bounding box center [500, 191] width 351 height 105
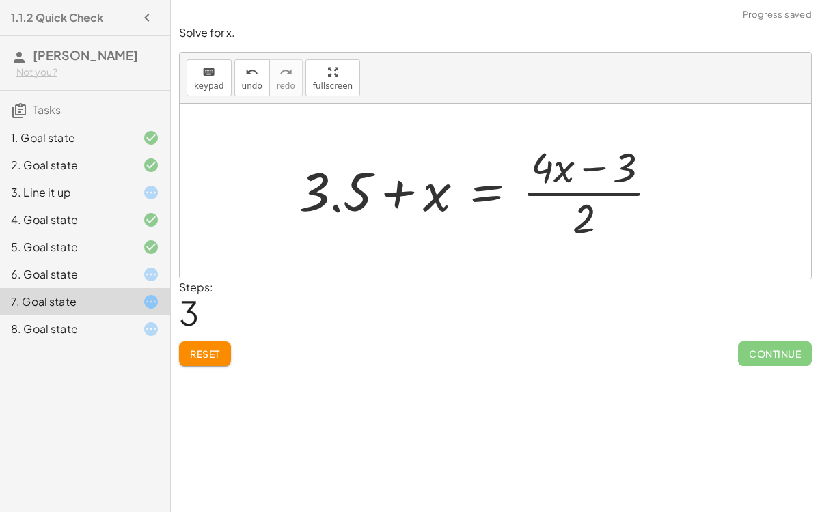
click at [571, 191] on div at bounding box center [484, 191] width 384 height 105
click at [588, 169] on div at bounding box center [484, 191] width 384 height 105
click at [235, 86] on button "undo undo" at bounding box center [252, 77] width 36 height 37
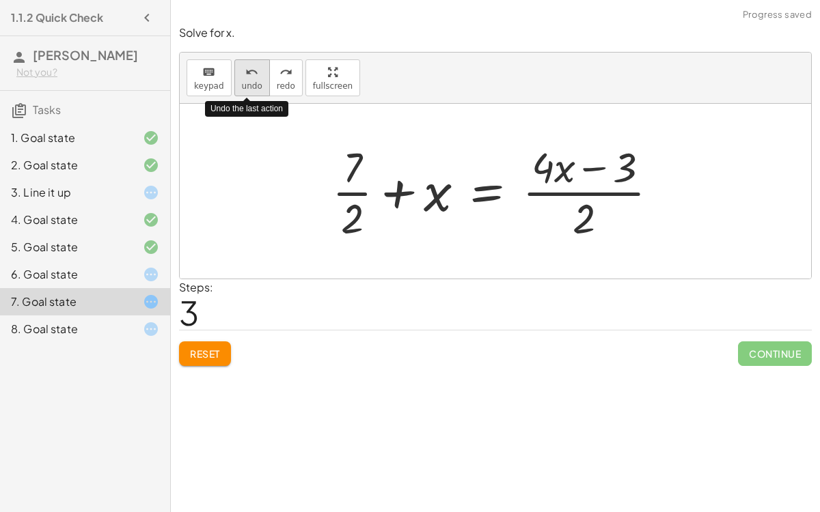
click at [235, 86] on button "undo undo" at bounding box center [252, 77] width 36 height 37
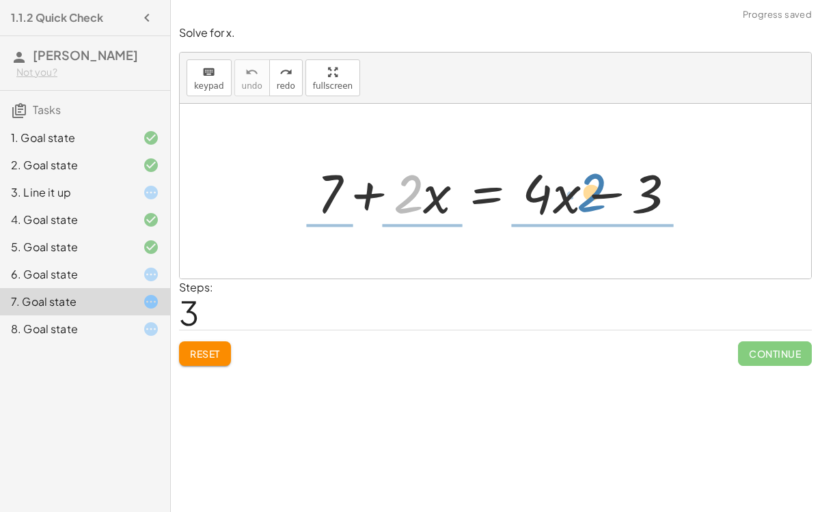
drag, startPoint x: 408, startPoint y: 199, endPoint x: 588, endPoint y: 191, distance: 179.9
click at [588, 191] on div at bounding box center [501, 191] width 383 height 70
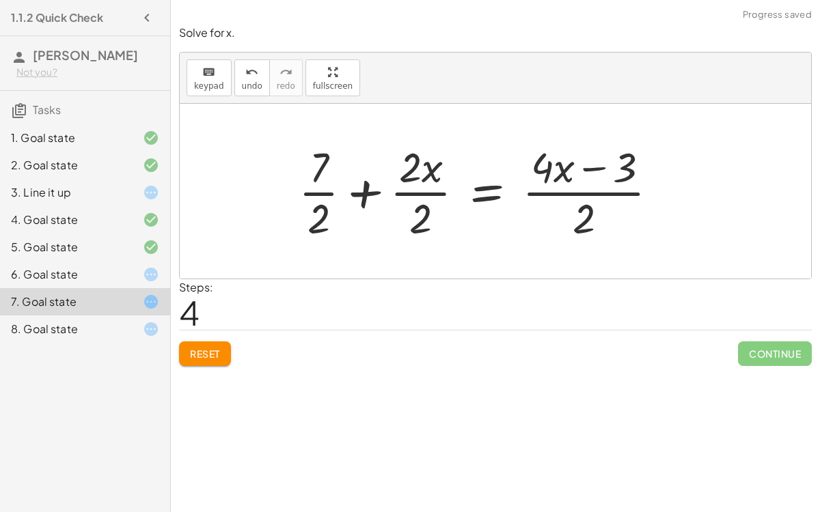
click at [195, 348] on span "Reset" at bounding box center [205, 354] width 30 height 12
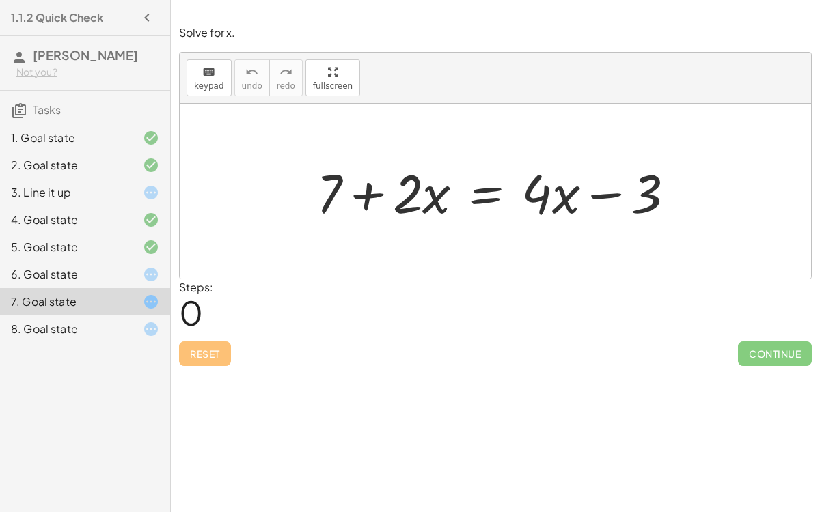
click at [416, 179] on div at bounding box center [501, 191] width 383 height 70
click at [553, 186] on div at bounding box center [501, 191] width 383 height 70
click at [609, 200] on div at bounding box center [501, 191] width 383 height 70
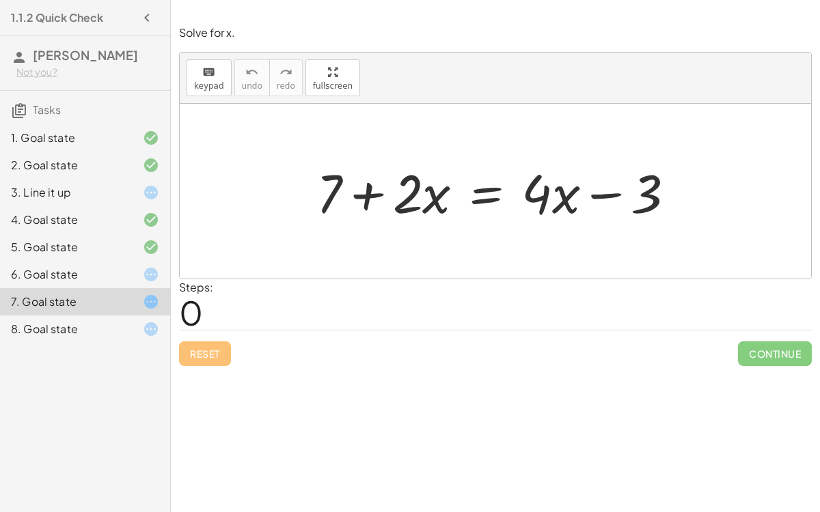
click at [609, 200] on div at bounding box center [501, 191] width 383 height 70
click at [374, 188] on div at bounding box center [501, 191] width 383 height 70
click at [80, 339] on div "8. Goal state" at bounding box center [85, 329] width 170 height 27
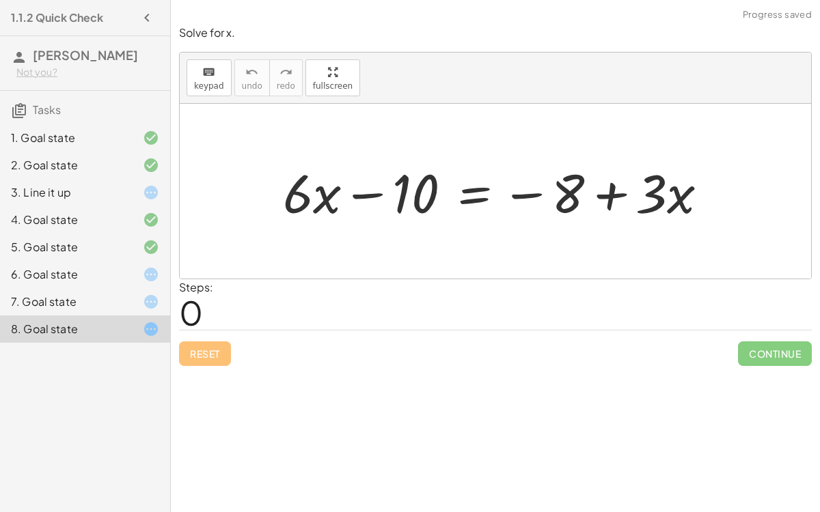
click at [356, 201] on div at bounding box center [501, 191] width 450 height 70
